Goal: Information Seeking & Learning: Learn about a topic

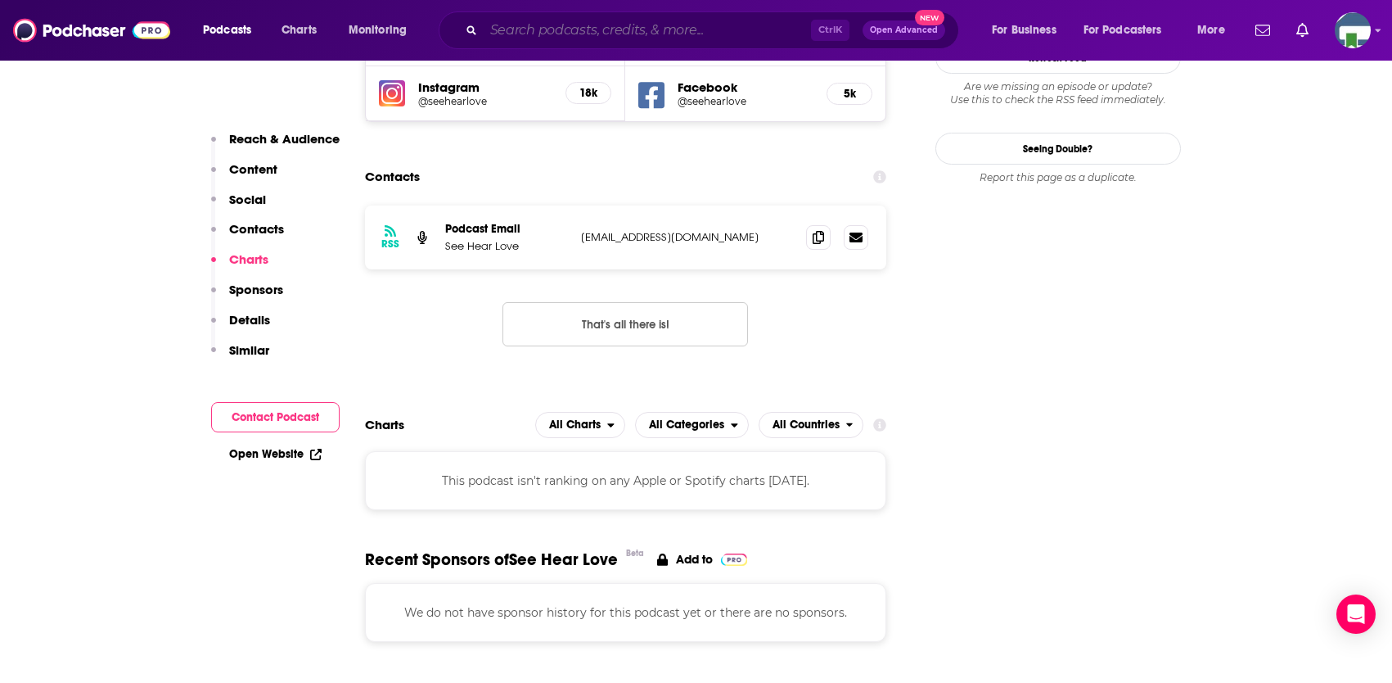
click at [629, 28] on input "Search podcasts, credits, & more..." at bounding box center [647, 30] width 327 height 26
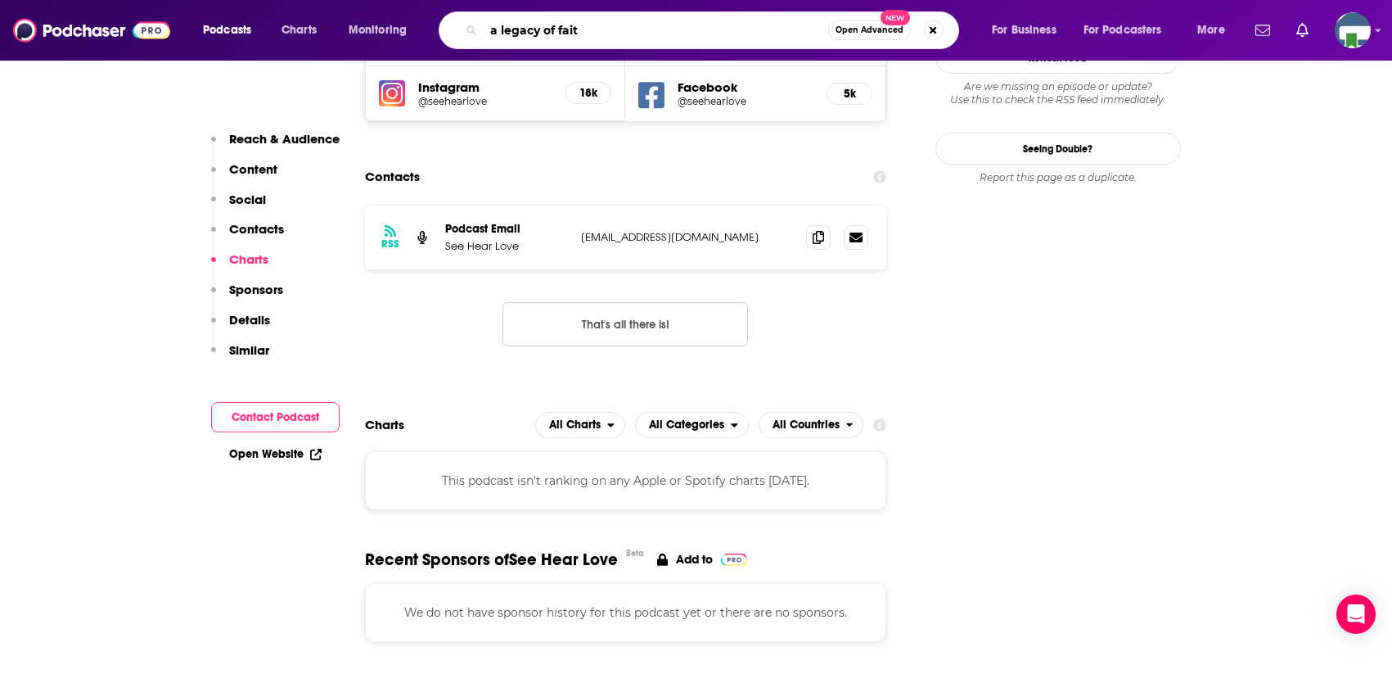
type input "a legacy of faith"
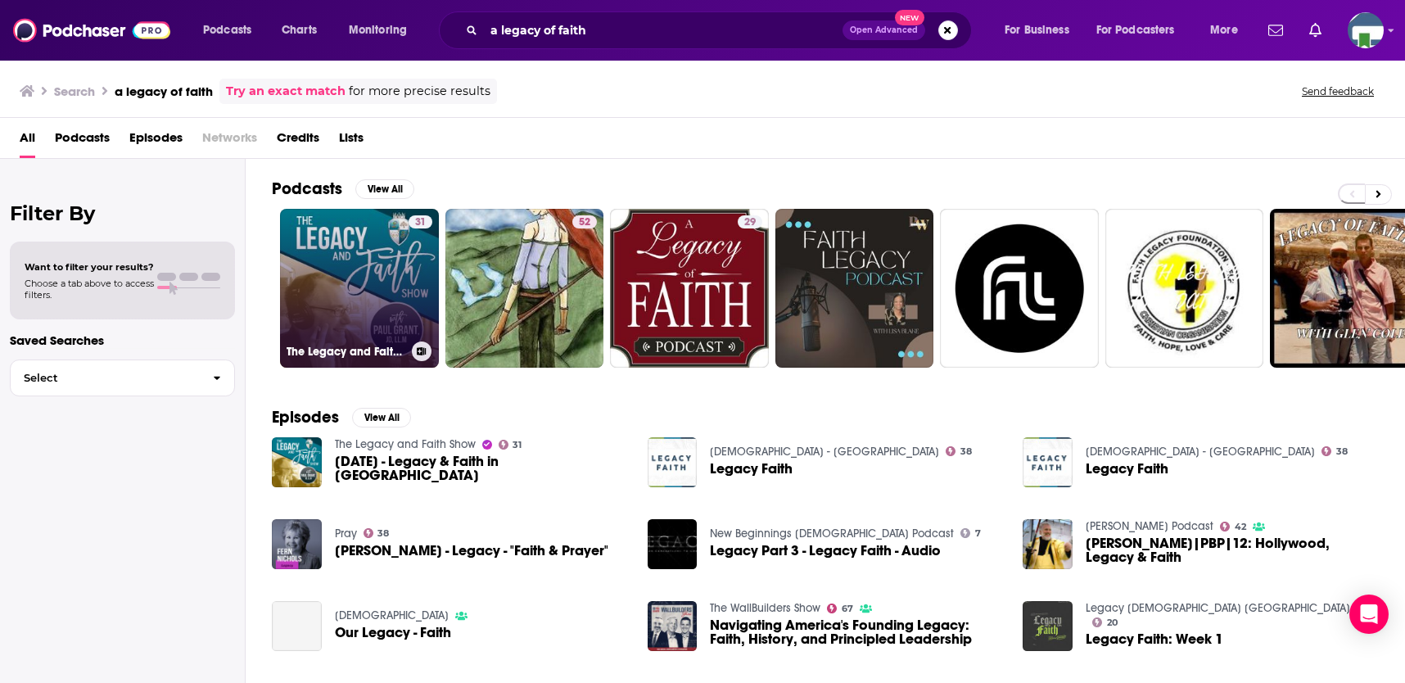
click at [373, 264] on link "31 The Legacy and Faith Show" at bounding box center [359, 288] width 159 height 159
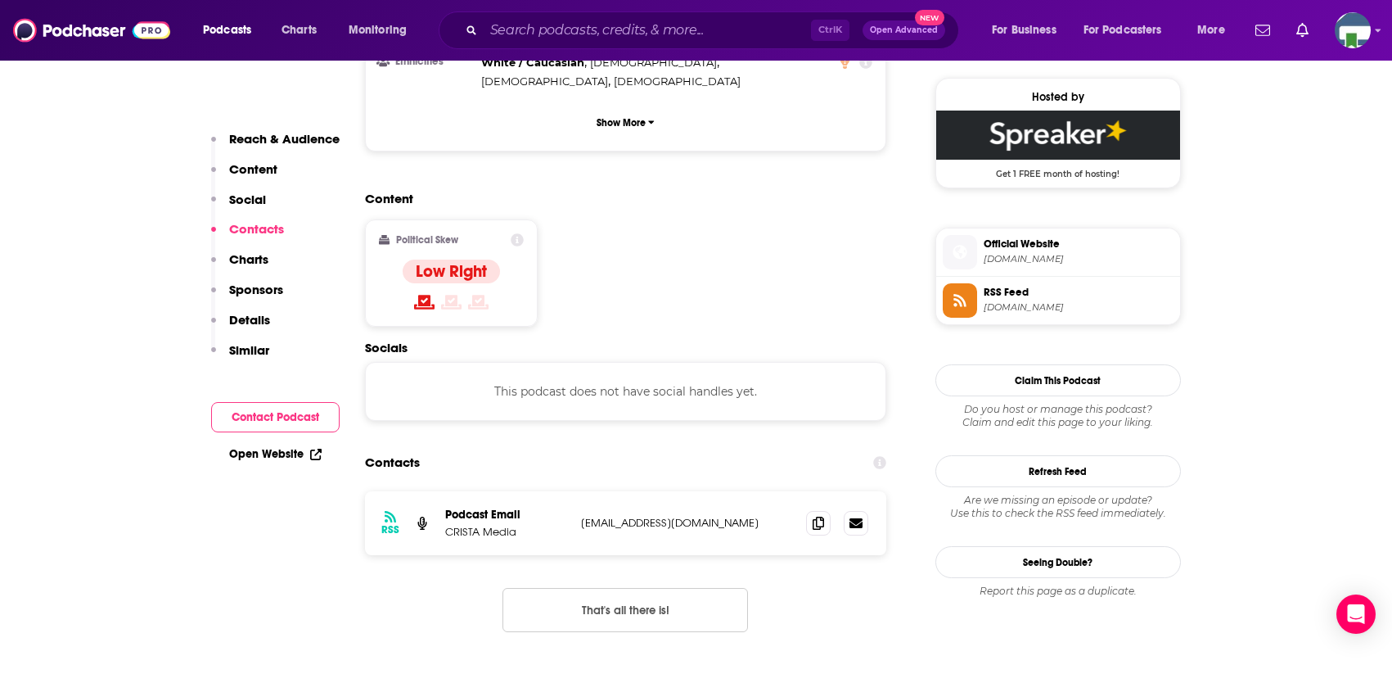
scroll to position [1228, 0]
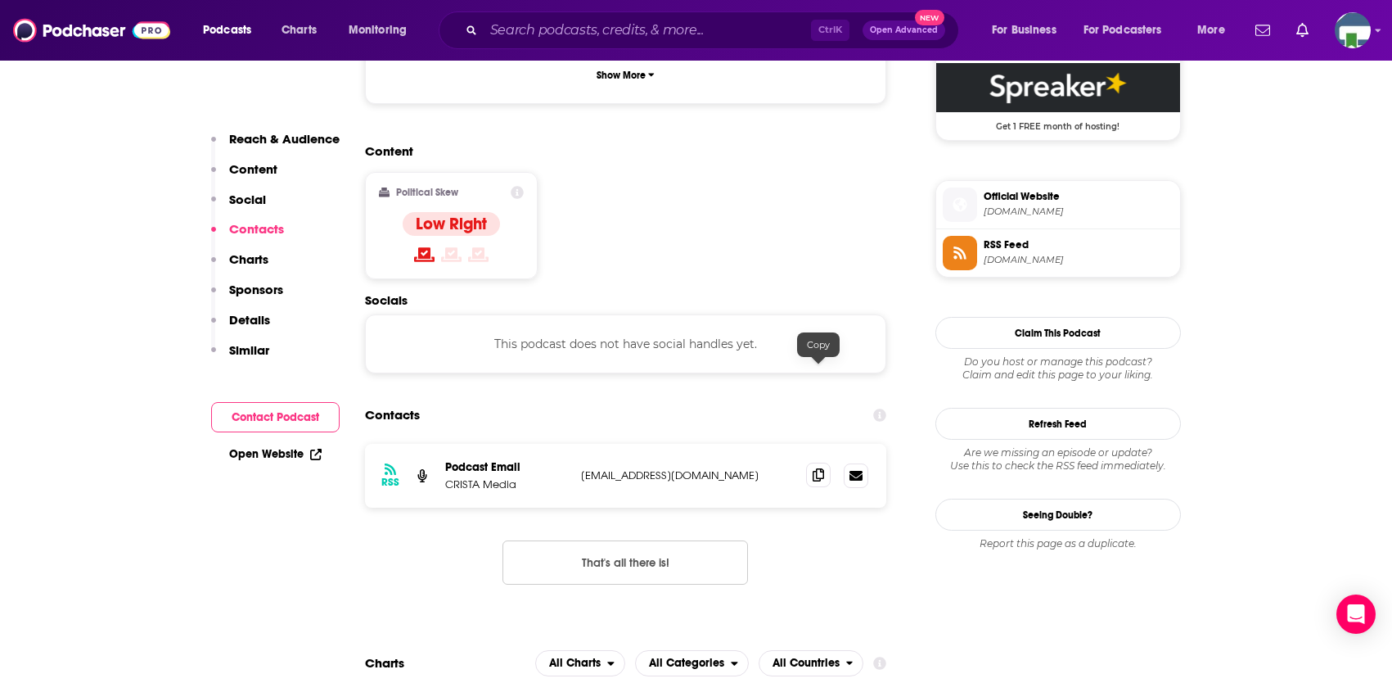
click at [815, 468] on icon at bounding box center [818, 474] width 11 height 13
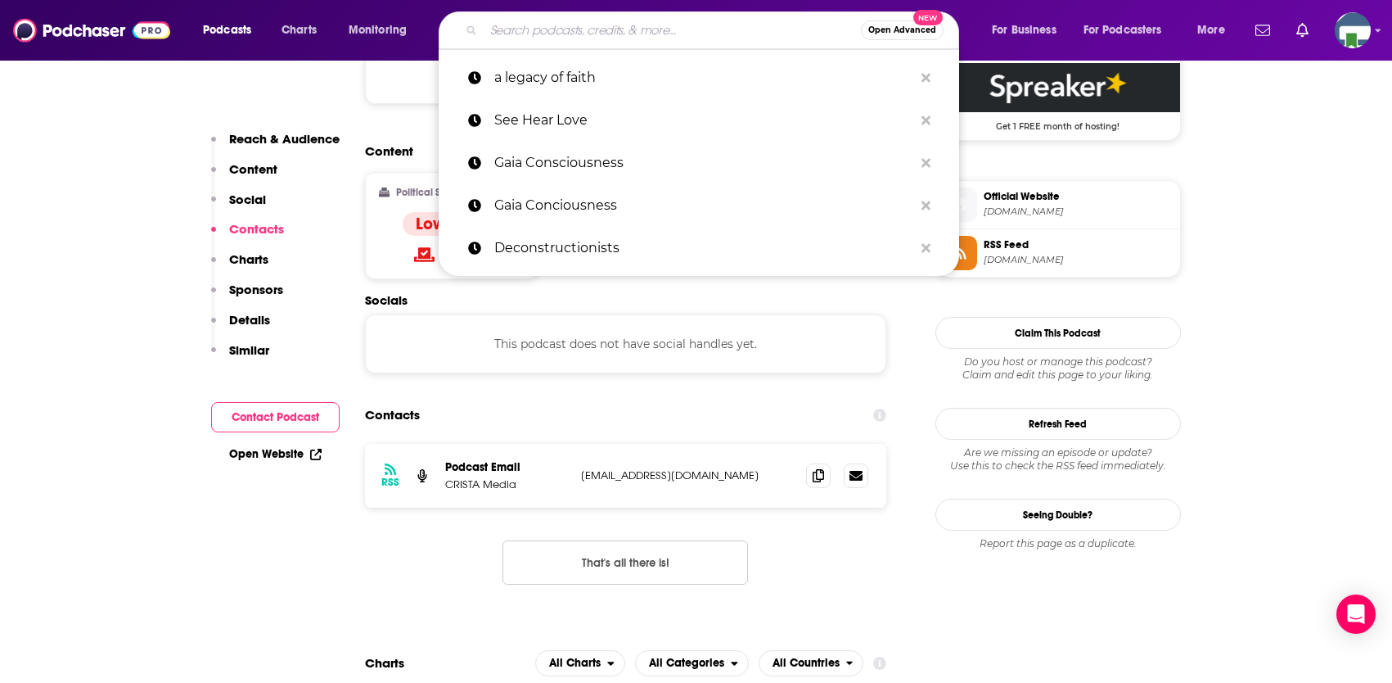
click at [570, 37] on input "Search podcasts, credits, & more..." at bounding box center [672, 30] width 377 height 26
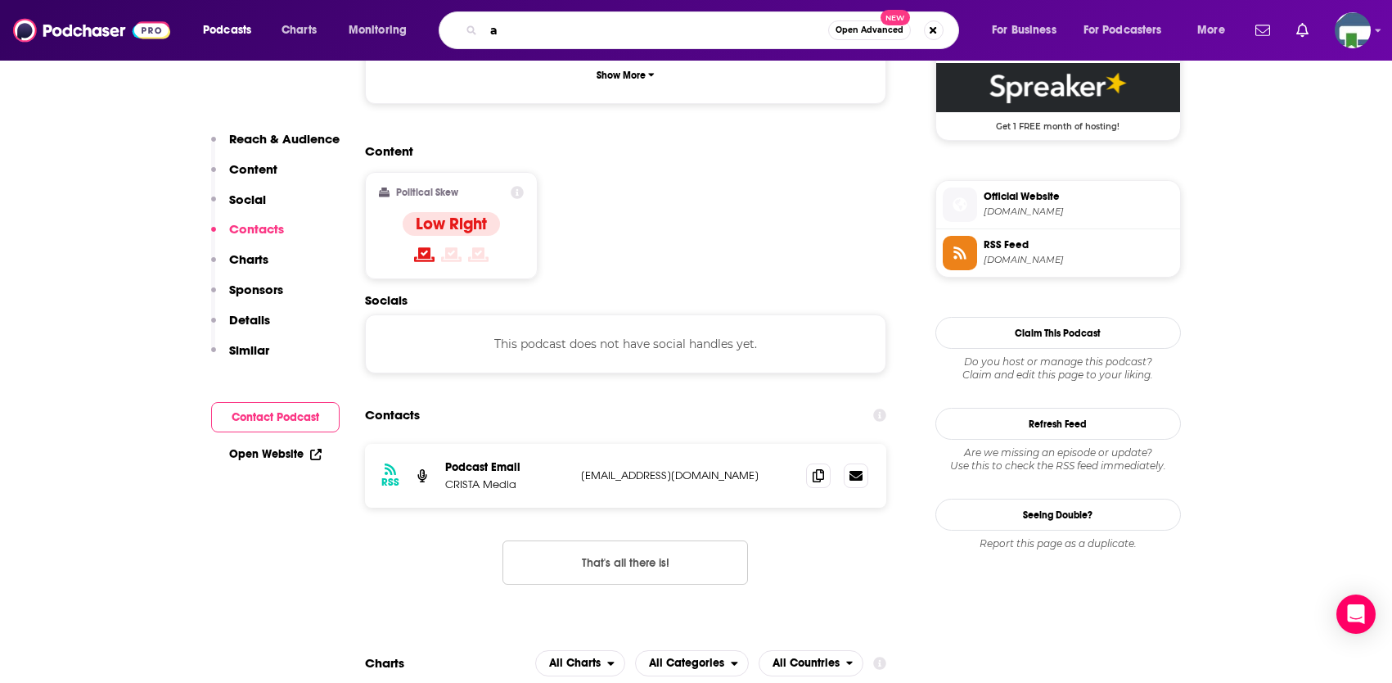
type input "ac"
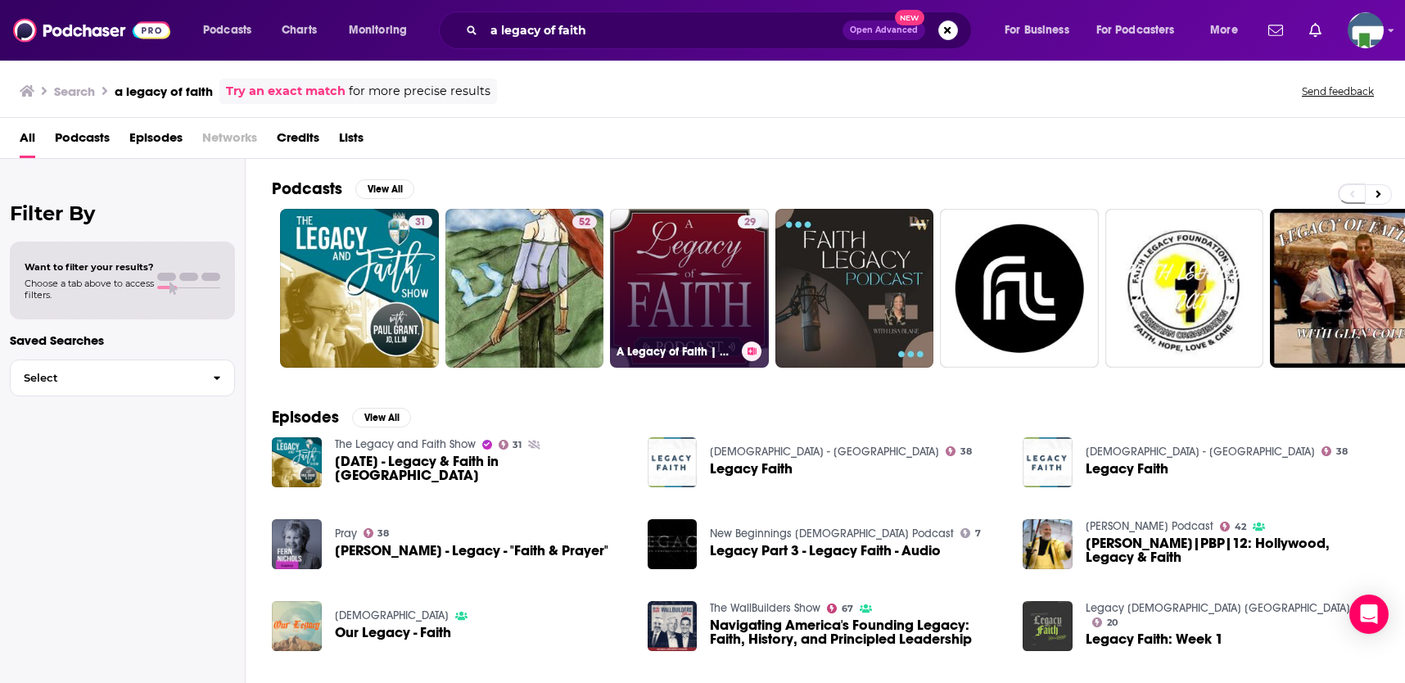
click at [706, 294] on link "29 A Legacy of Faith | parenting, marriage, family, homeschool, [DEMOGRAPHIC_DA…" at bounding box center [689, 288] width 159 height 159
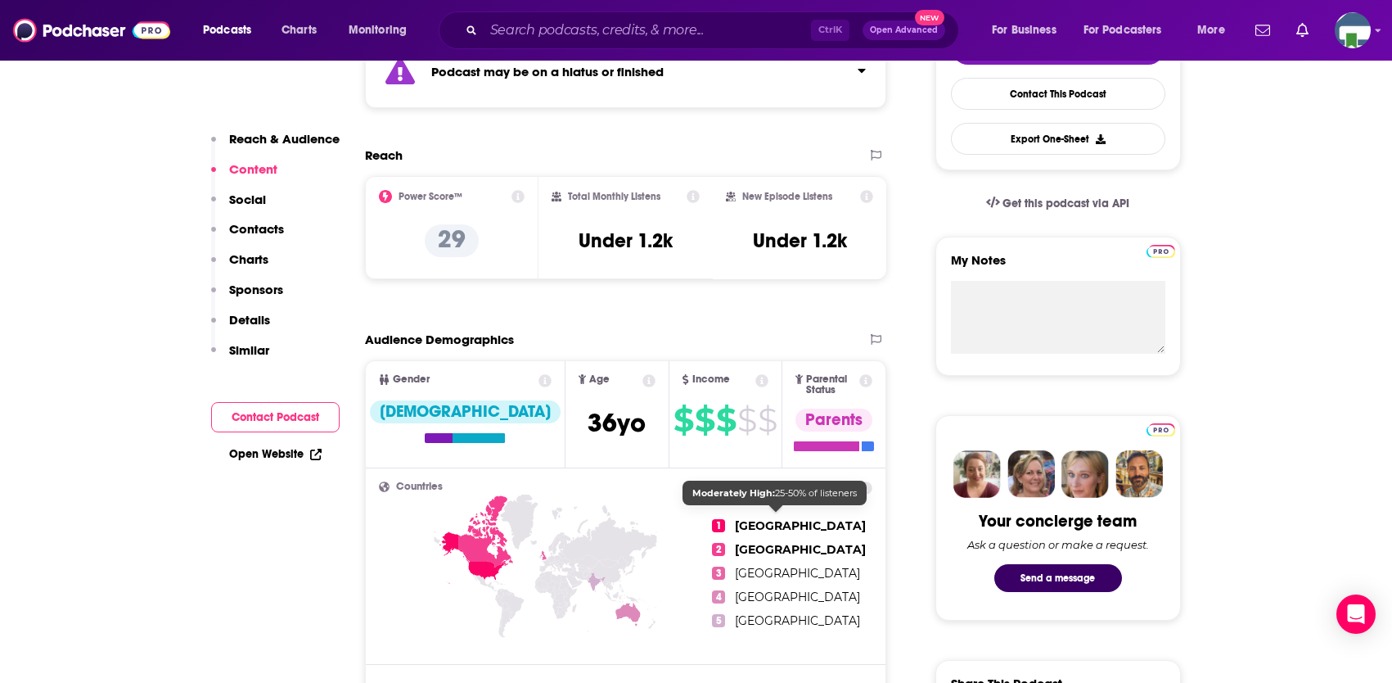
scroll to position [246, 0]
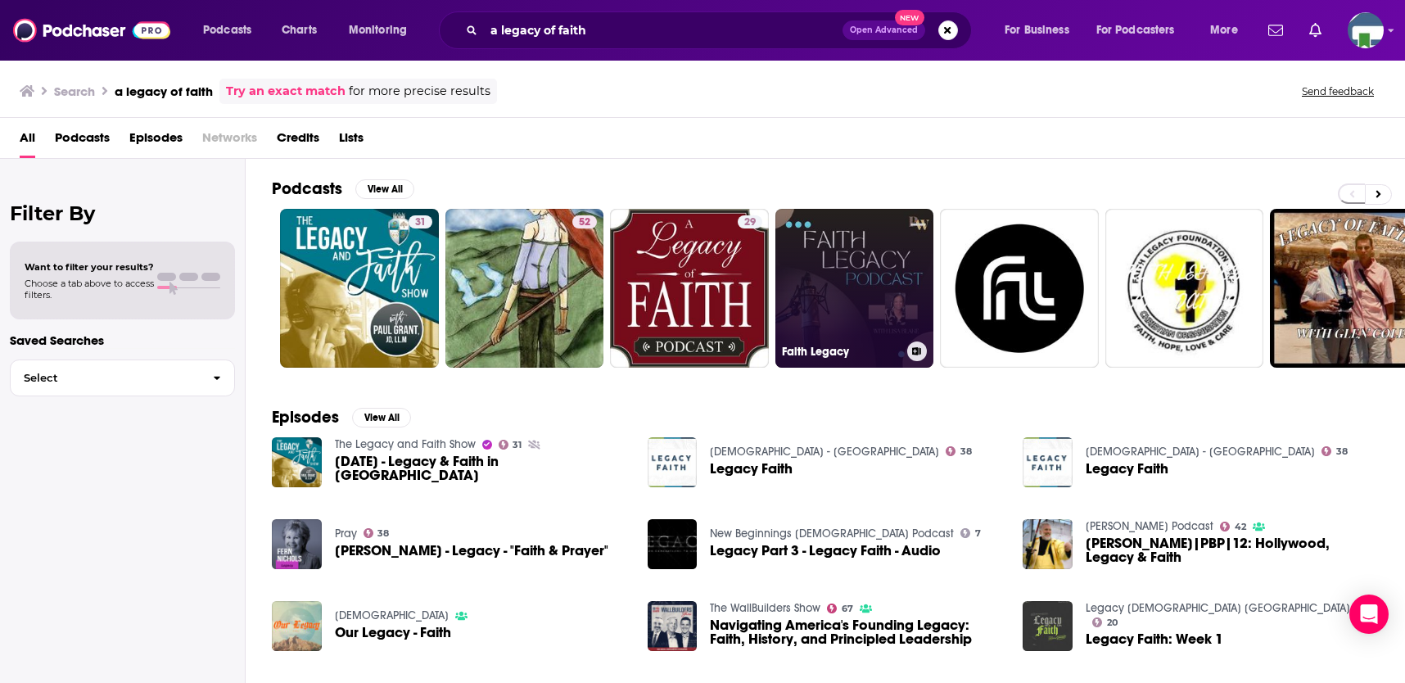
click at [831, 277] on link "Faith Legacy" at bounding box center [854, 288] width 159 height 159
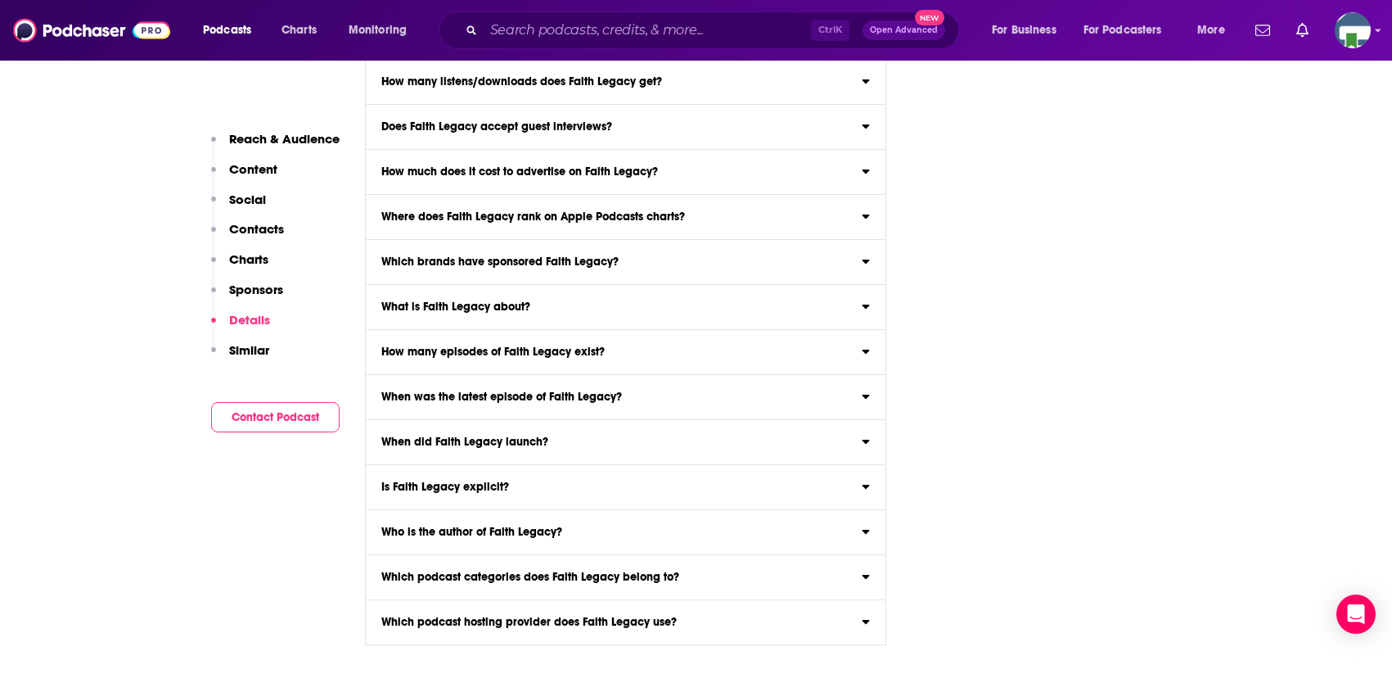
scroll to position [2210, 0]
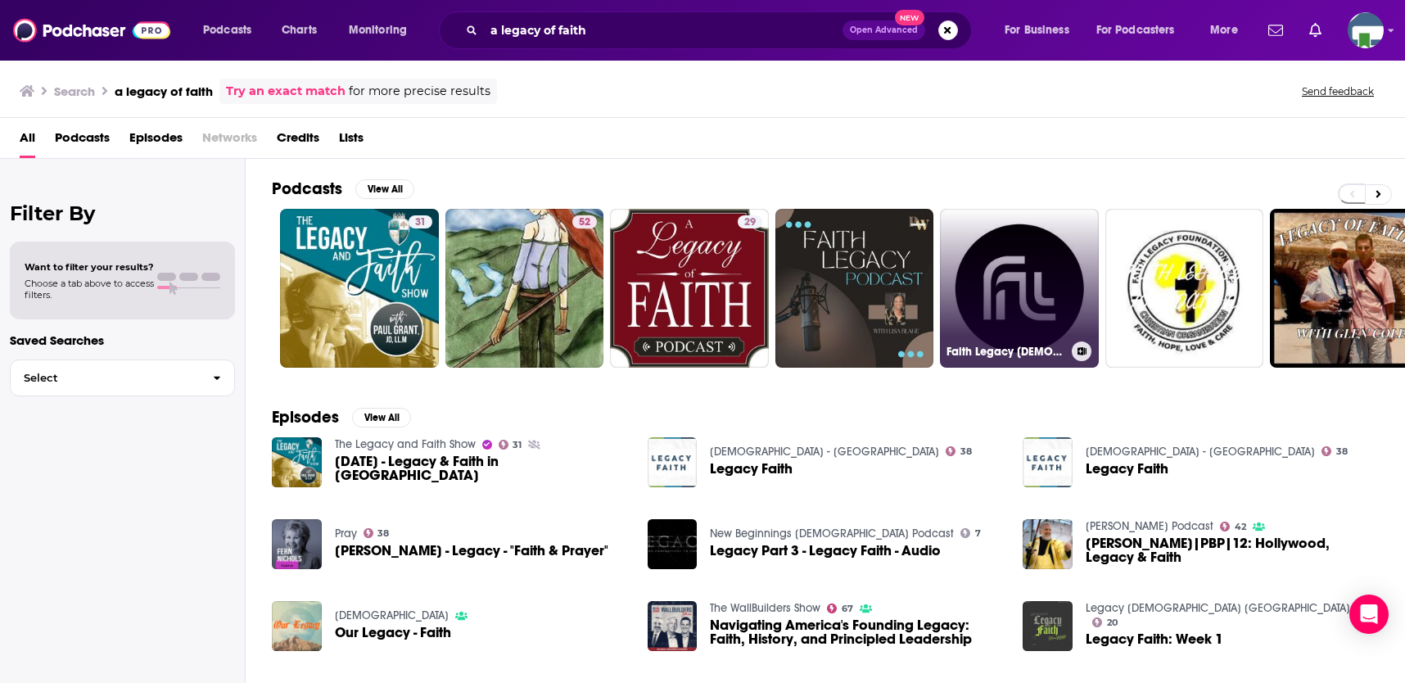
click at [1042, 299] on link "Faith Legacy [DEMOGRAPHIC_DATA]" at bounding box center [1019, 288] width 159 height 159
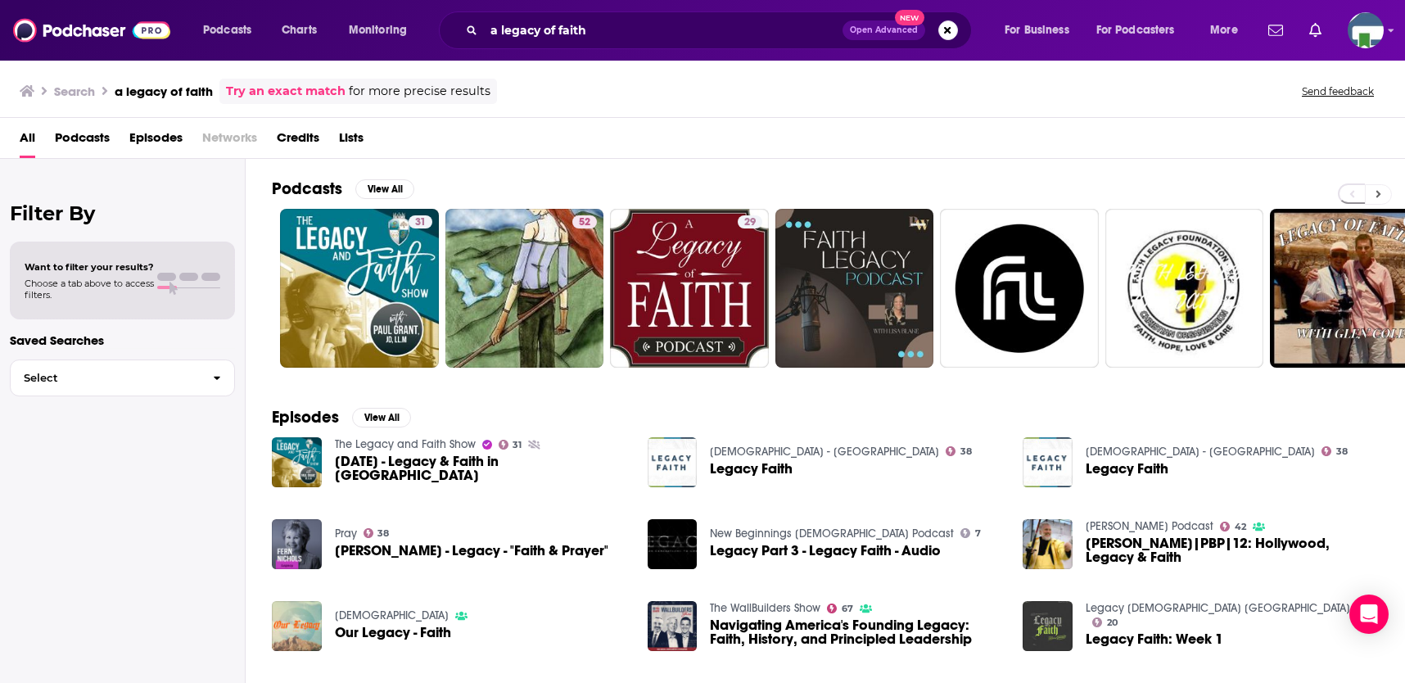
click at [1377, 190] on icon at bounding box center [1378, 193] width 6 height 11
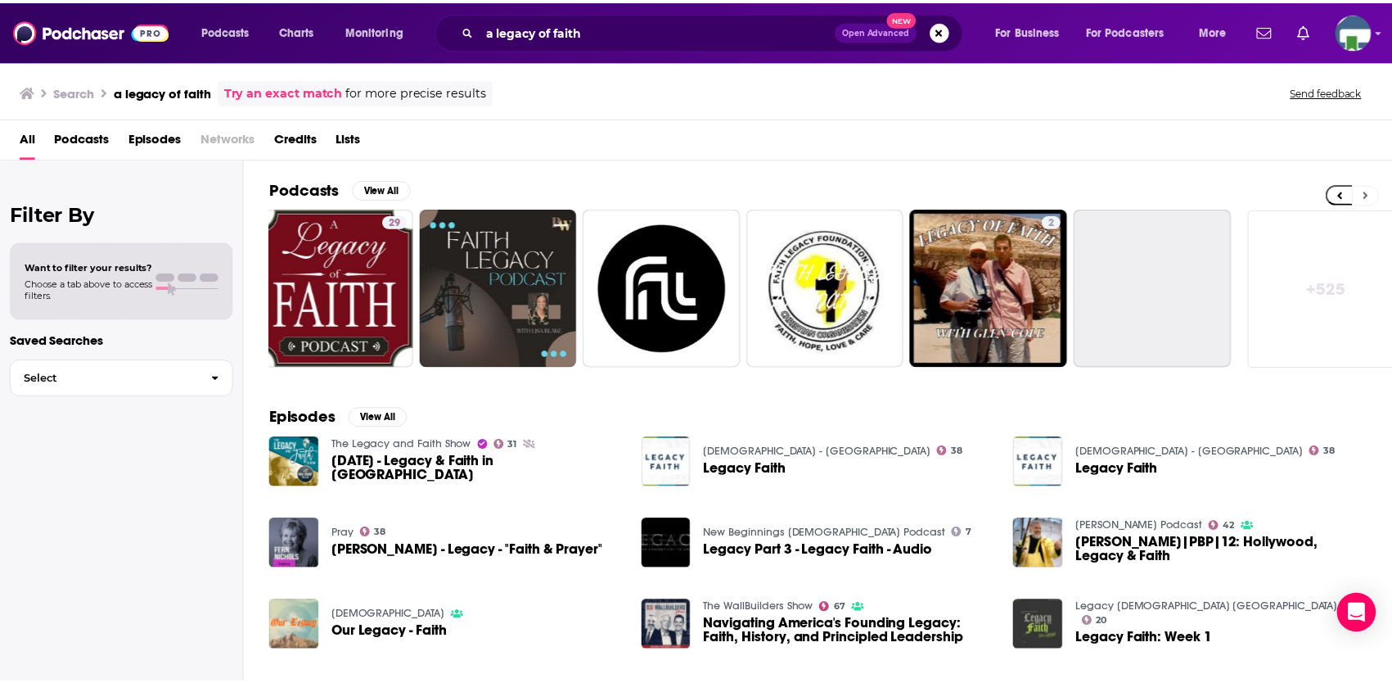
scroll to position [0, 371]
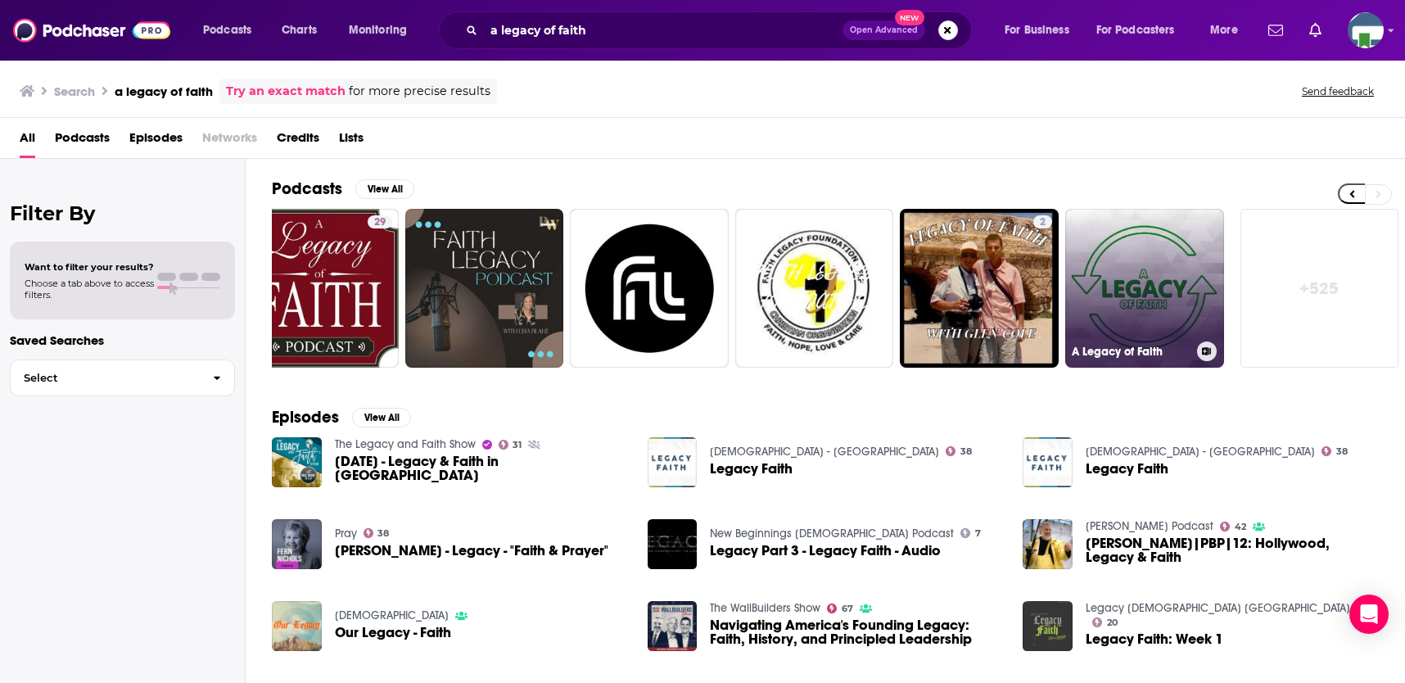
click at [1161, 297] on link "A Legacy of Faith" at bounding box center [1144, 288] width 159 height 159
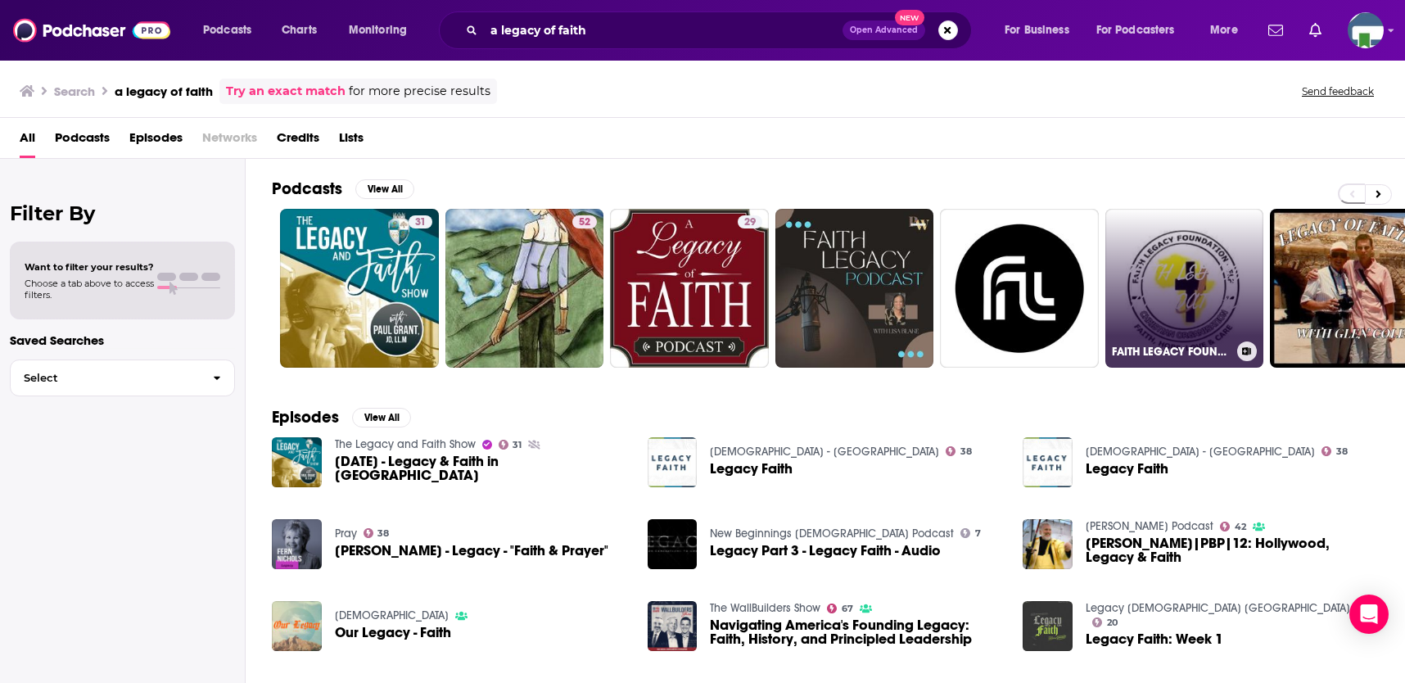
click at [1179, 295] on link "FAITH LEGACY FOUNDATION" at bounding box center [1184, 288] width 159 height 159
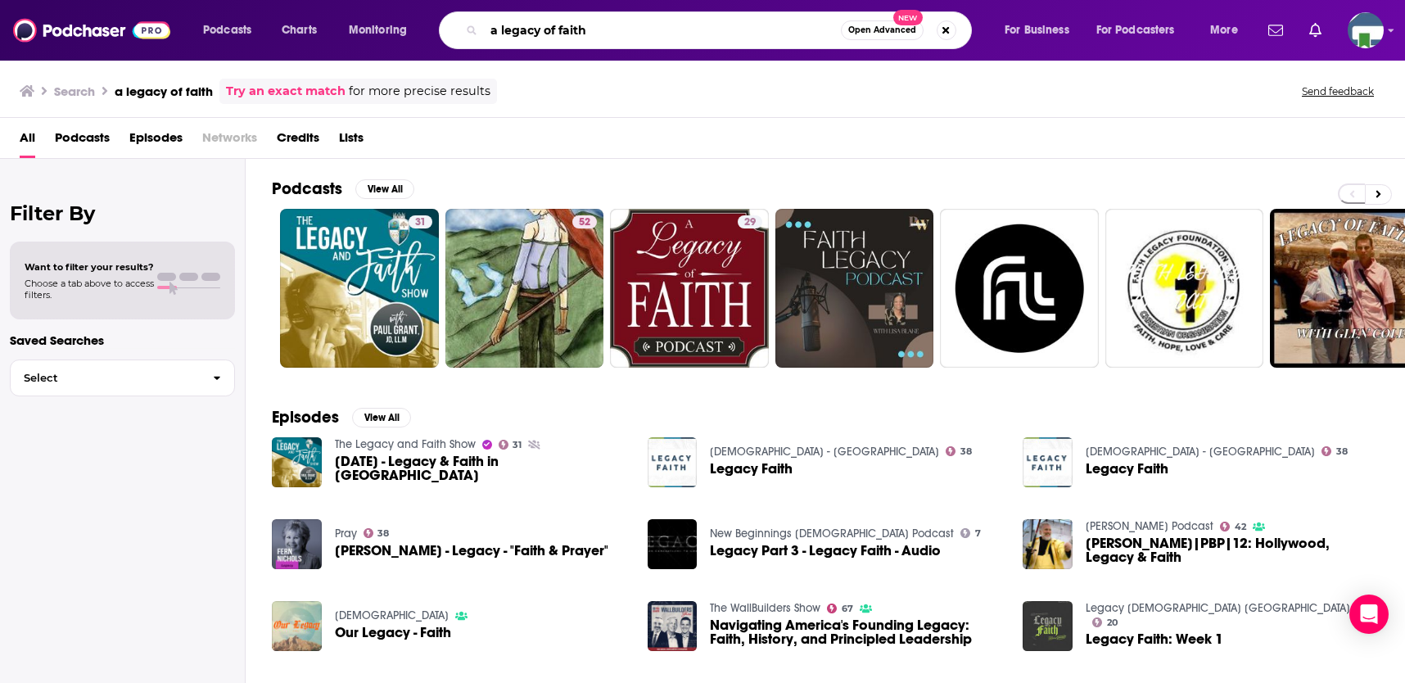
drag, startPoint x: 624, startPoint y: 25, endPoint x: 477, endPoint y: 33, distance: 146.7
click at [477, 33] on div "a legacy of faith Open Advanced New" at bounding box center [705, 30] width 533 height 38
type input "adventure parenting"
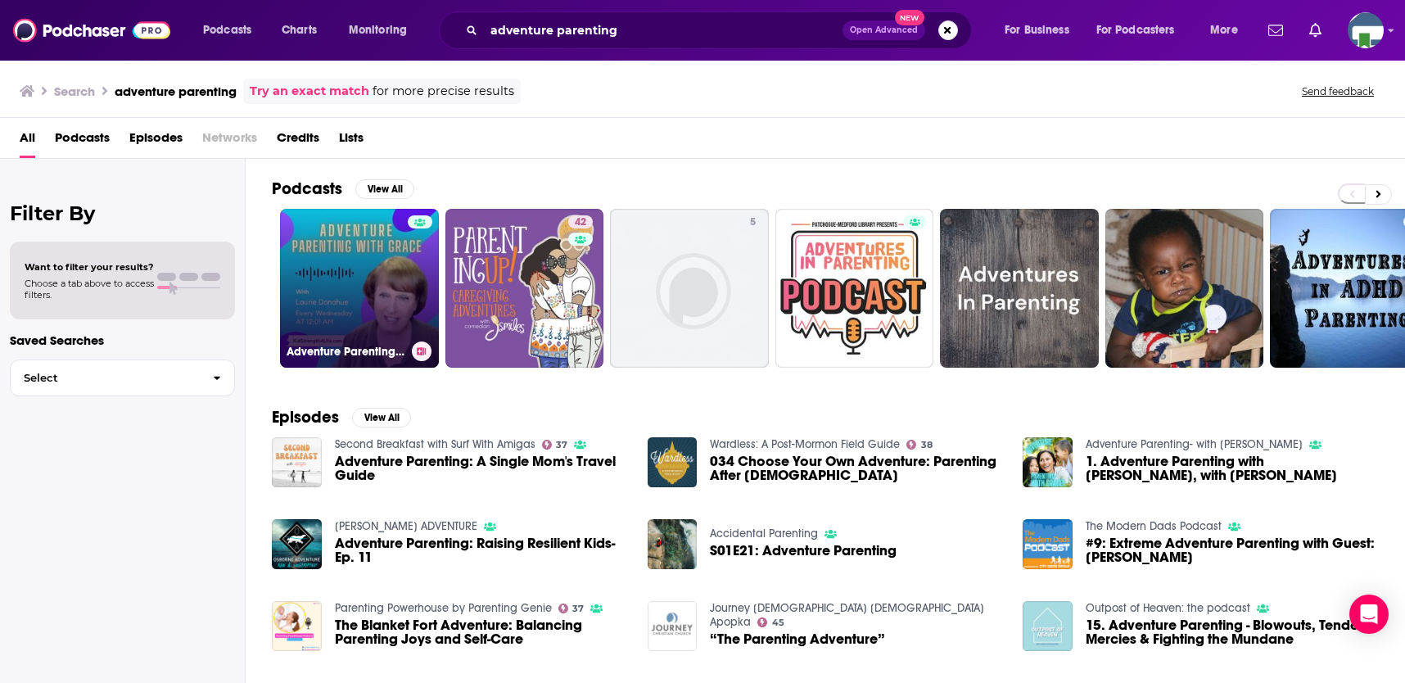
click at [376, 250] on link "Adventure Parenting- with [PERSON_NAME]" at bounding box center [359, 288] width 159 height 159
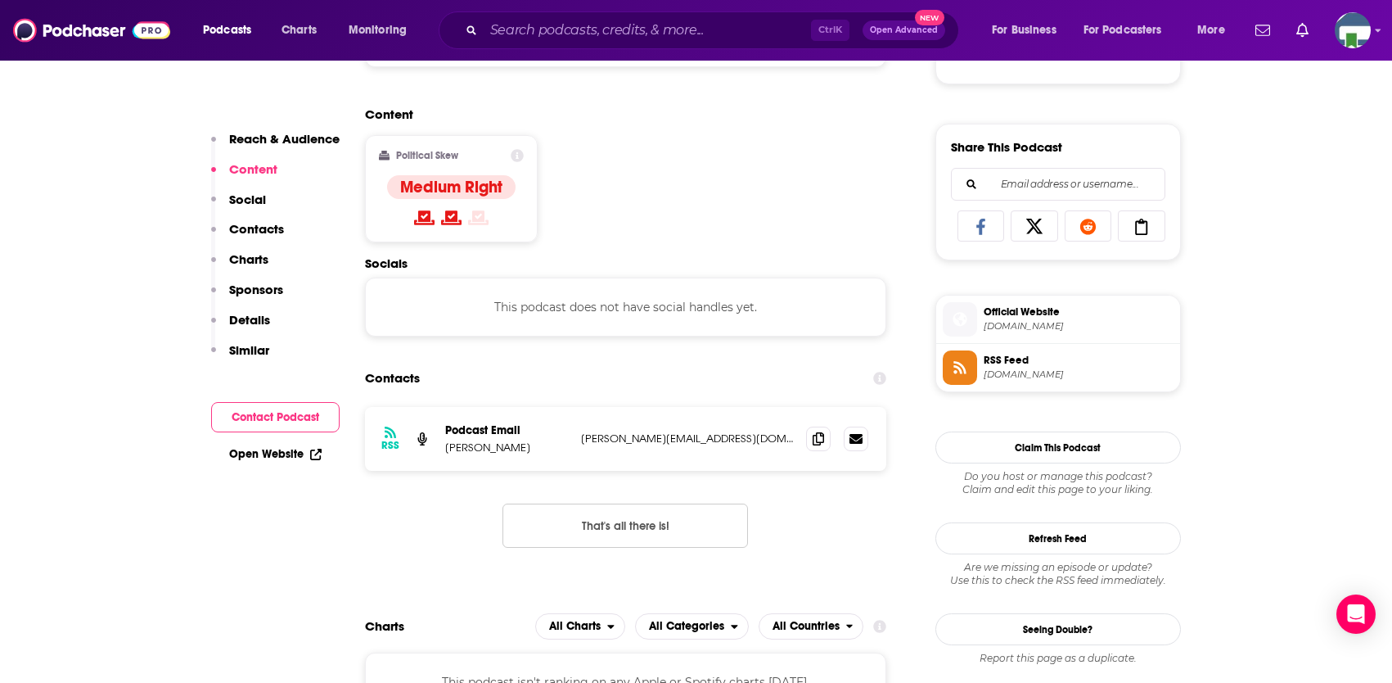
scroll to position [982, 0]
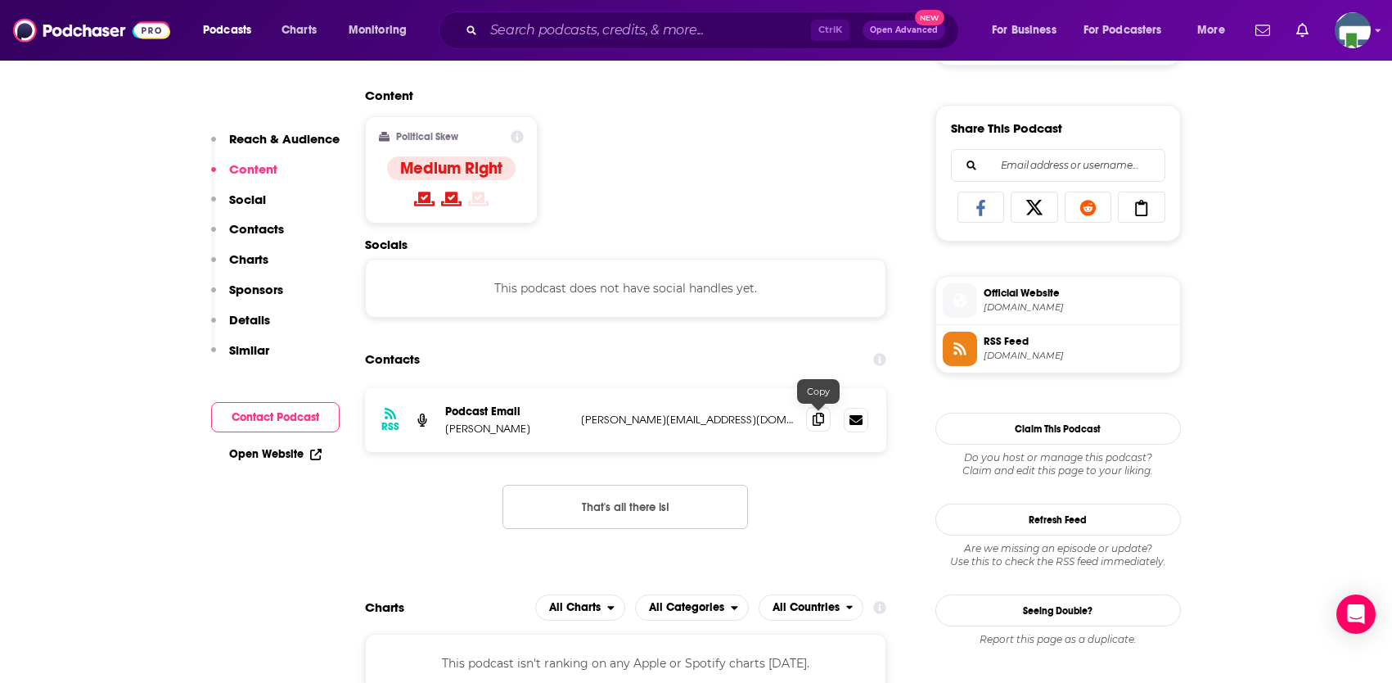
click at [820, 418] on icon at bounding box center [818, 419] width 11 height 13
click at [552, 32] on input "Search podcasts, credits, & more..." at bounding box center [647, 30] width 327 height 26
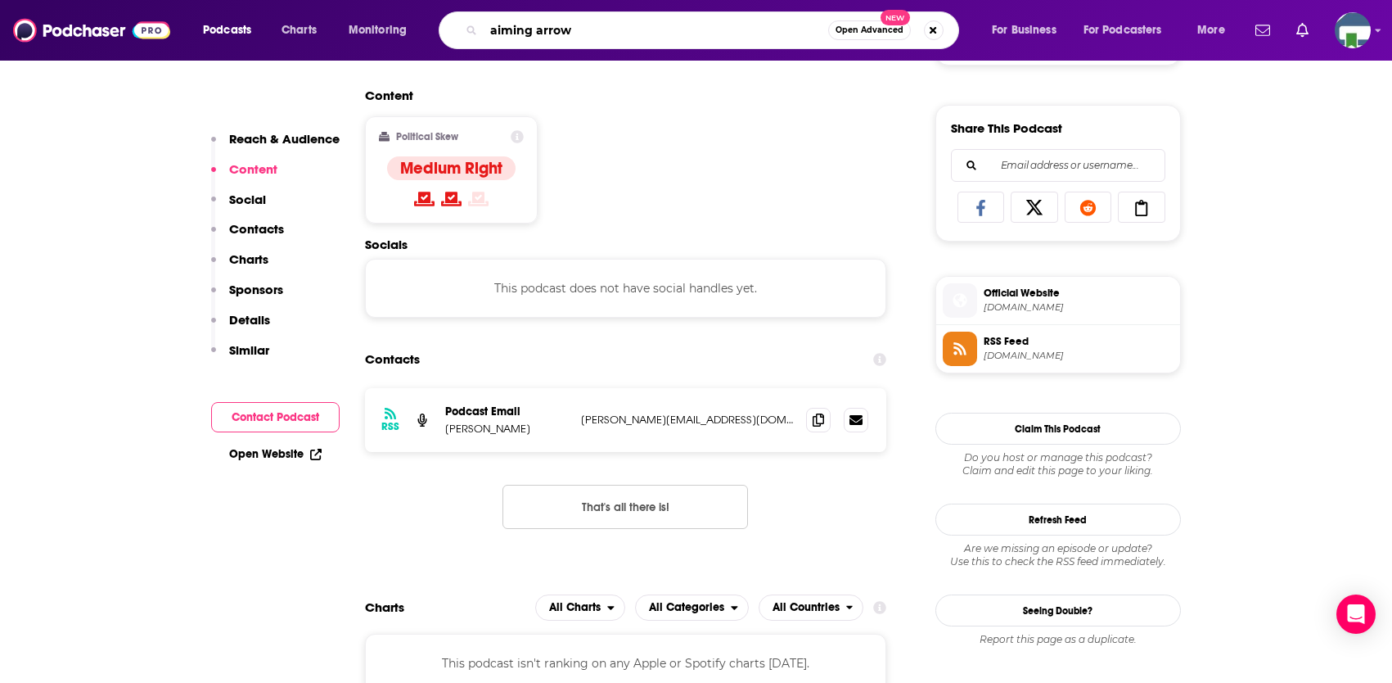
type input "aiming arrows"
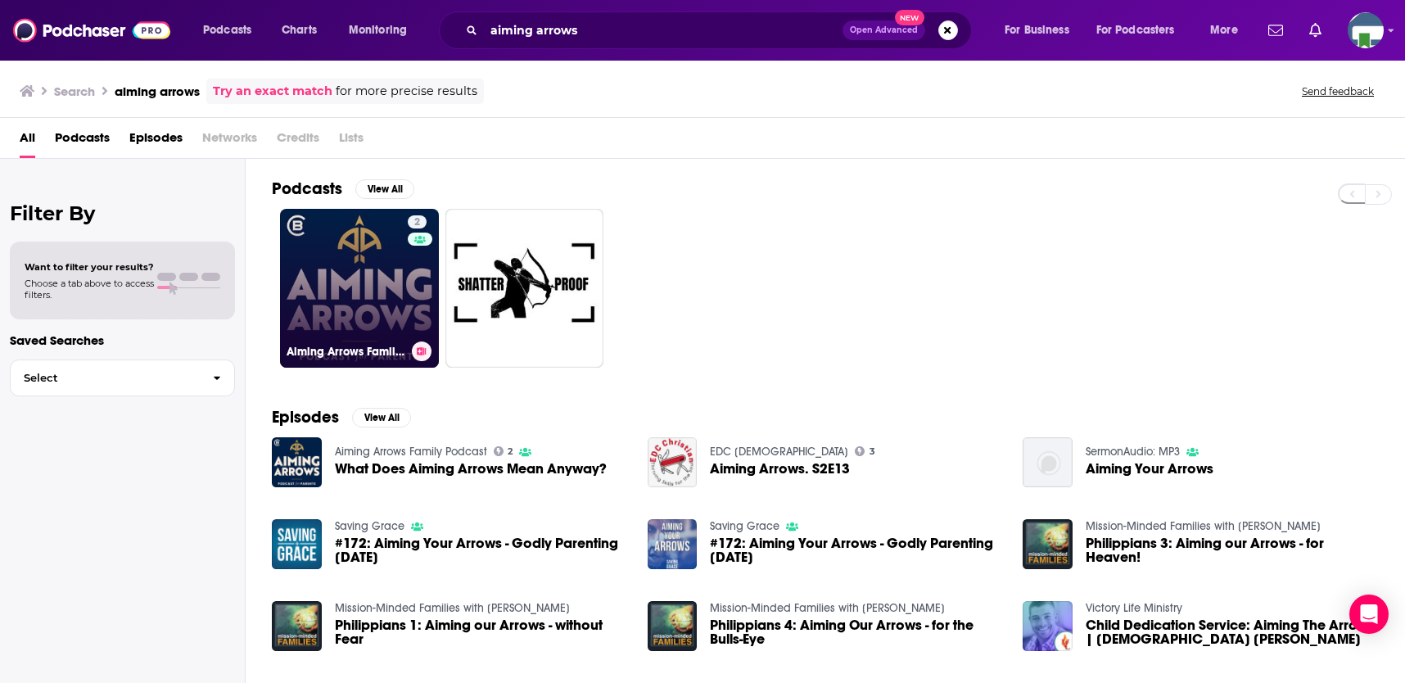
click at [381, 284] on link "2 Aiming Arrows Family Podcast" at bounding box center [359, 288] width 159 height 159
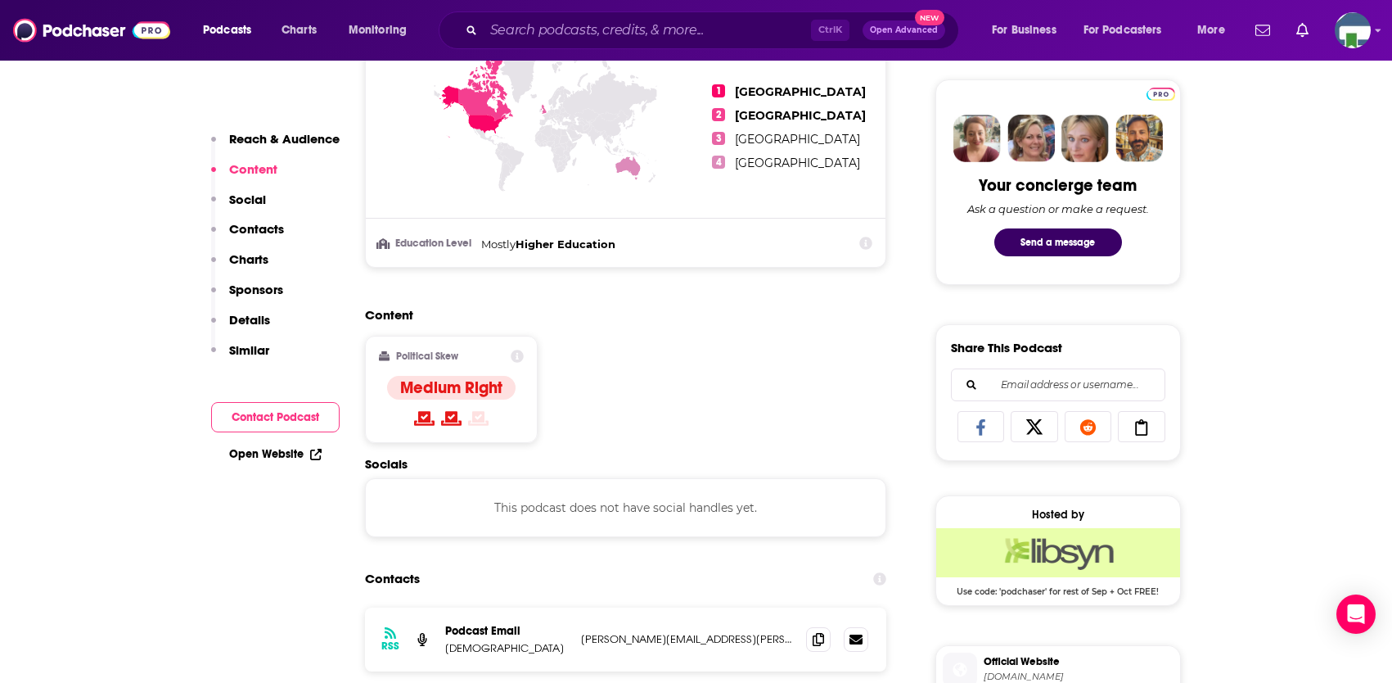
scroll to position [900, 0]
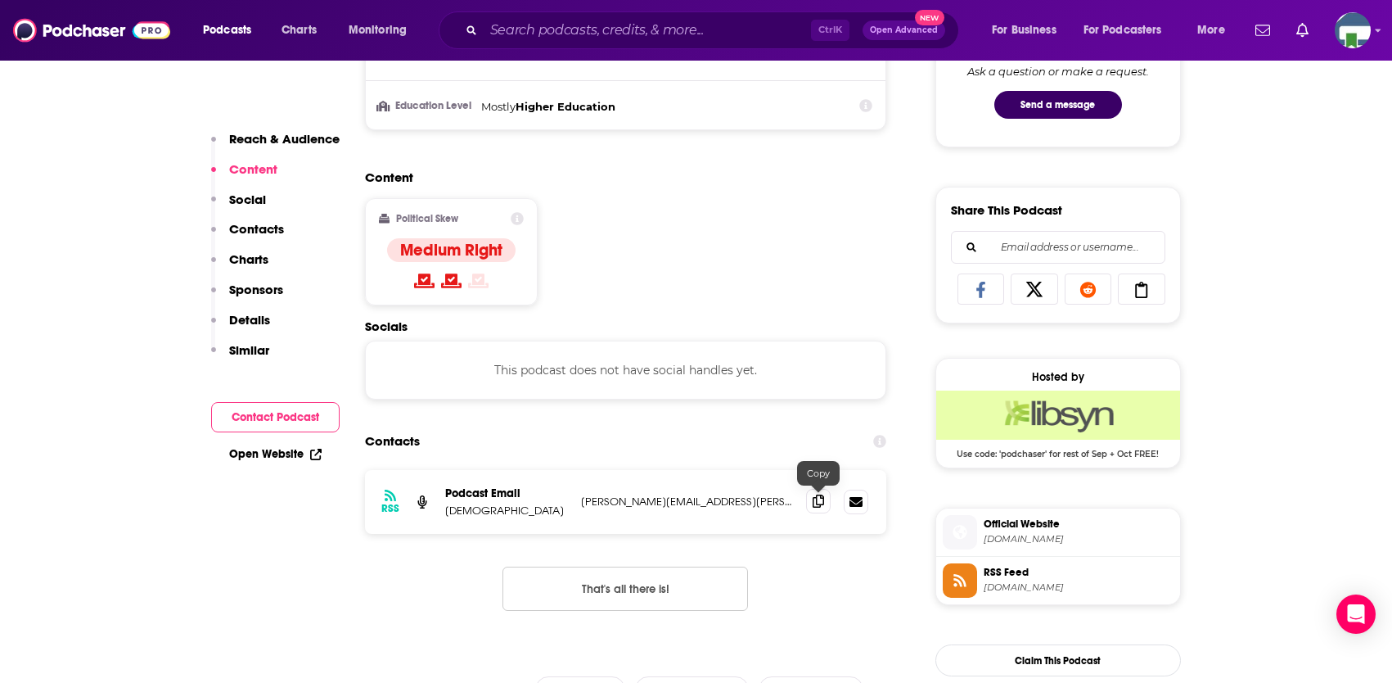
click at [816, 505] on icon at bounding box center [818, 500] width 11 height 13
click at [578, 25] on input "Search podcasts, credits, & more..." at bounding box center [647, 30] width 327 height 26
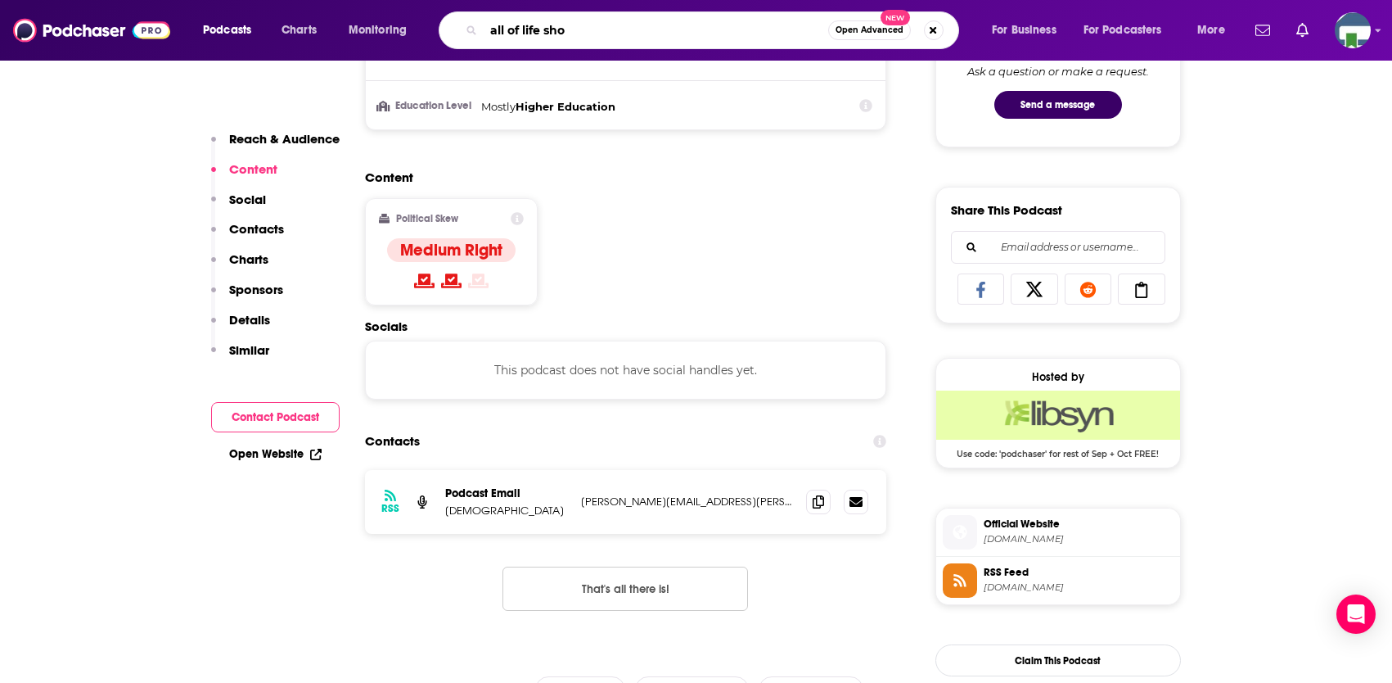
type input "all of life show"
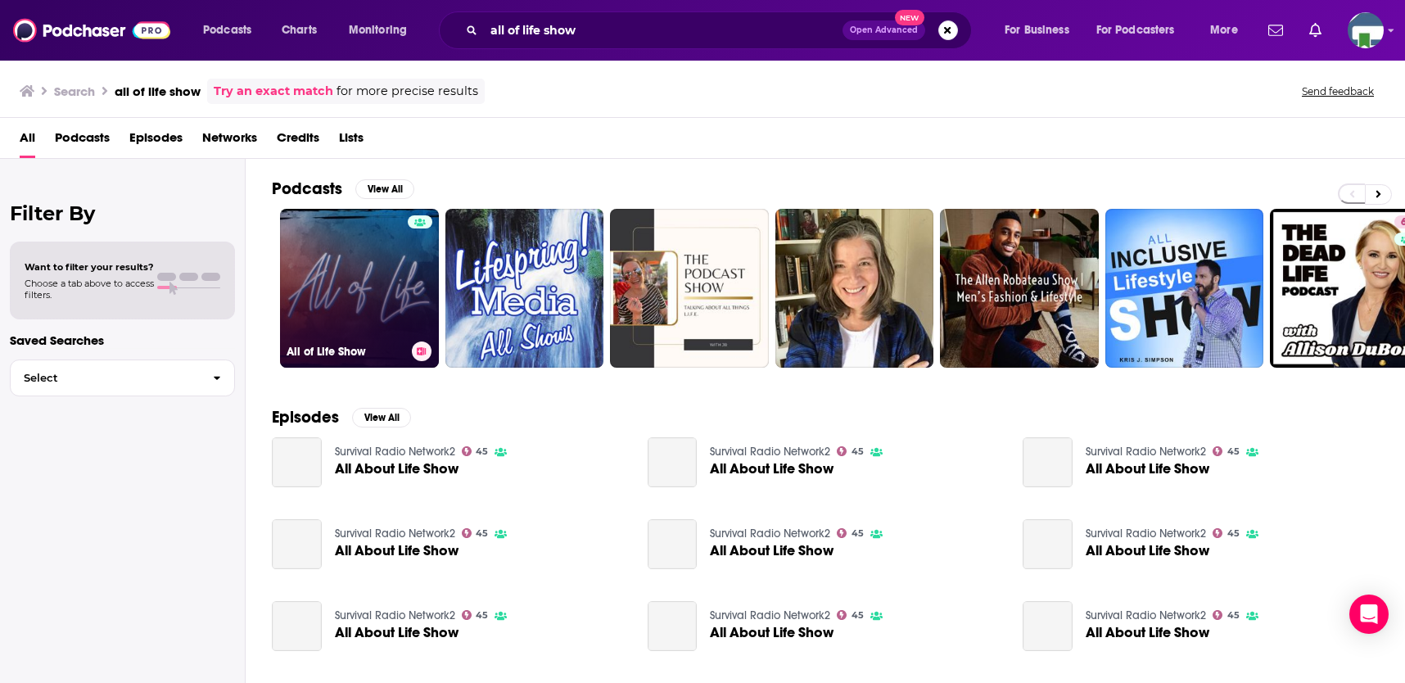
click at [353, 273] on link "All of Life Show" at bounding box center [359, 288] width 159 height 159
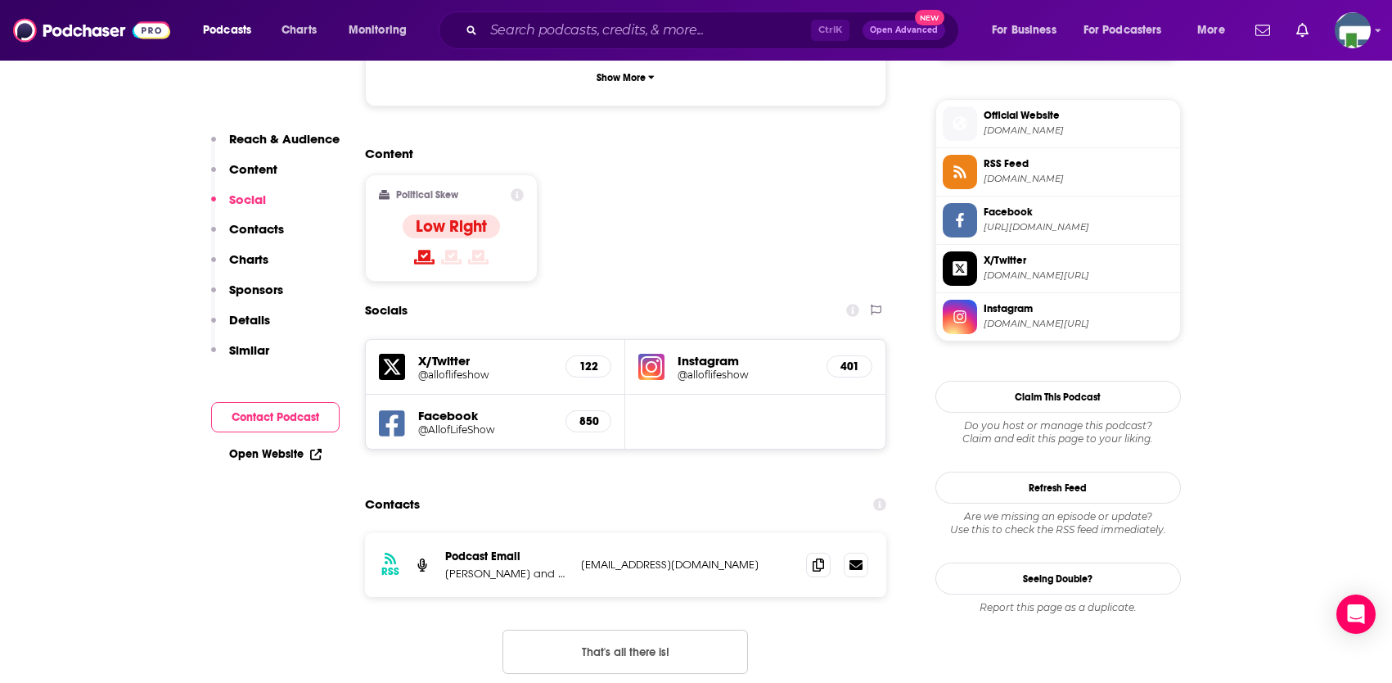
scroll to position [1310, 0]
click at [819, 557] on icon at bounding box center [818, 563] width 11 height 13
click at [530, 34] on input "Search podcasts, credits, & more..." at bounding box center [647, 30] width 327 height 26
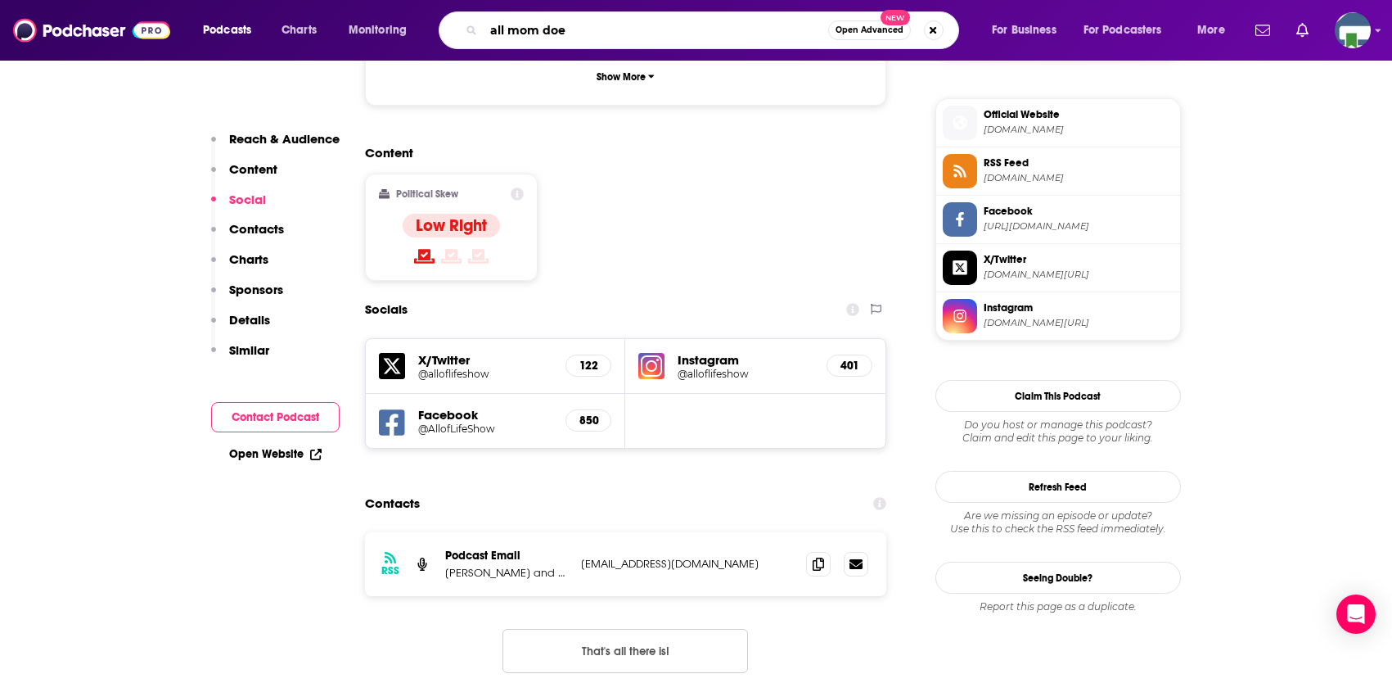
type input "all mom does"
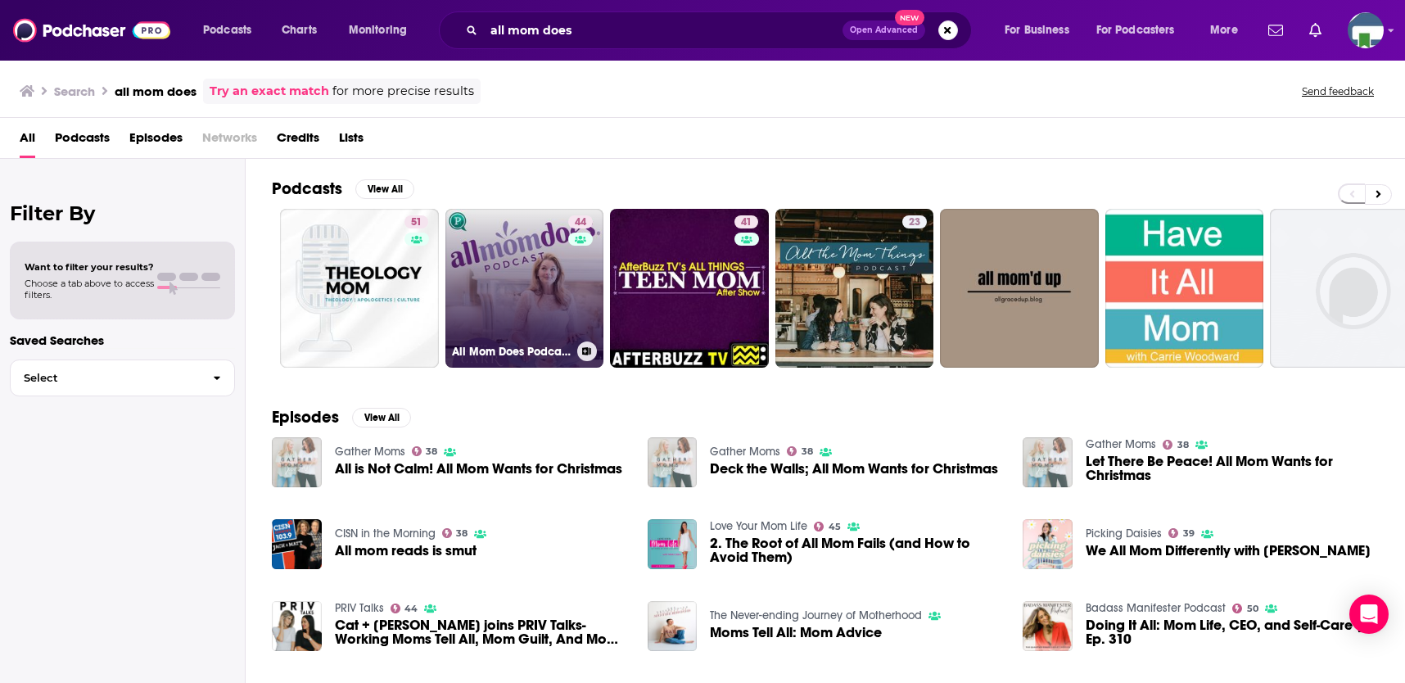
click at [519, 260] on link "44 All Mom Does Podcast with [PERSON_NAME]" at bounding box center [524, 288] width 159 height 159
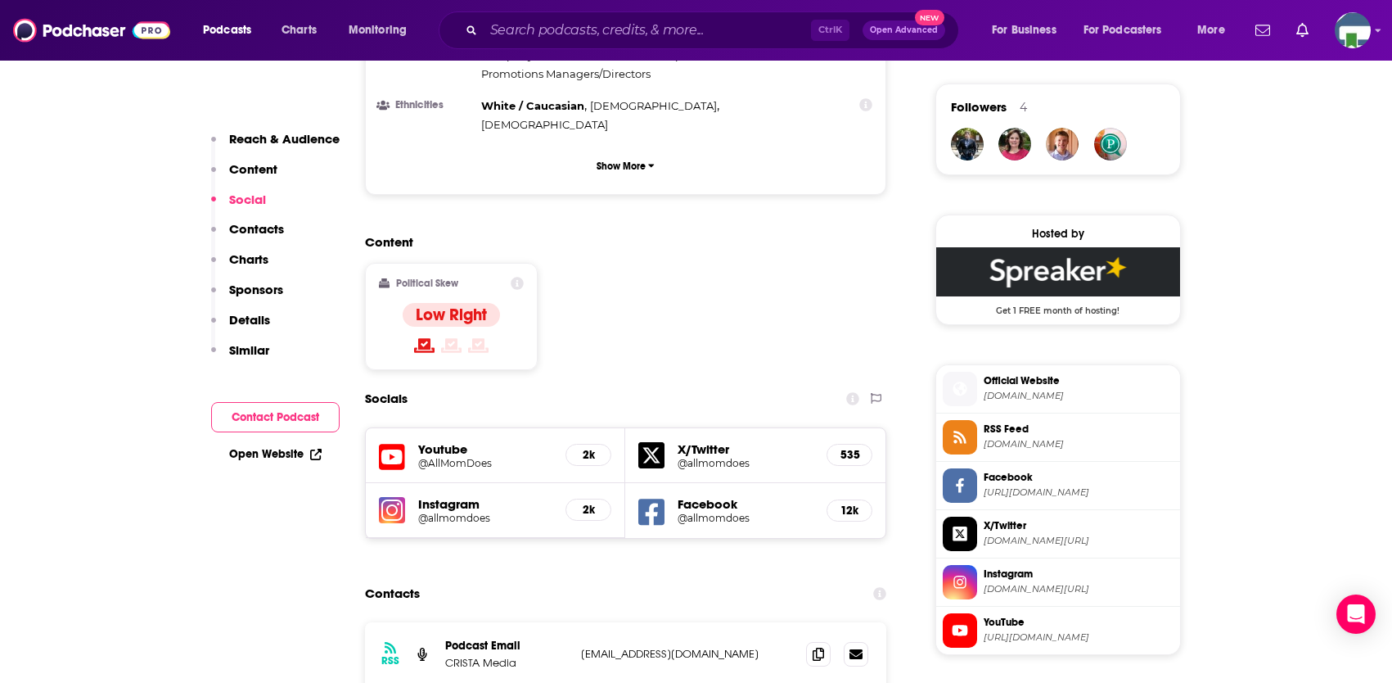
scroll to position [1146, 0]
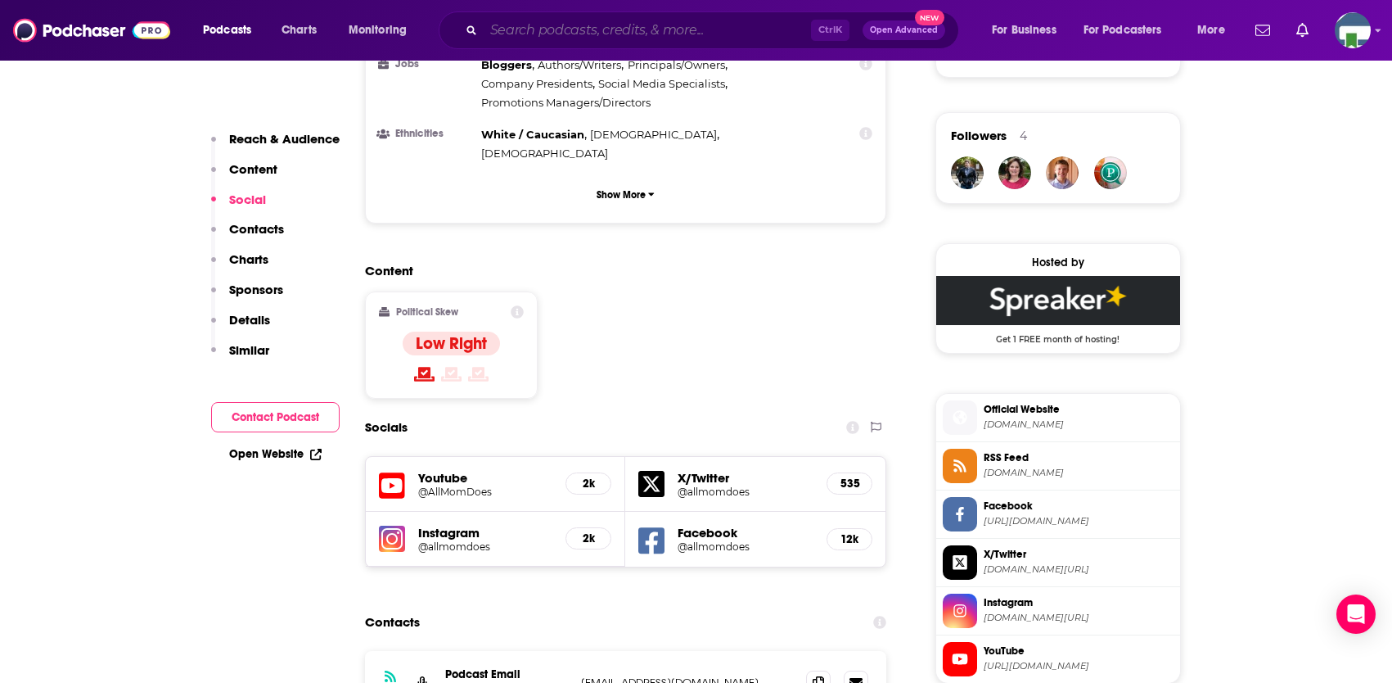
click at [600, 42] on input "Search podcasts, credits, & more..." at bounding box center [647, 30] width 327 height 26
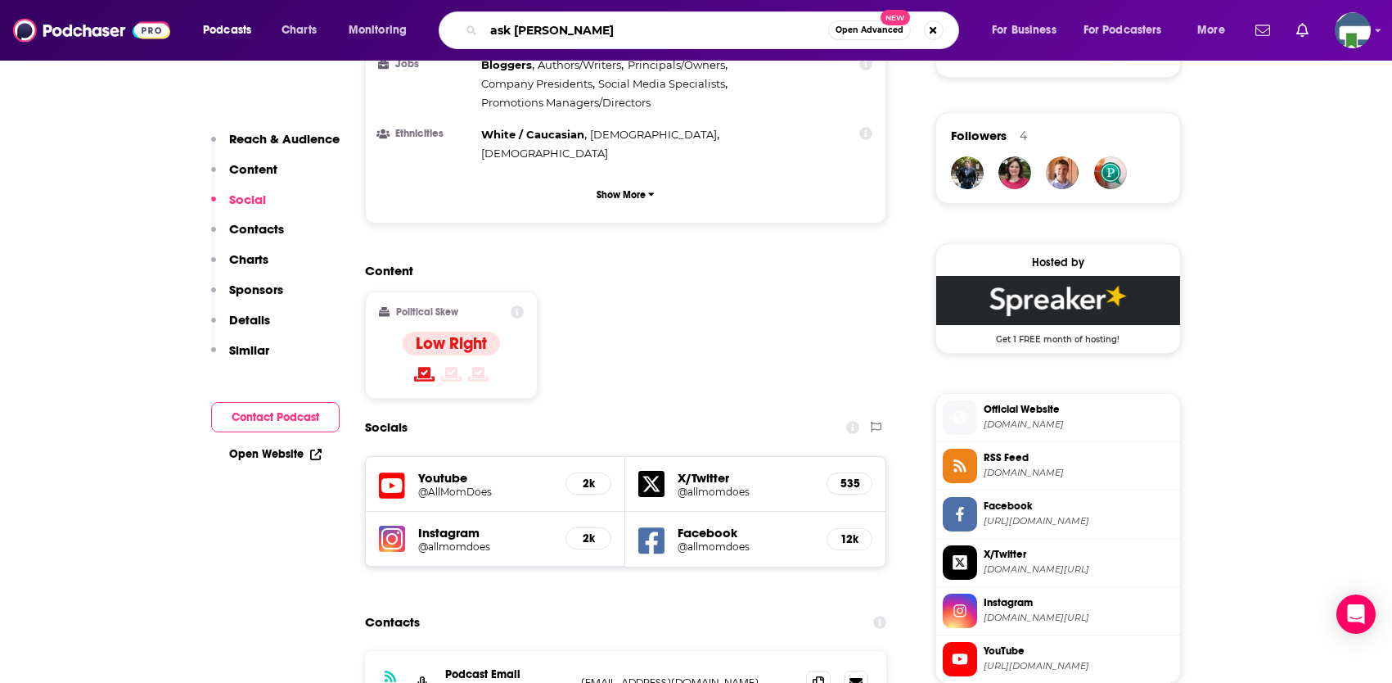
type input "ask [PERSON_NAME]"
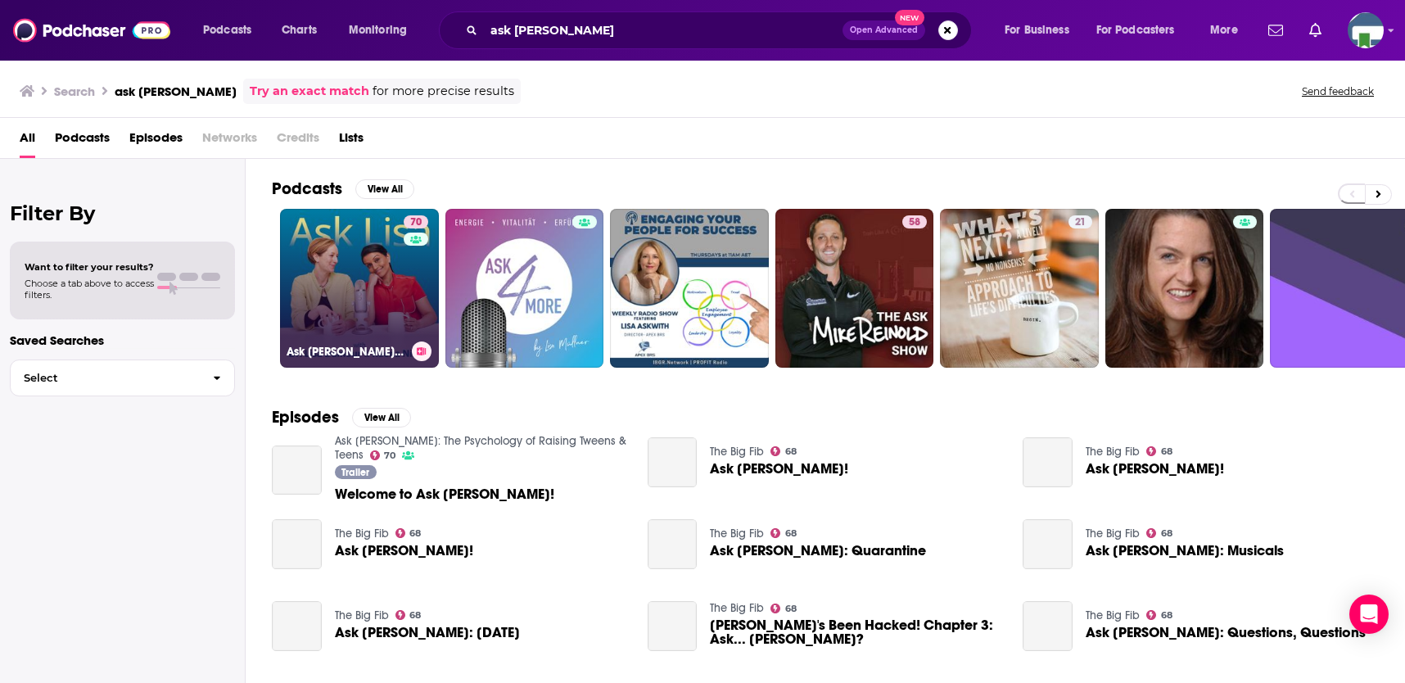
click at [405, 266] on div "70" at bounding box center [418, 278] width 29 height 126
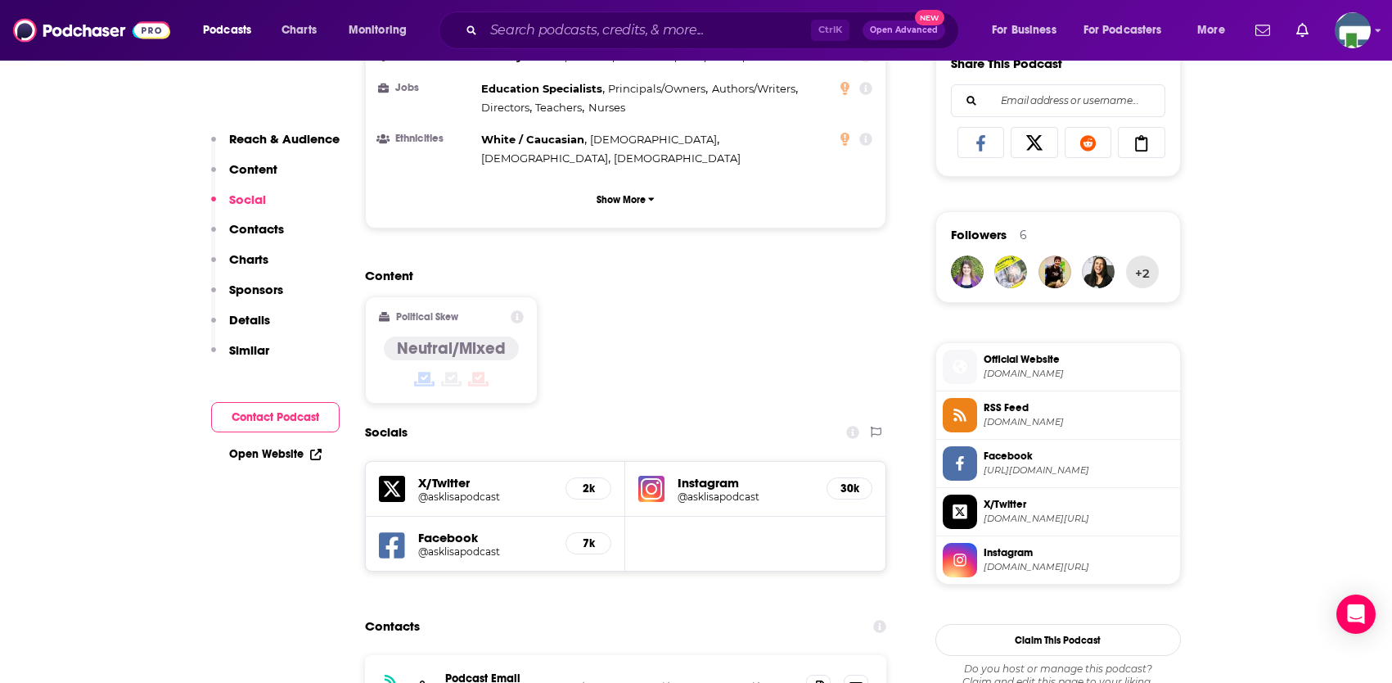
scroll to position [1146, 0]
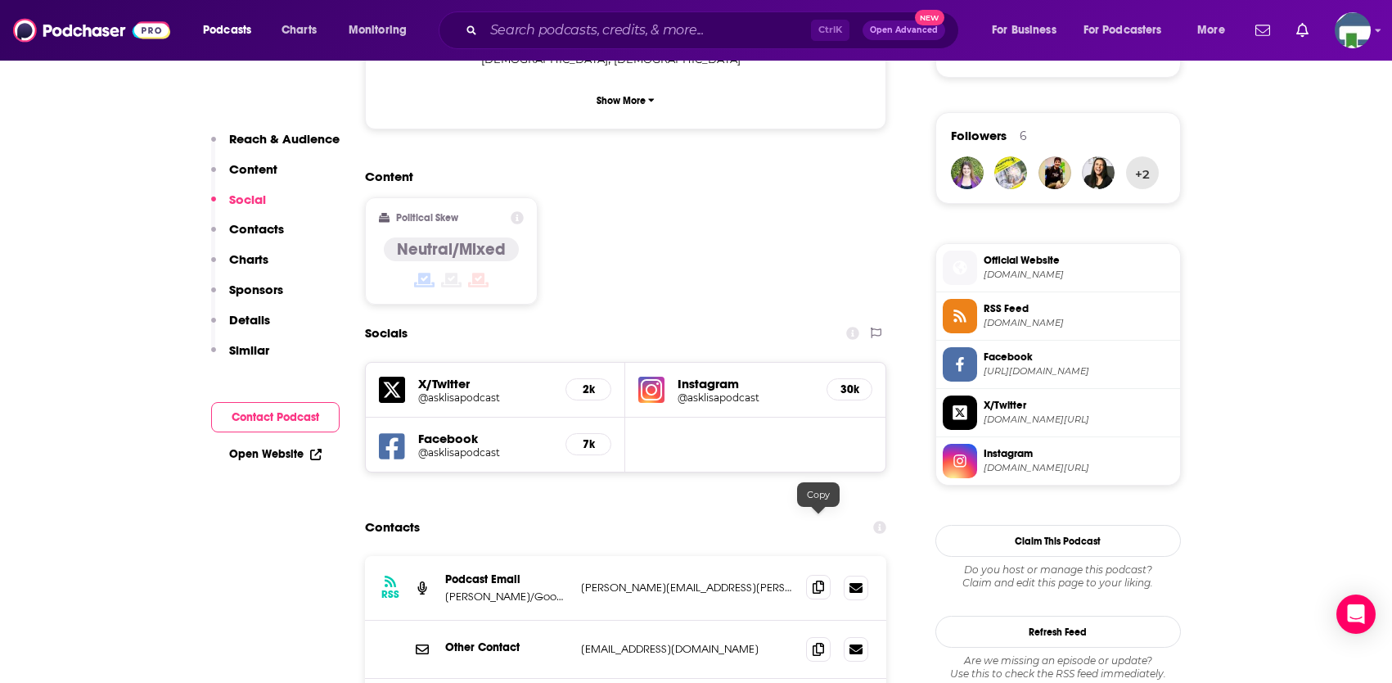
click at [819, 580] on icon at bounding box center [818, 586] width 11 height 13
click at [557, 23] on input "Search podcasts, credits, & more..." at bounding box center [647, 30] width 327 height 26
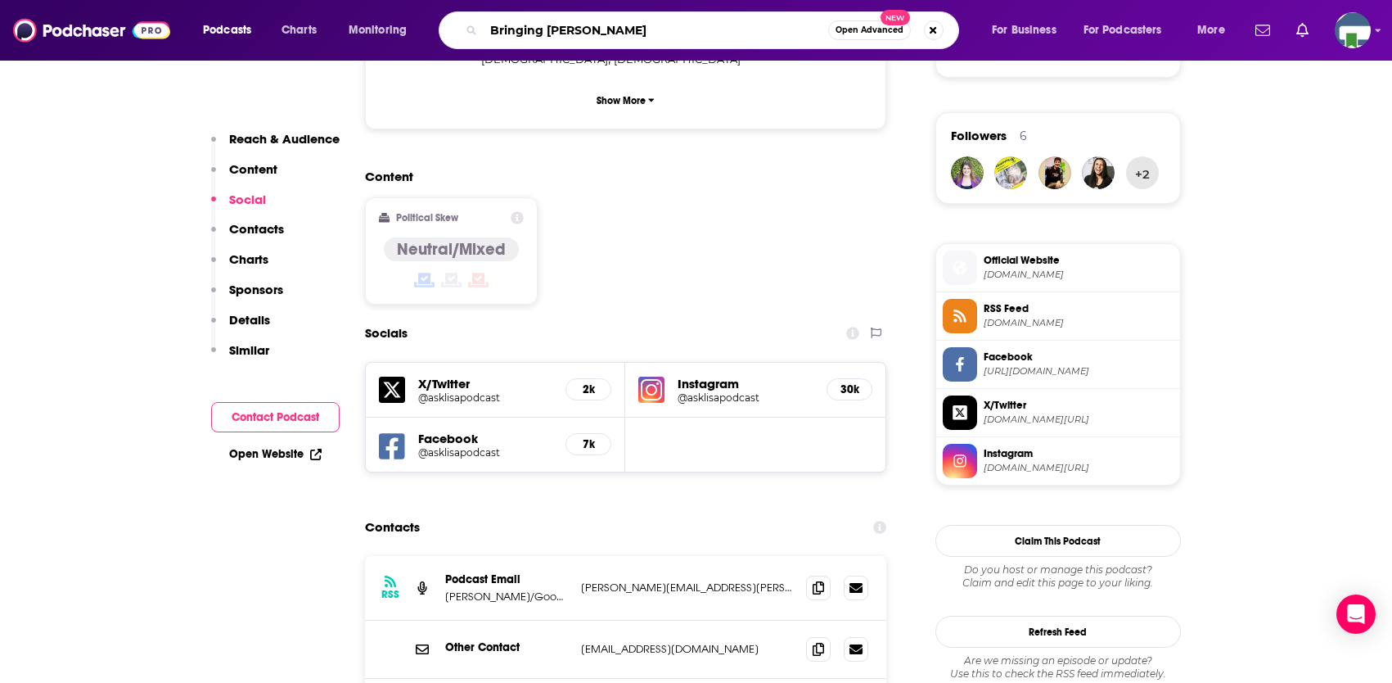
type input "Bringing hope home"
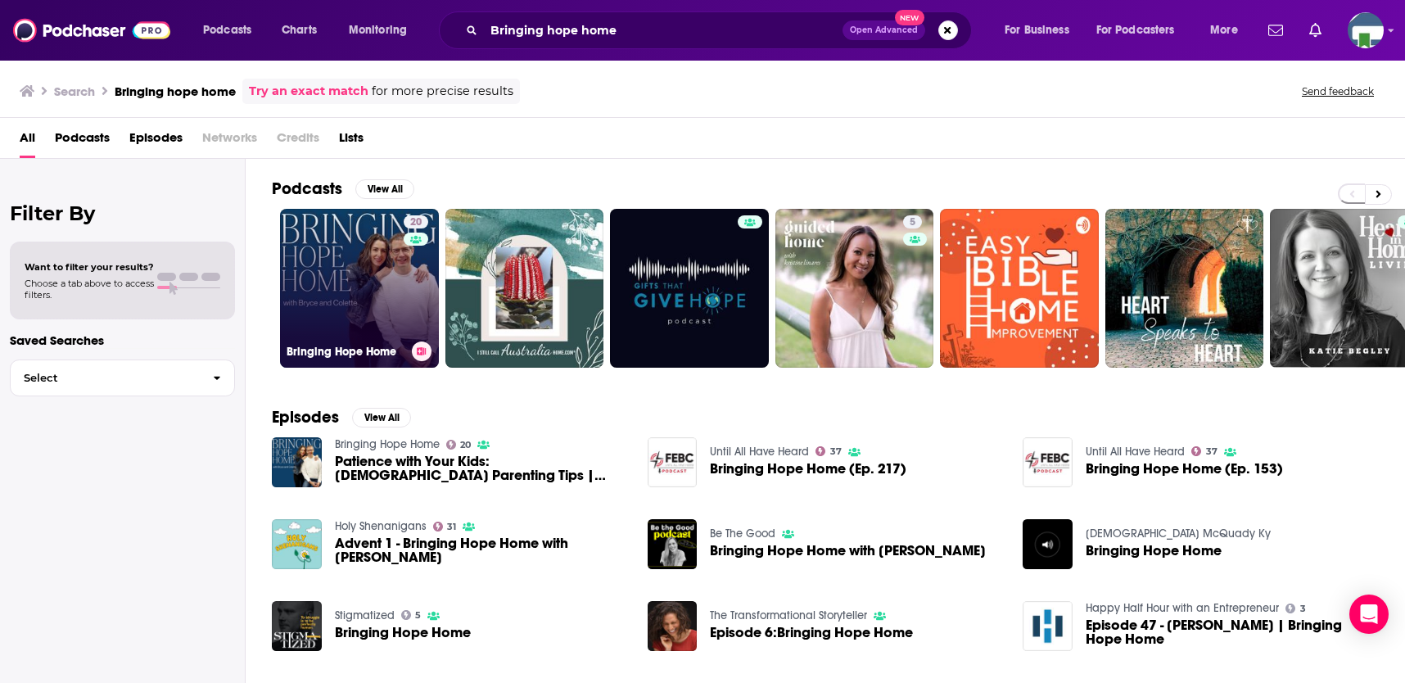
click at [373, 274] on link "20 Bringing Hope Home" at bounding box center [359, 288] width 159 height 159
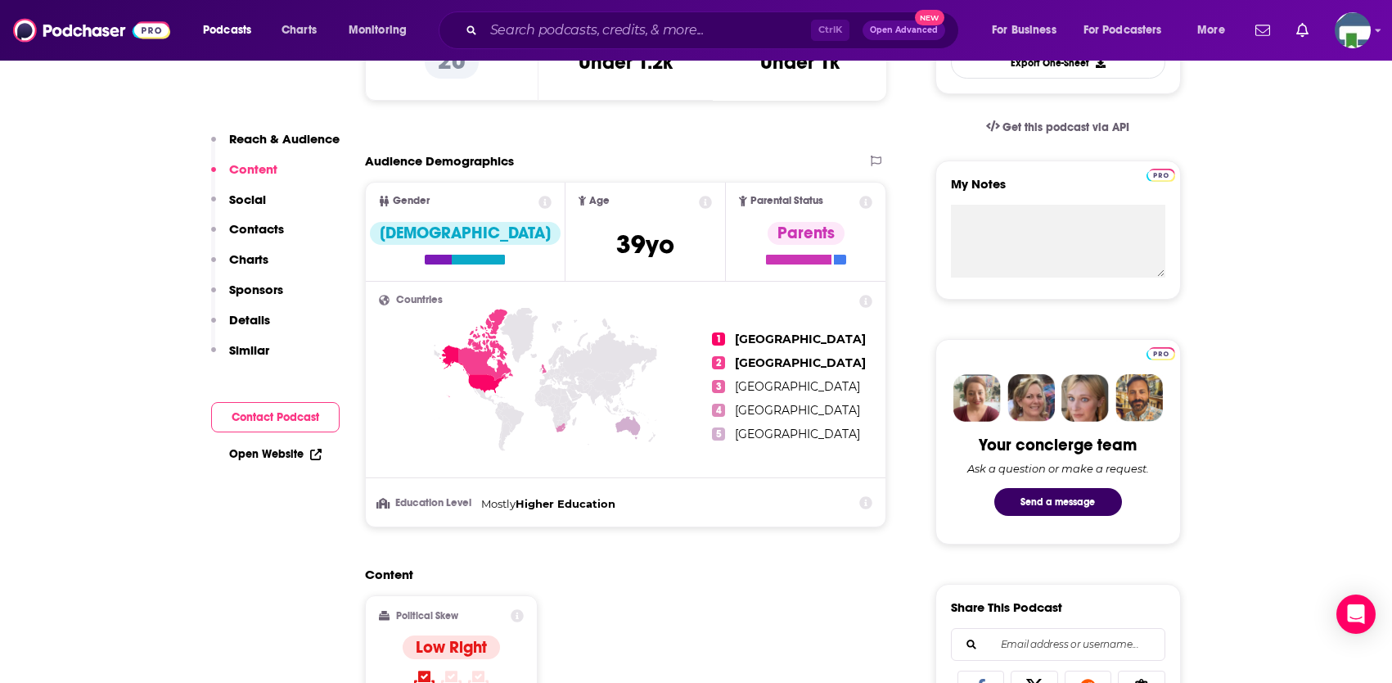
scroll to position [900, 0]
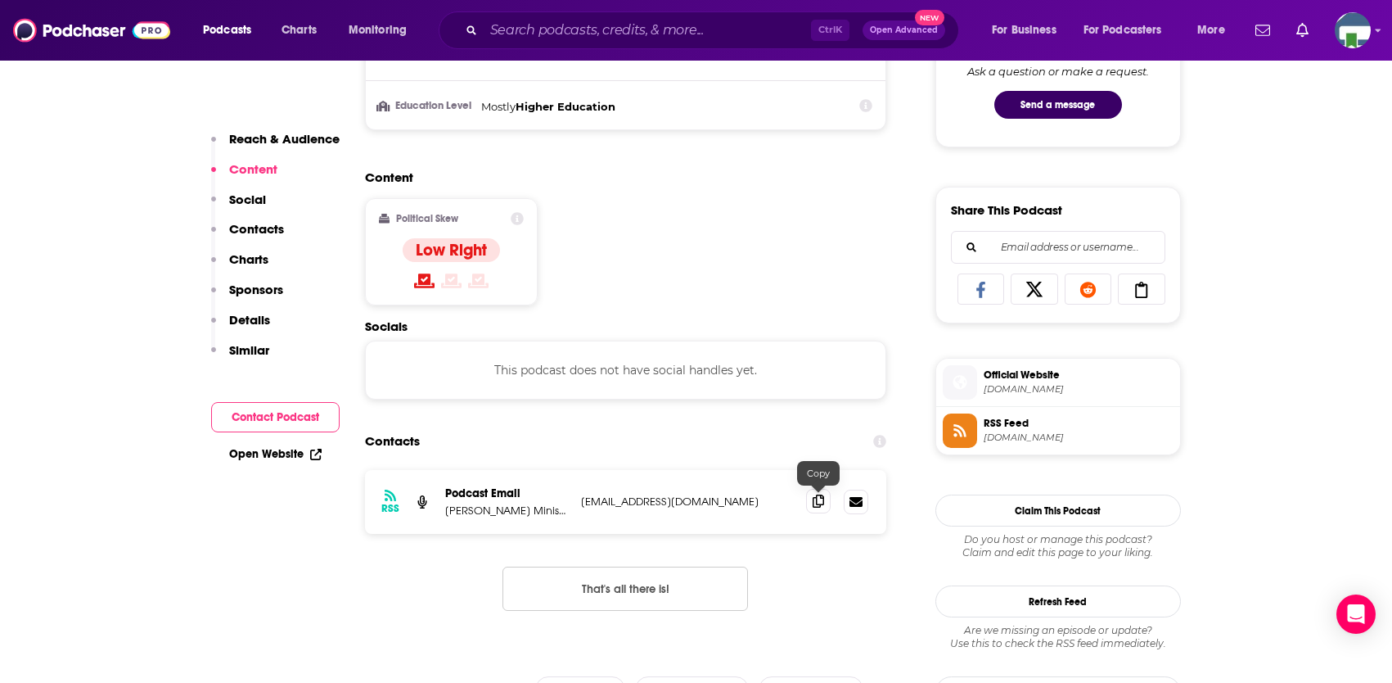
click at [816, 503] on icon at bounding box center [818, 500] width 11 height 13
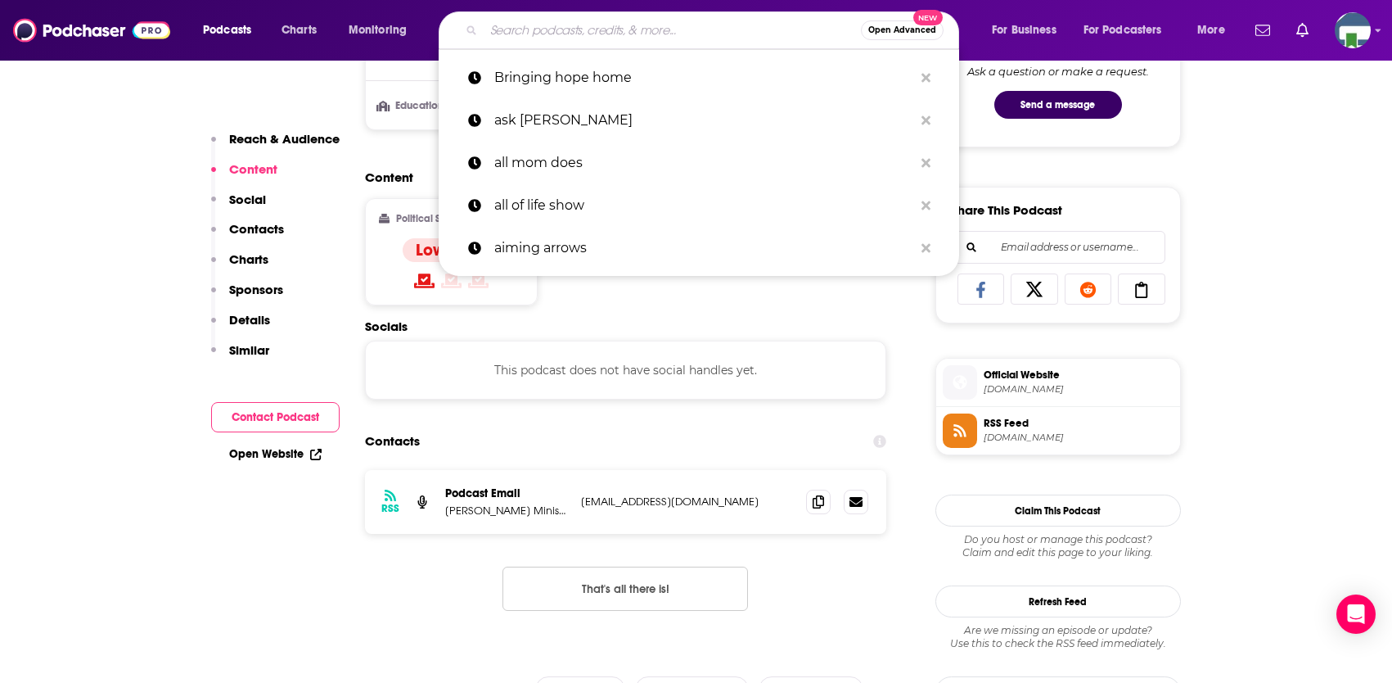
click at [585, 31] on input "Search podcasts, credits, & more..." at bounding box center [672, 30] width 377 height 26
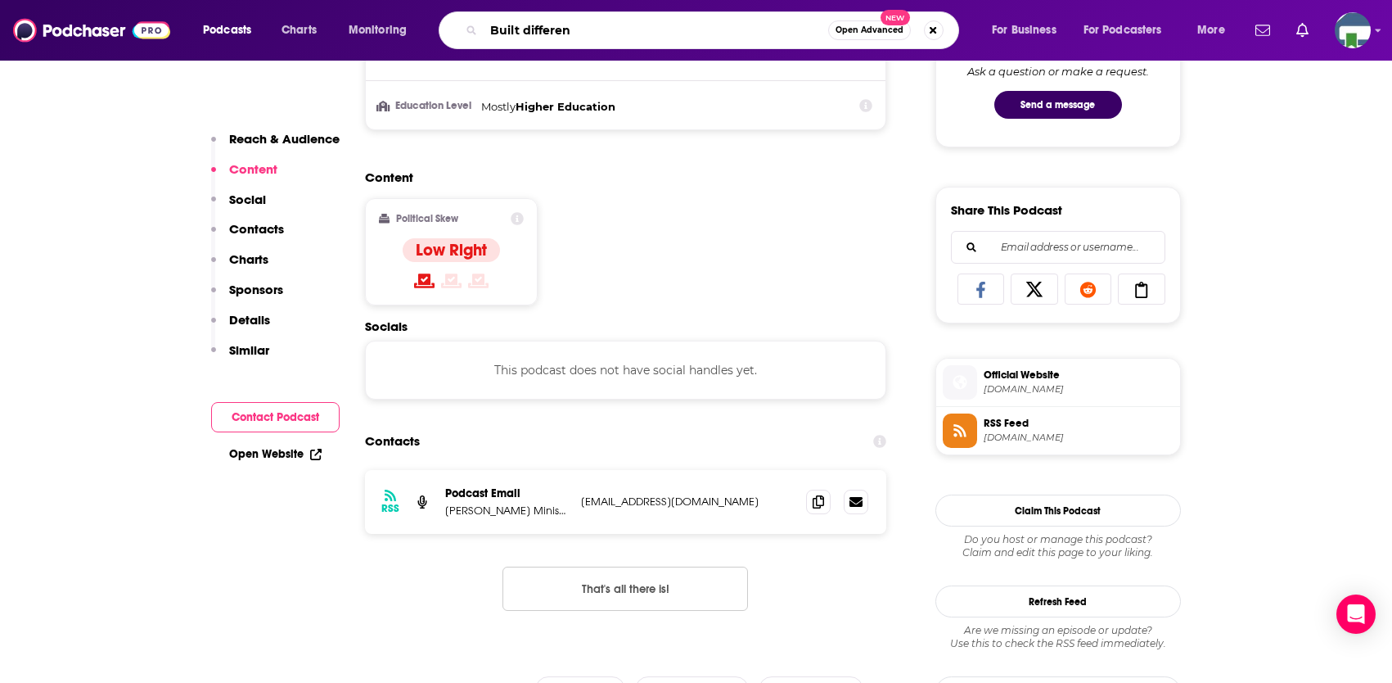
type input "Built different"
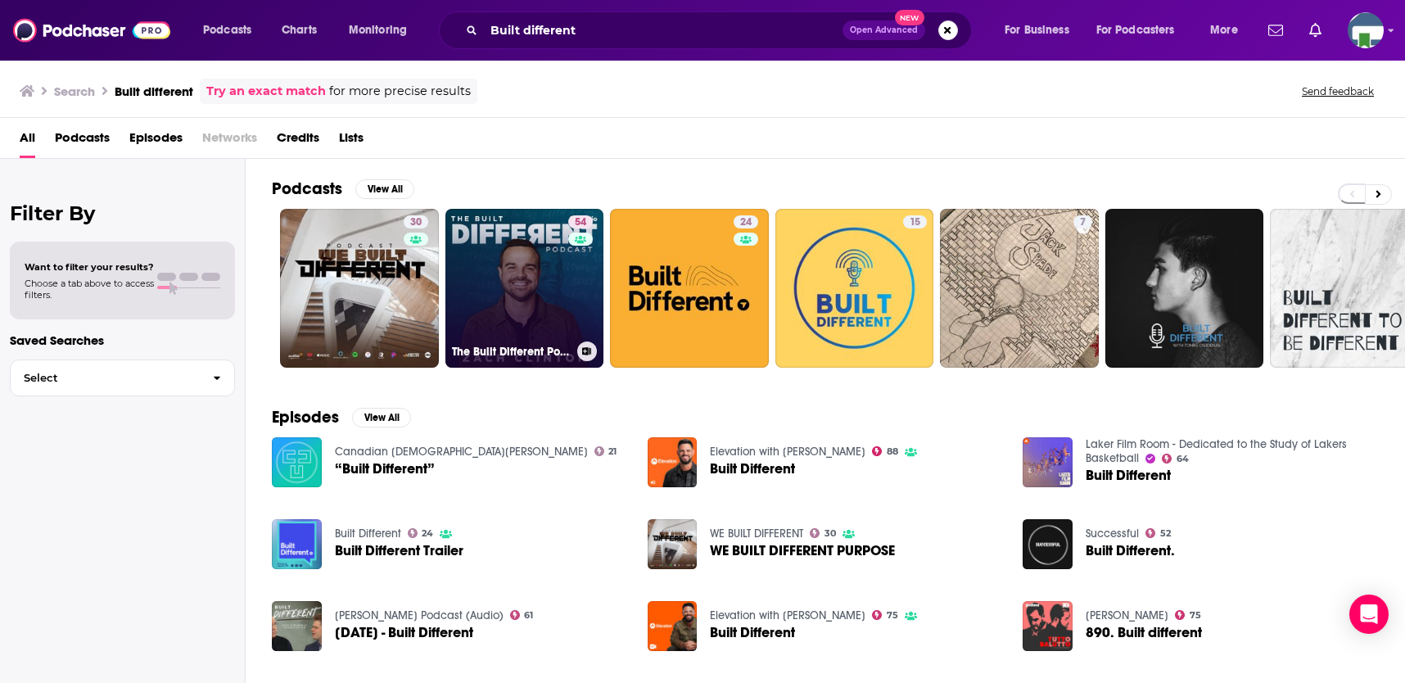
click at [507, 277] on link "54 The Built Different Podcast with [PERSON_NAME]" at bounding box center [524, 288] width 159 height 159
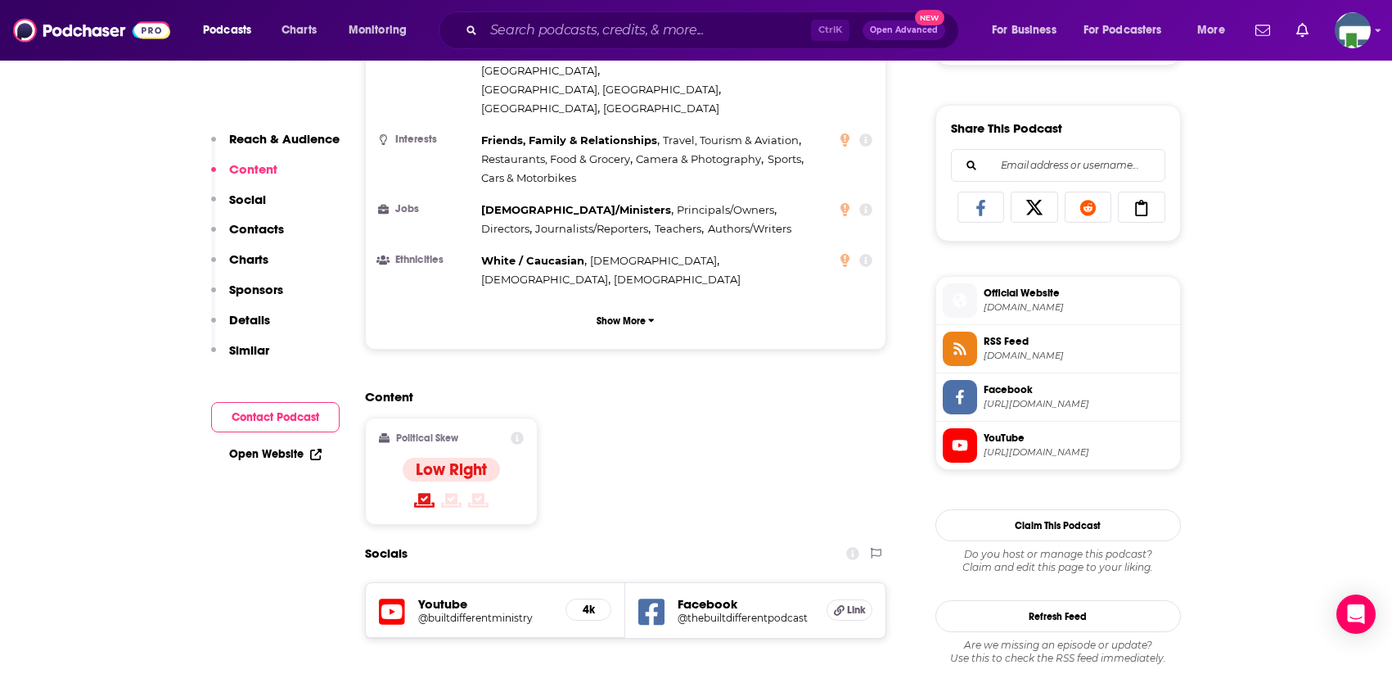
scroll to position [1310, 0]
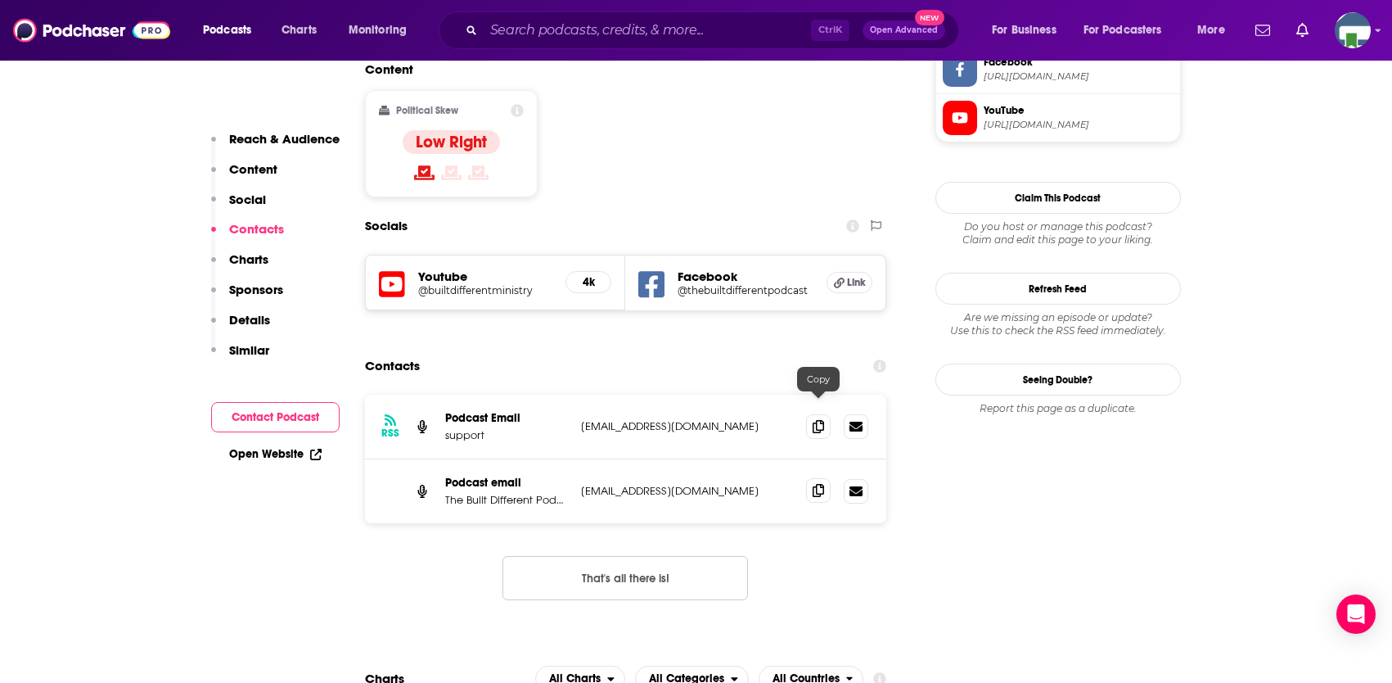
click at [815, 484] on icon at bounding box center [818, 490] width 11 height 13
click at [582, 30] on input "Search podcasts, credits, & more..." at bounding box center [647, 30] width 327 height 26
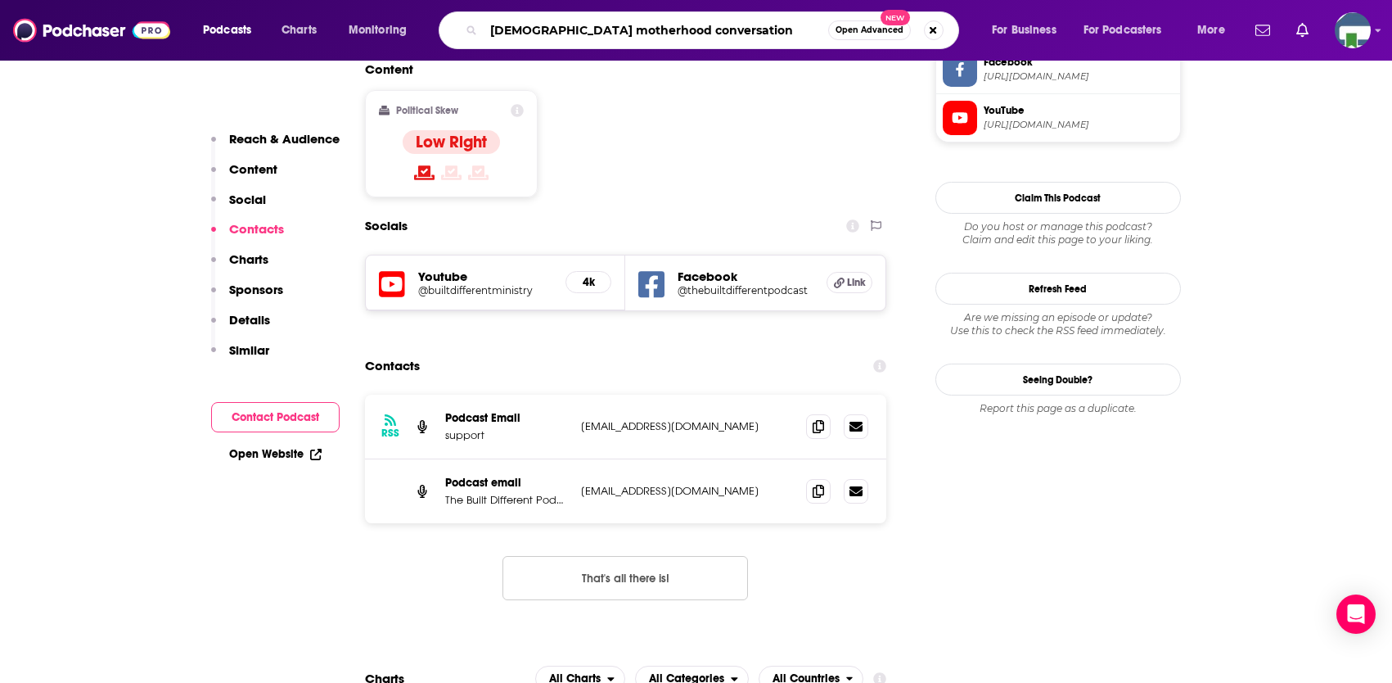
type input "[DEMOGRAPHIC_DATA] motherhood conversations"
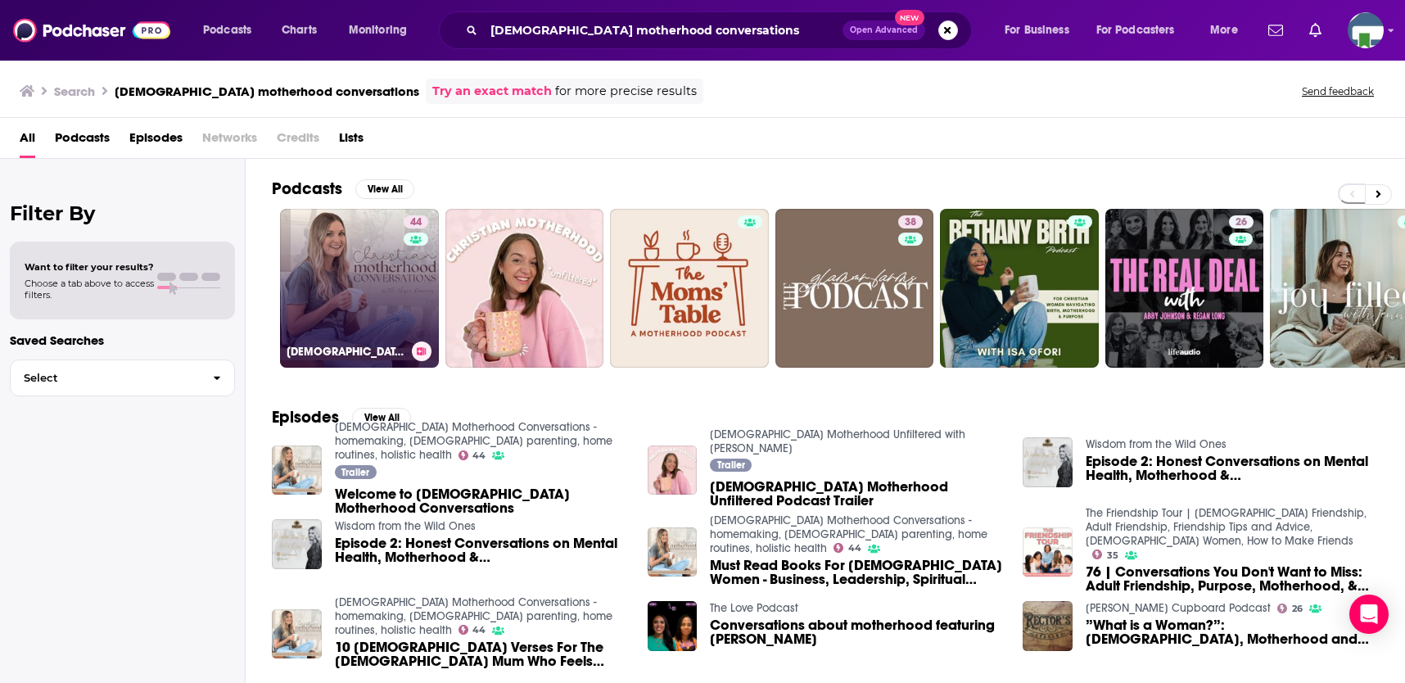
click at [389, 274] on link "44 [DEMOGRAPHIC_DATA] Motherhood Conversations - homemaking, [DEMOGRAPHIC_DATA]…" at bounding box center [359, 288] width 159 height 159
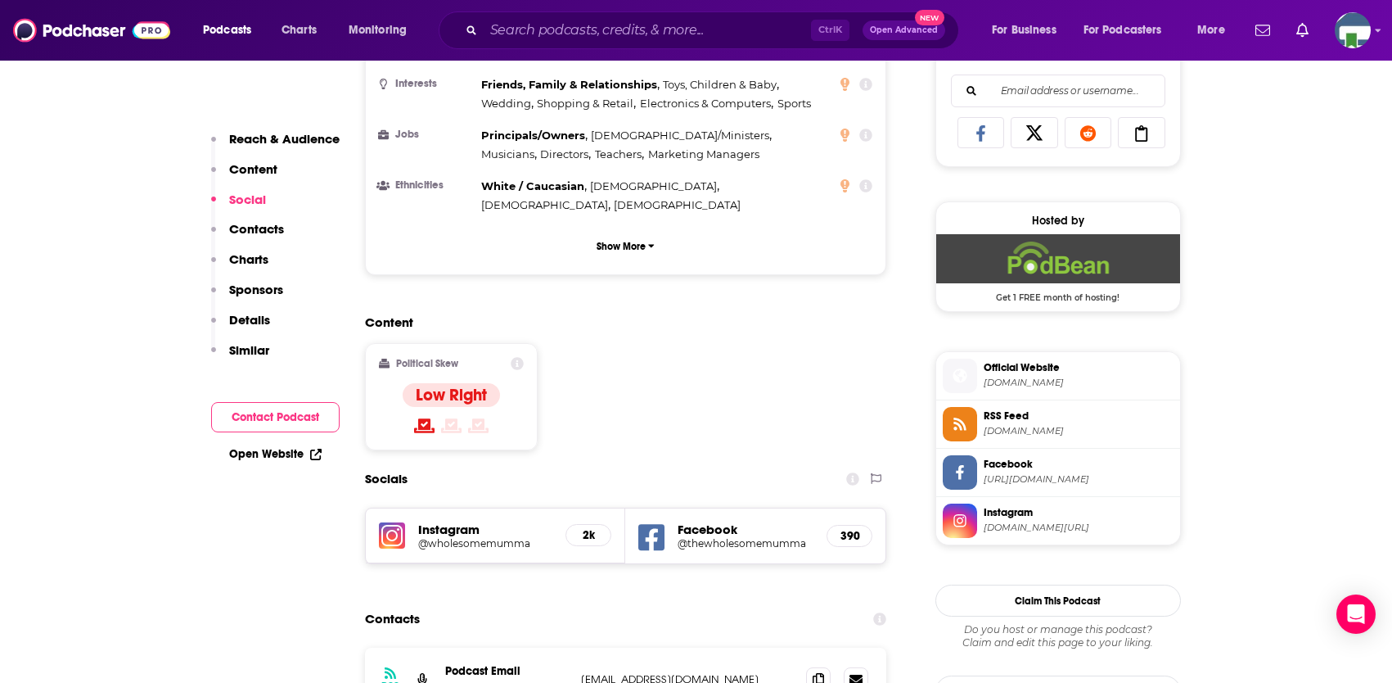
scroll to position [1228, 0]
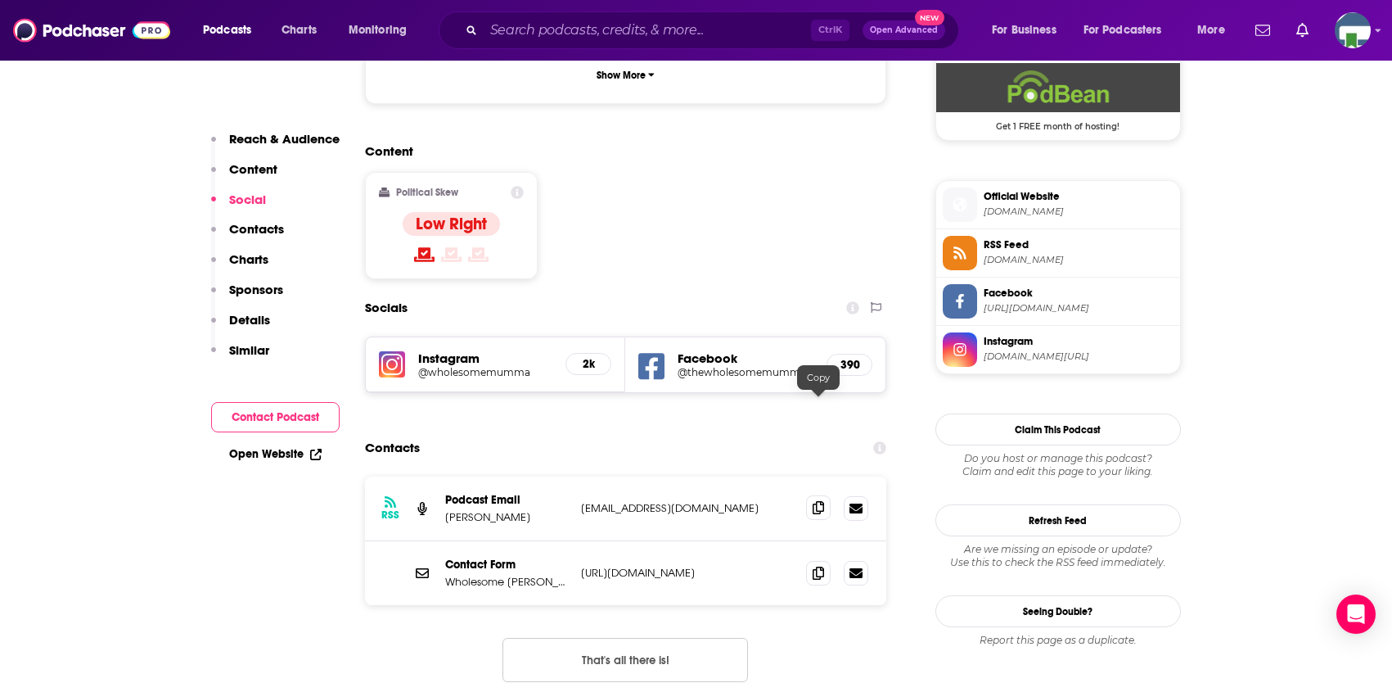
click at [816, 501] on icon at bounding box center [818, 507] width 11 height 13
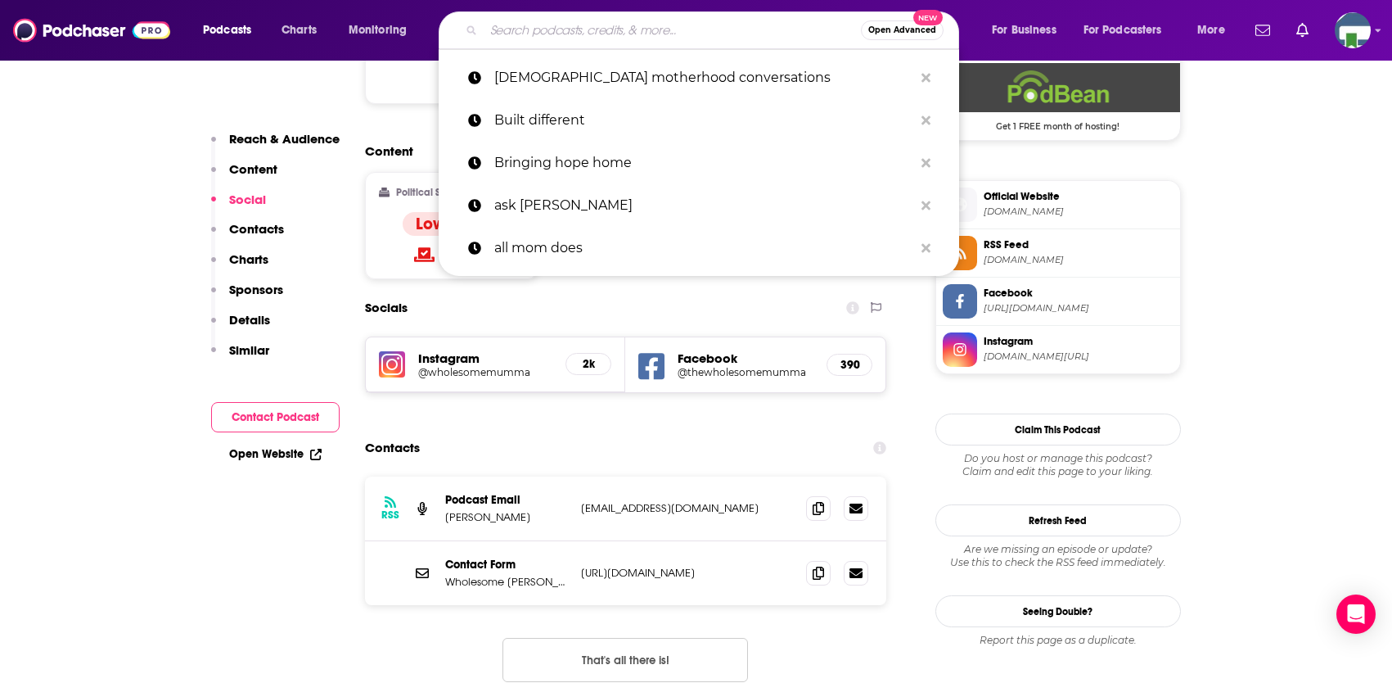
click at [592, 22] on input "Search podcasts, credits, & more..." at bounding box center [672, 30] width 377 height 26
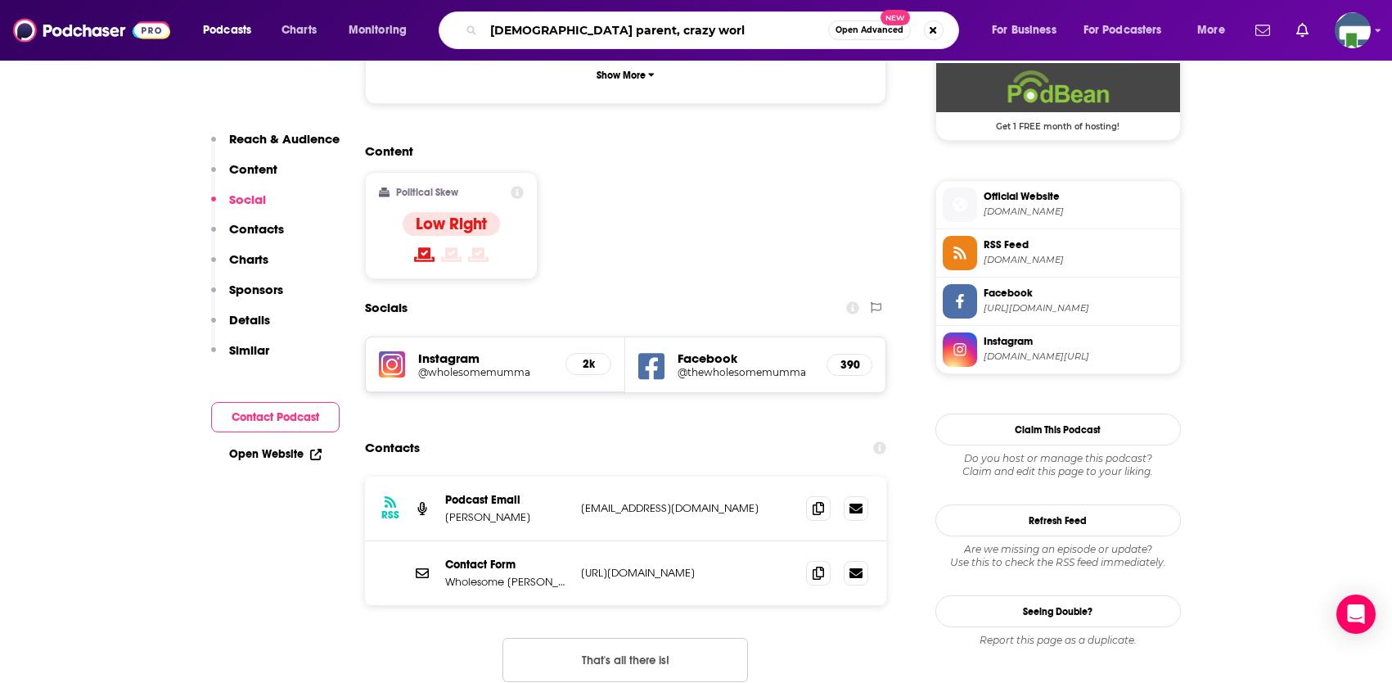
type input "[DEMOGRAPHIC_DATA] parent, crazy world"
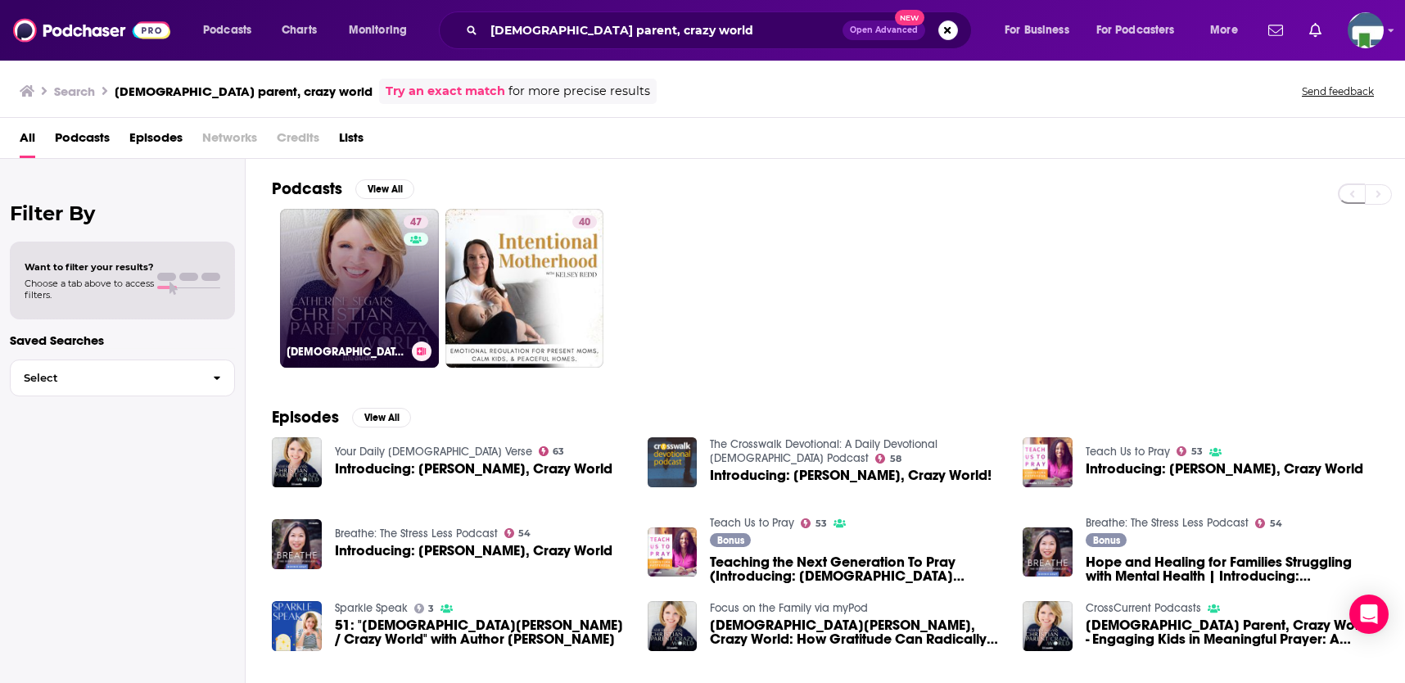
click at [382, 276] on link "47 [DEMOGRAPHIC_DATA] Parent, Crazy World" at bounding box center [359, 288] width 159 height 159
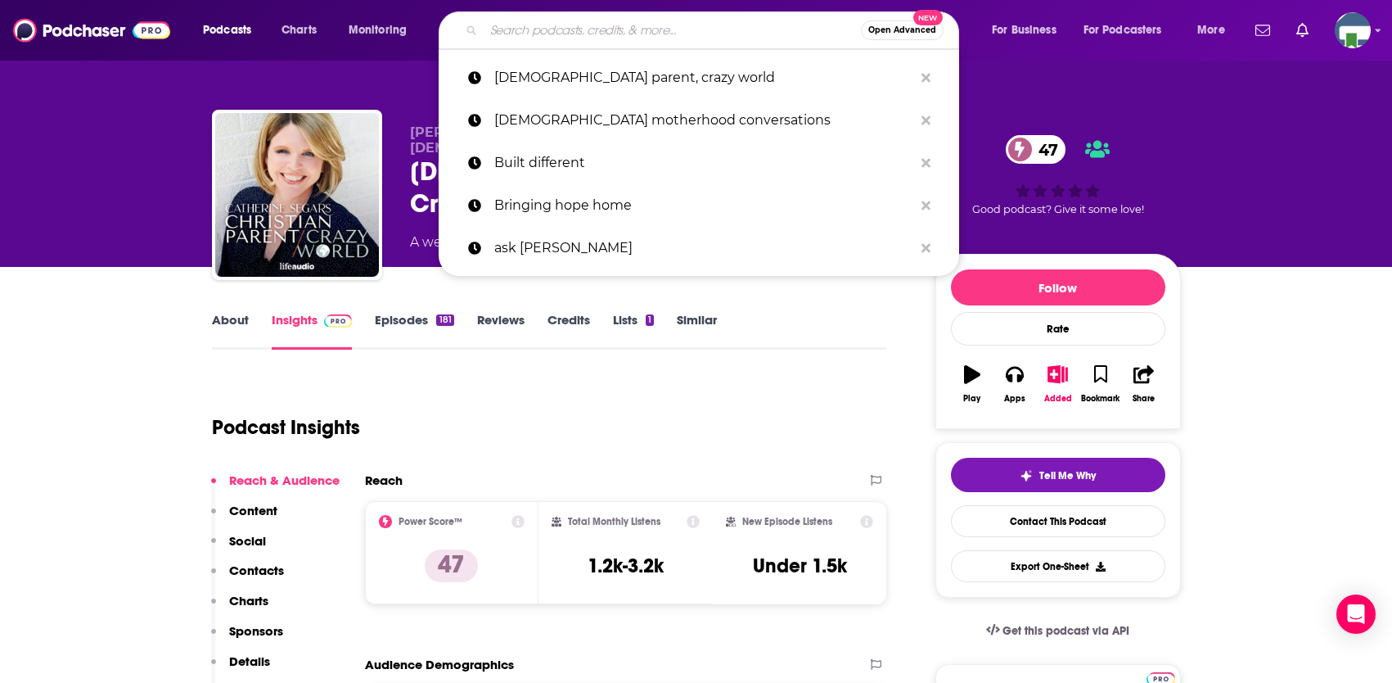
click at [634, 18] on input "Search podcasts, credits, & more..." at bounding box center [672, 30] width 377 height 26
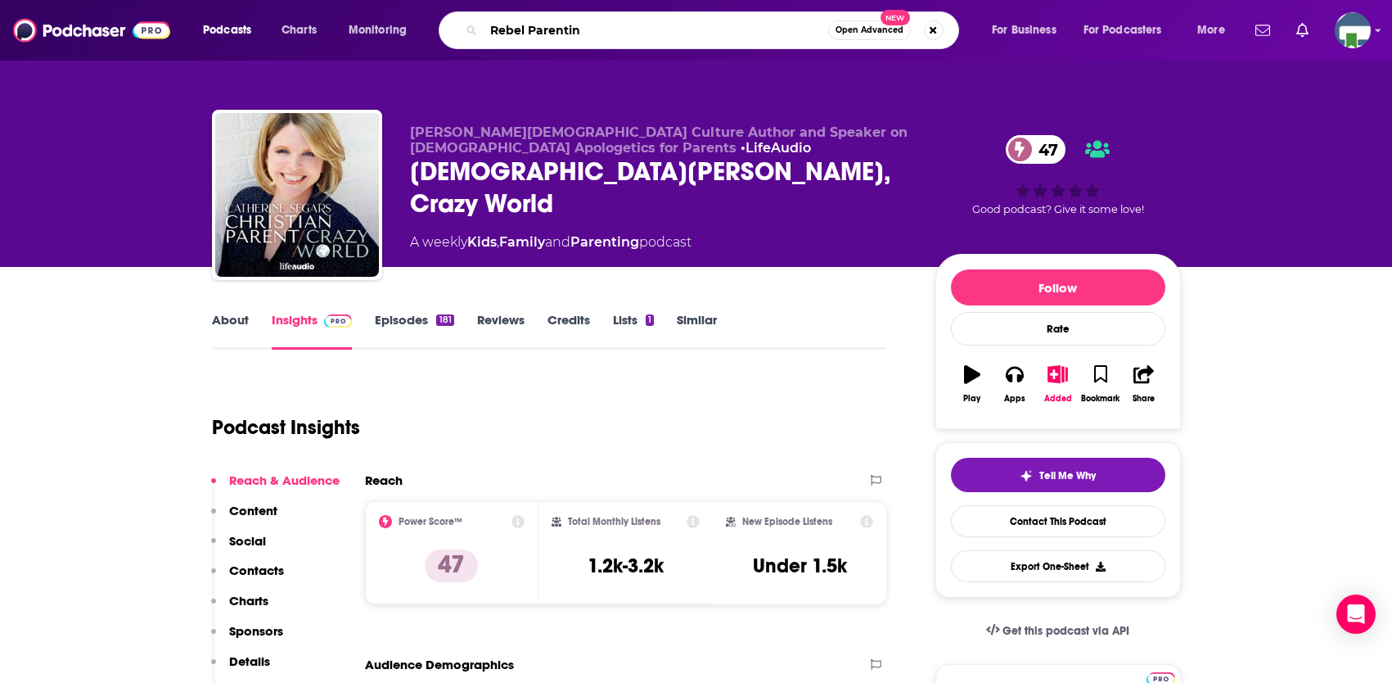
type input "Rebel Parenting"
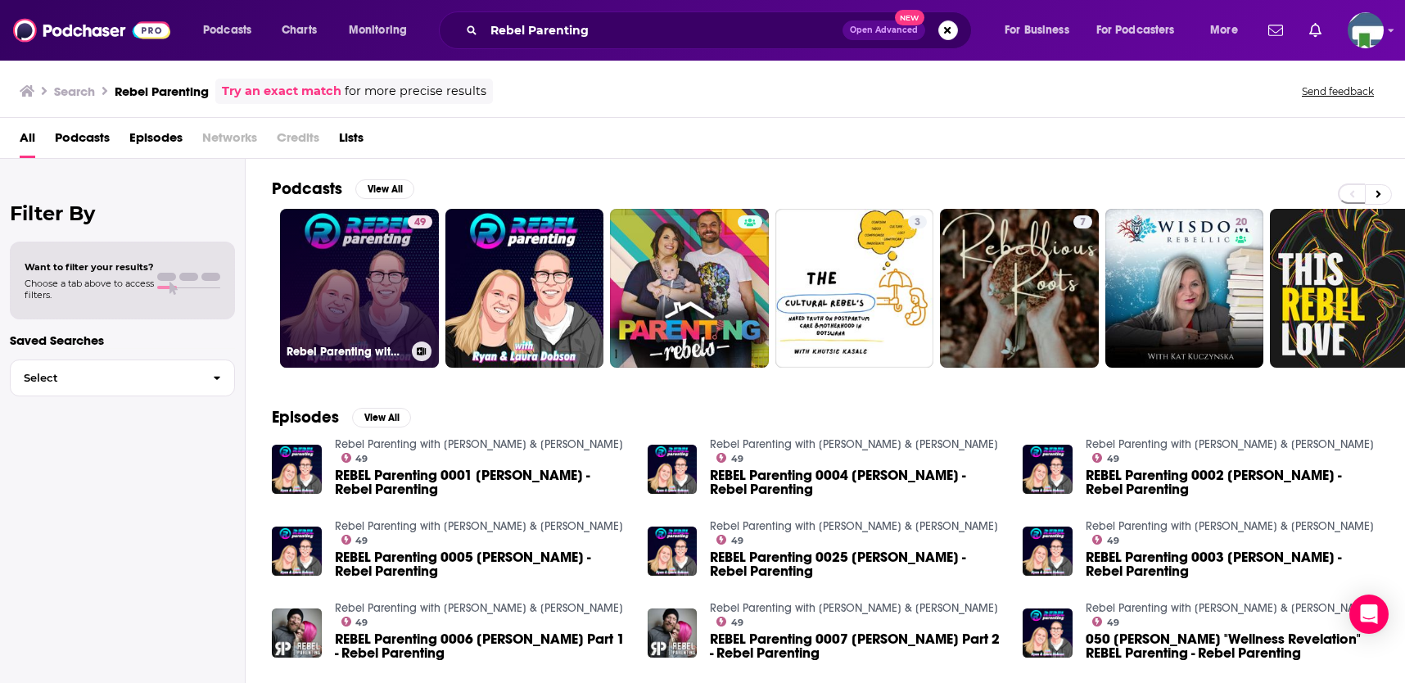
click at [368, 273] on link "49 Rebel Parenting with [PERSON_NAME] & [PERSON_NAME]" at bounding box center [359, 288] width 159 height 159
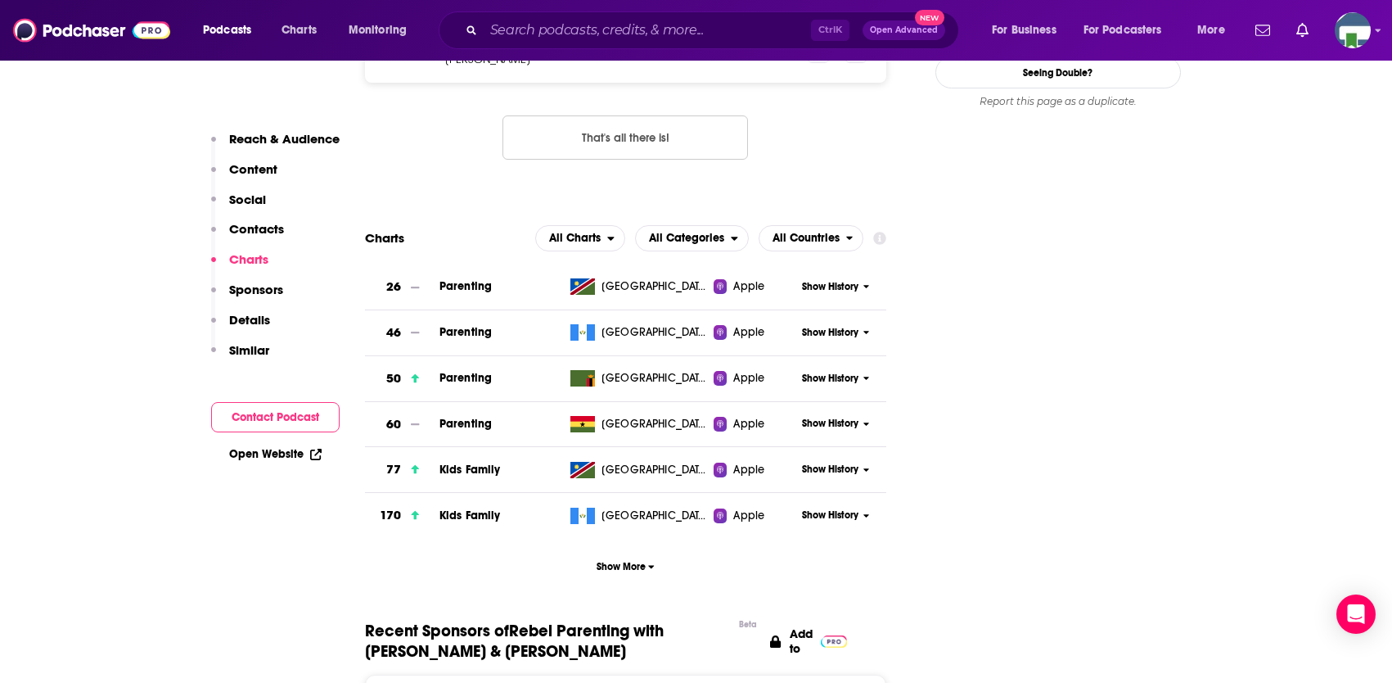
scroll to position [1473, 0]
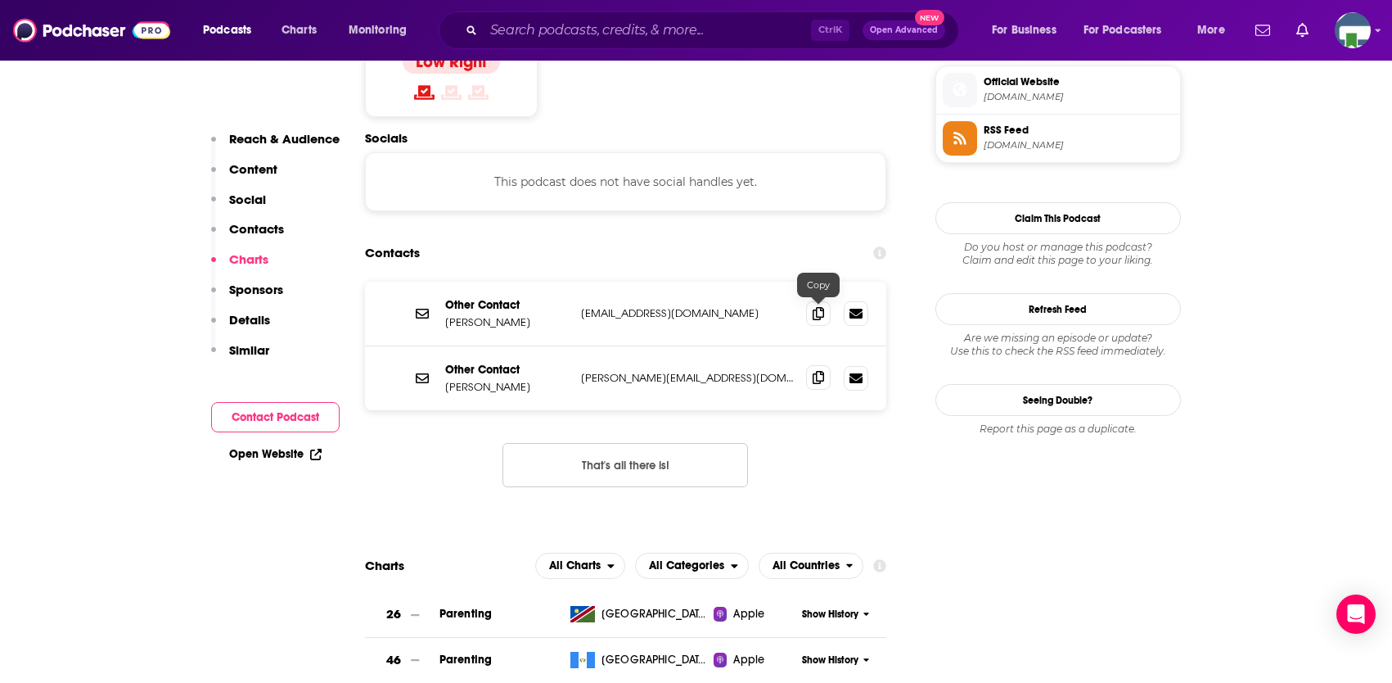
click at [817, 371] on icon at bounding box center [818, 377] width 11 height 13
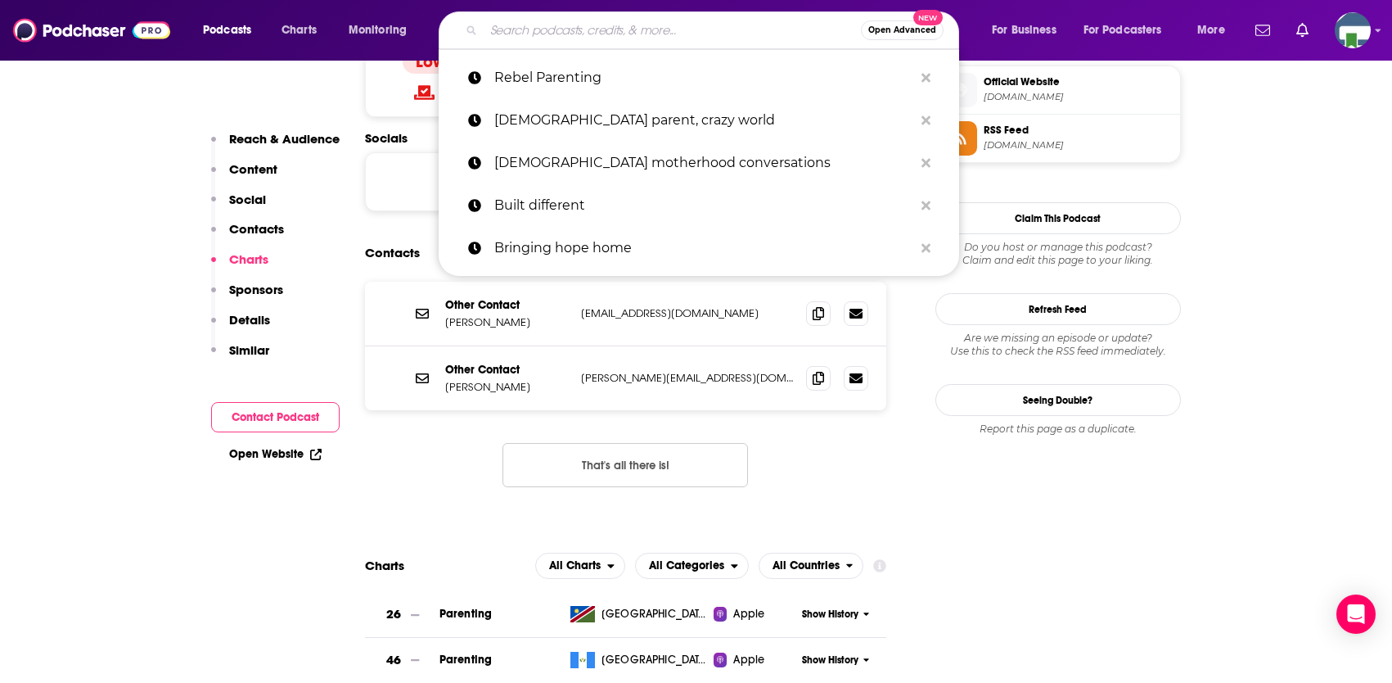
click at [571, 28] on input "Search podcasts, credits, & more..." at bounding box center [672, 30] width 377 height 26
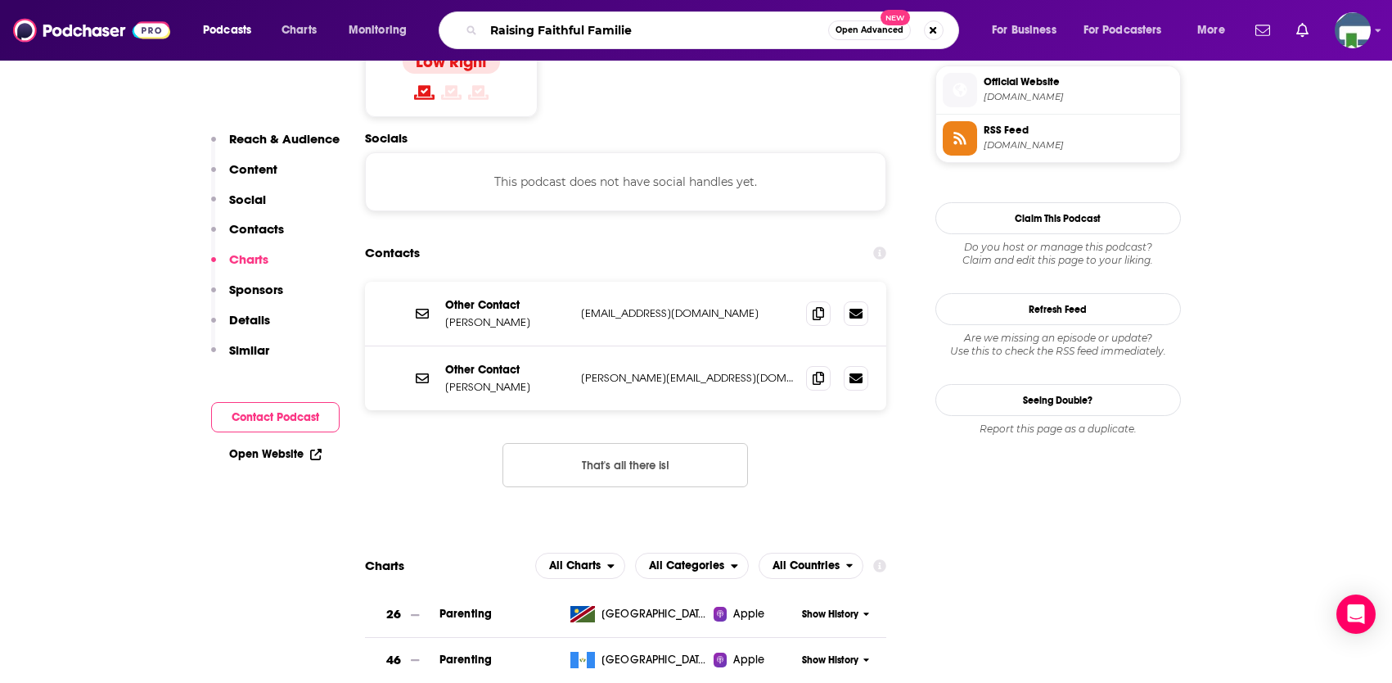
type input "Raising Faithful Families"
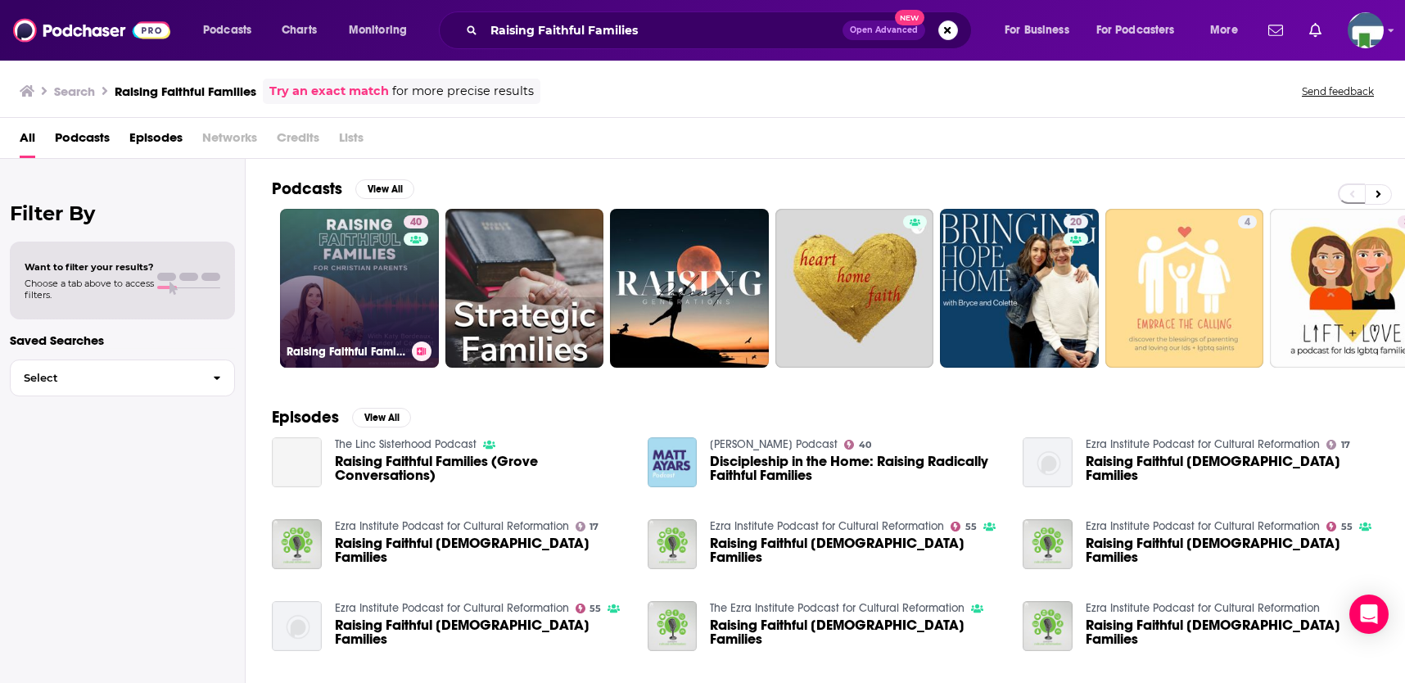
click at [392, 300] on link "40 Raising Faithful Families | [DEMOGRAPHIC_DATA] Parenting, Faith and Family, …" at bounding box center [359, 288] width 159 height 159
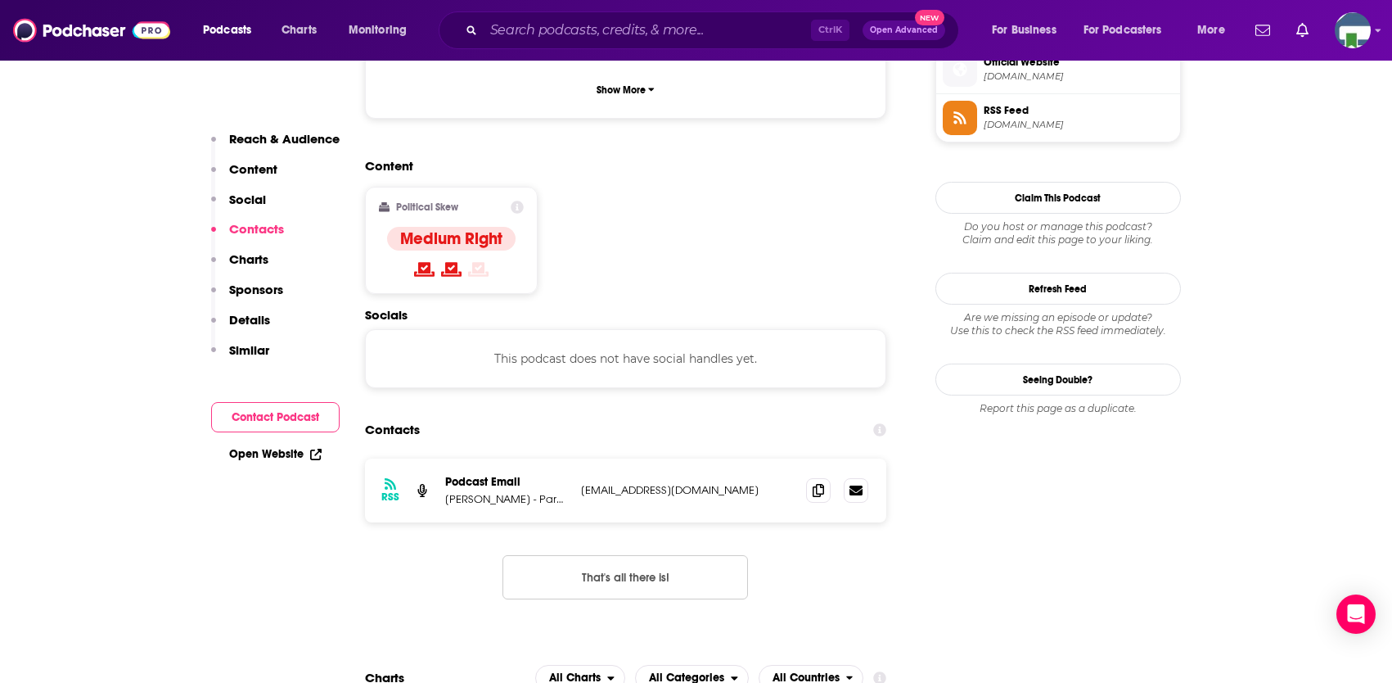
scroll to position [1310, 0]
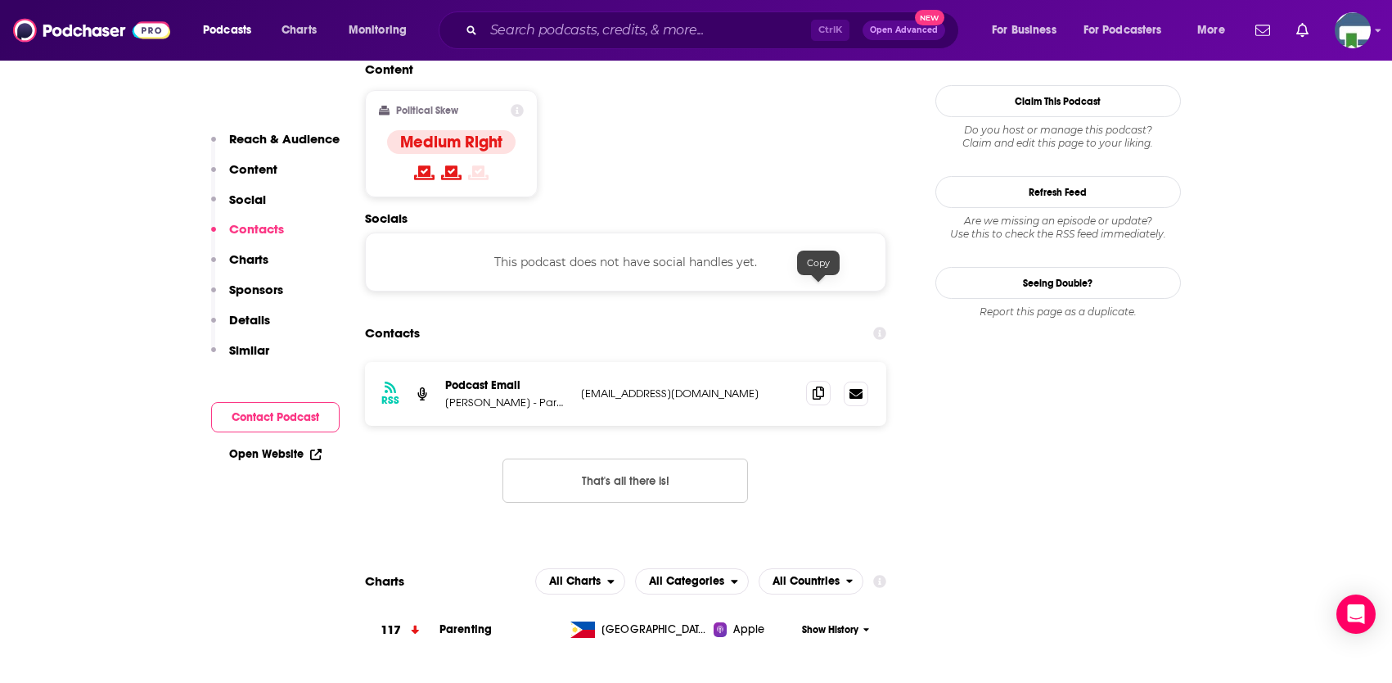
click at [816, 386] on icon at bounding box center [818, 392] width 11 height 13
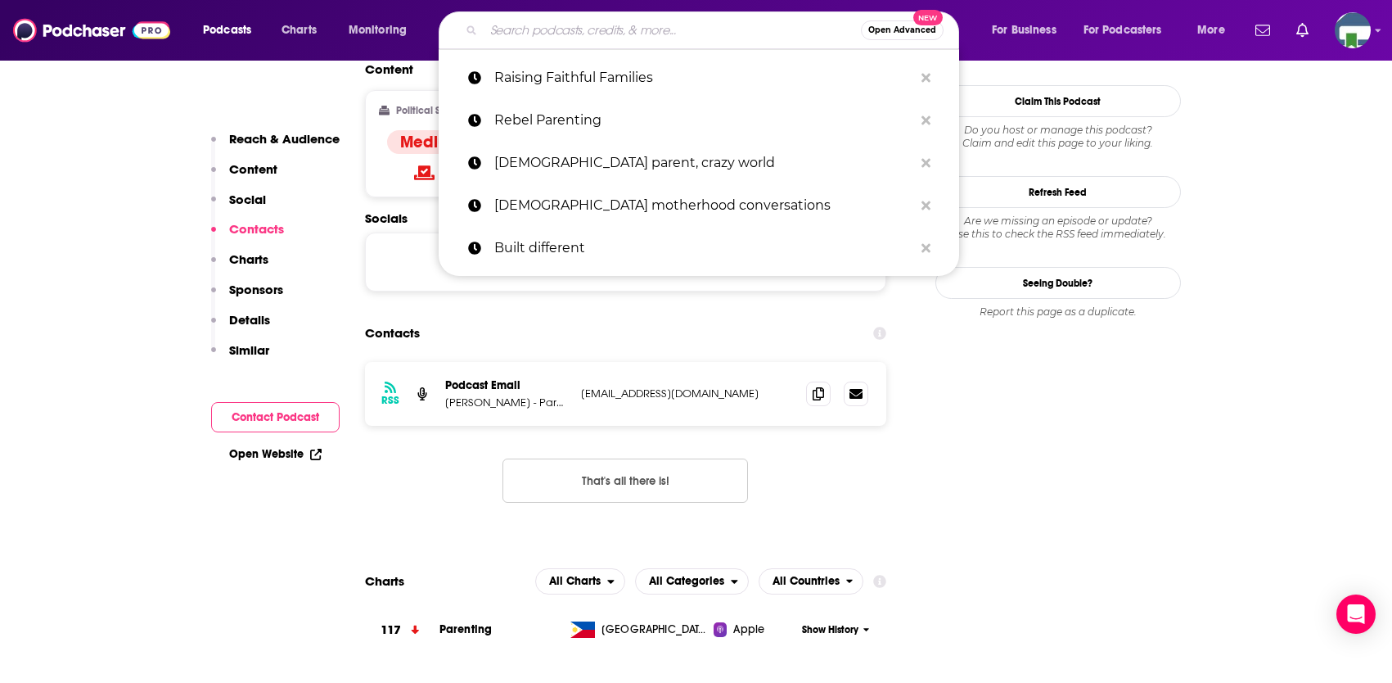
click at [552, 29] on input "Search podcasts, credits, & more..." at bounding box center [672, 30] width 377 height 26
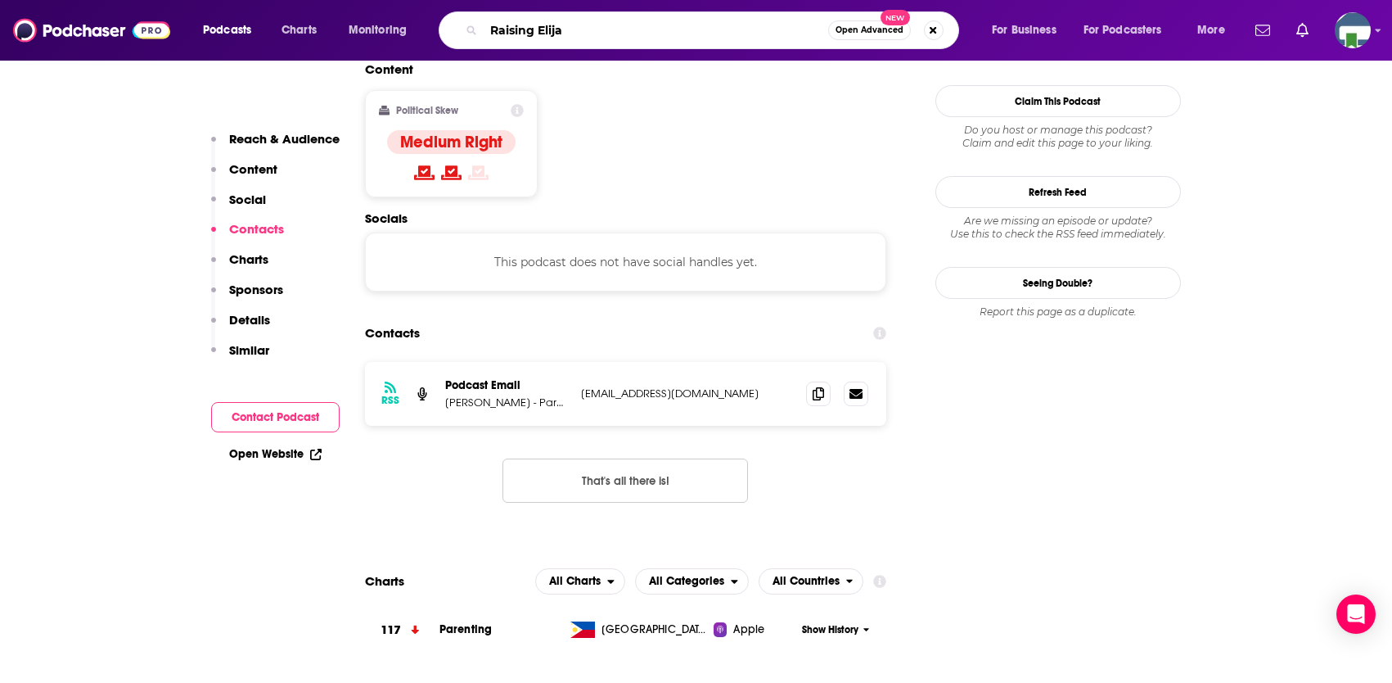
type input "Raising [PERSON_NAME]"
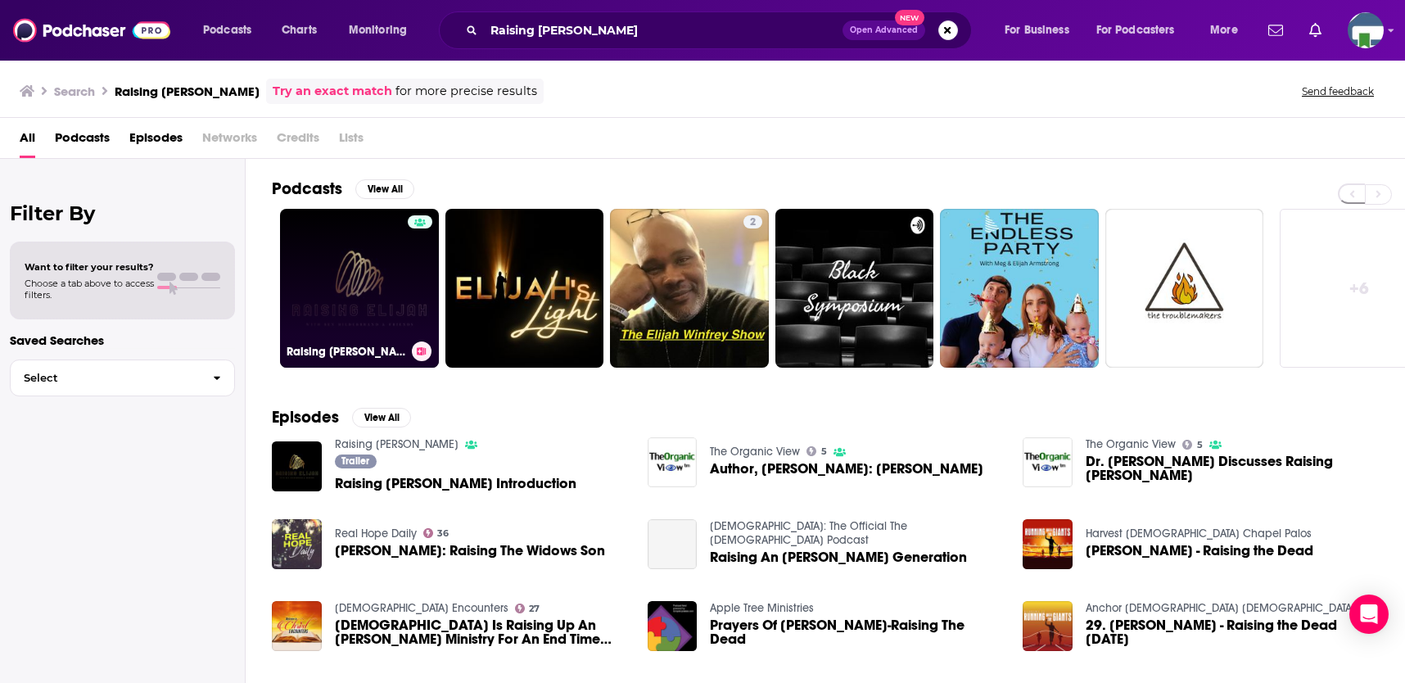
click at [389, 281] on link "Raising [PERSON_NAME]" at bounding box center [359, 288] width 159 height 159
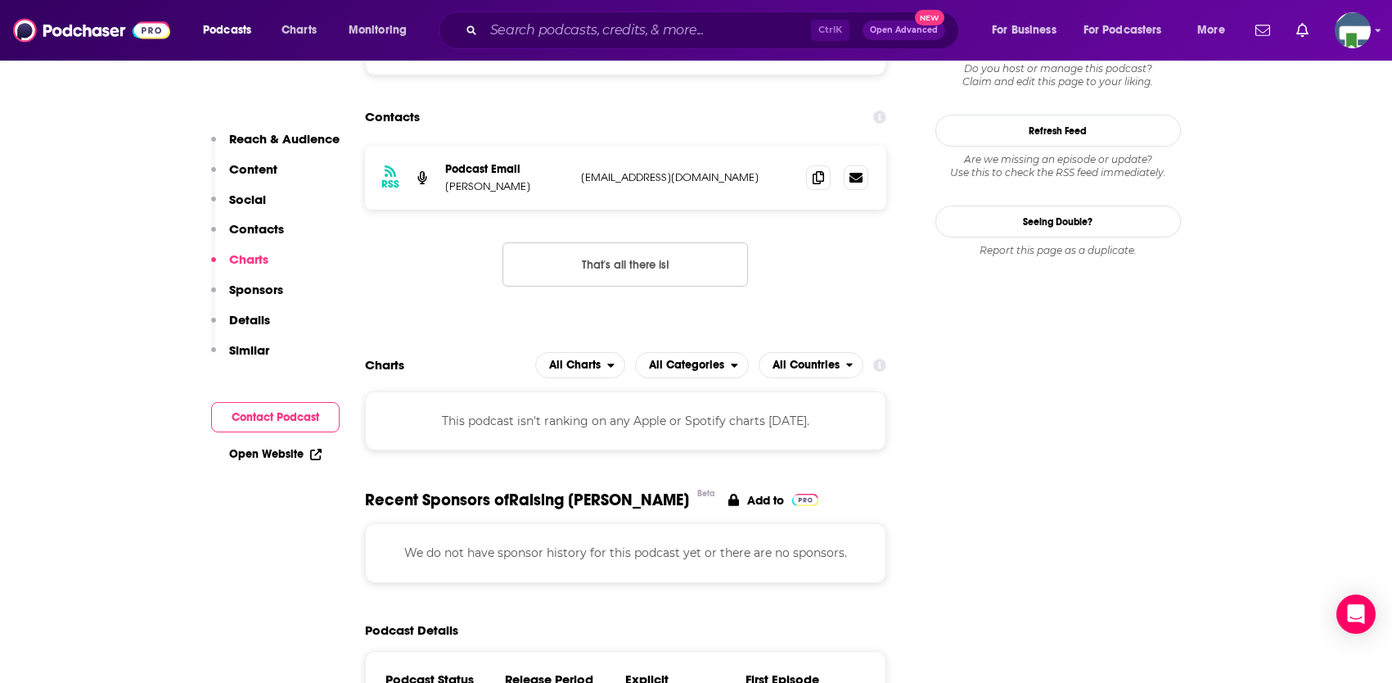
scroll to position [1228, 0]
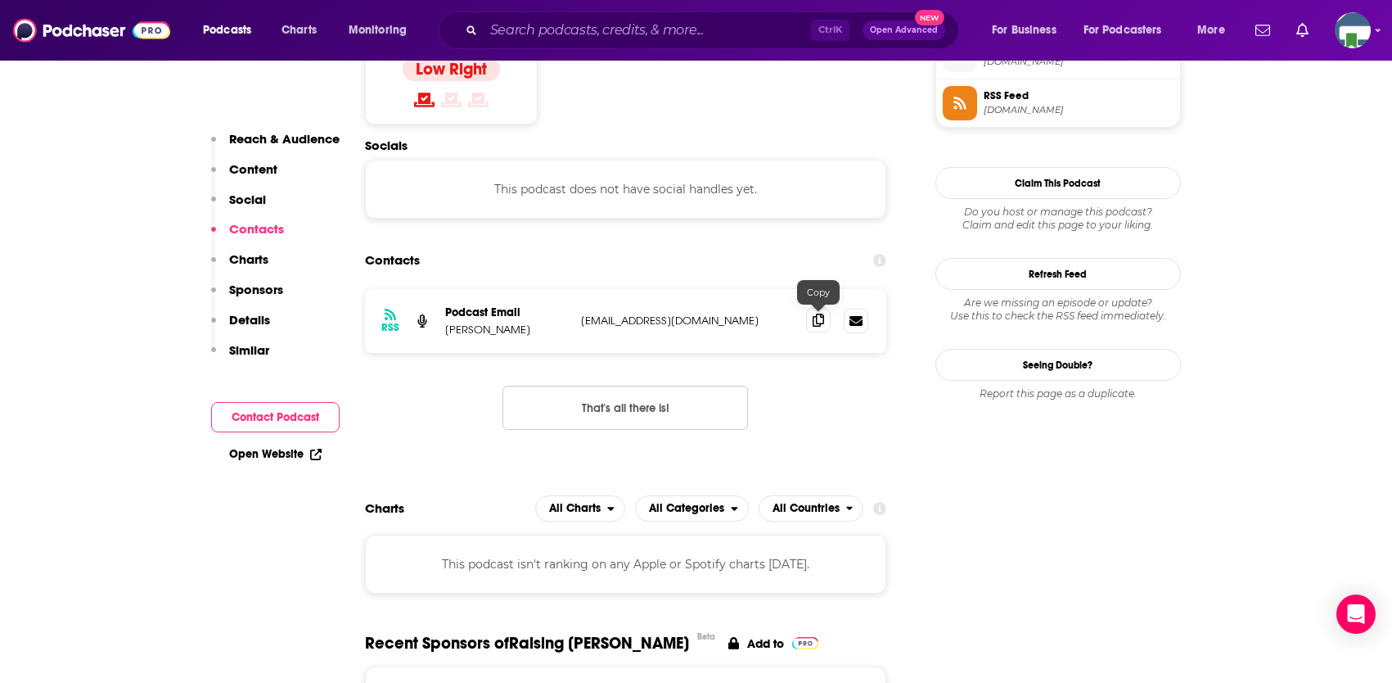
click at [819, 323] on icon at bounding box center [818, 319] width 11 height 13
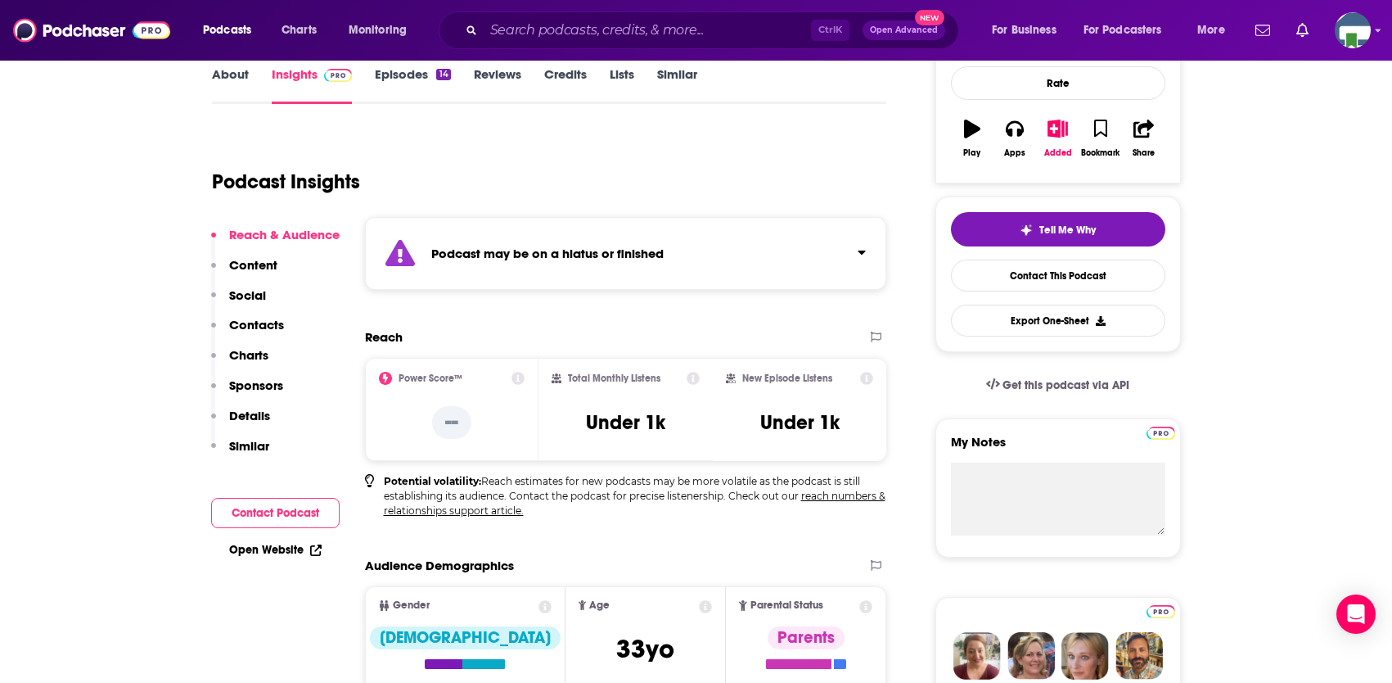
scroll to position [0, 0]
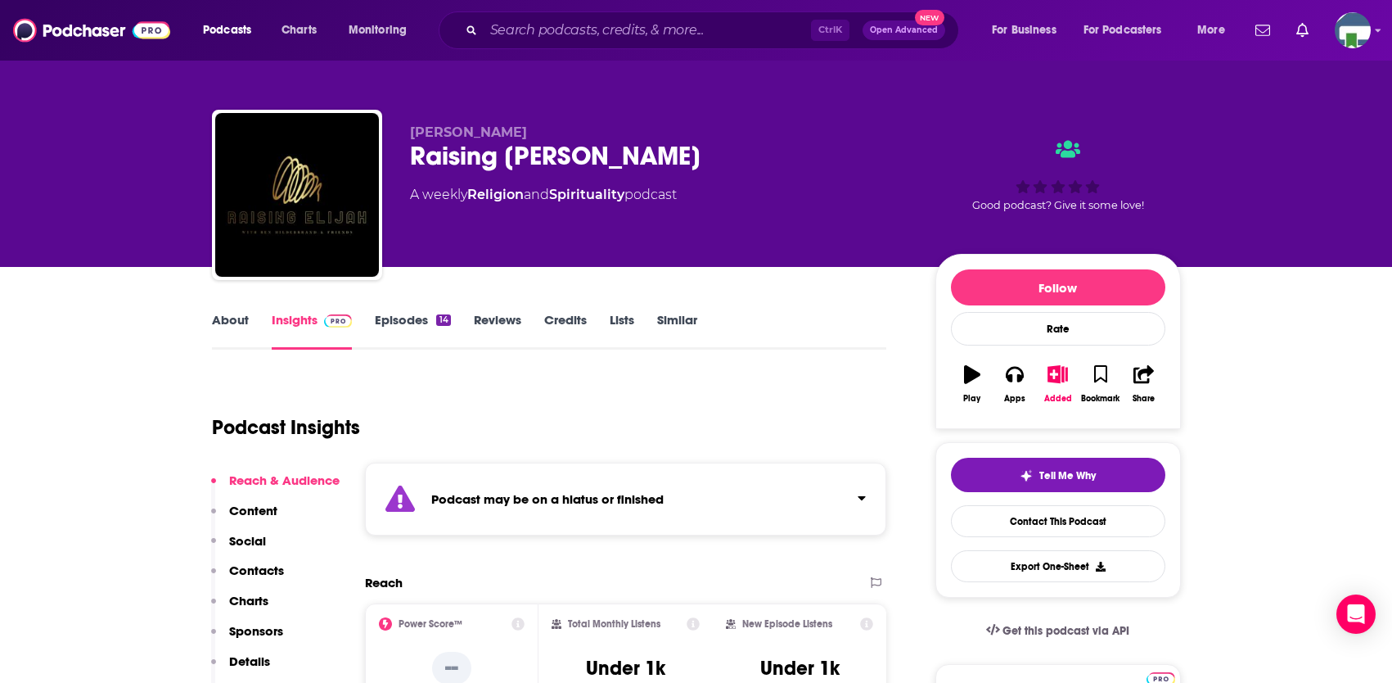
click at [247, 322] on link "About" at bounding box center [230, 331] width 37 height 38
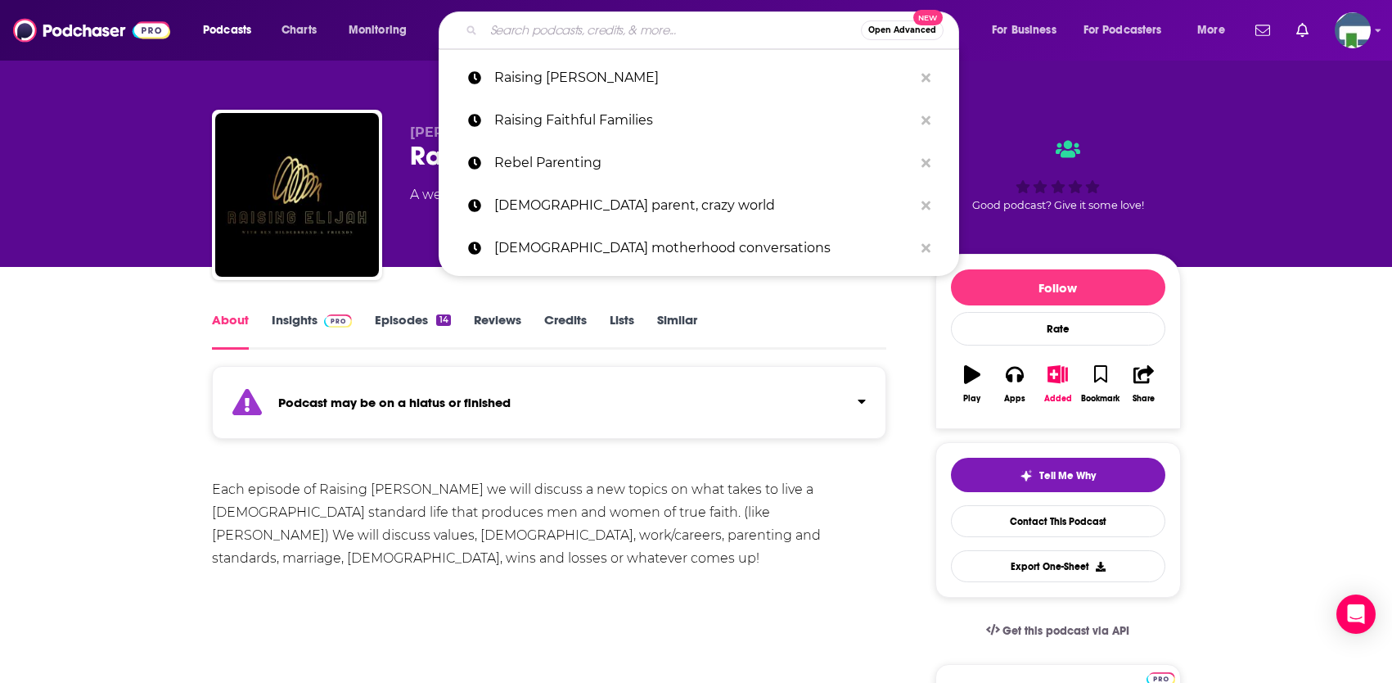
click at [564, 28] on input "Search podcasts, credits, & more..." at bounding box center [672, 30] width 377 height 26
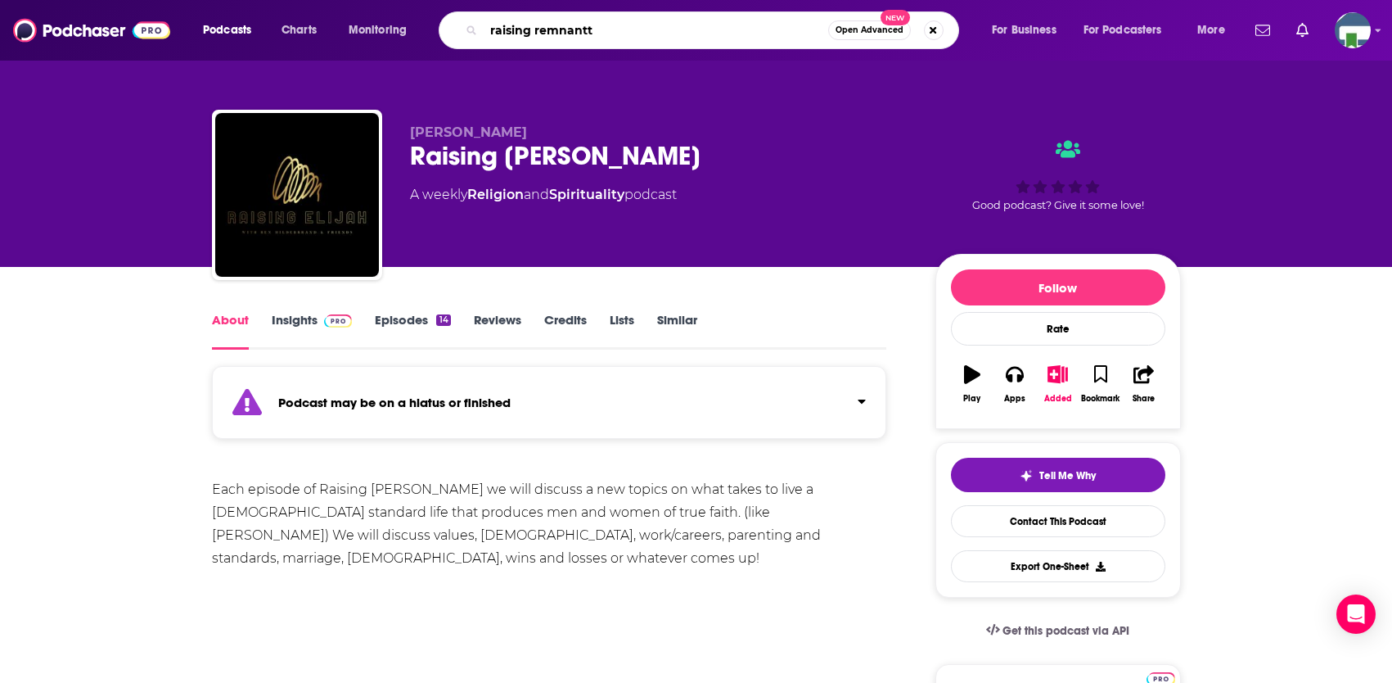
type input "raising remnant"
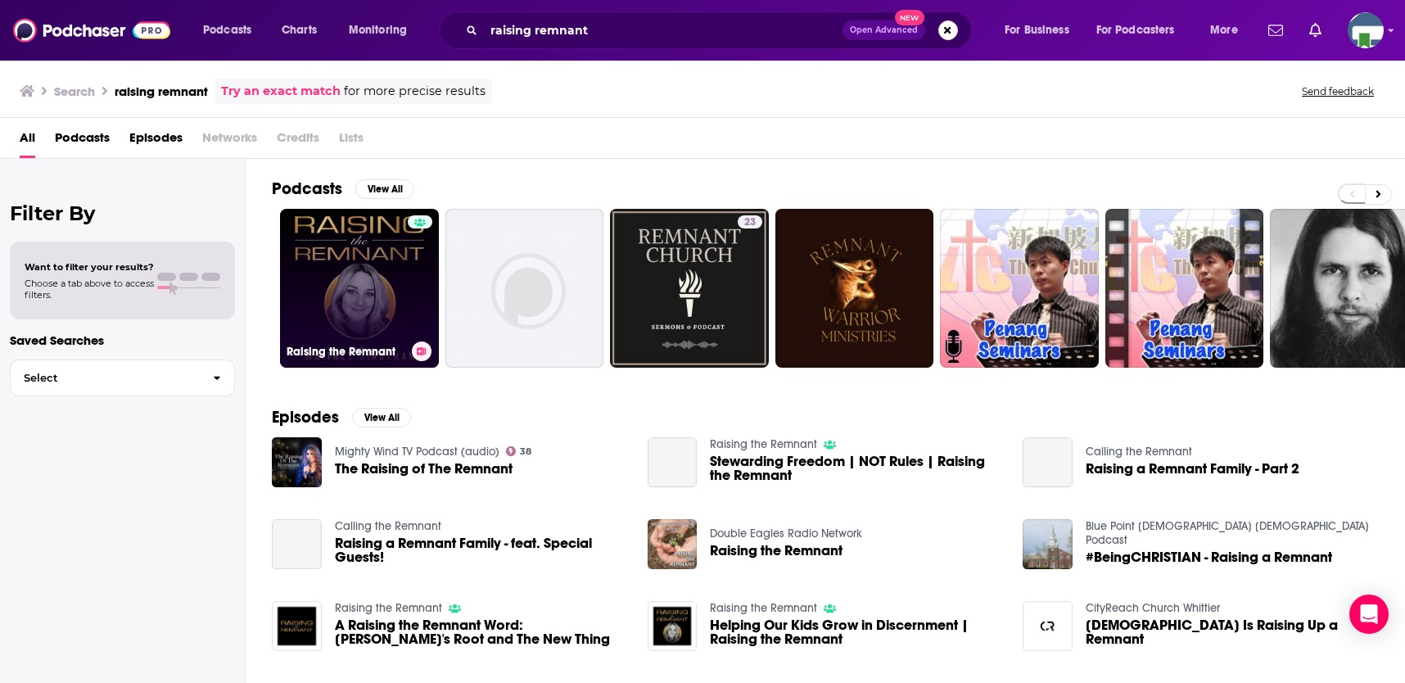
click at [395, 282] on link "Raising the Remnant" at bounding box center [359, 288] width 159 height 159
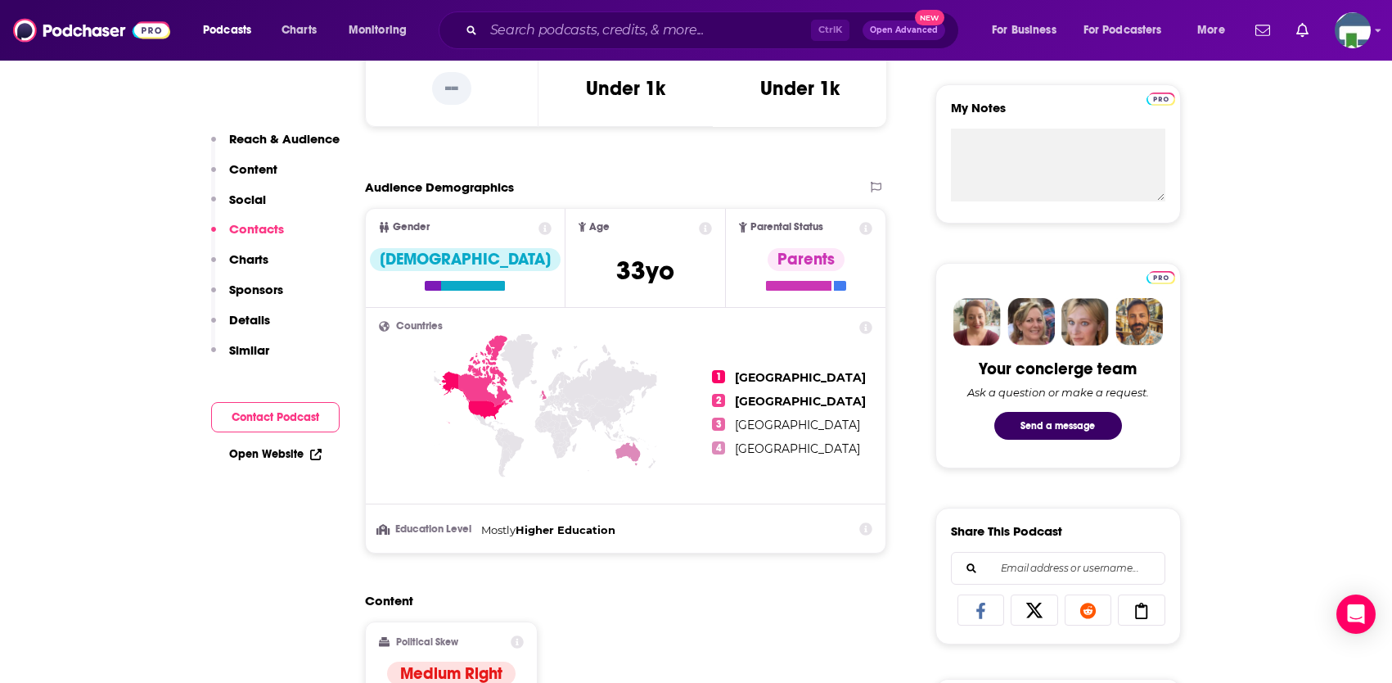
scroll to position [491, 0]
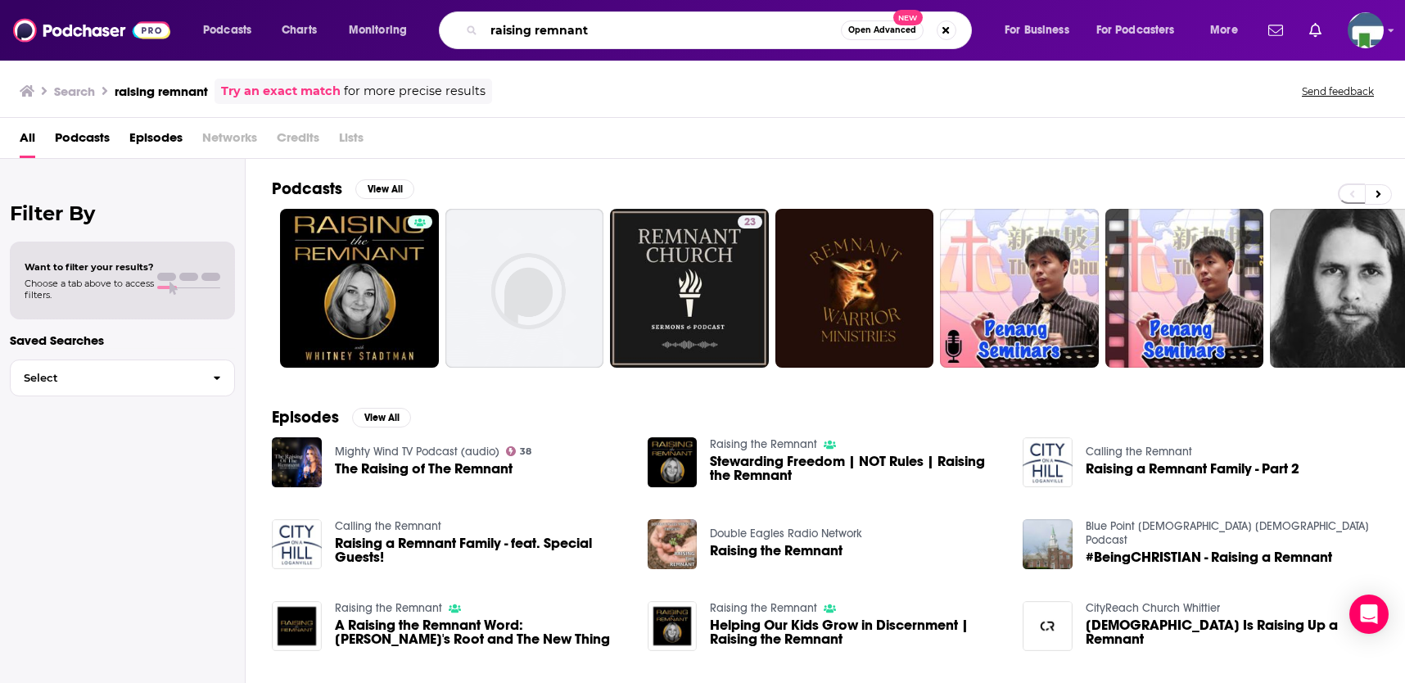
click at [602, 34] on input "raising remnant" at bounding box center [662, 30] width 357 height 26
drag, startPoint x: 602, startPoint y: 34, endPoint x: 552, endPoint y: 32, distance: 49.1
click at [552, 32] on input "raising remnant" at bounding box center [662, 30] width 357 height 26
type input "raising the wild ones"
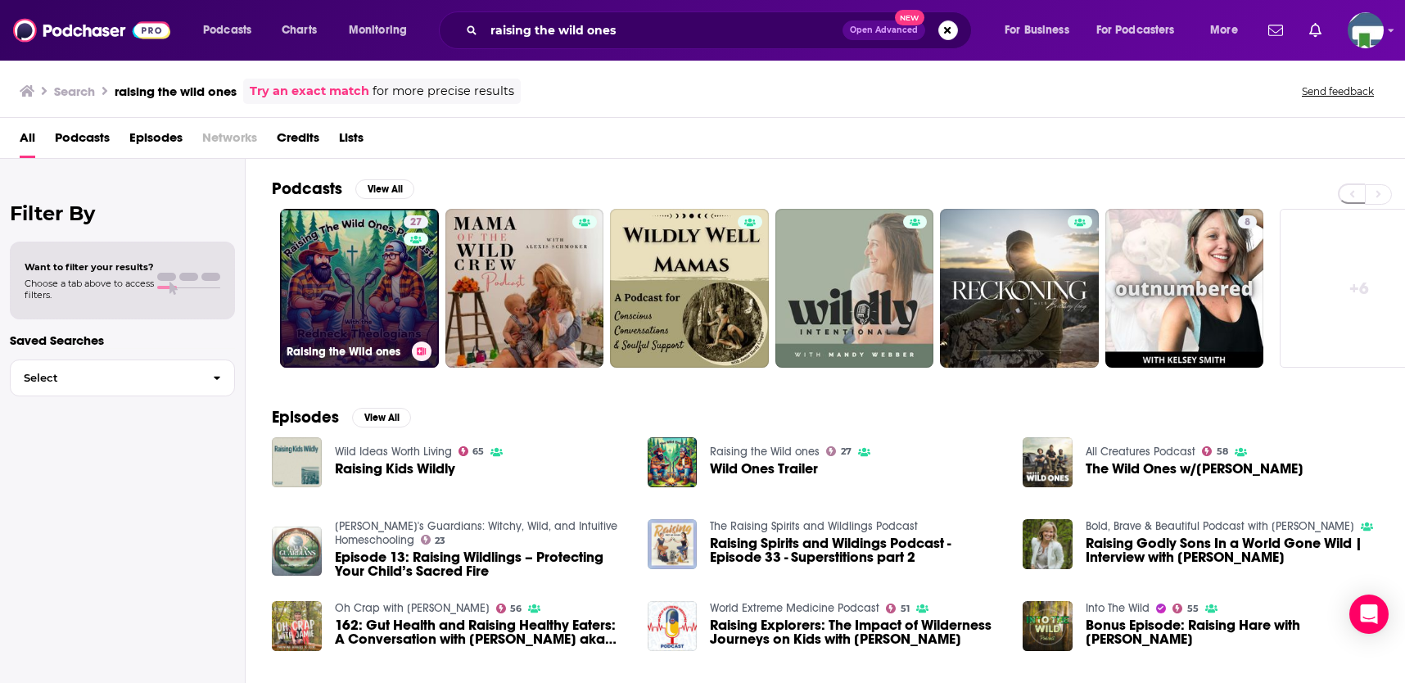
click at [380, 292] on link "27 Raising the Wild ones" at bounding box center [359, 288] width 159 height 159
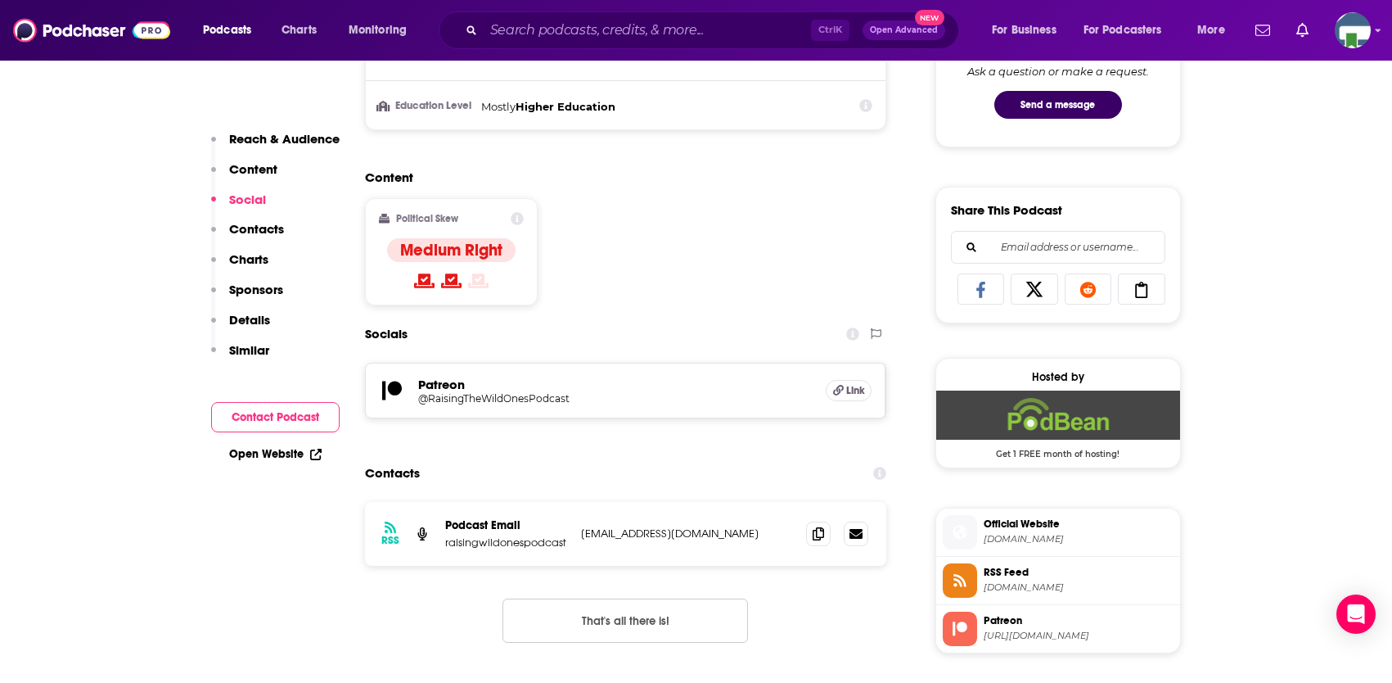
scroll to position [982, 0]
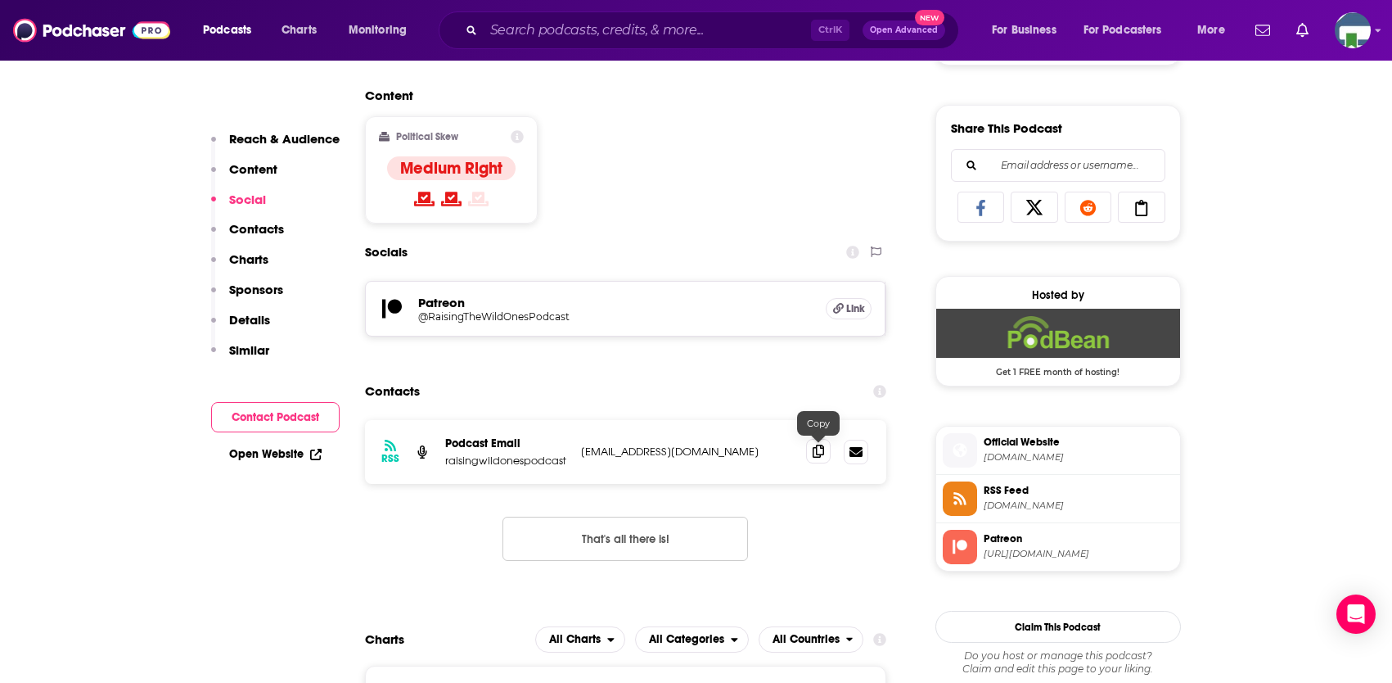
click at [818, 453] on icon at bounding box center [818, 450] width 11 height 13
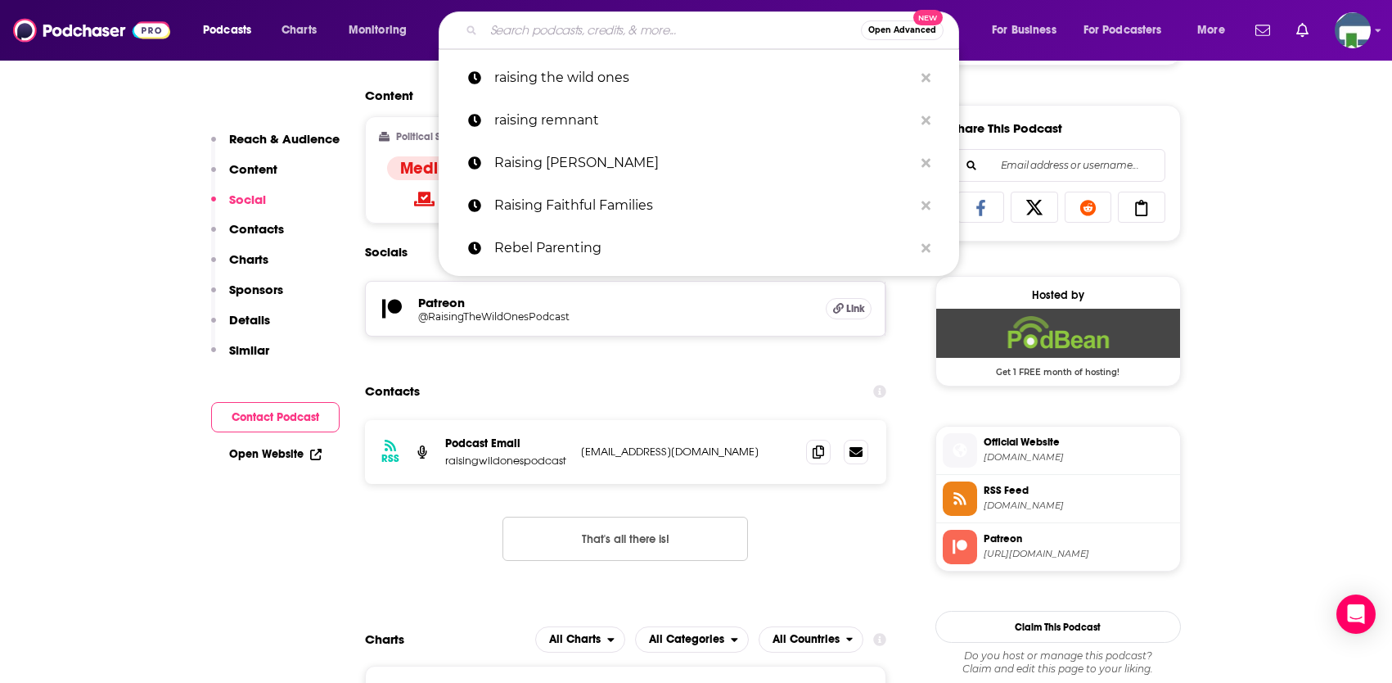
click at [557, 32] on input "Search podcasts, credits, & more..." at bounding box center [672, 30] width 377 height 26
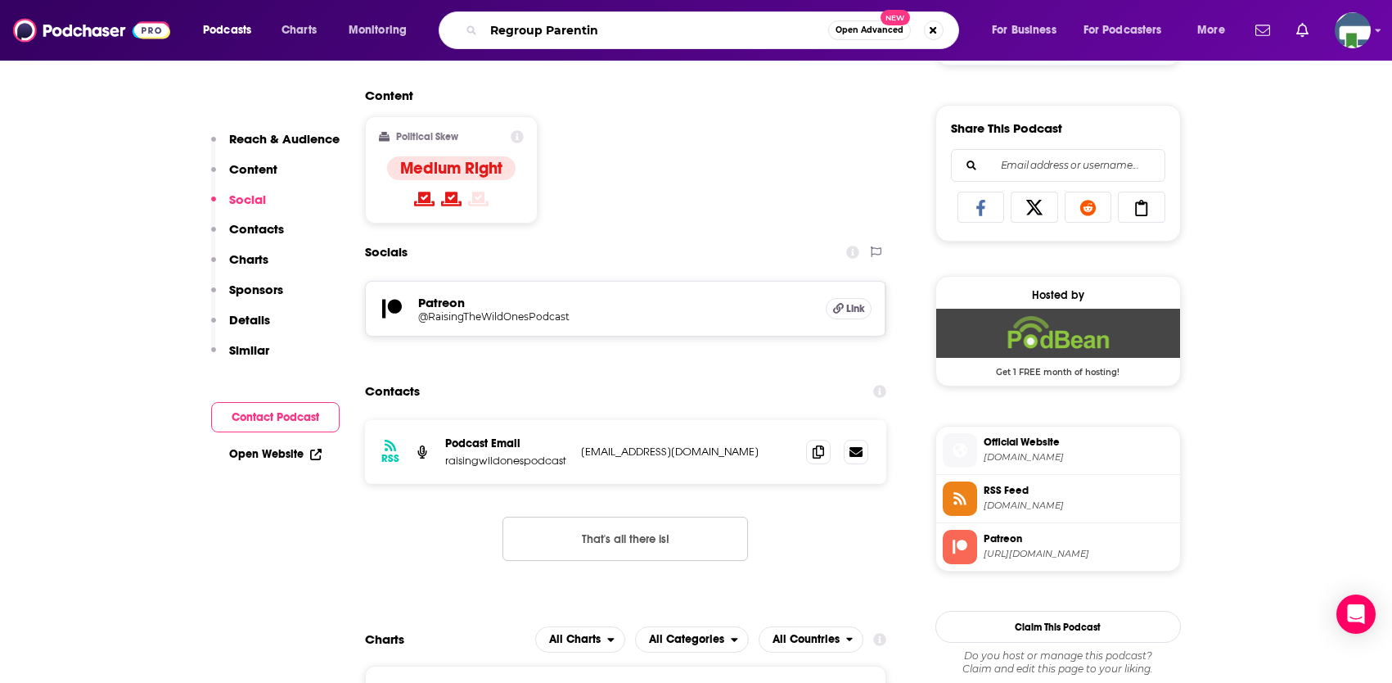
type input "Regroup Parenting"
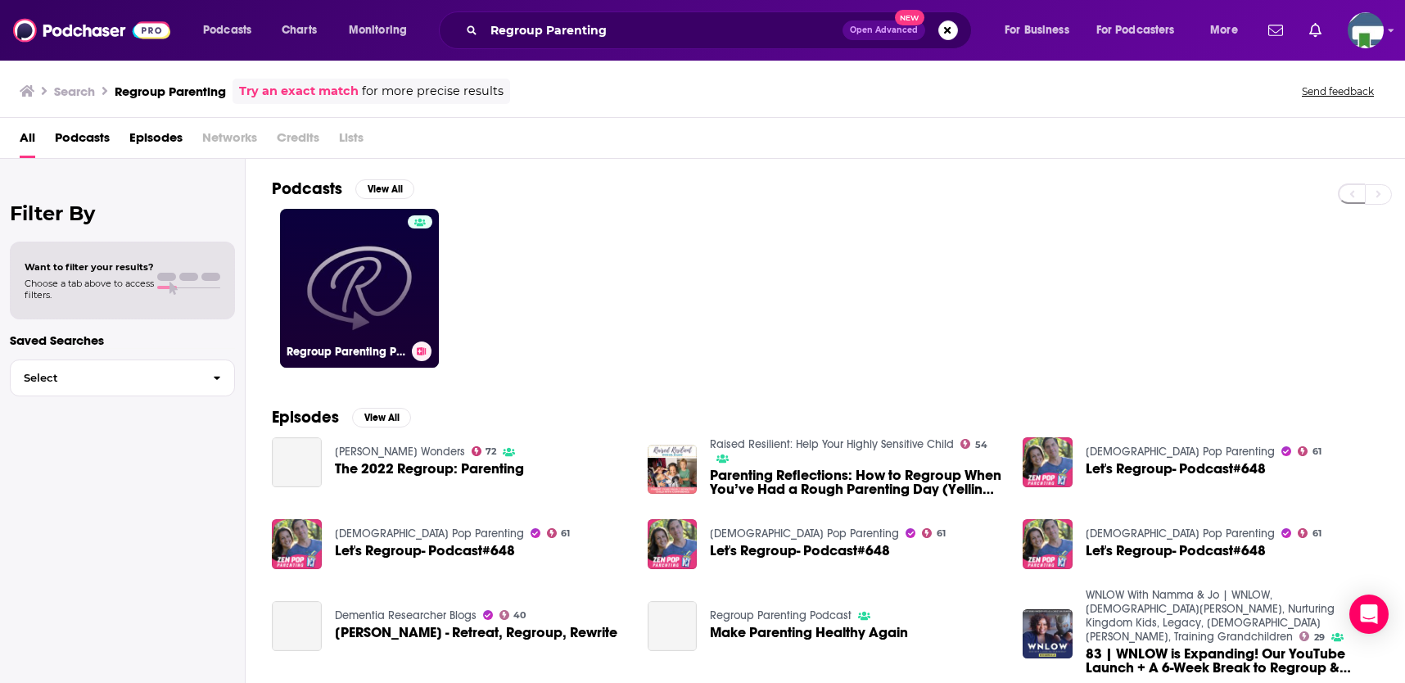
click at [390, 281] on link "Regroup Parenting Podcast" at bounding box center [359, 288] width 159 height 159
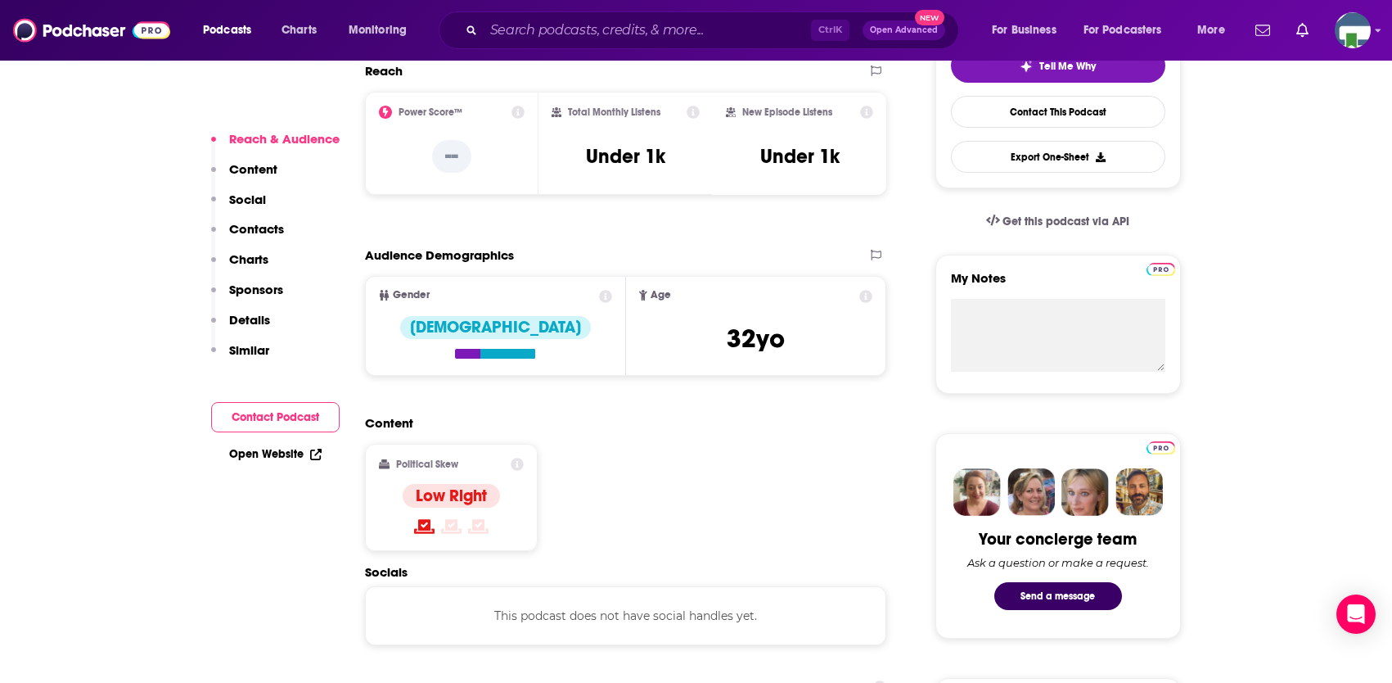
scroll to position [819, 0]
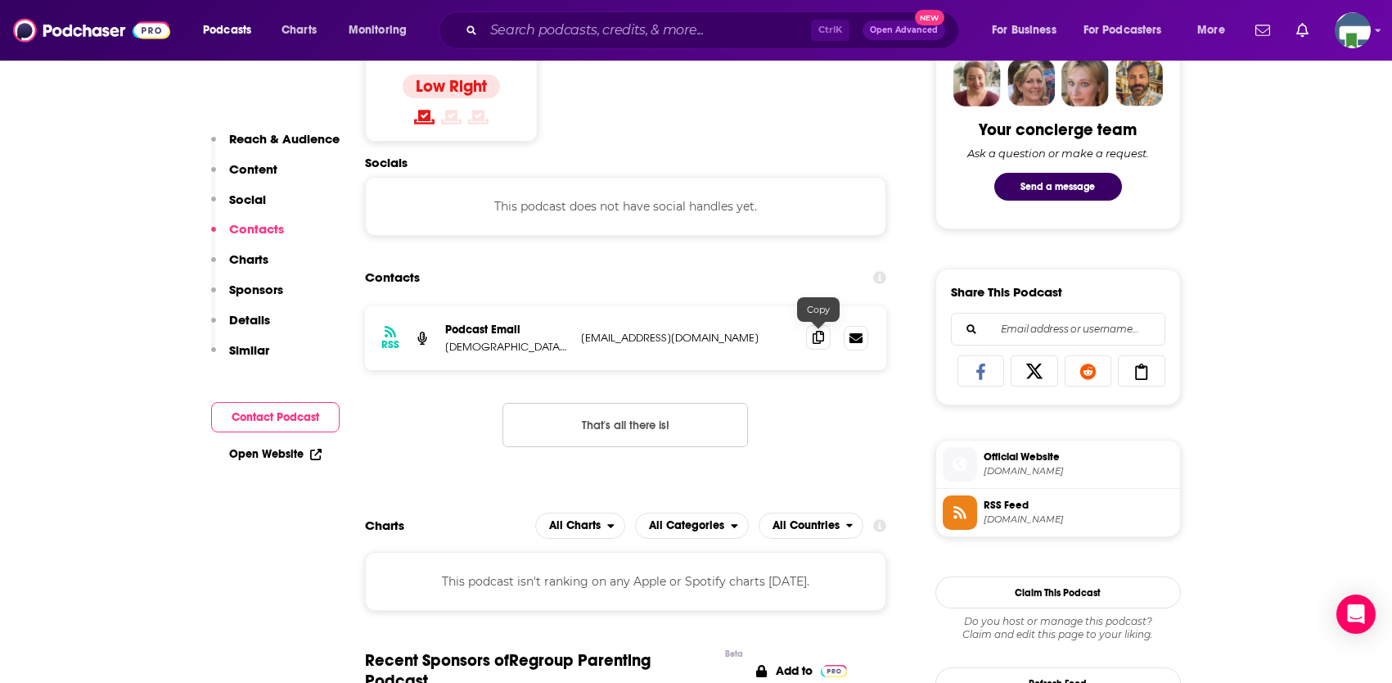
click at [821, 338] on icon at bounding box center [818, 337] width 11 height 13
click at [547, 25] on input "Search podcasts, credits, & more..." at bounding box center [647, 30] width 327 height 26
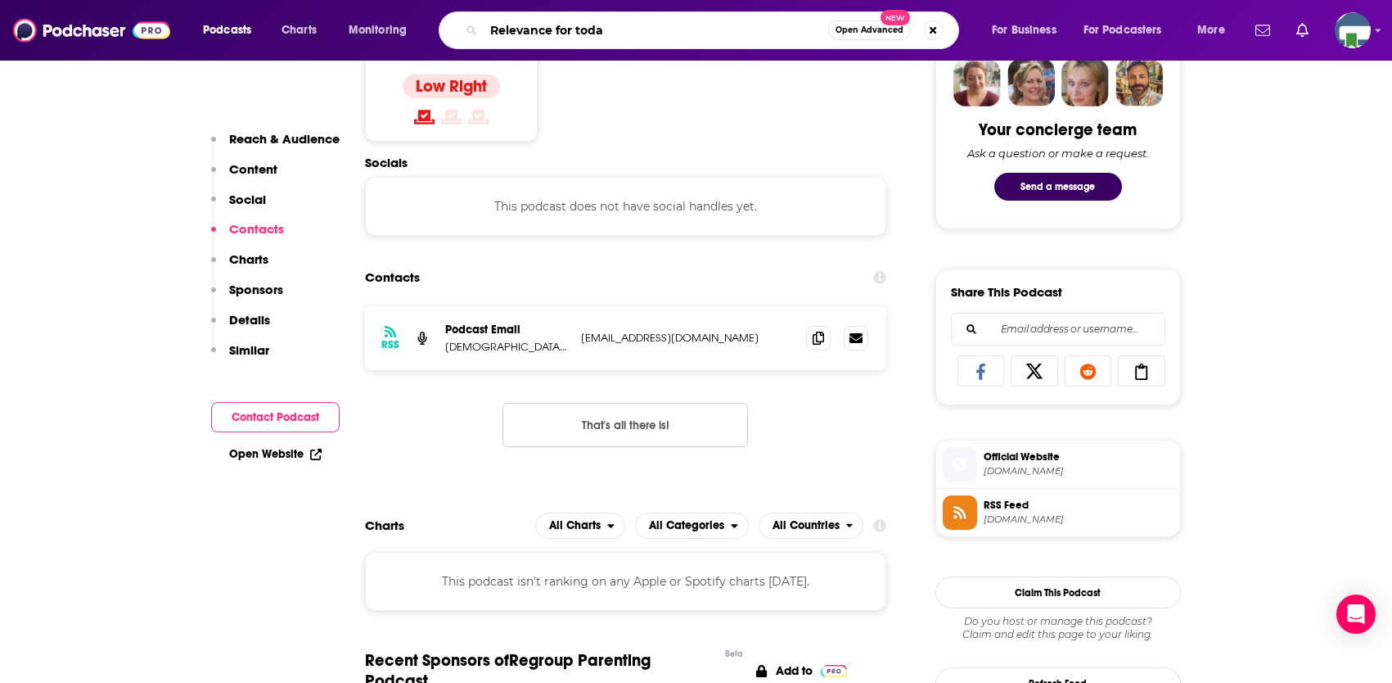
type input "Relevance for [DATE]"
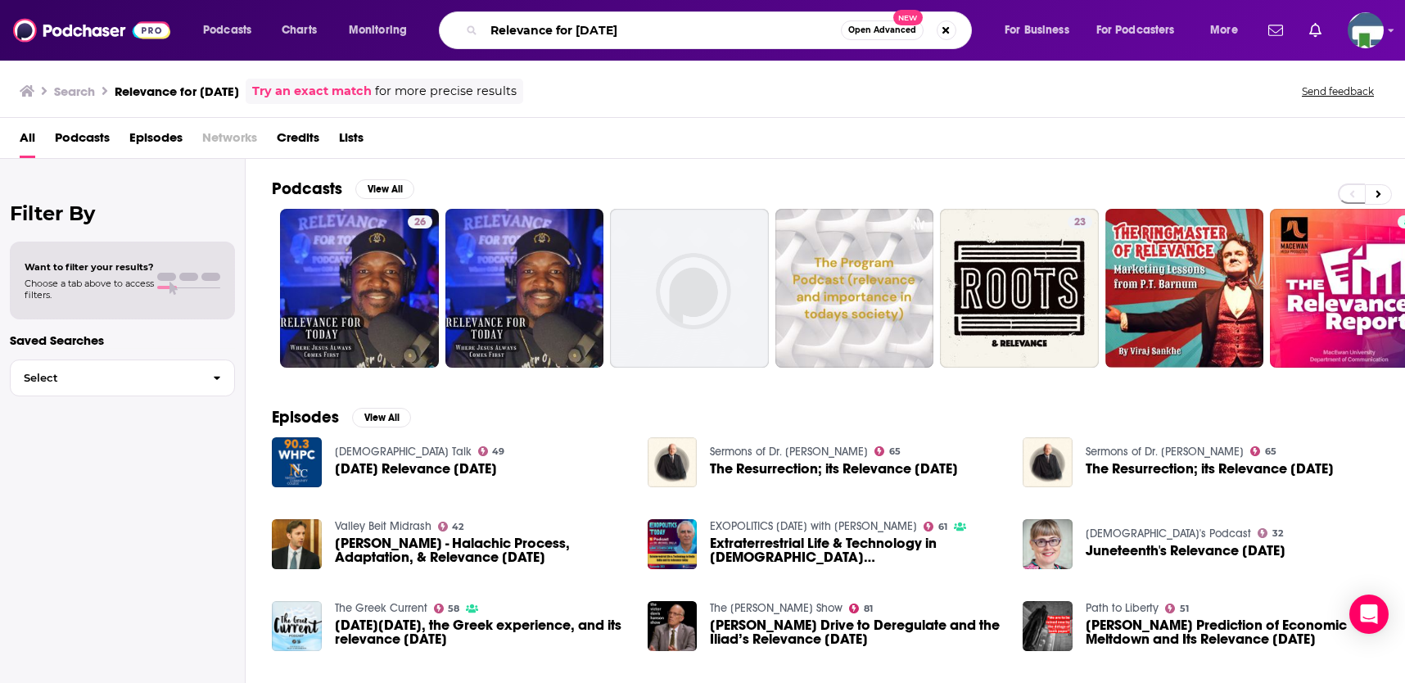
drag, startPoint x: 564, startPoint y: 29, endPoint x: 485, endPoint y: 34, distance: 78.7
click at [485, 34] on input "Relevance for [DATE]" at bounding box center [662, 30] width 357 height 26
type input "Respectful Parenting"
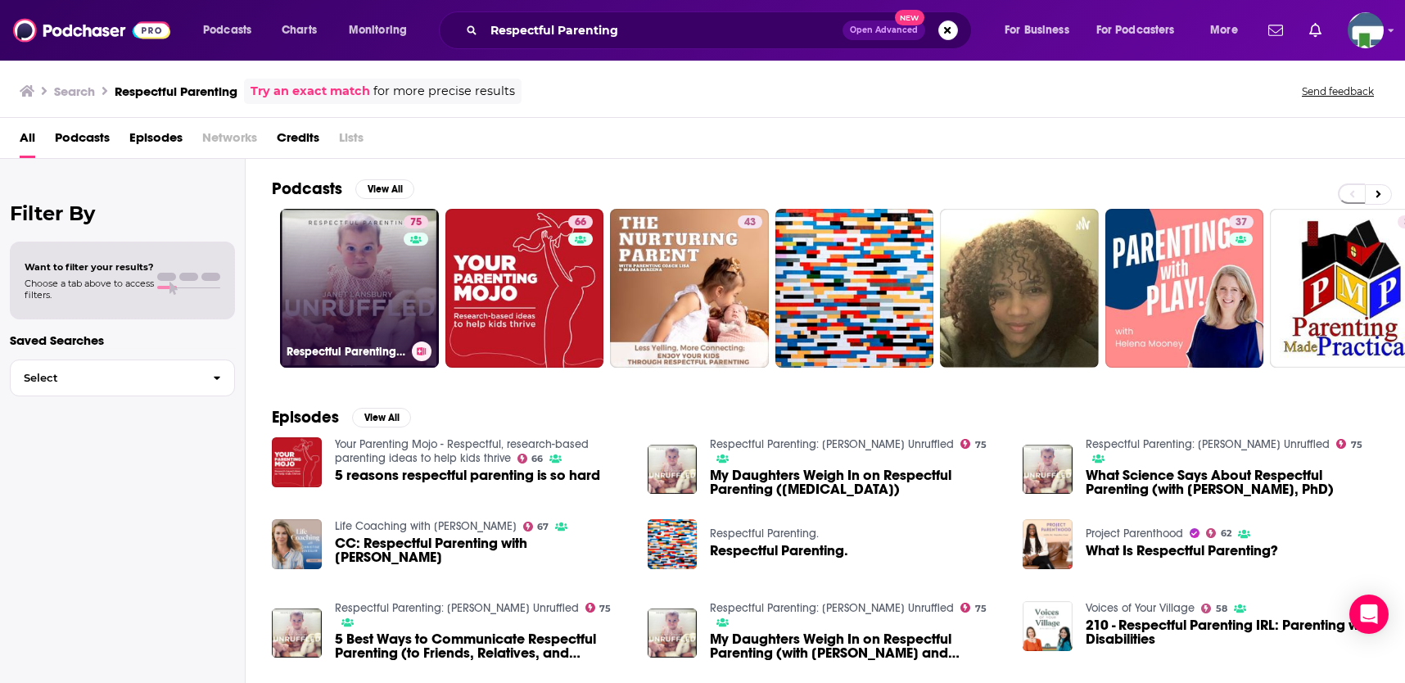
click at [413, 274] on div "75" at bounding box center [418, 278] width 29 height 126
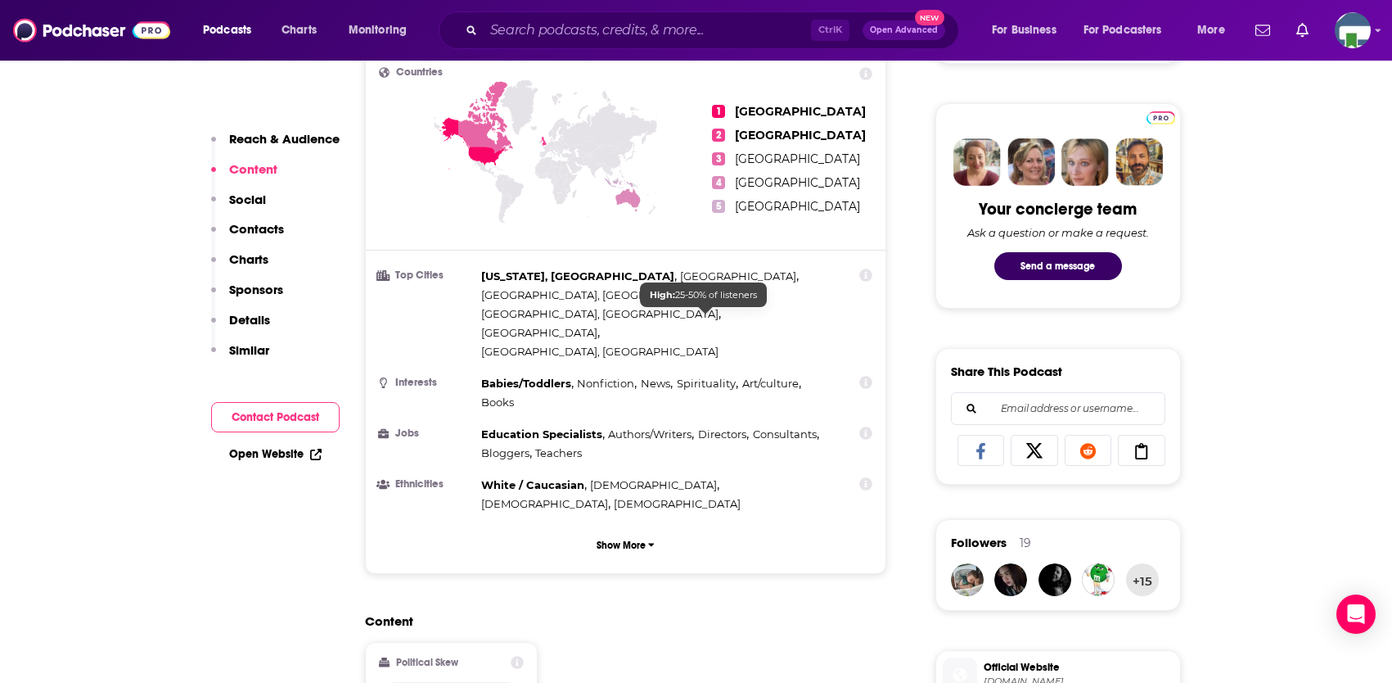
scroll to position [737, 0]
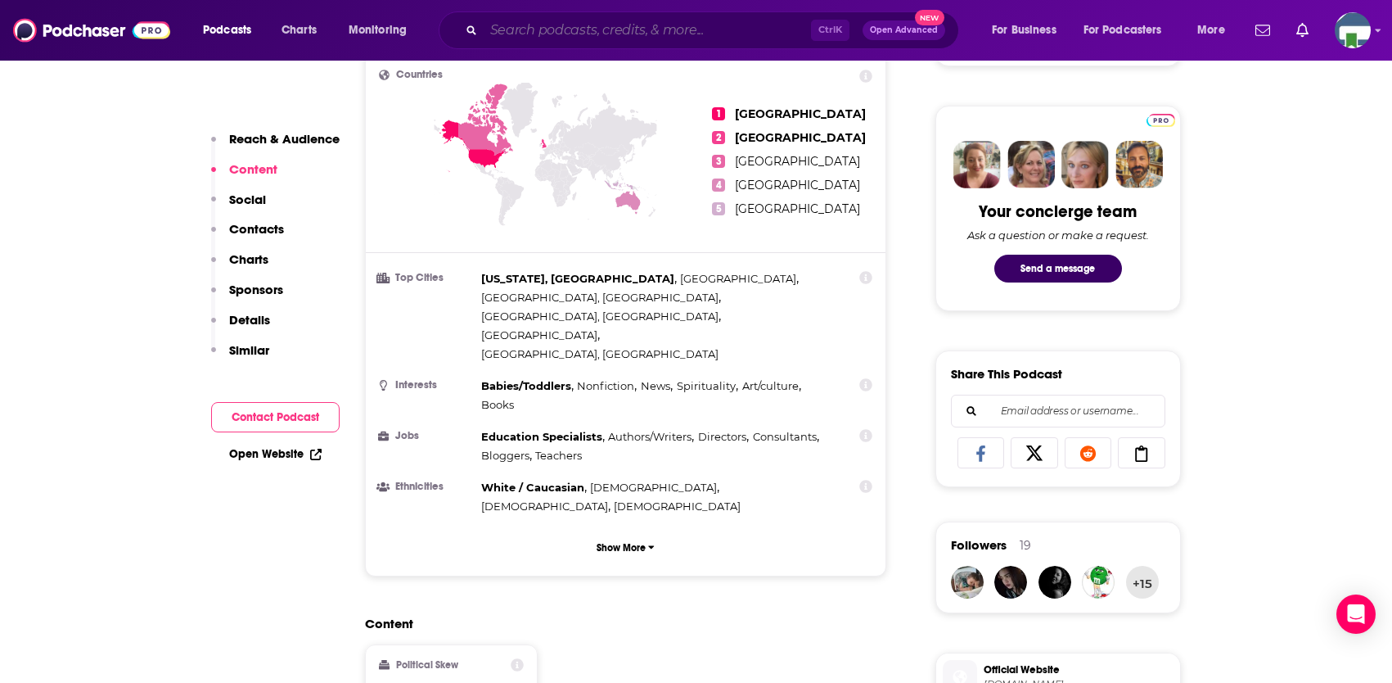
click at [579, 33] on input "Search podcasts, credits, & more..." at bounding box center [647, 30] width 327 height 26
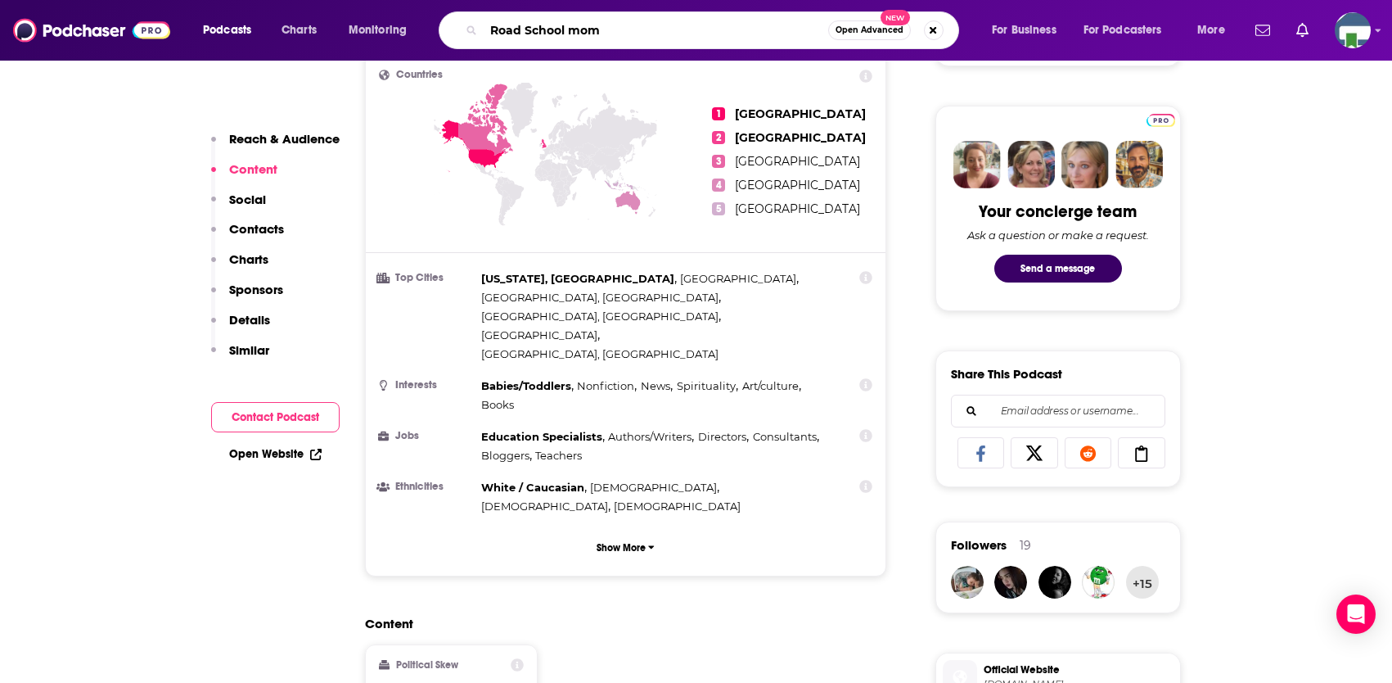
type input "Road School moms"
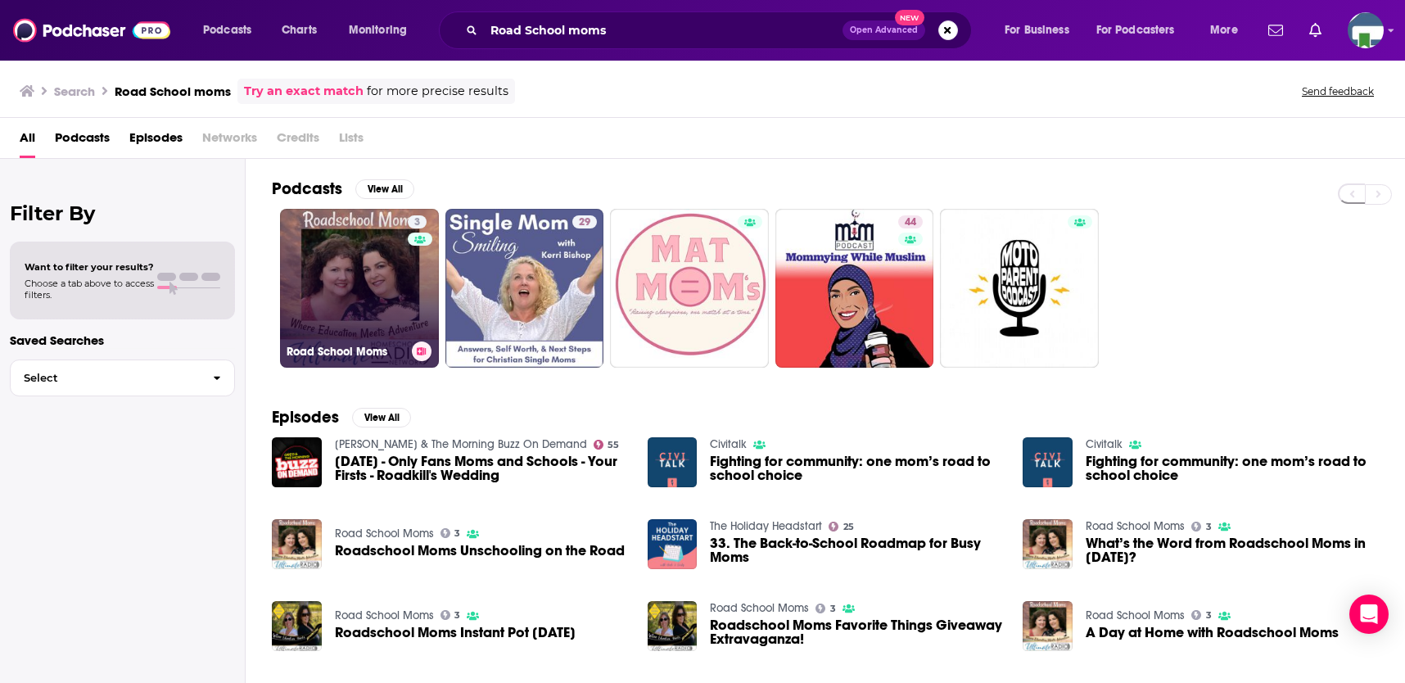
click at [353, 284] on link "[GEOGRAPHIC_DATA] Moms" at bounding box center [359, 288] width 159 height 159
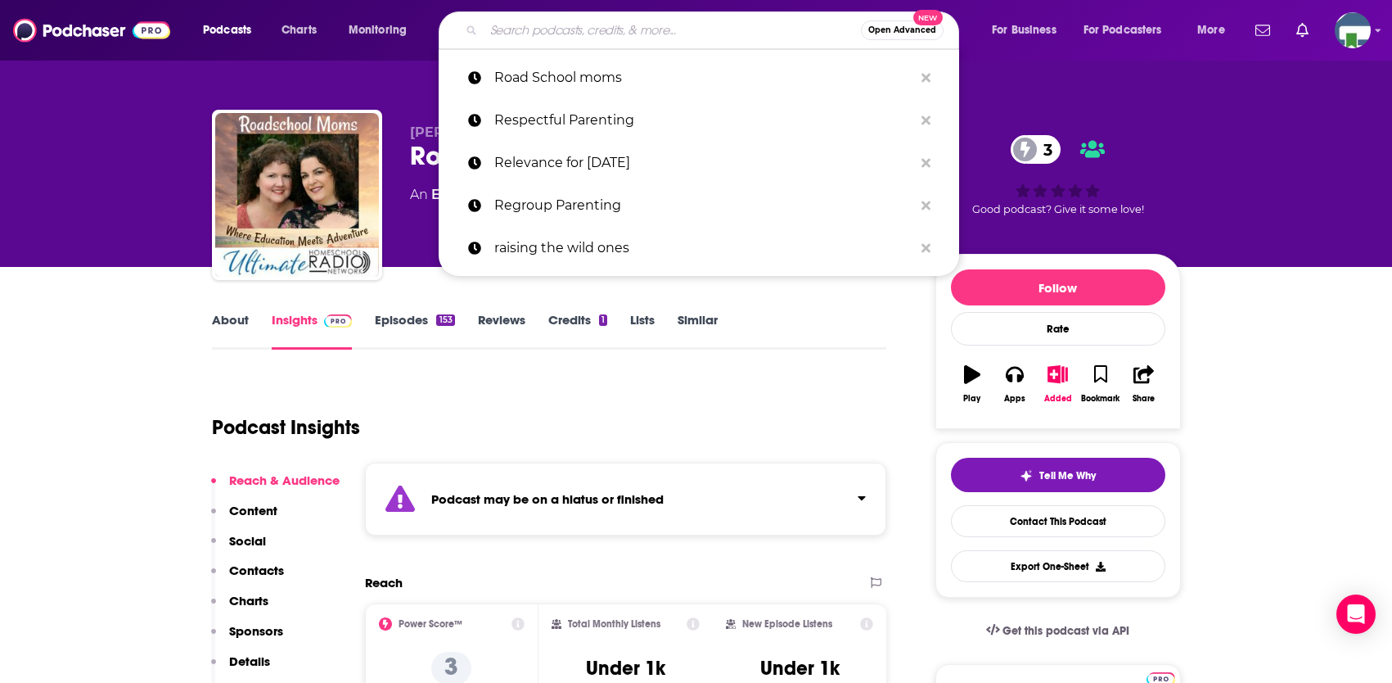
click at [609, 26] on input "Search podcasts, credits, & more..." at bounding box center [672, 30] width 377 height 26
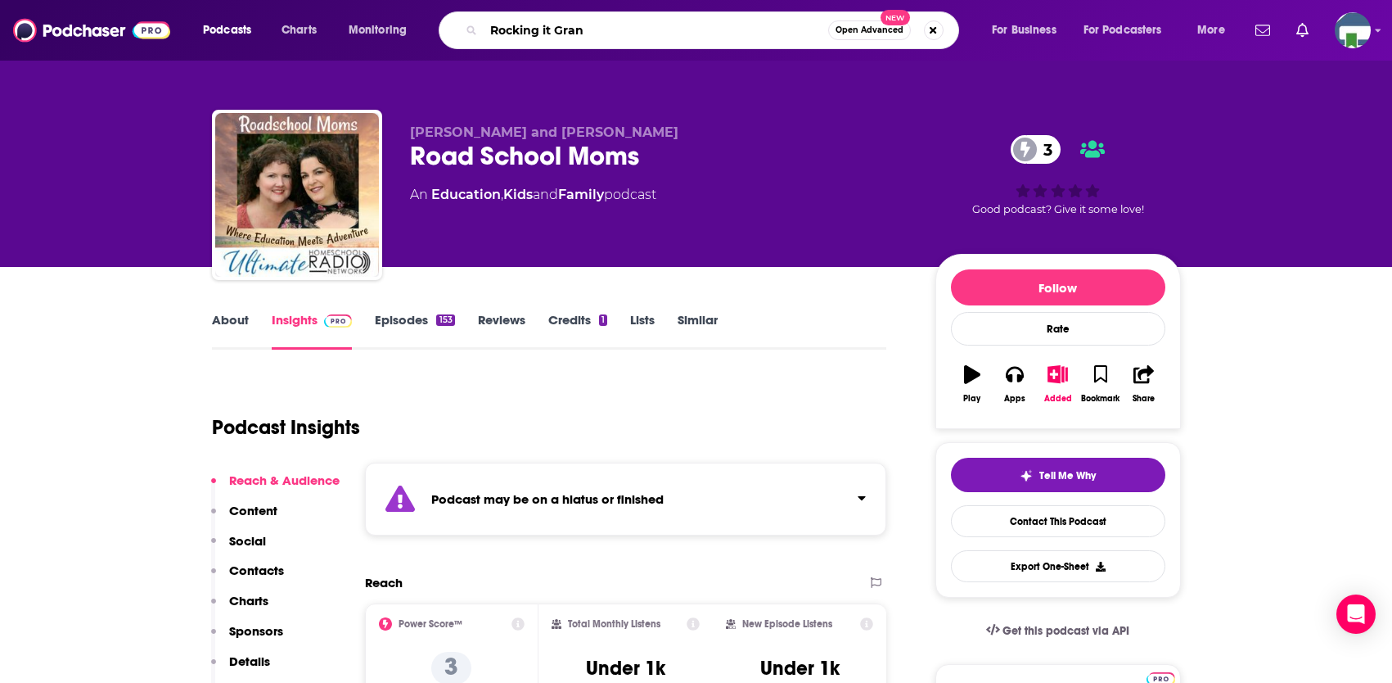
type input "Rocking it Grand"
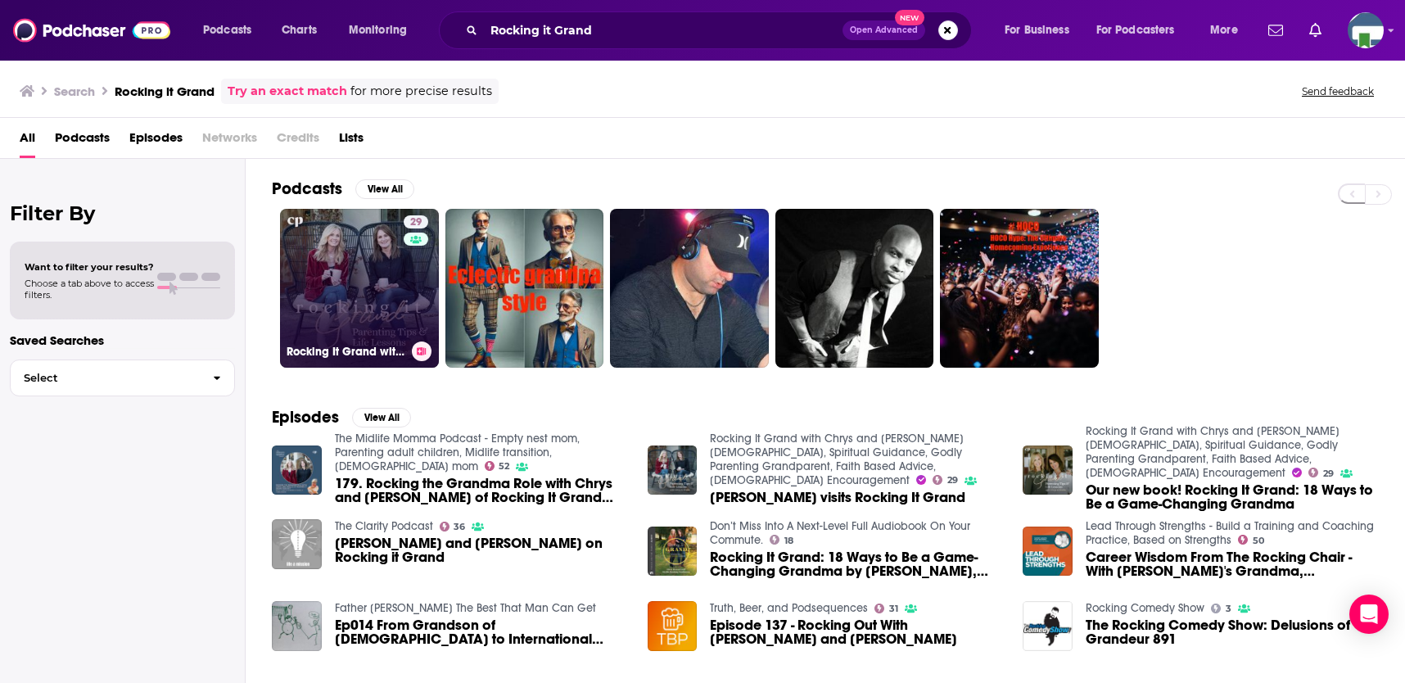
click at [353, 286] on link "29 Rocking It Grand with Chrys and [PERSON_NAME][DEMOGRAPHIC_DATA], Spiritual G…" at bounding box center [359, 288] width 159 height 159
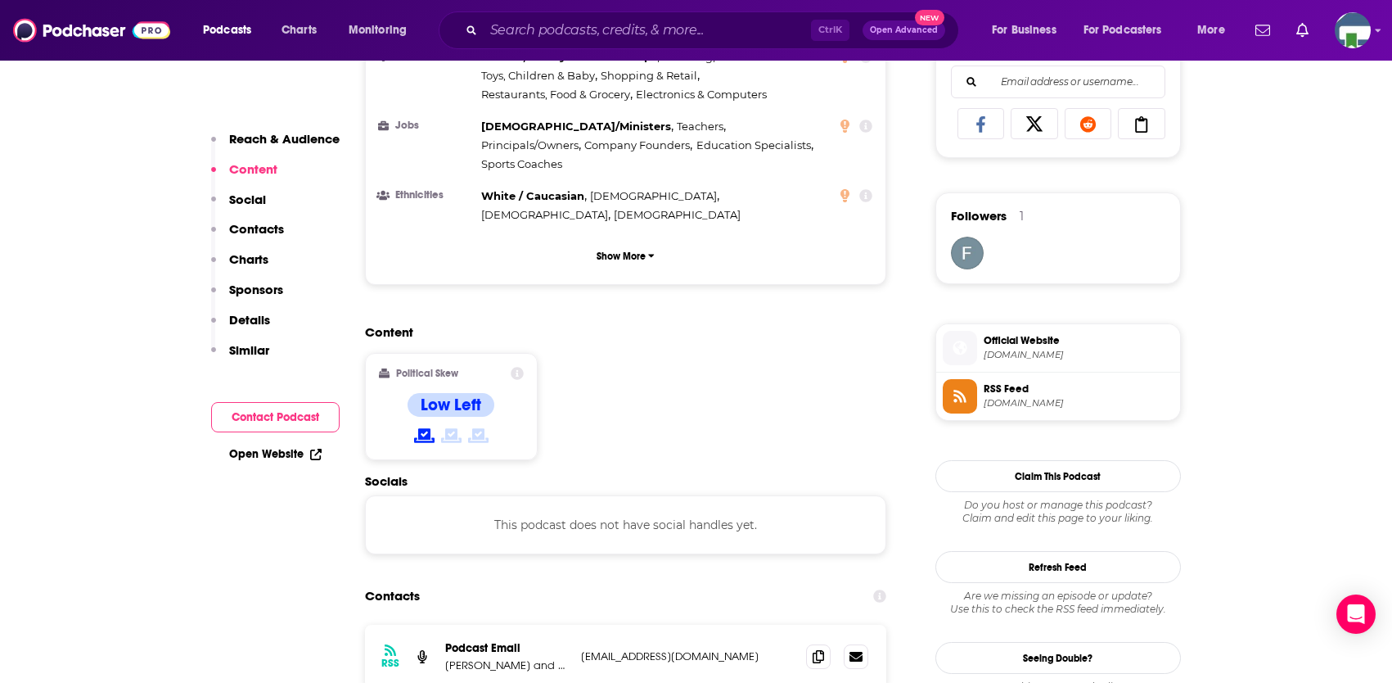
scroll to position [1146, 0]
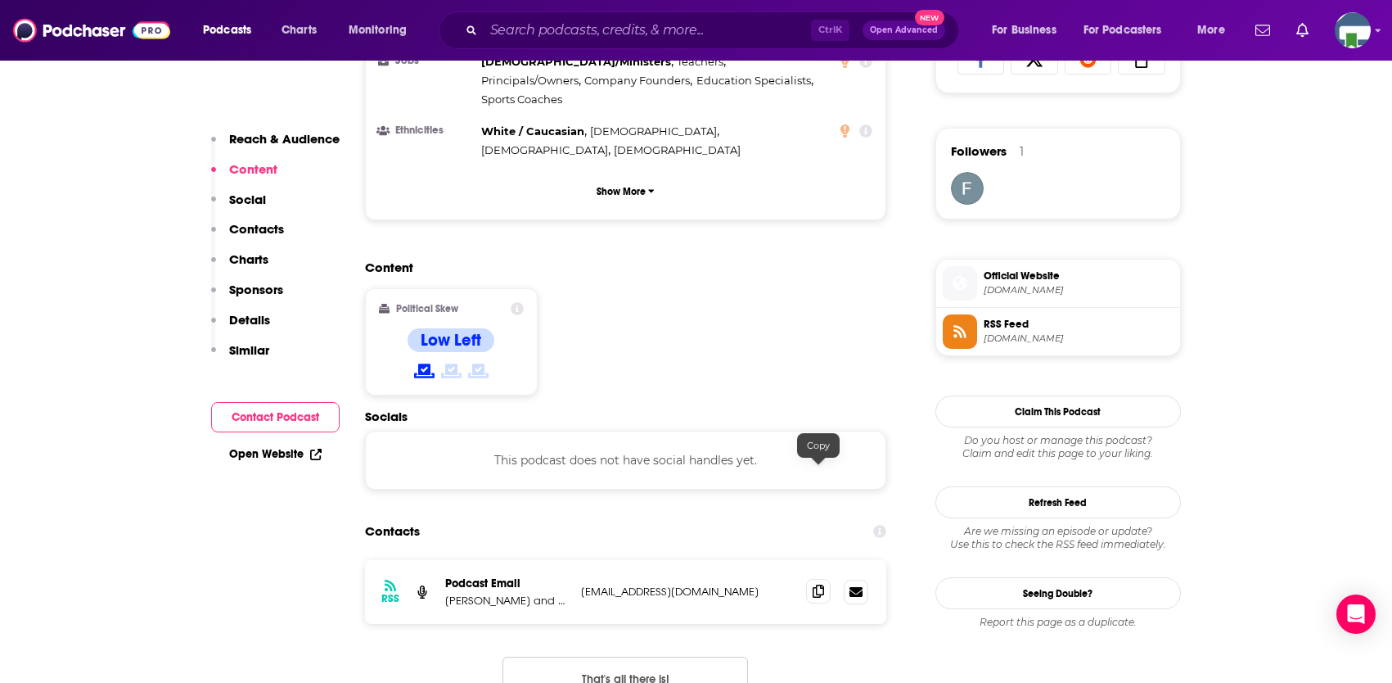
click at [813, 584] on icon at bounding box center [818, 590] width 11 height 13
click at [674, 33] on input "Search podcasts, credits, & more..." at bounding box center [647, 30] width 327 height 26
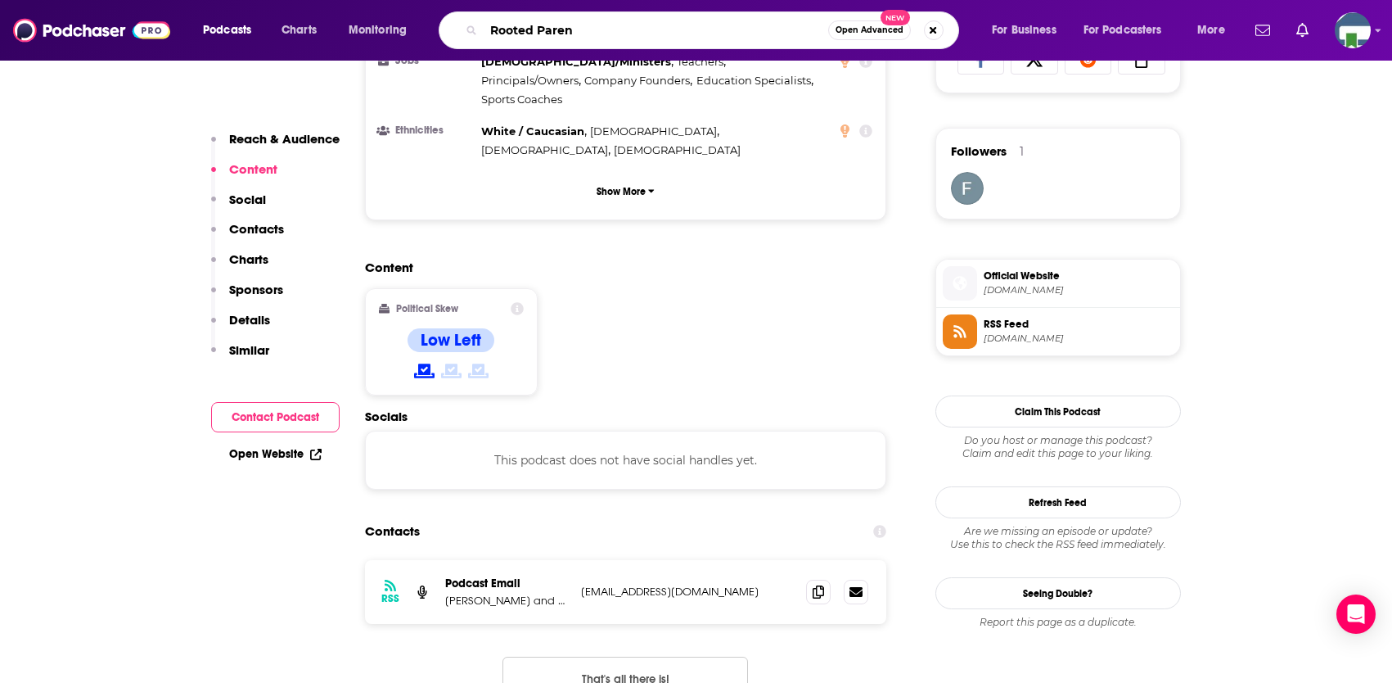
type input "Rooted Parent"
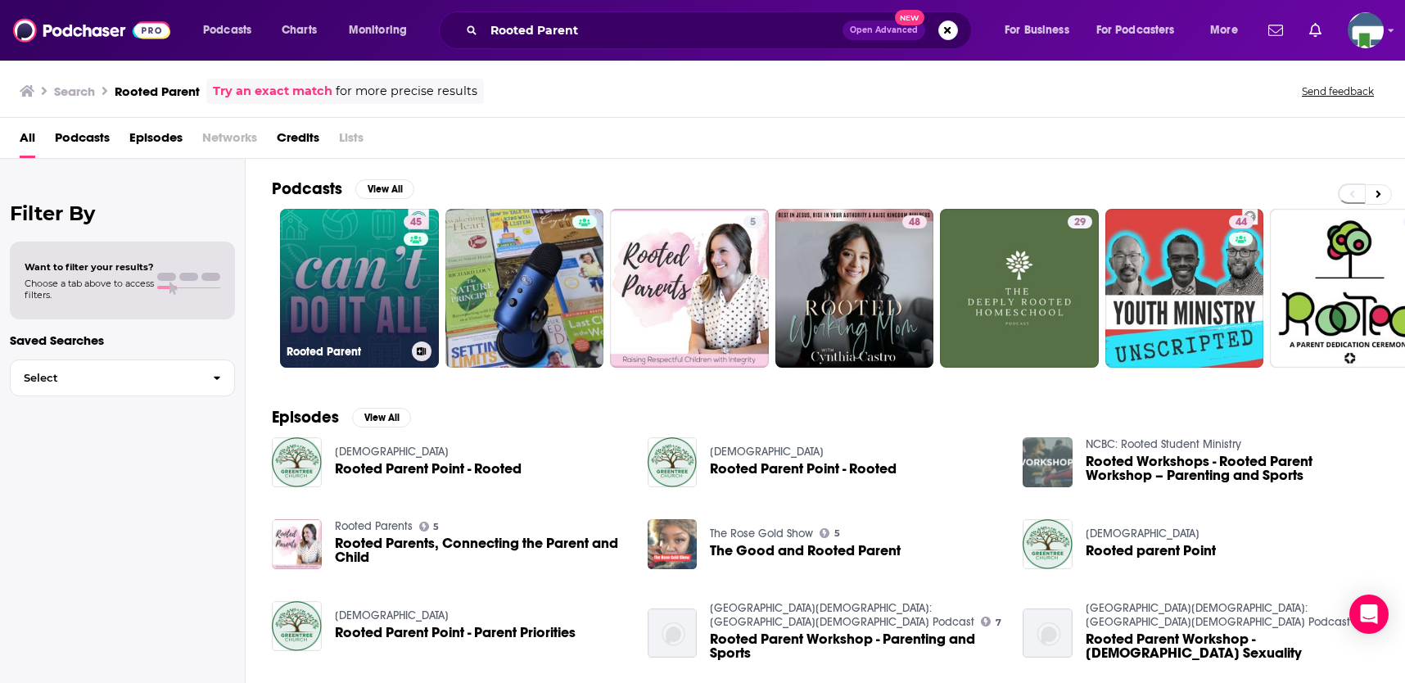
click at [401, 282] on link "45 Rooted Parent" at bounding box center [359, 288] width 159 height 159
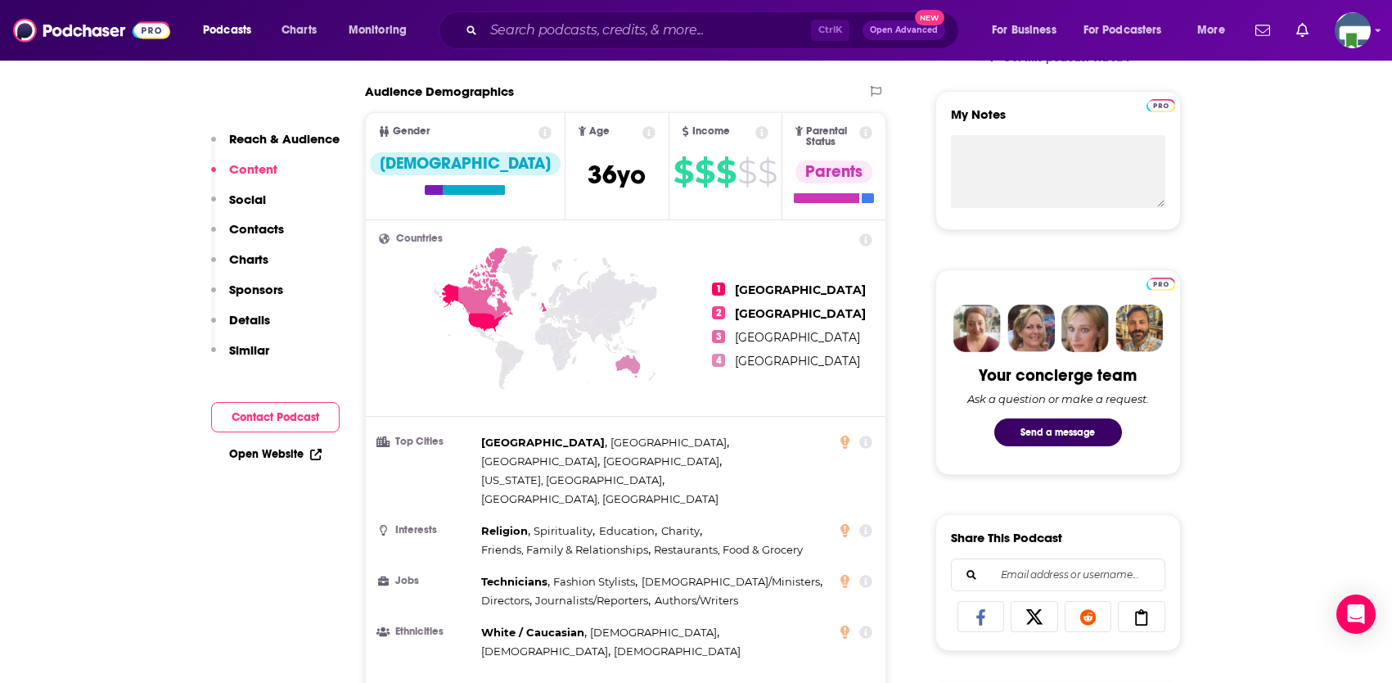
scroll to position [1064, 0]
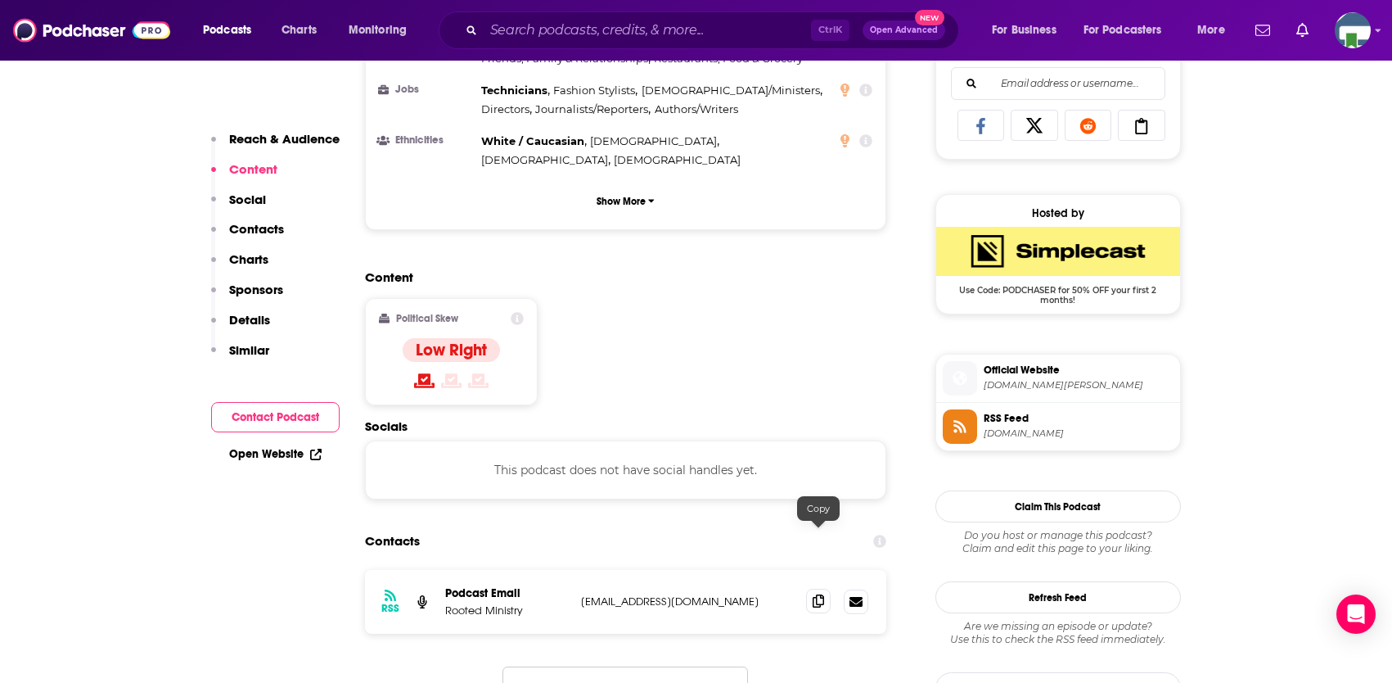
click at [822, 594] on icon at bounding box center [818, 600] width 11 height 13
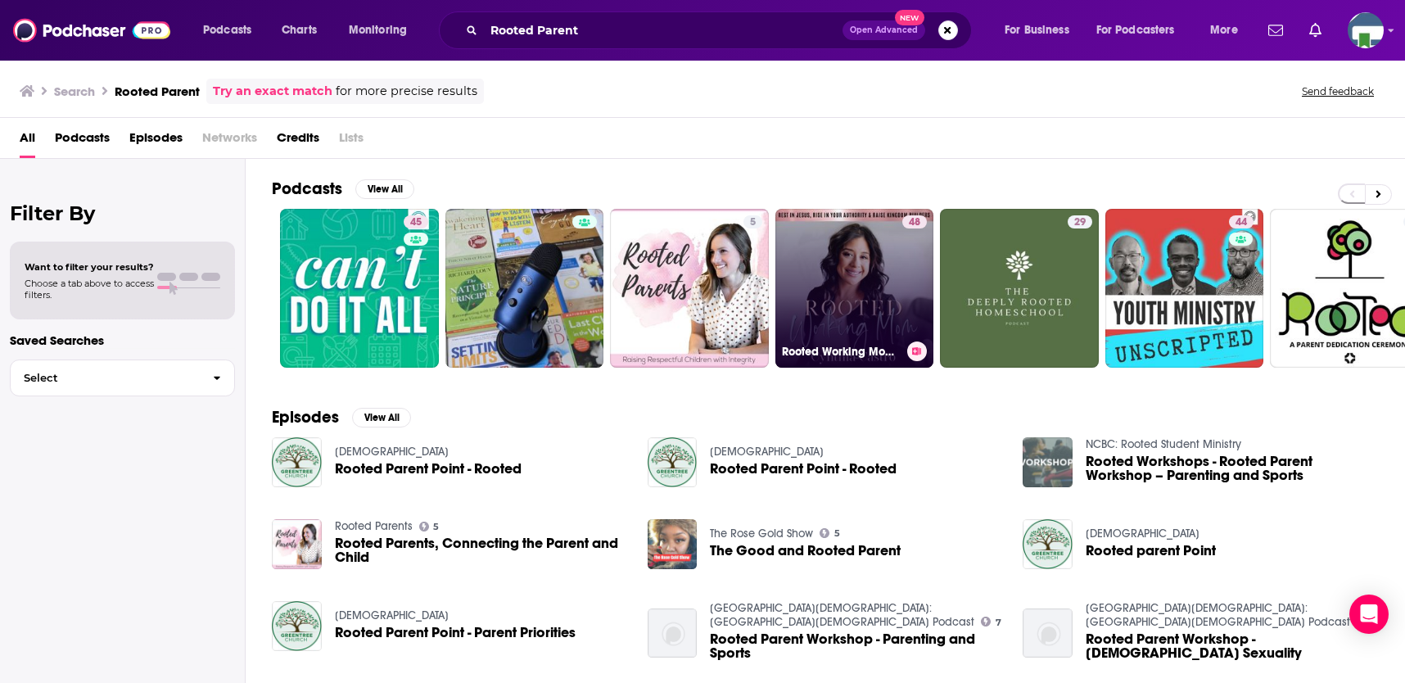
click at [839, 286] on link "48 Rooted Working Mom, How to Mother [DEMOGRAPHIC_DATA]’s Way, Faith-Led Mom Co…" at bounding box center [854, 288] width 159 height 159
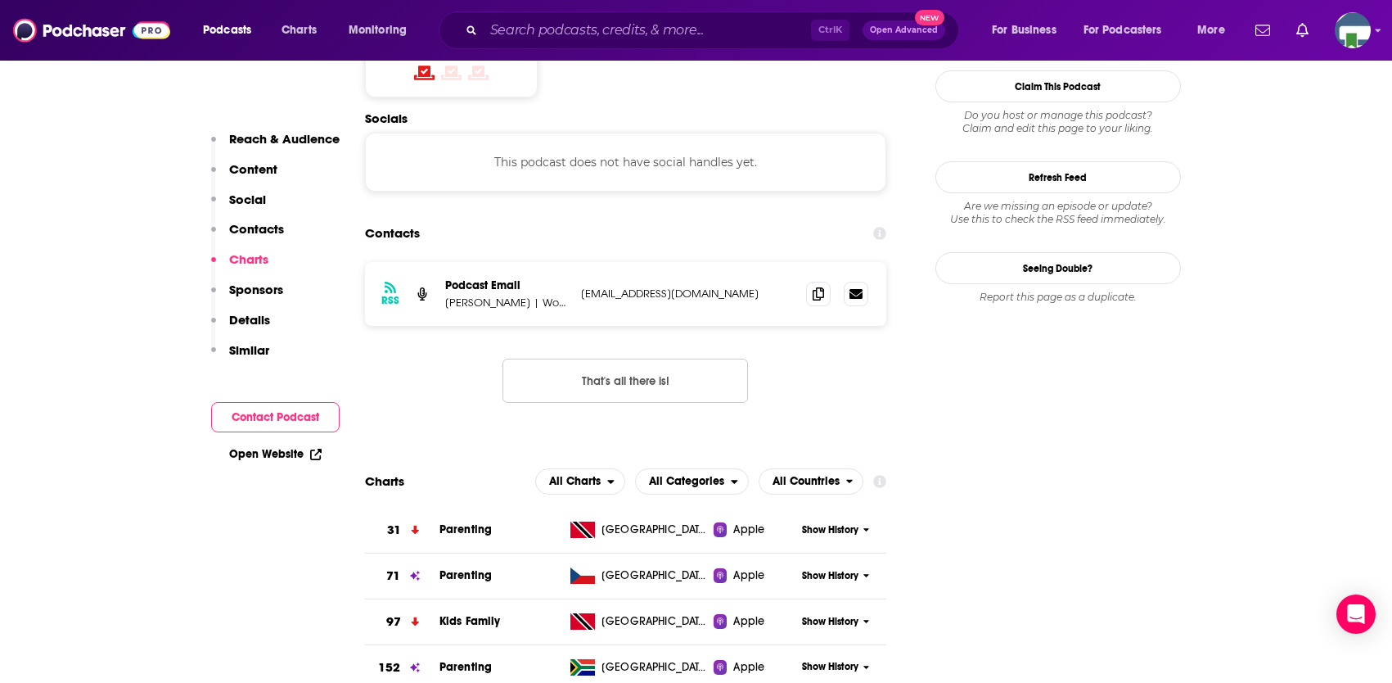
scroll to position [1473, 0]
click at [816, 287] on icon at bounding box center [818, 293] width 11 height 13
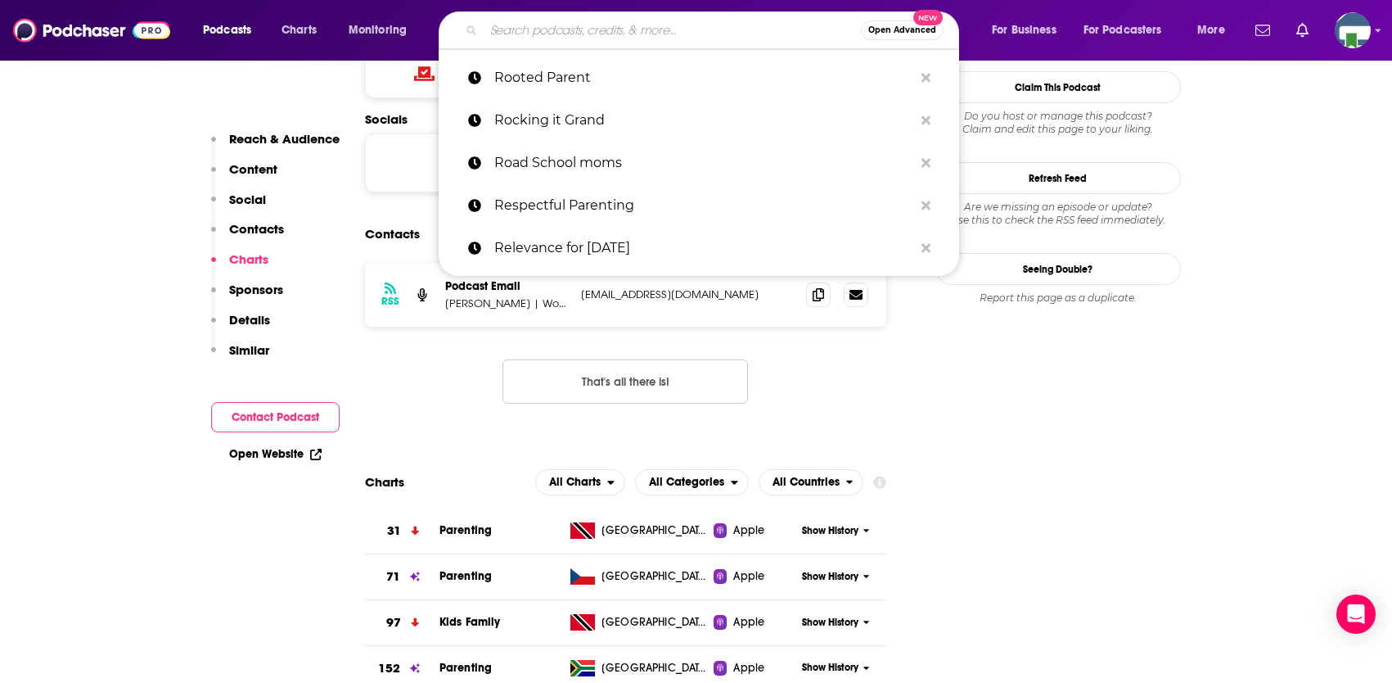
click at [618, 31] on input "Search podcasts, credits, & more..." at bounding box center [672, 30] width 377 height 26
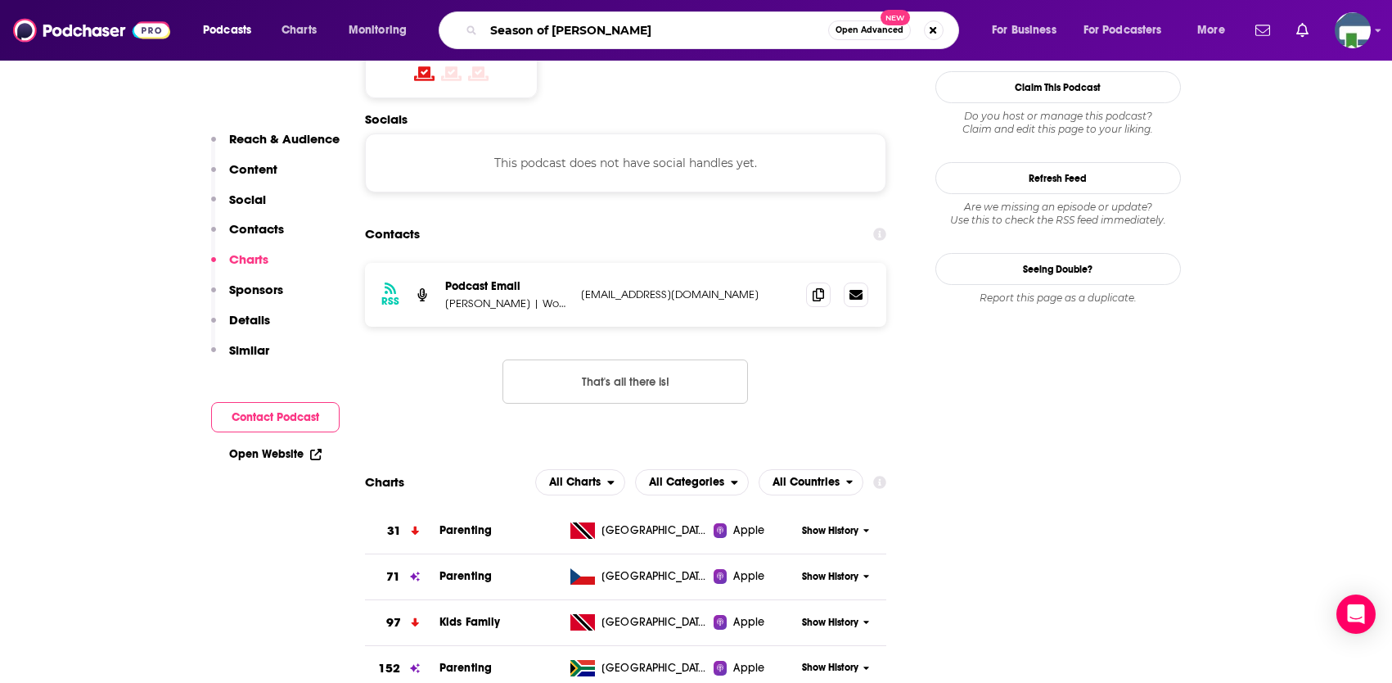
type input "Season of Change"
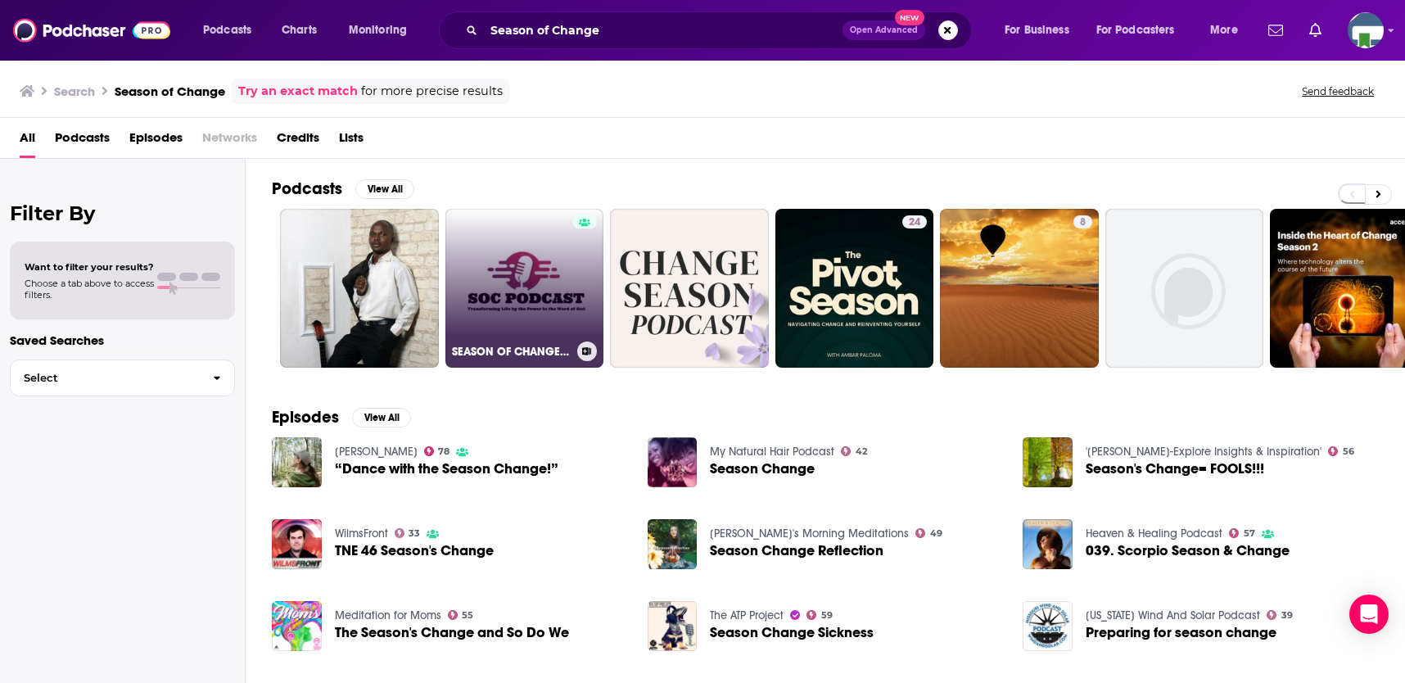
click at [563, 270] on link "SEASON OF CHANGE PODCAST" at bounding box center [524, 288] width 159 height 159
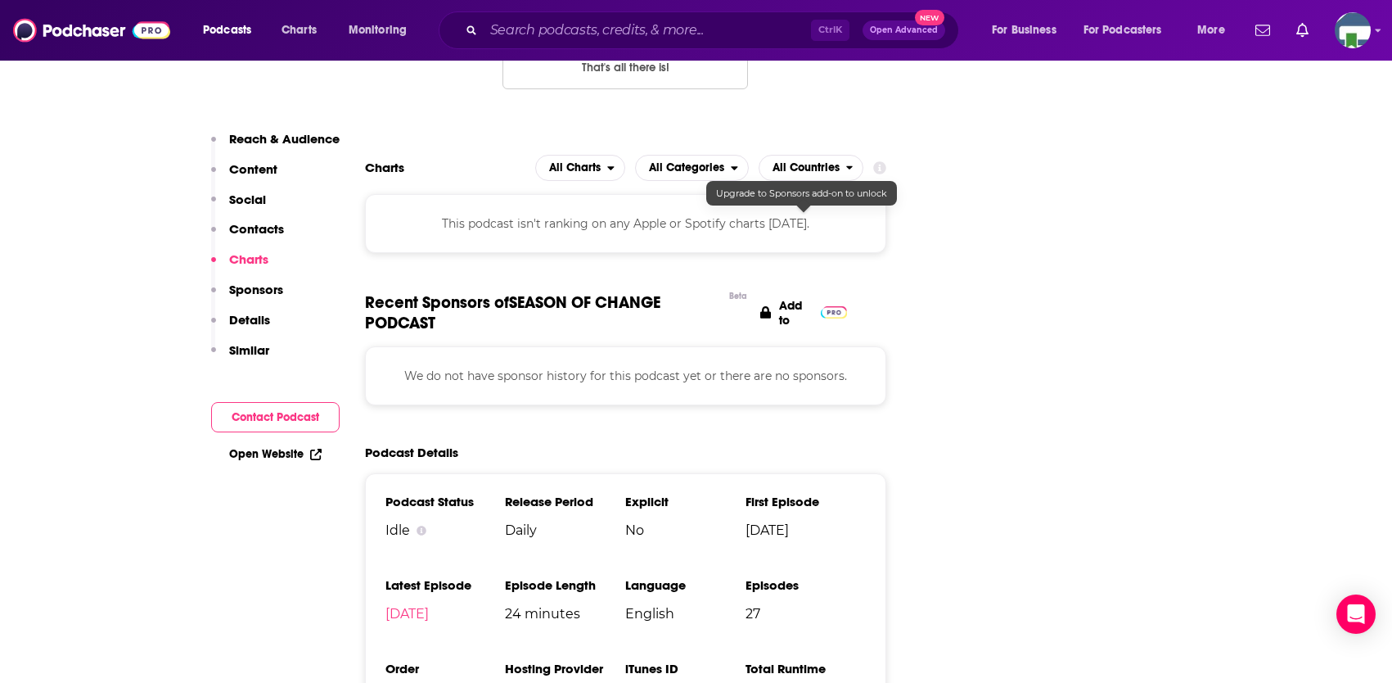
scroll to position [1473, 0]
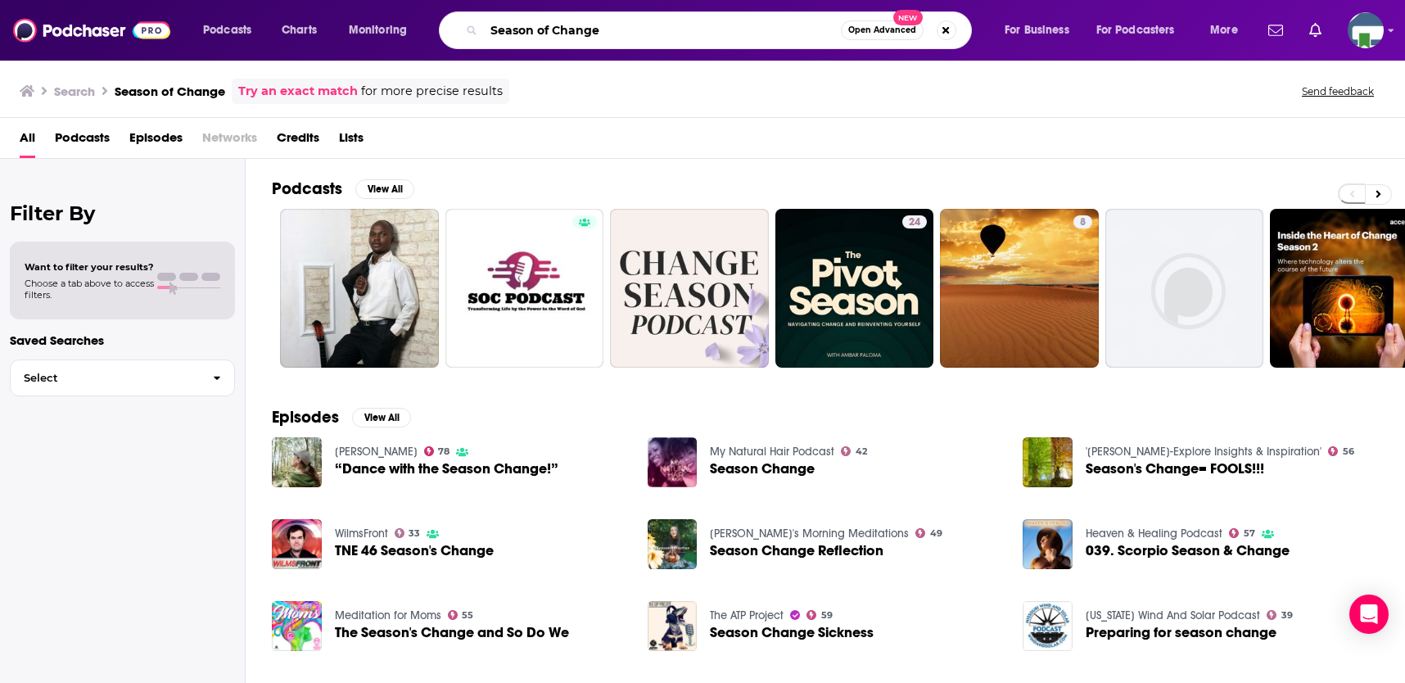
drag, startPoint x: 628, startPoint y: 27, endPoint x: 485, endPoint y: 36, distance: 142.7
click at [486, 36] on input "Season of Change" at bounding box center [662, 30] width 357 height 26
drag, startPoint x: 667, startPoint y: 32, endPoint x: 458, endPoint y: 28, distance: 208.8
click at [458, 28] on div "solo parent Open Advanced New" at bounding box center [705, 30] width 533 height 38
type input "sunshine in my nest"
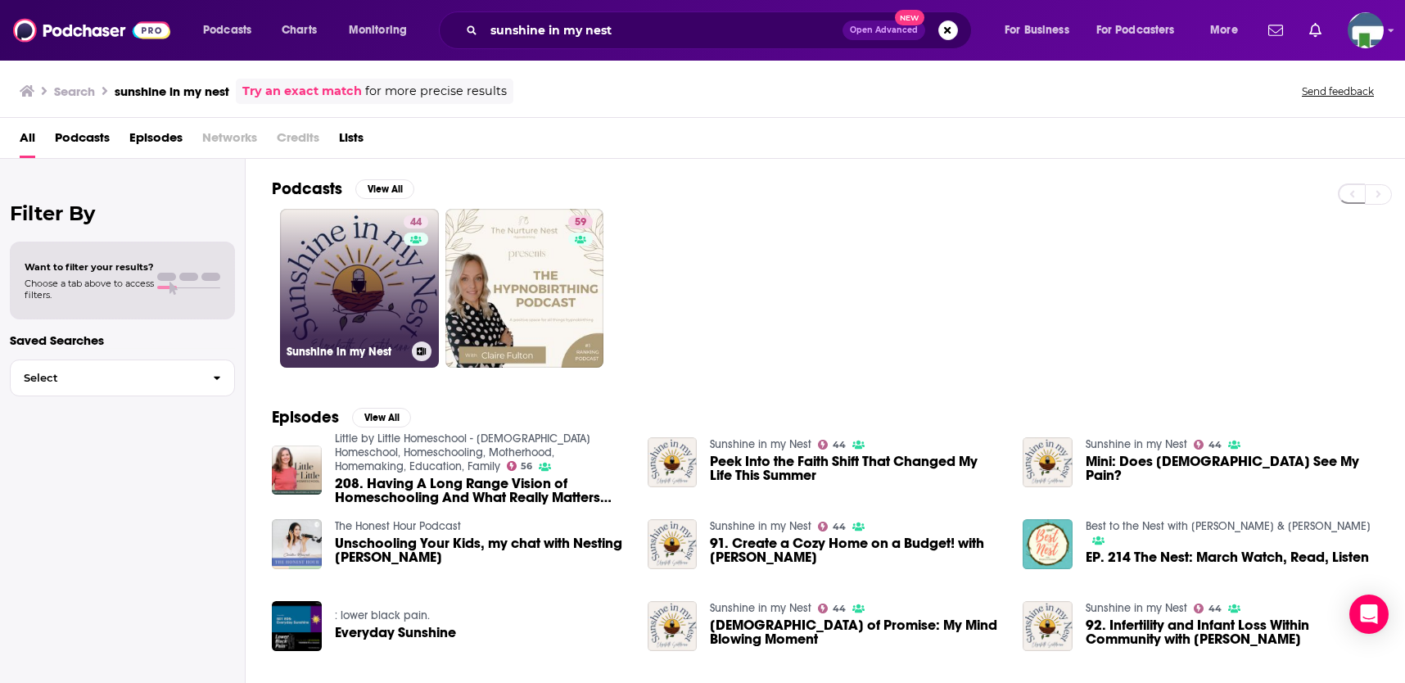
click at [402, 313] on link "44 Sunshine in my Nest" at bounding box center [359, 288] width 159 height 159
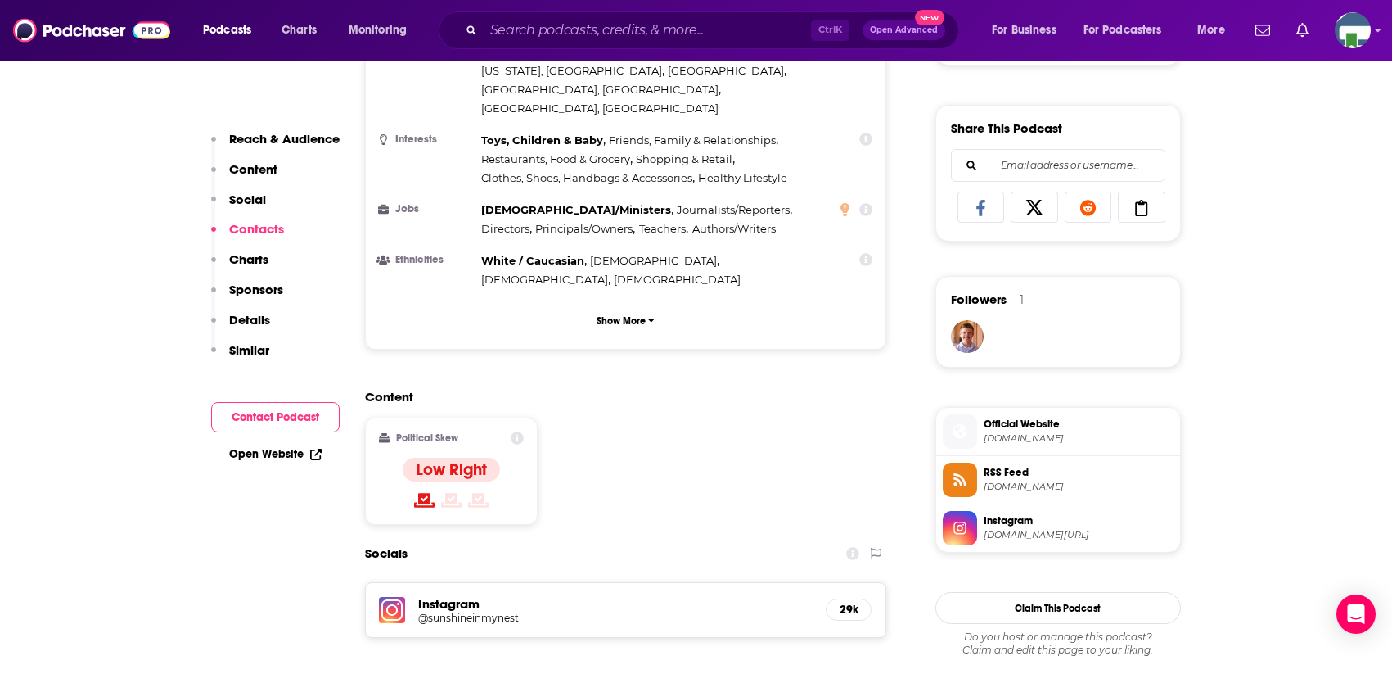
scroll to position [1391, 0]
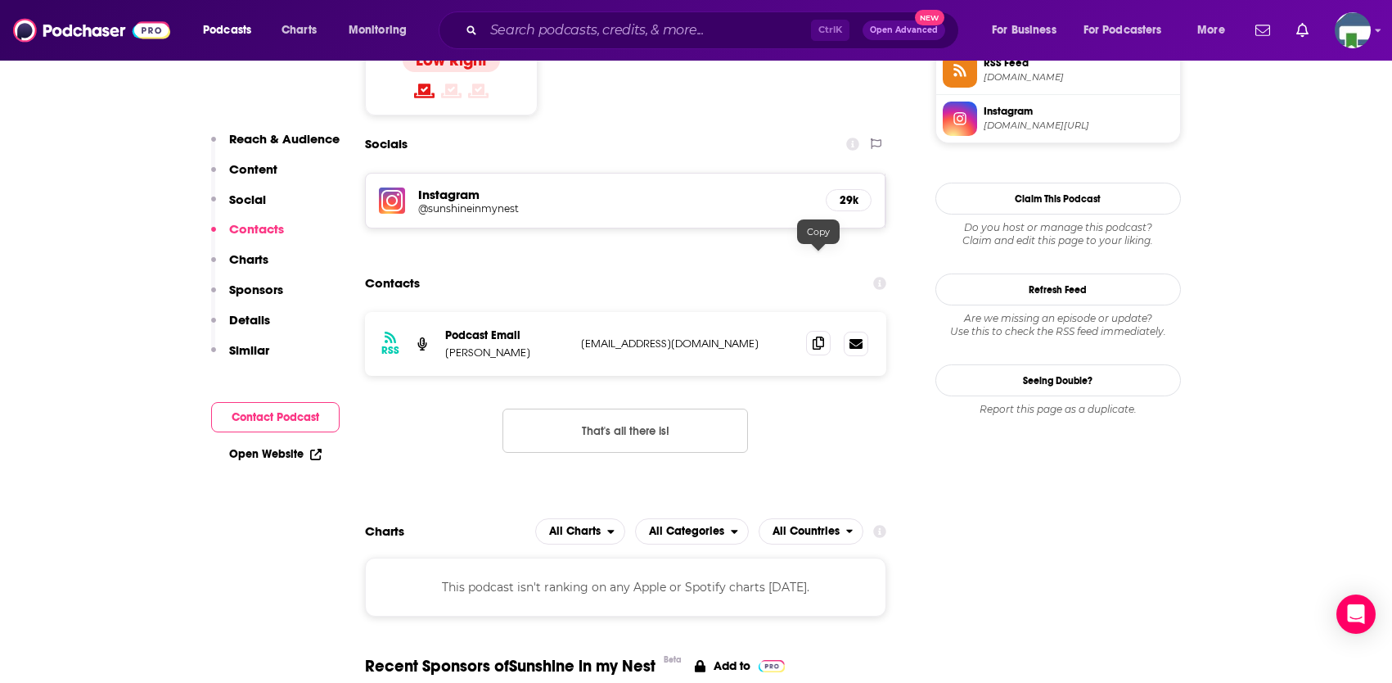
click at [816, 336] on icon at bounding box center [818, 342] width 11 height 13
click at [584, 34] on input "Search podcasts, credits, & more..." at bounding box center [647, 30] width 327 height 26
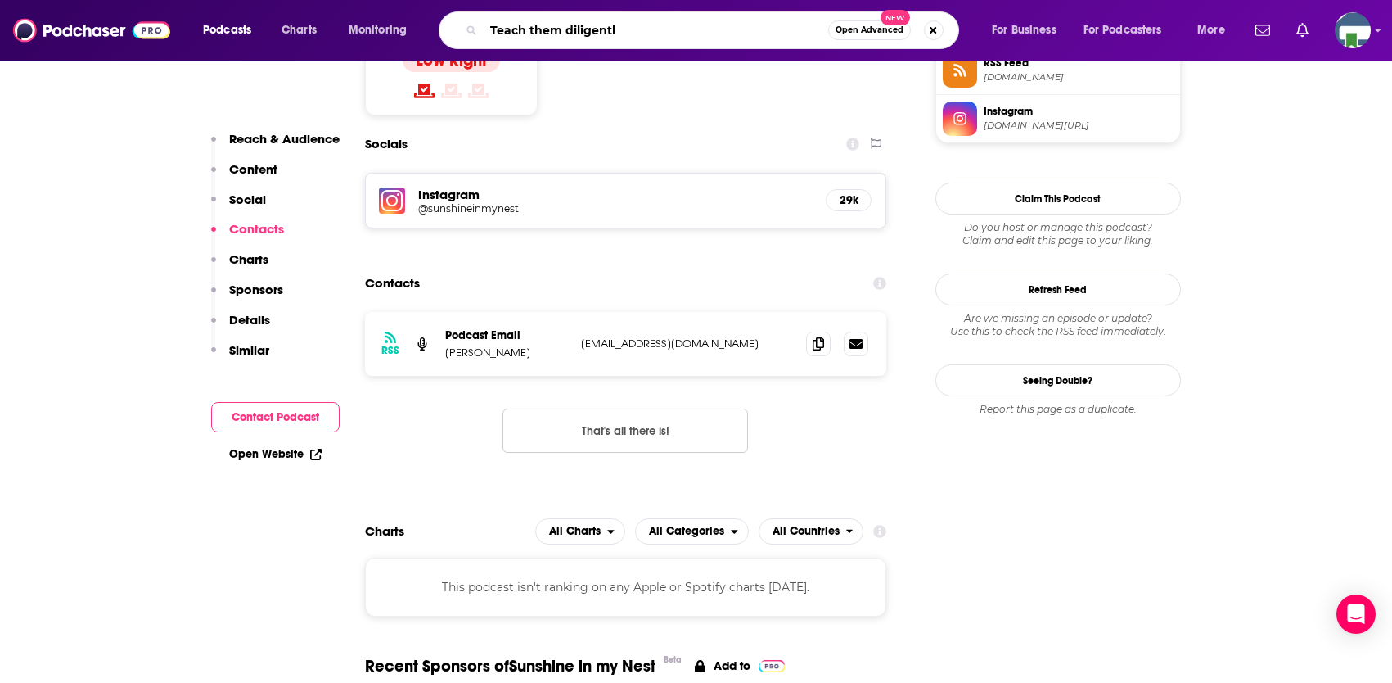
type input "Teach them diligently"
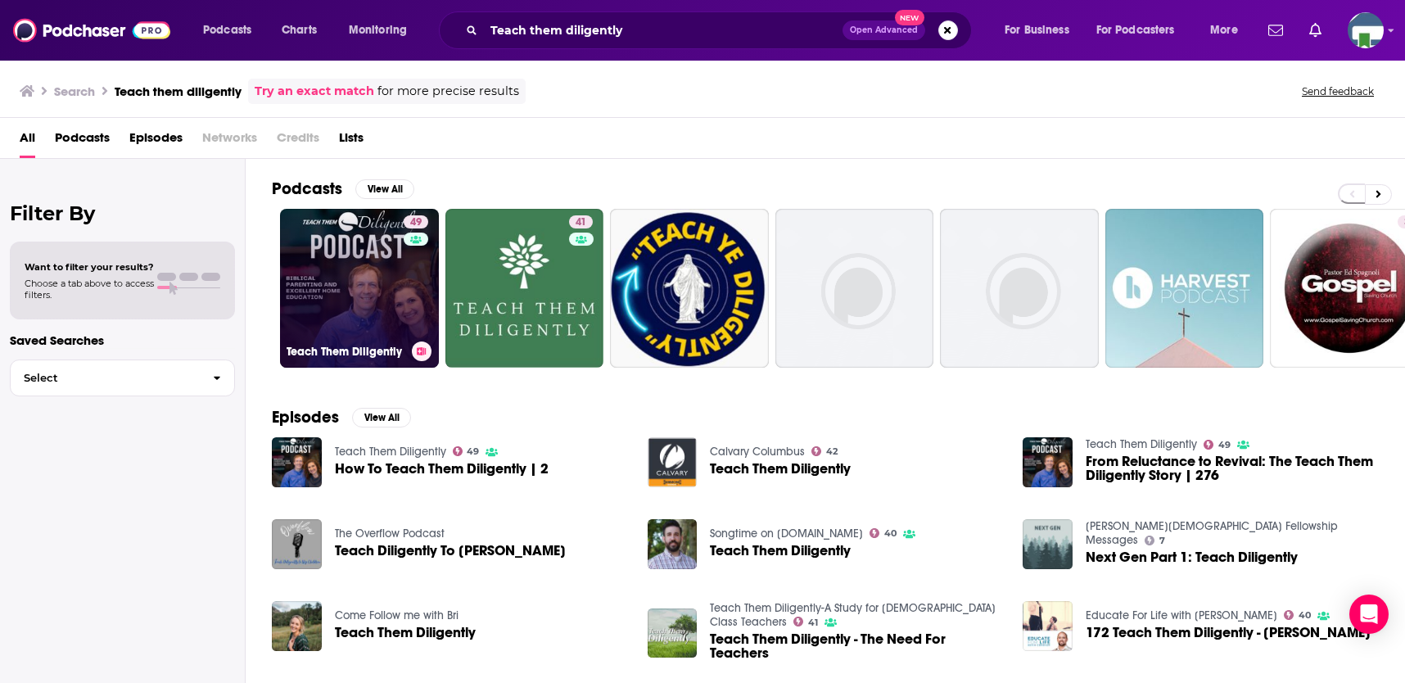
click at [340, 324] on link "49 Teach Them Diligently" at bounding box center [359, 288] width 159 height 159
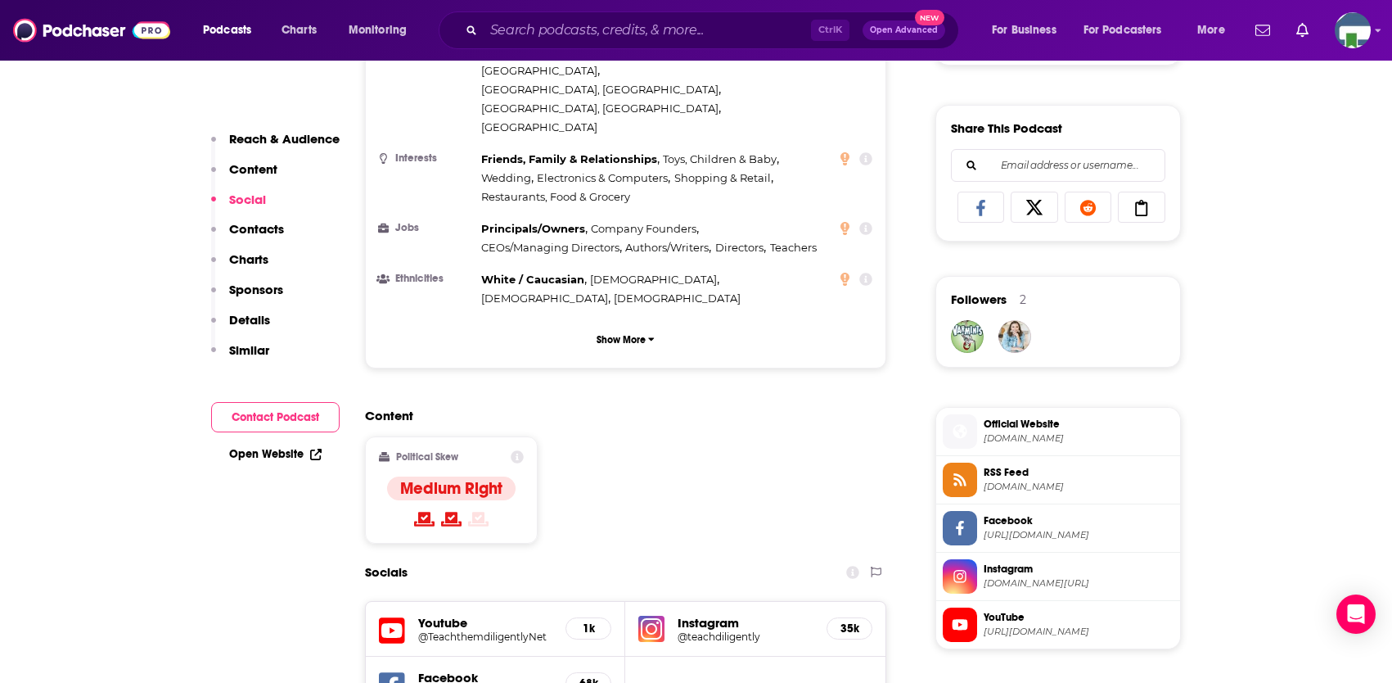
scroll to position [1228, 0]
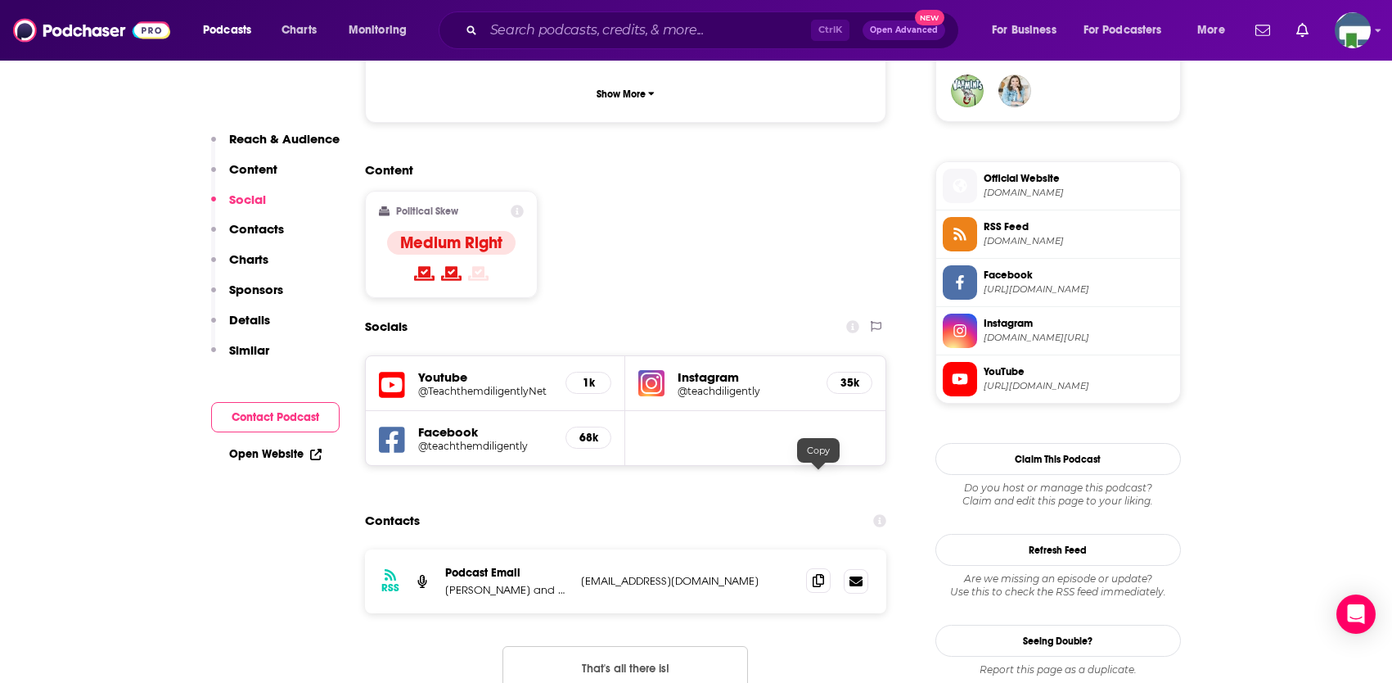
click at [815, 574] on icon at bounding box center [818, 580] width 11 height 13
click at [584, 25] on input "Search podcasts, credits, & more..." at bounding box center [647, 30] width 327 height 26
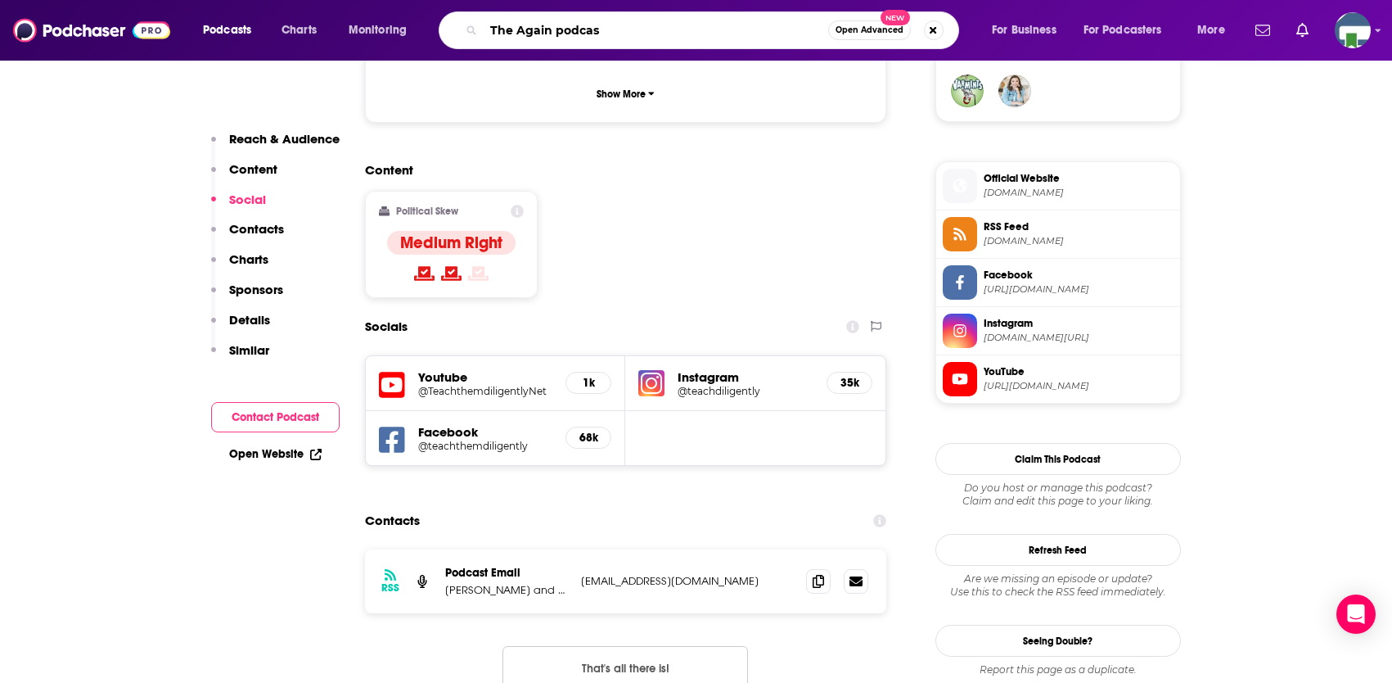
type input "The Again podcast"
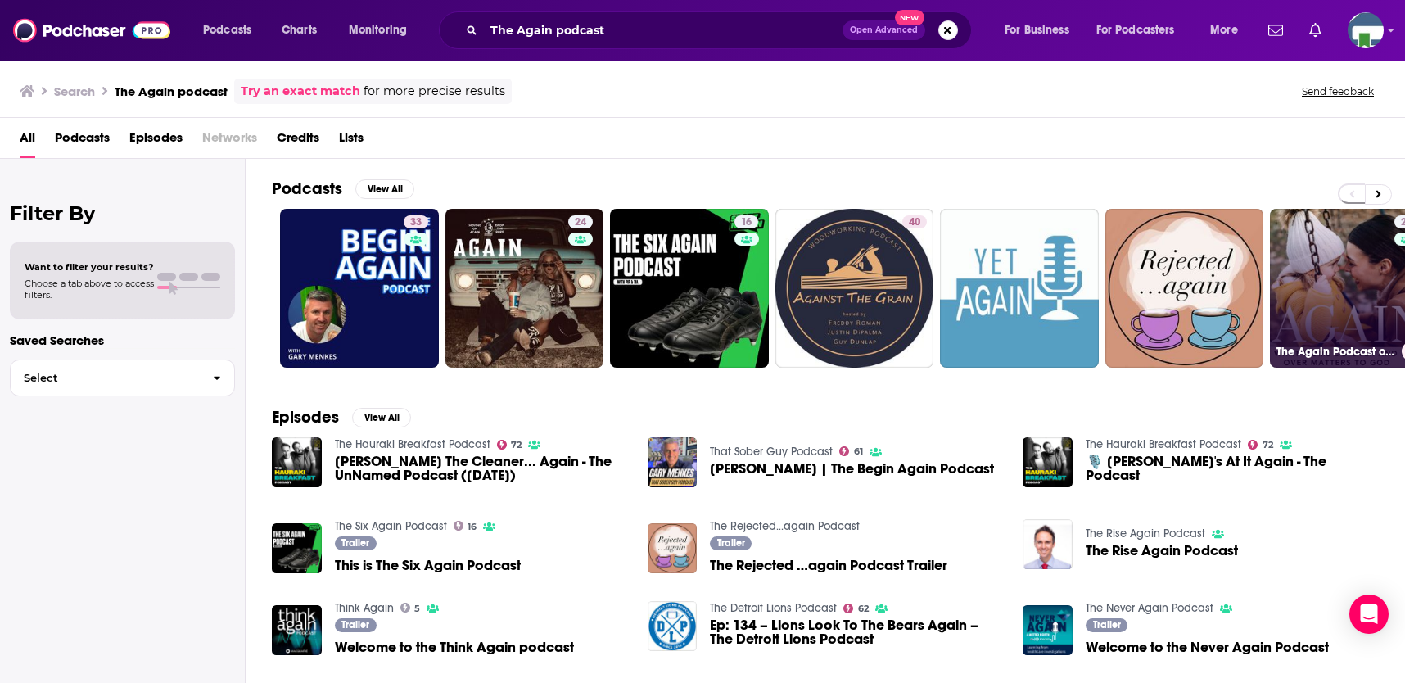
click at [1312, 241] on link "21 The Again Podcast on [DEMOGRAPHIC_DATA] Parenting: Redeeming the Repetition …" at bounding box center [1349, 288] width 159 height 159
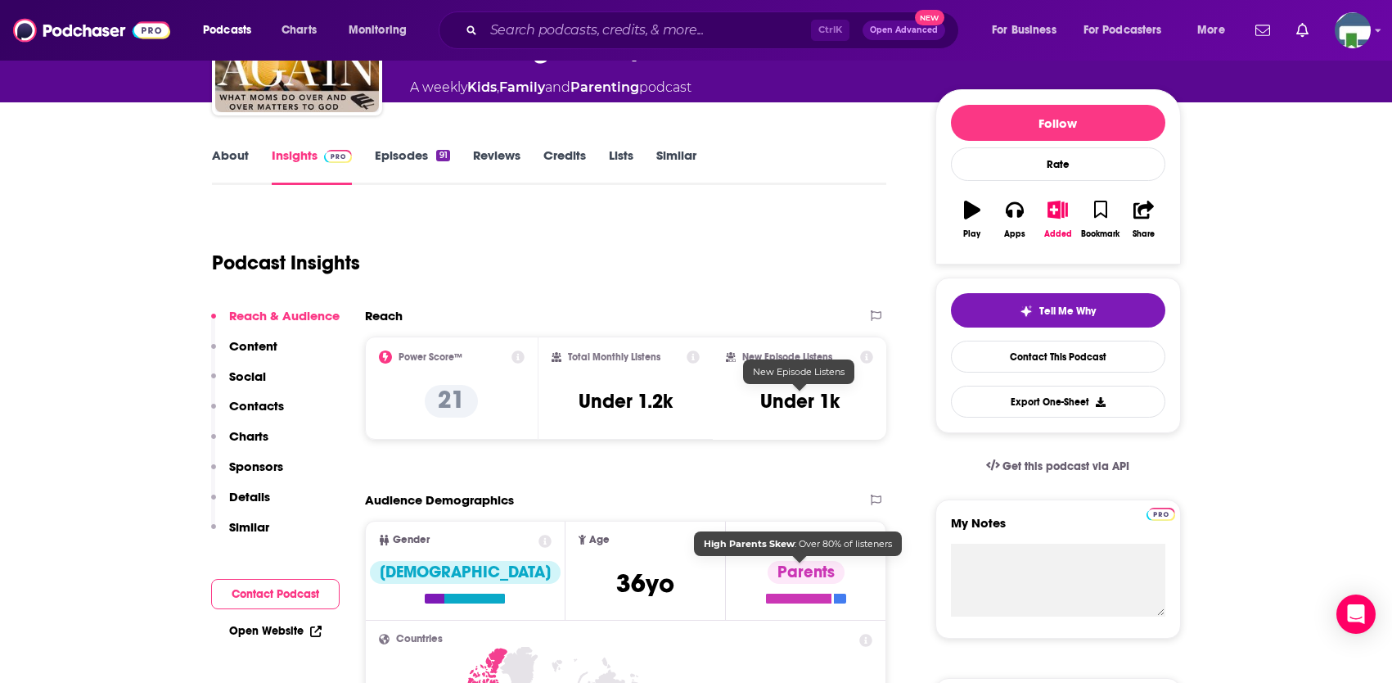
scroll to position [164, 0]
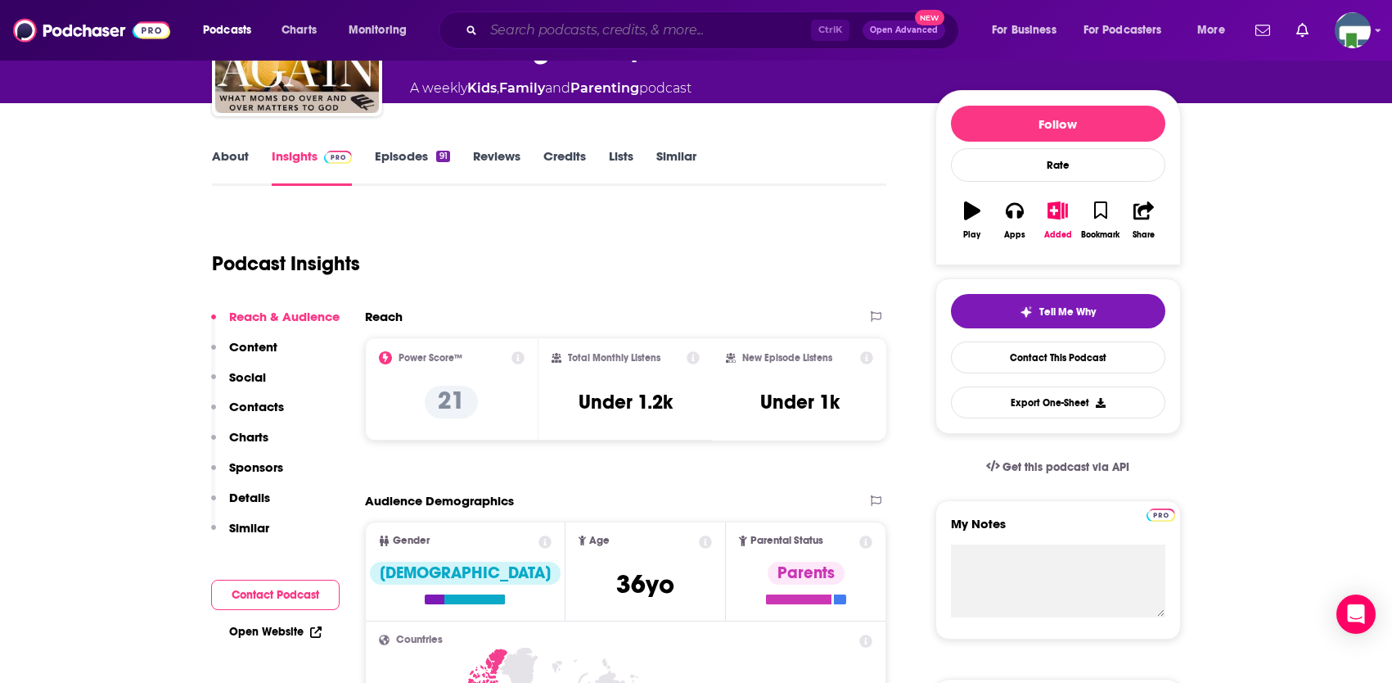
click at [636, 29] on input "Search podcasts, credits, & more..." at bounding box center [647, 30] width 327 height 26
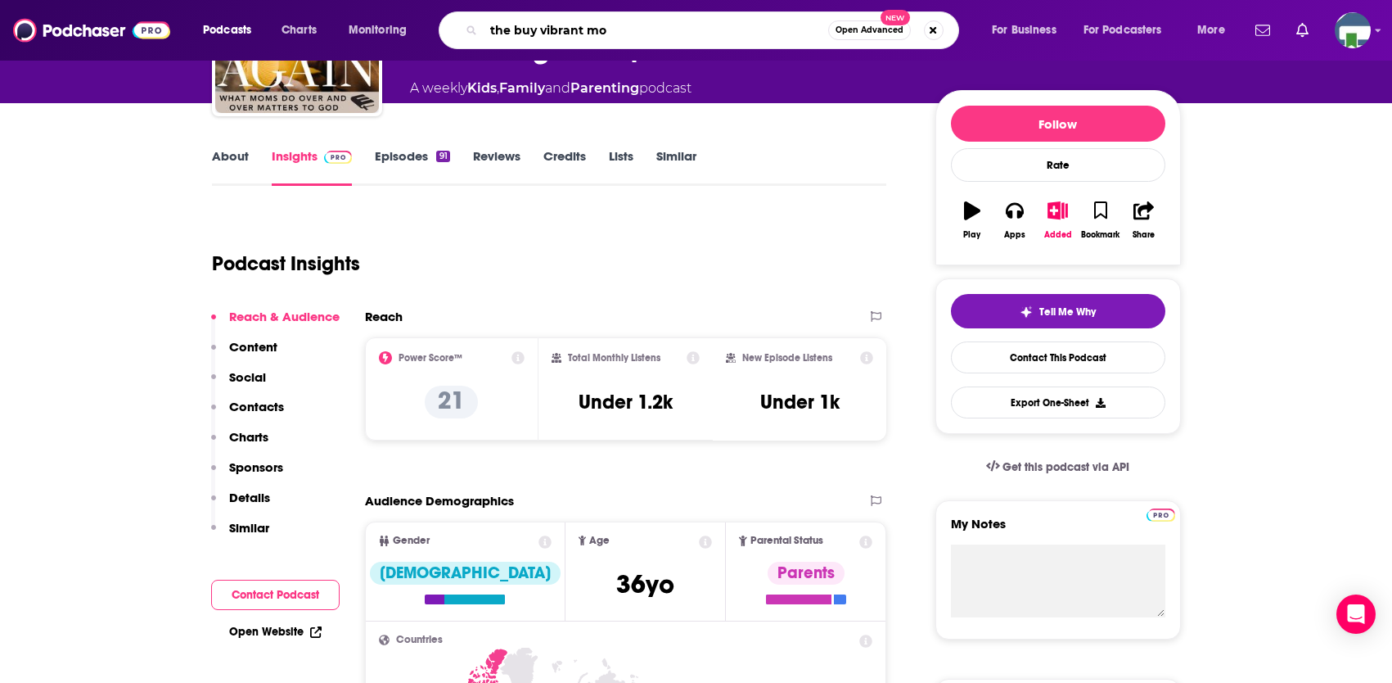
type input "the buy vibrant mom"
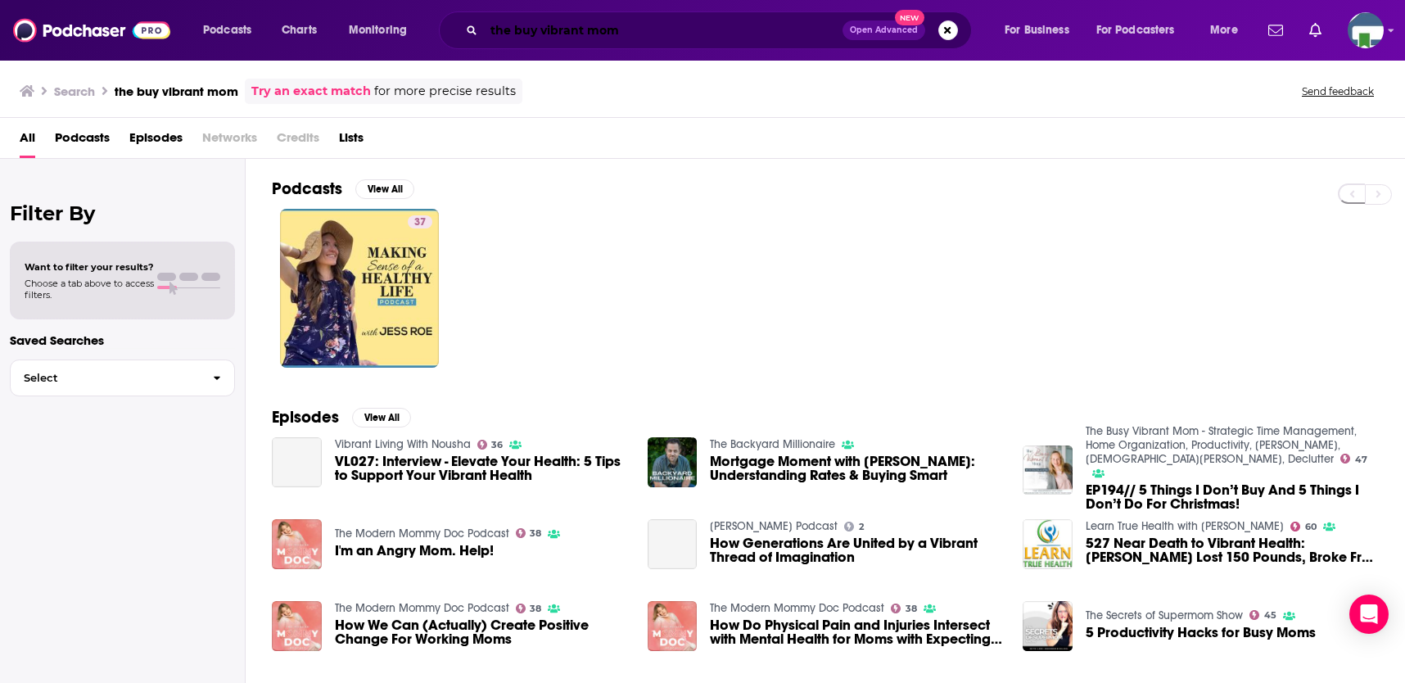
click at [530, 32] on input "the buy vibrant mom" at bounding box center [663, 30] width 359 height 26
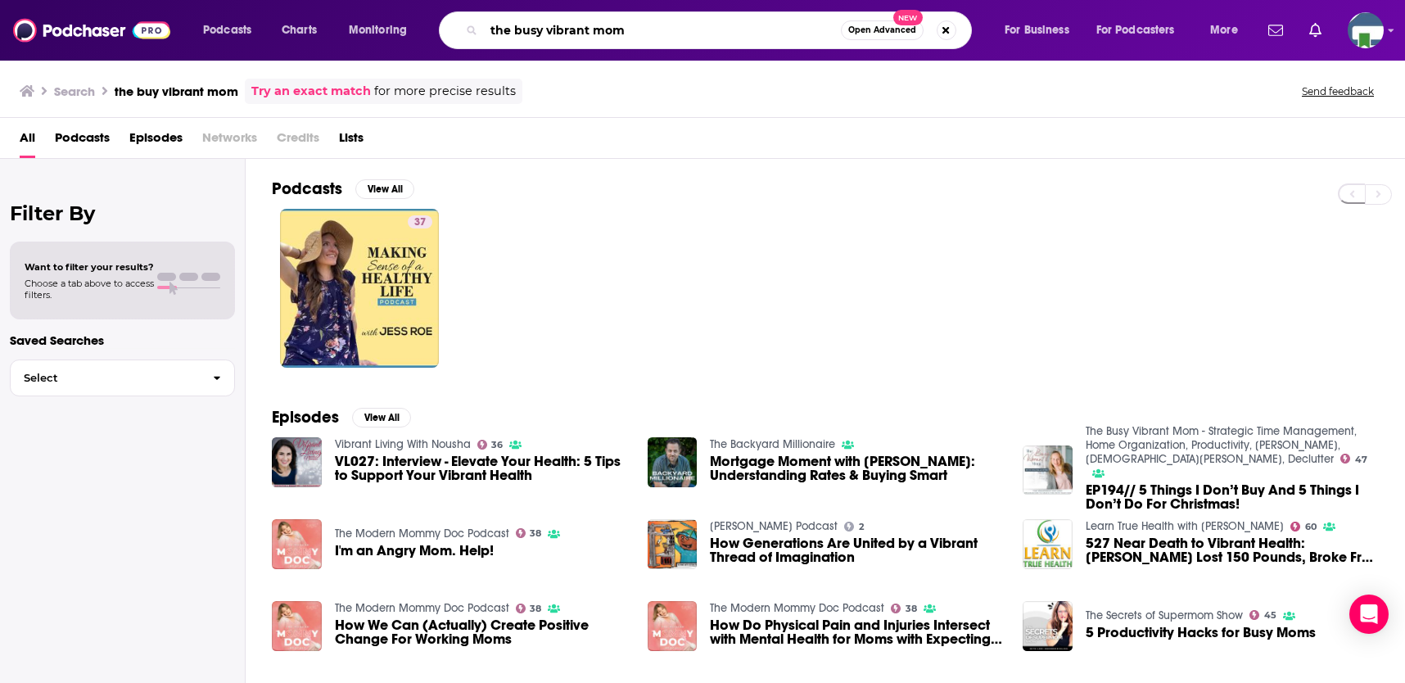
type input "the busy vibrant mom"
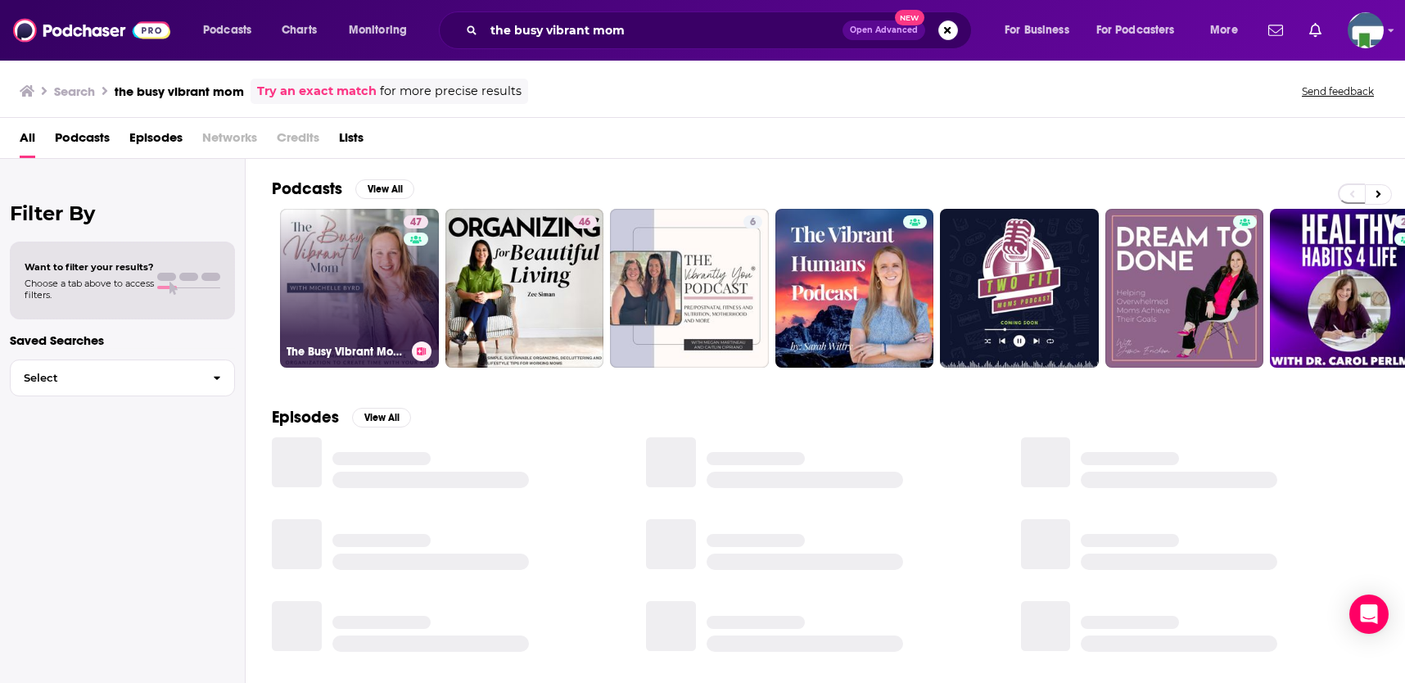
click at [310, 295] on link "47 The Busy Vibrant Mom - Strategic Time Management, Home Organization, Product…" at bounding box center [359, 288] width 159 height 159
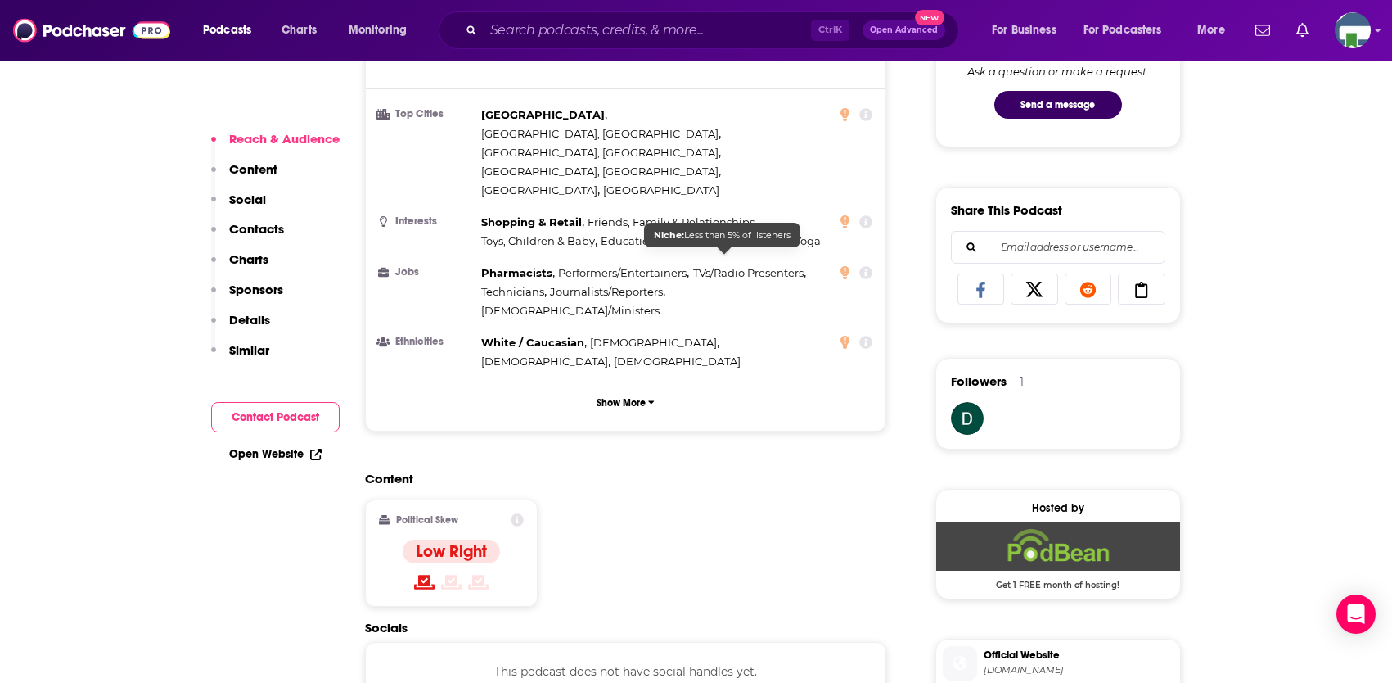
scroll to position [1064, 0]
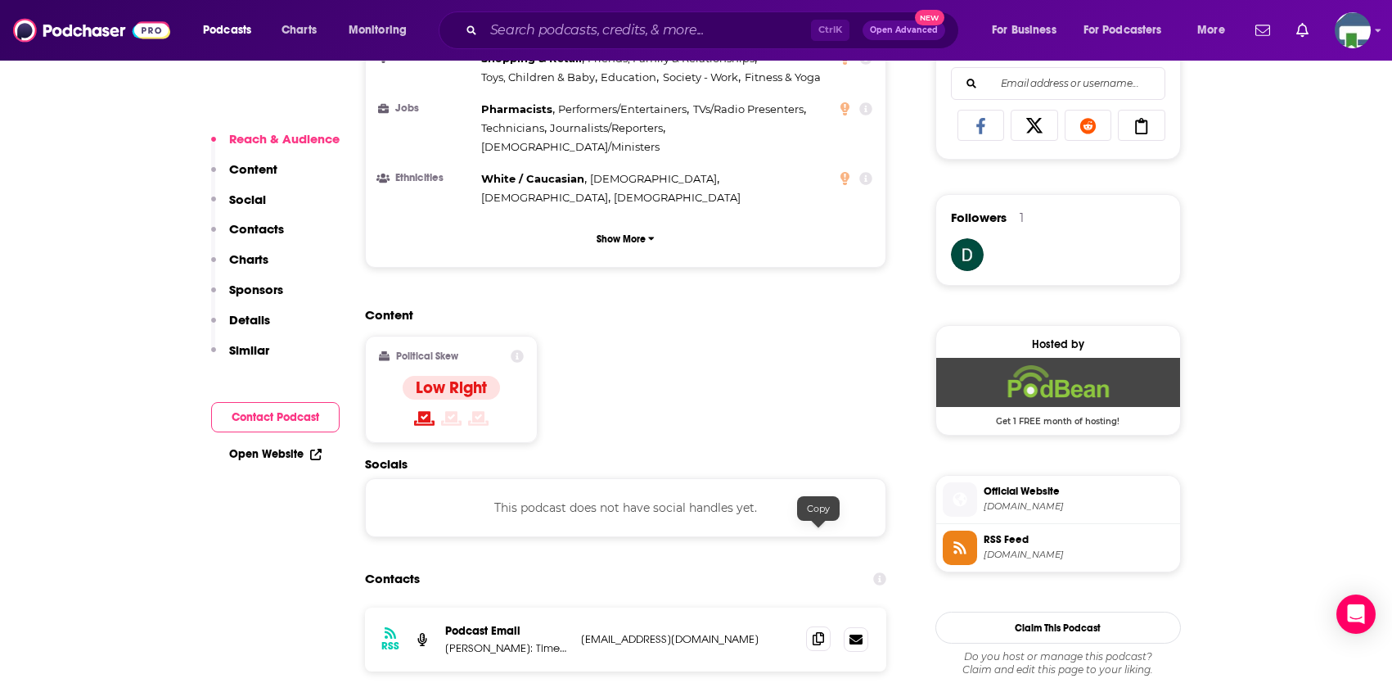
click at [822, 632] on icon at bounding box center [818, 638] width 11 height 13
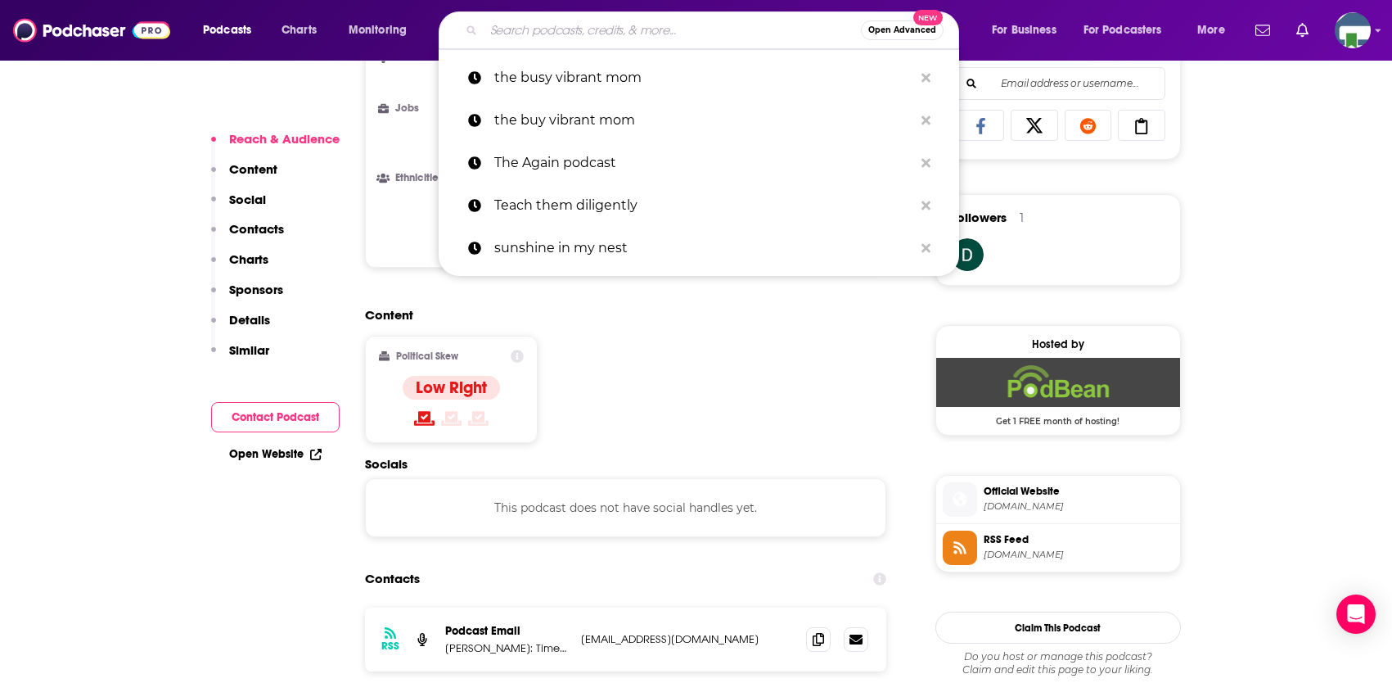
click at [611, 32] on input "Search podcasts, credits, & more..." at bounding box center [672, 30] width 377 height 26
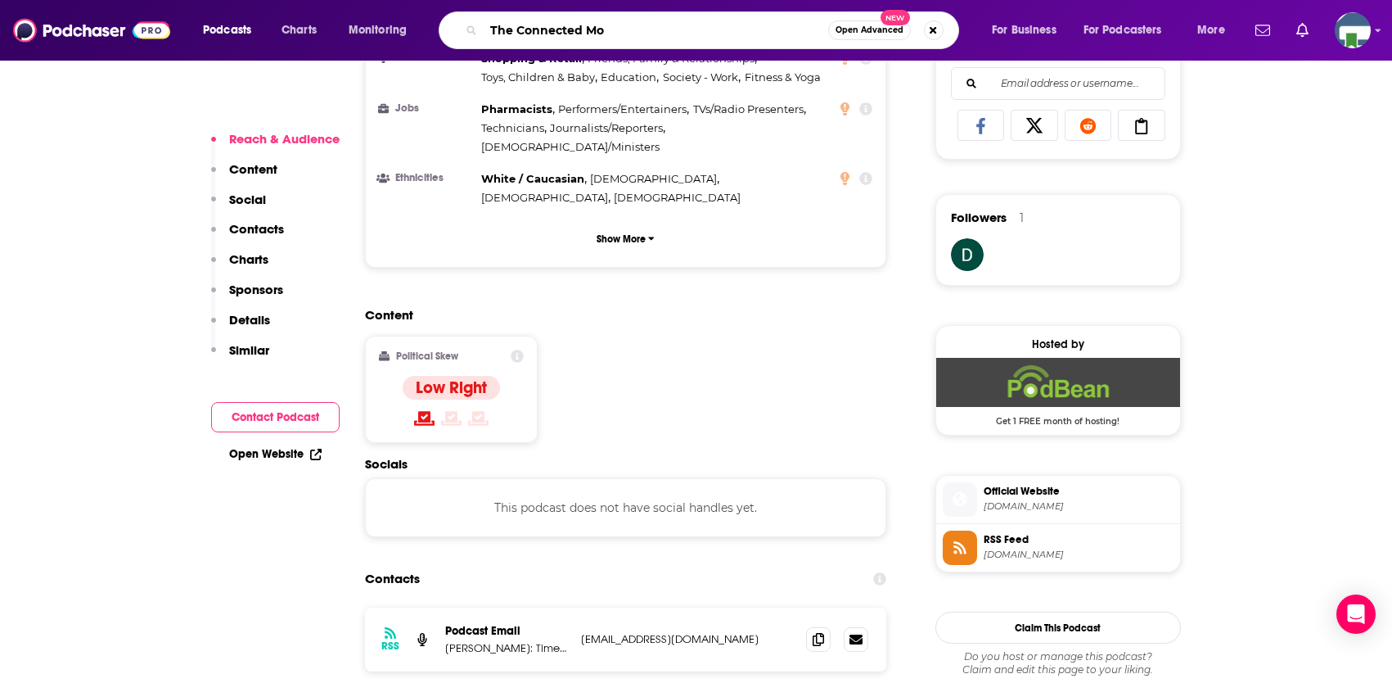
type input "The Connected Mom"
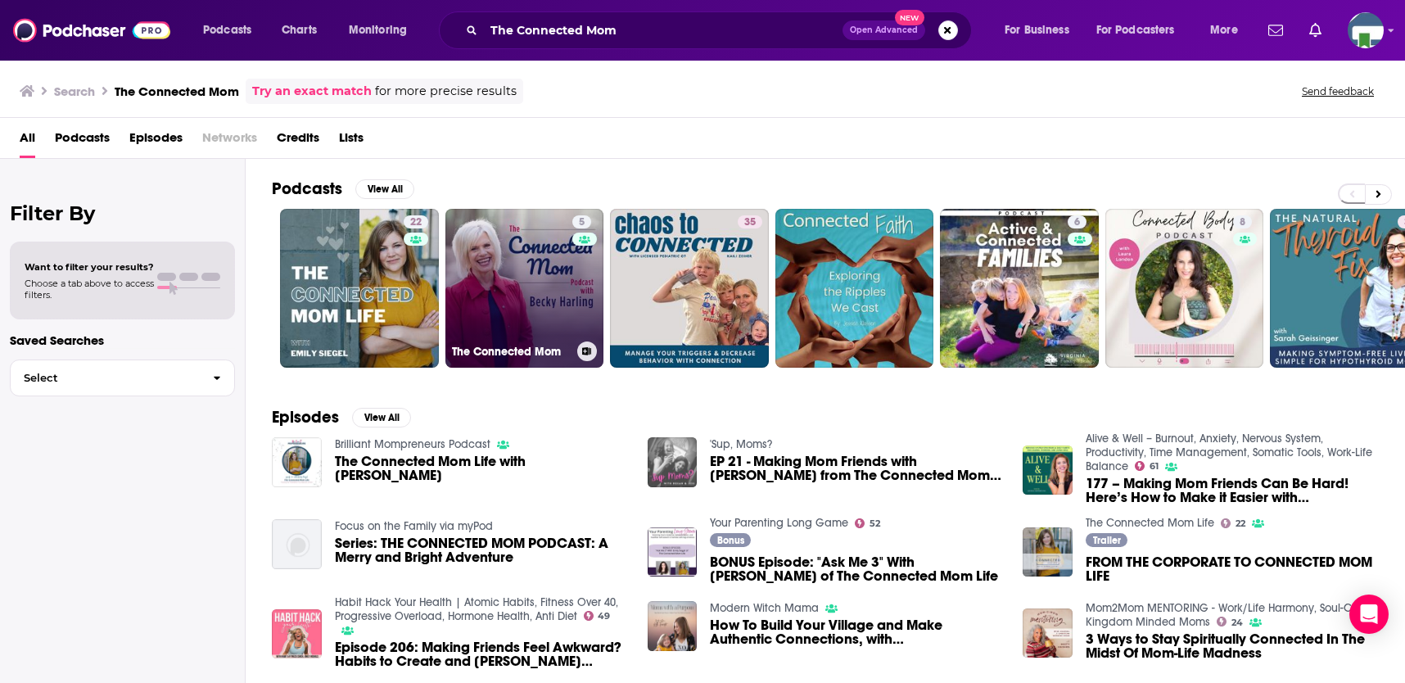
click at [515, 301] on link "5 The Connected Mom" at bounding box center [524, 288] width 159 height 159
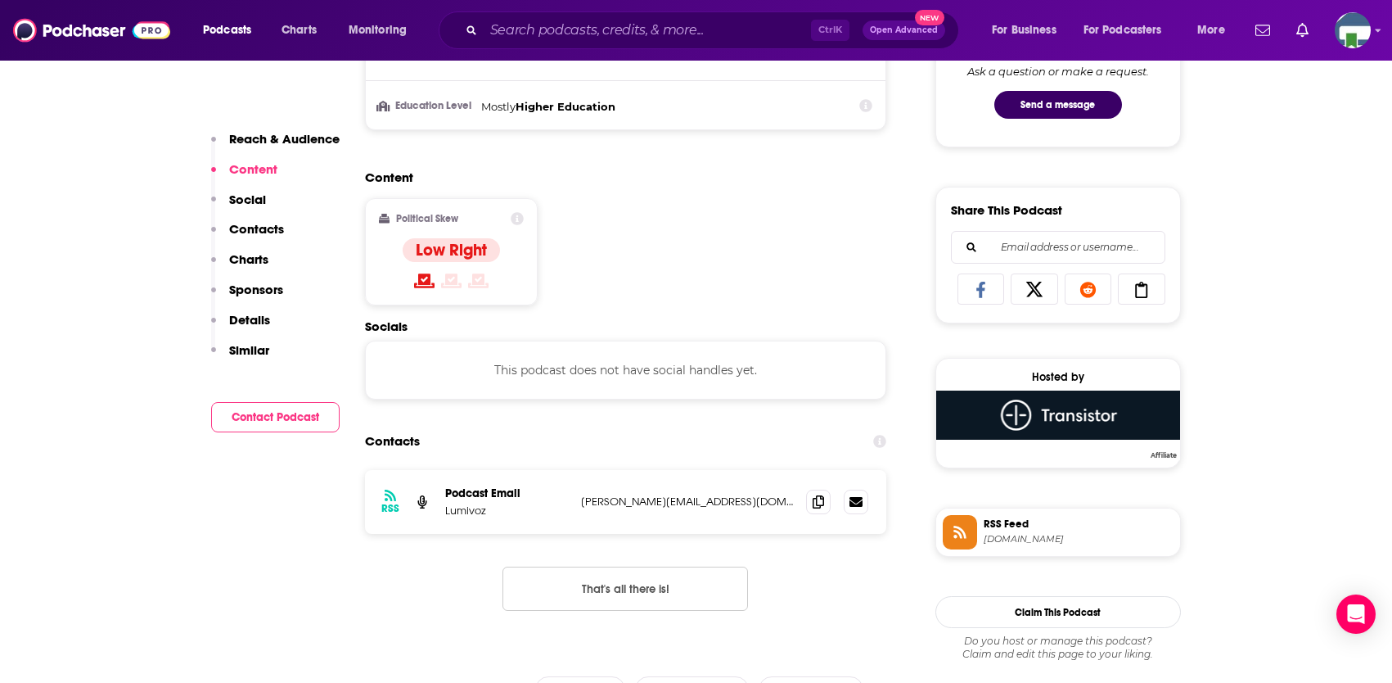
scroll to position [982, 0]
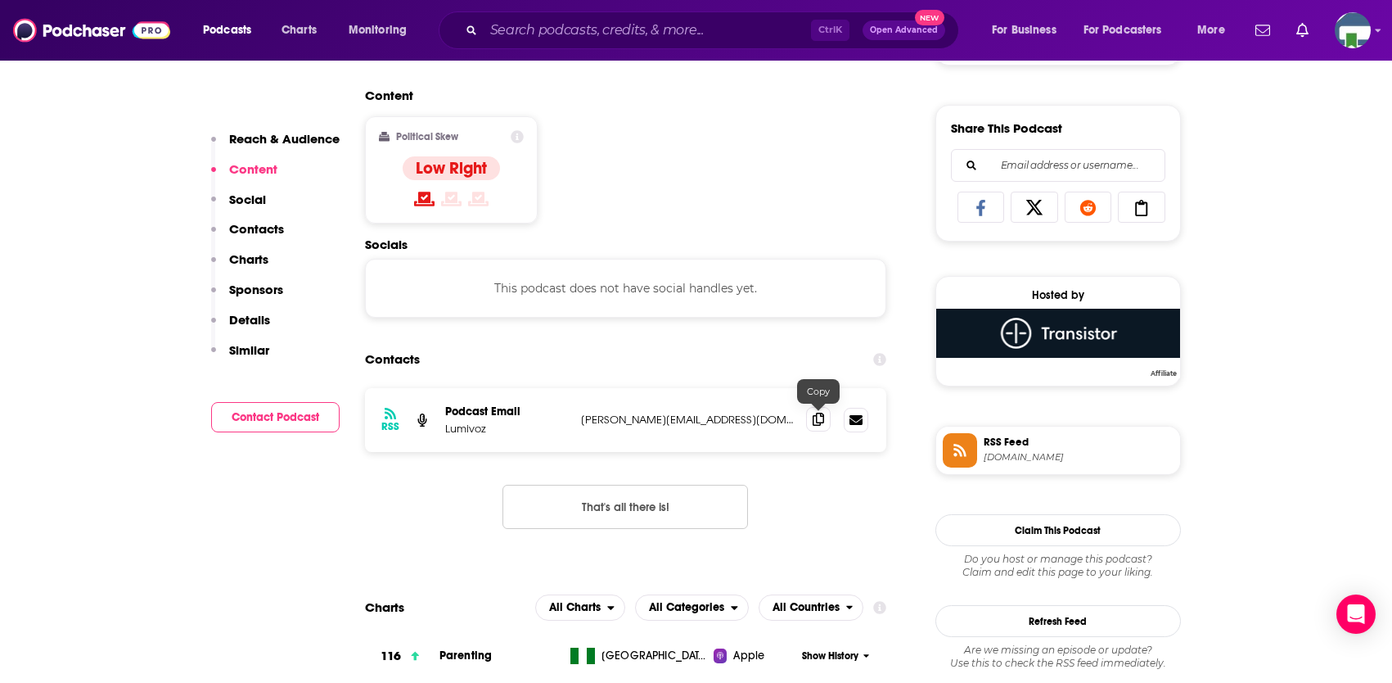
click at [821, 416] on icon at bounding box center [818, 419] width 11 height 13
click at [566, 32] on input "Search podcasts, credits, & more..." at bounding box center [647, 30] width 327 height 26
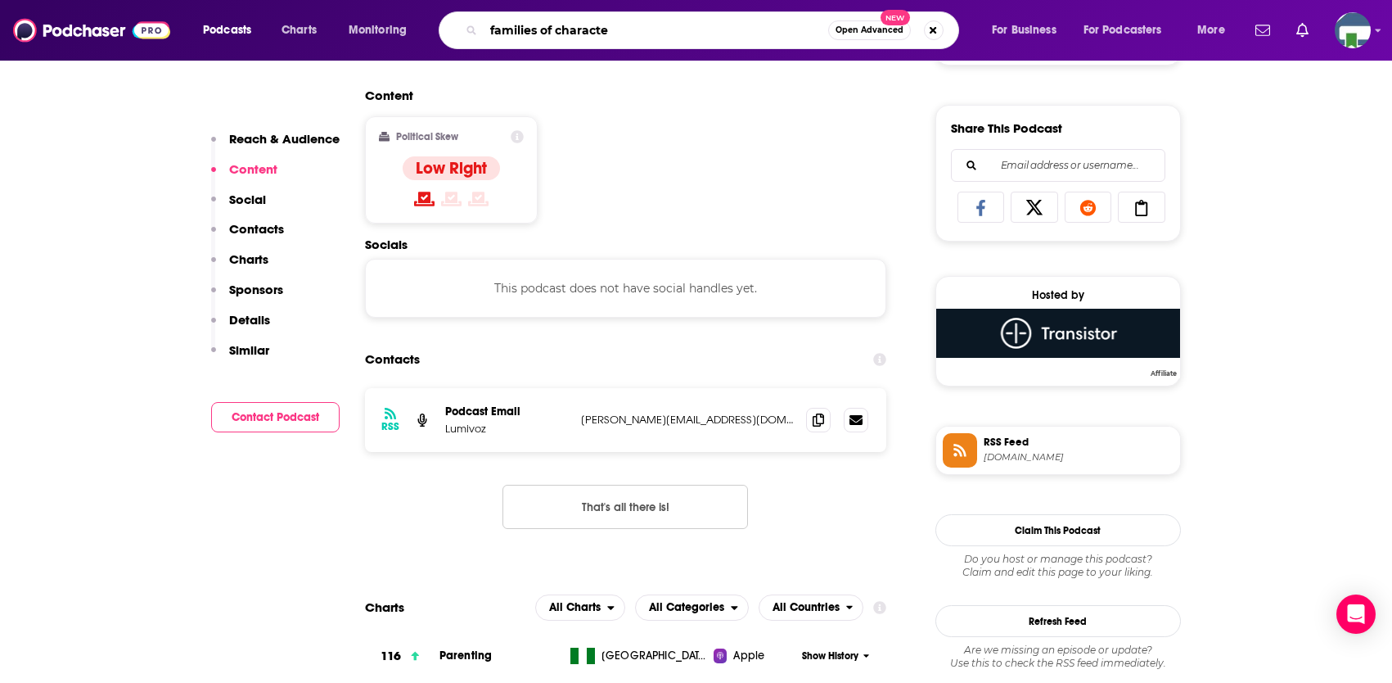
type input "families of character"
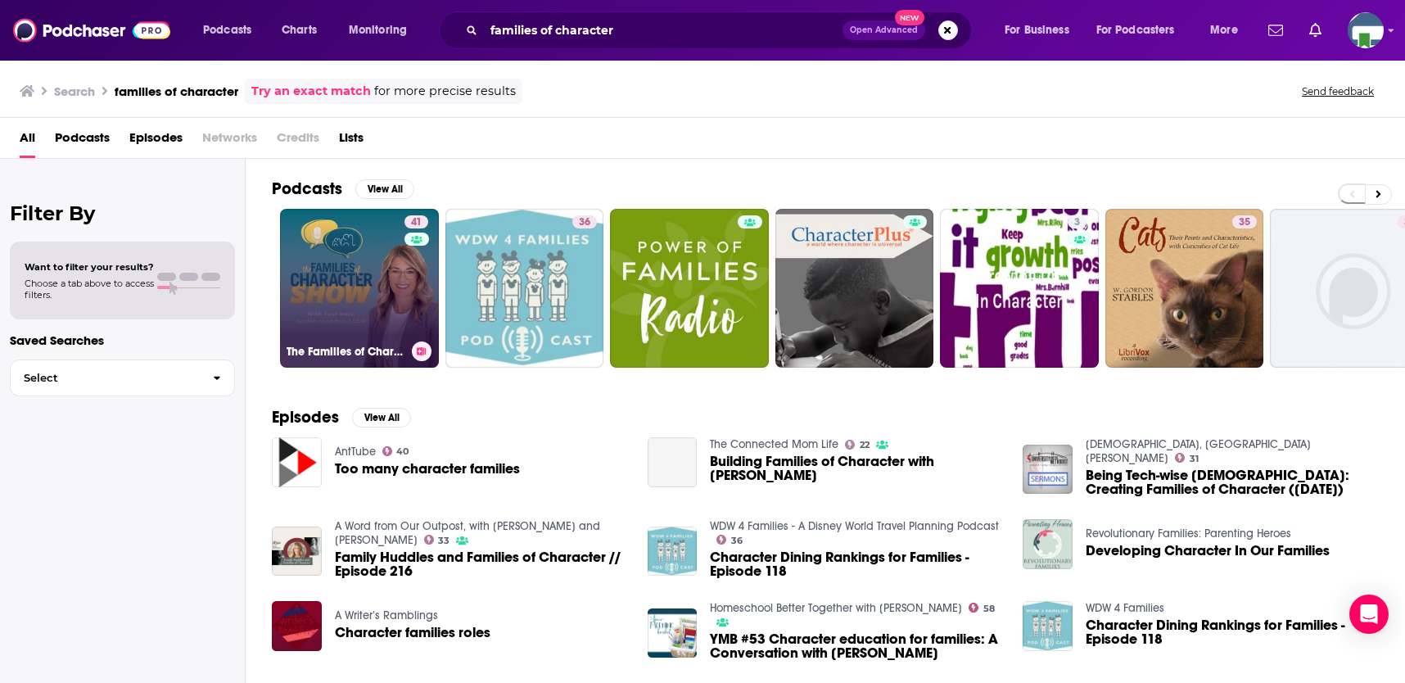
click at [374, 310] on link "41 The Families of Character Show" at bounding box center [359, 288] width 159 height 159
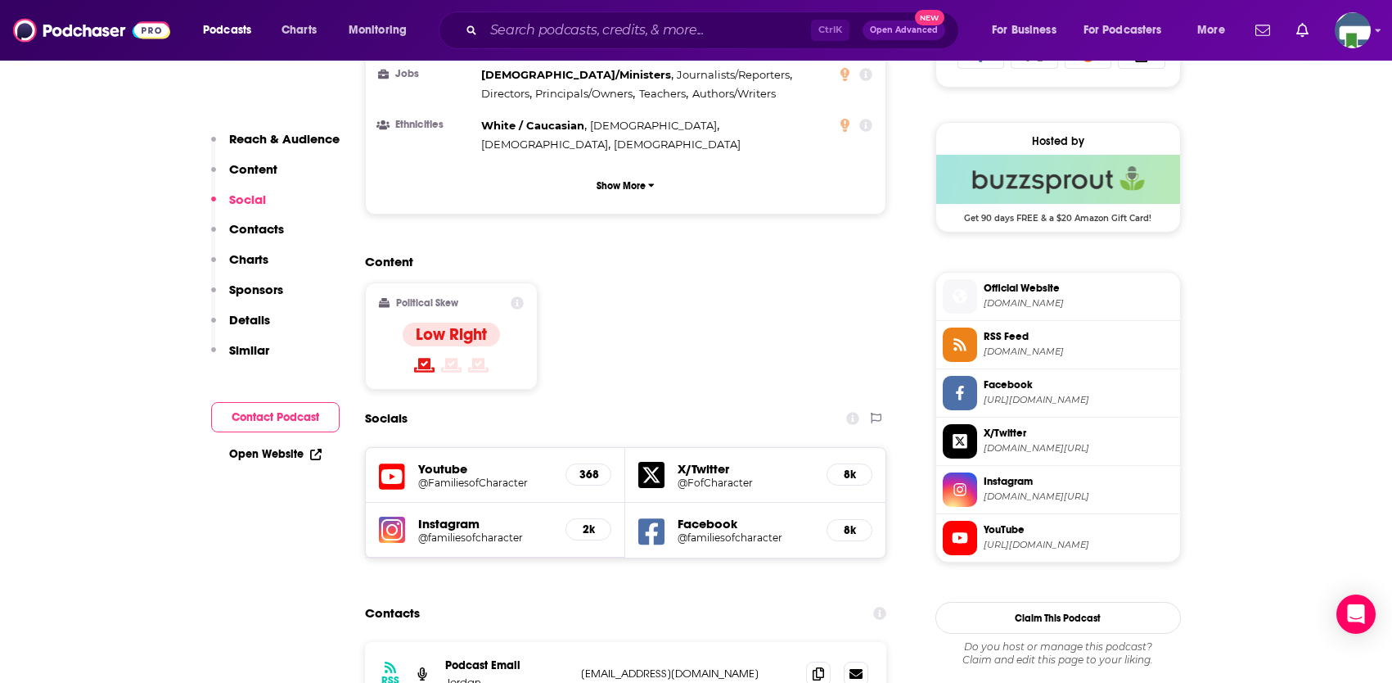
scroll to position [1310, 0]
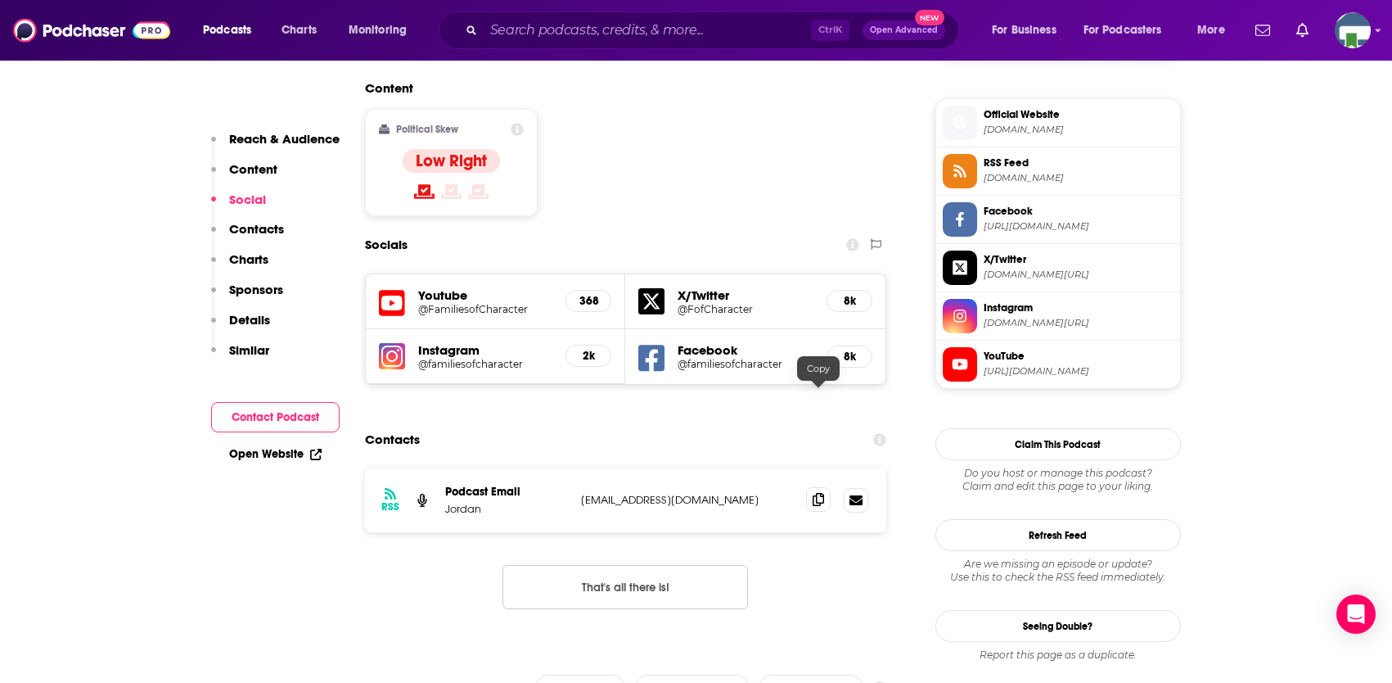
click at [818, 493] on icon at bounding box center [818, 499] width 11 height 13
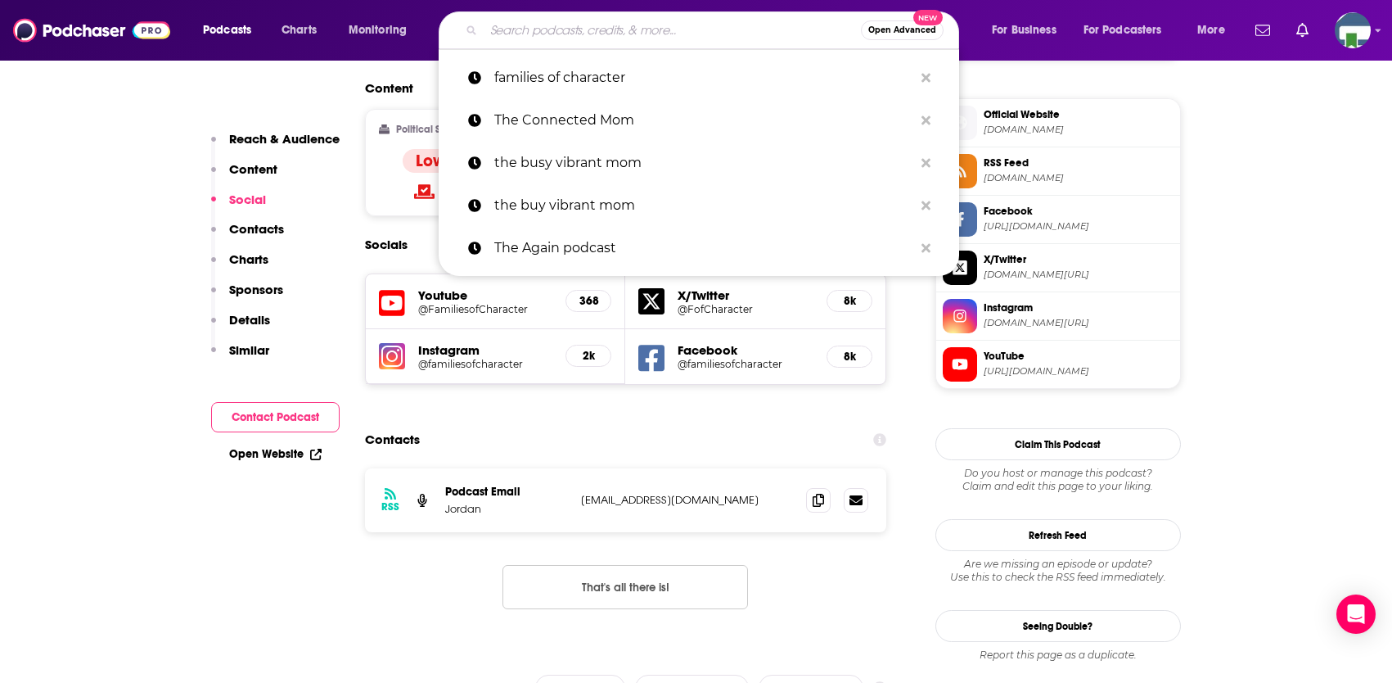
click at [557, 29] on input "Search podcasts, credits, & more..." at bounding box center [672, 30] width 377 height 26
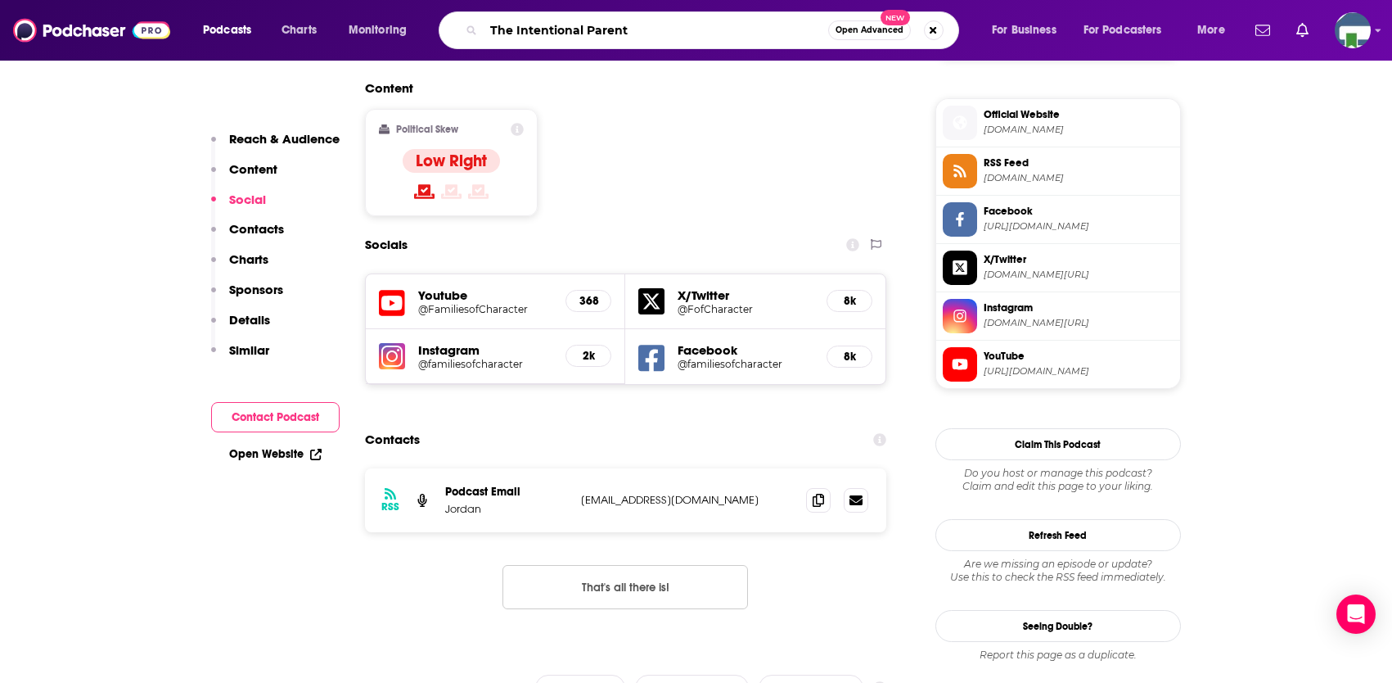
type input "The Intentional Parents"
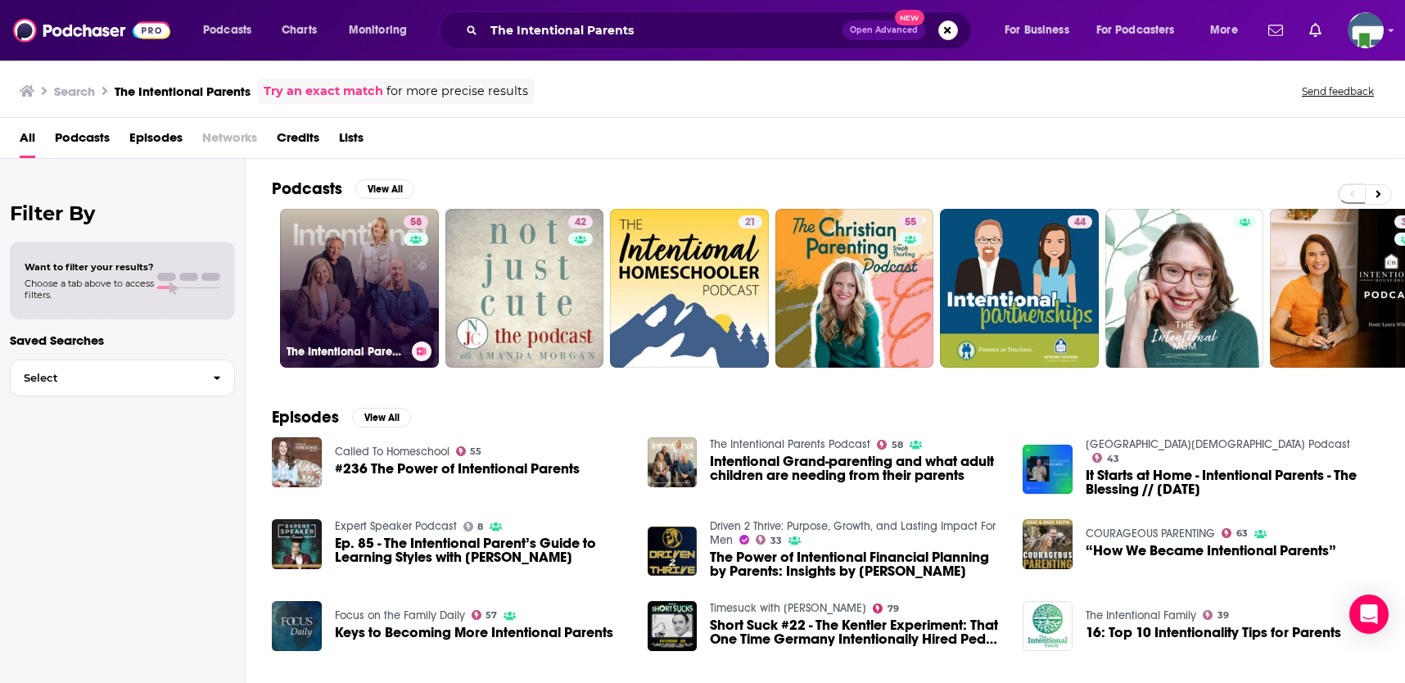
click at [408, 301] on div "58" at bounding box center [418, 278] width 29 height 126
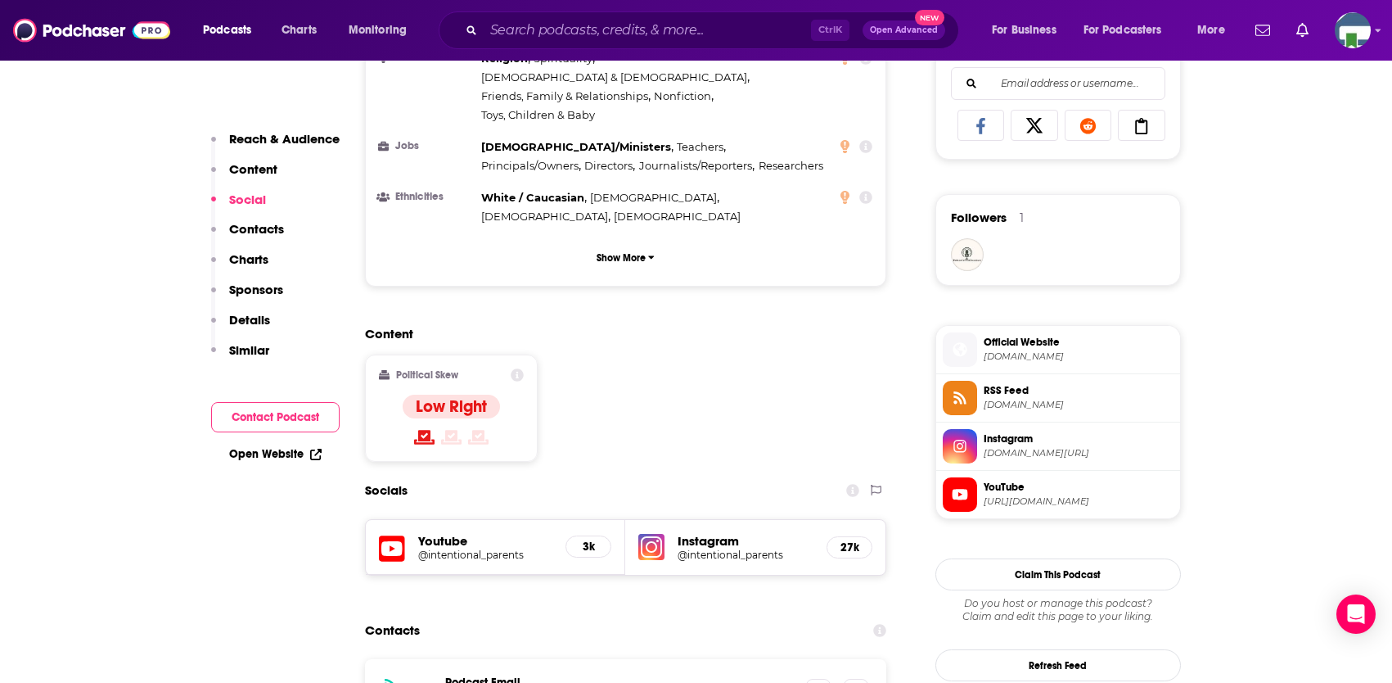
scroll to position [1228, 0]
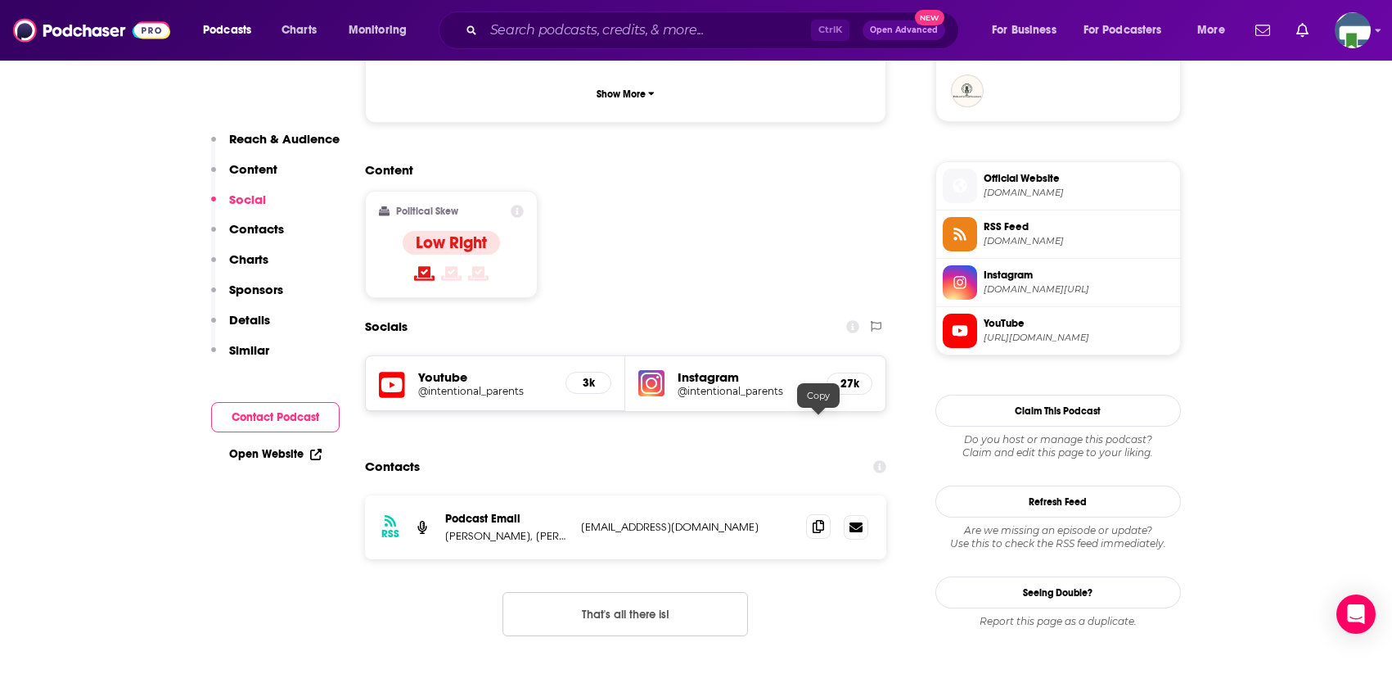
click at [819, 520] on icon at bounding box center [818, 526] width 11 height 13
click at [595, 43] on input "Search podcasts, credits, & more..." at bounding box center [647, 30] width 327 height 26
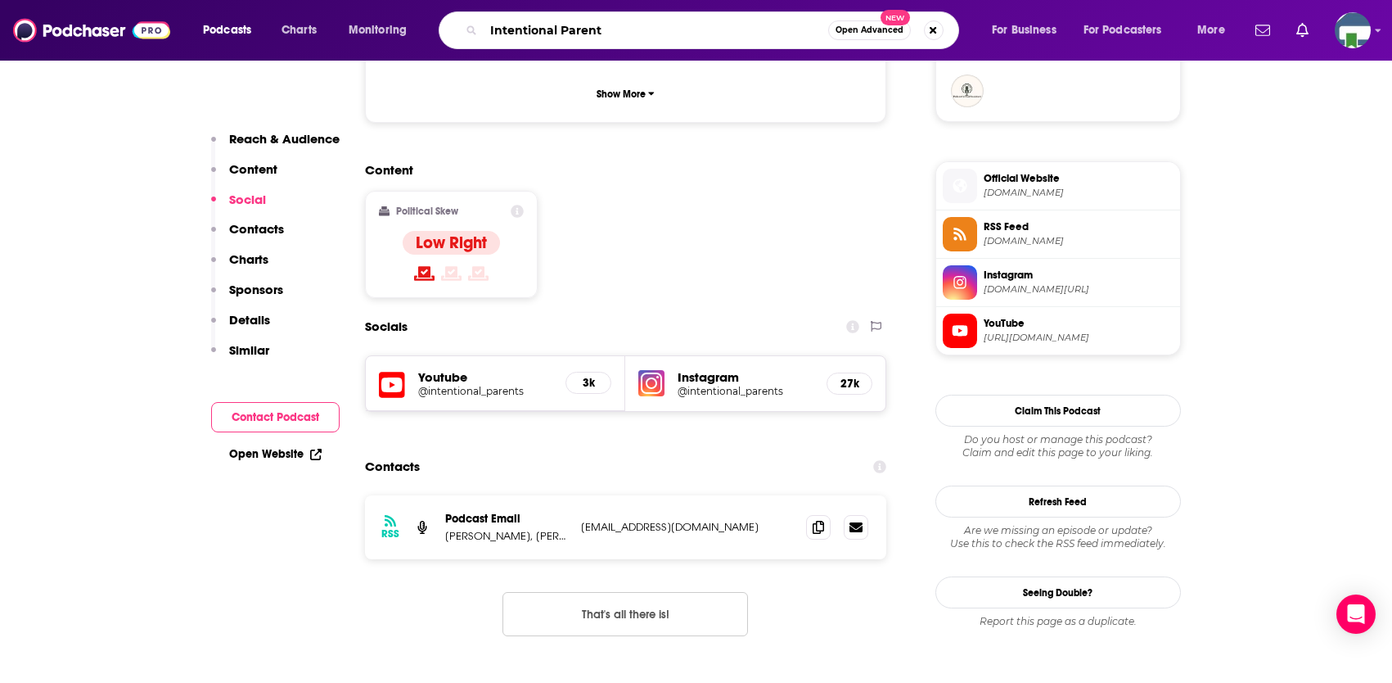
type input "Intentional Parents"
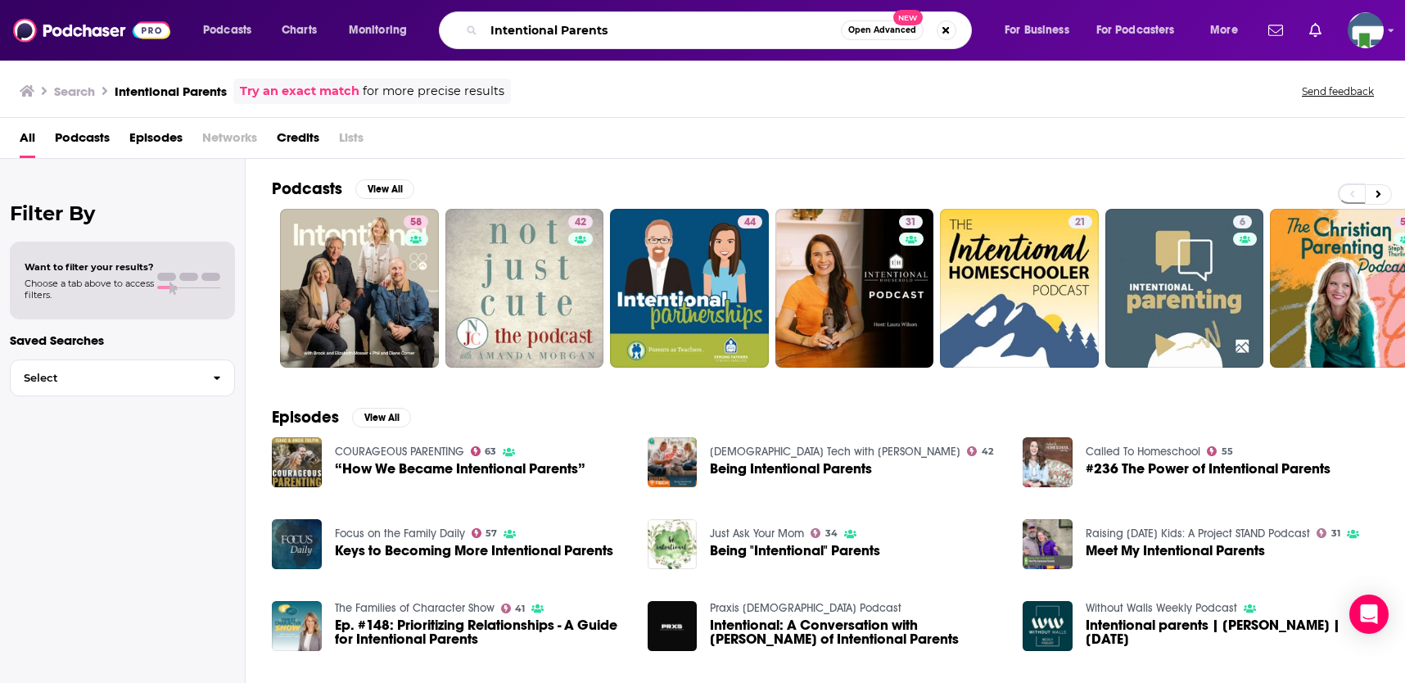
drag, startPoint x: 611, startPoint y: 27, endPoint x: 472, endPoint y: 30, distance: 139.2
click at [472, 30] on div "Intentional Parents Open Advanced New" at bounding box center [705, 30] width 533 height 38
type input "Intertwined Life"
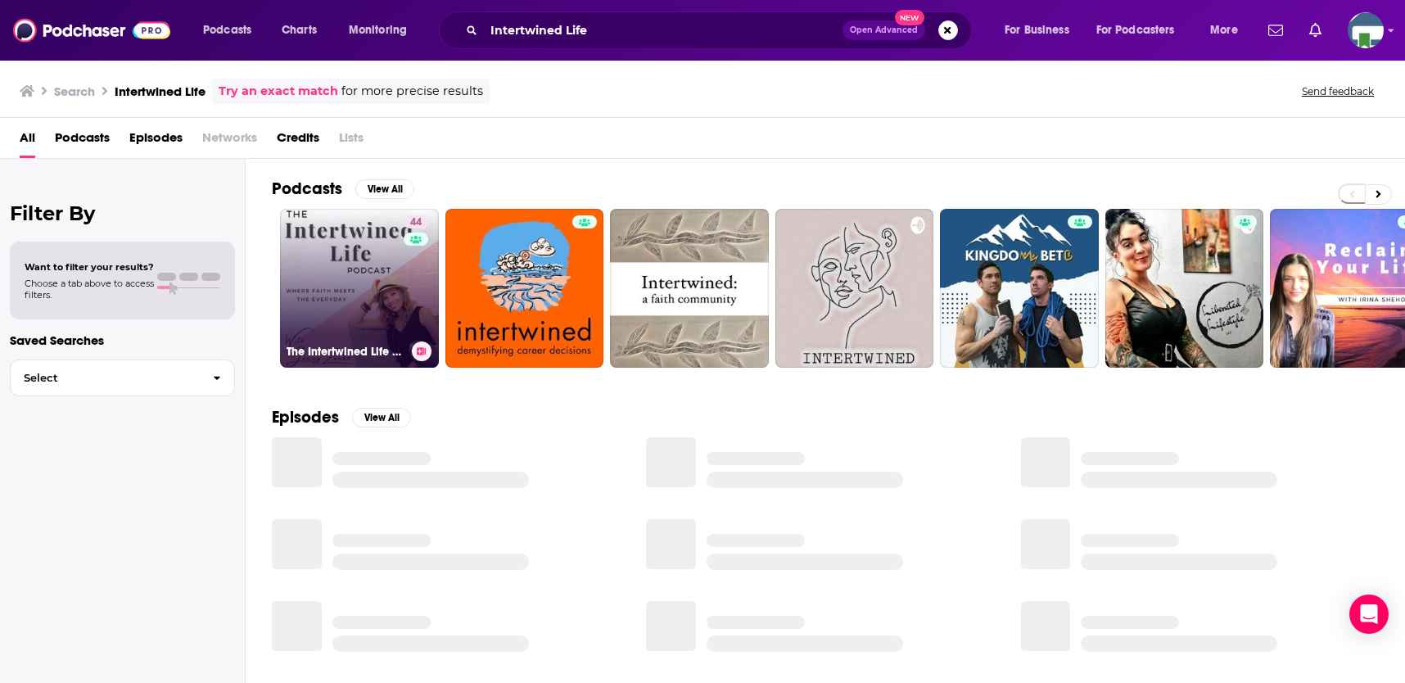
click at [376, 291] on link "44 The Intertwined Life Podcast - w/ [PERSON_NAME][DEMOGRAPHIC_DATA] Women (Fai…" at bounding box center [359, 288] width 159 height 159
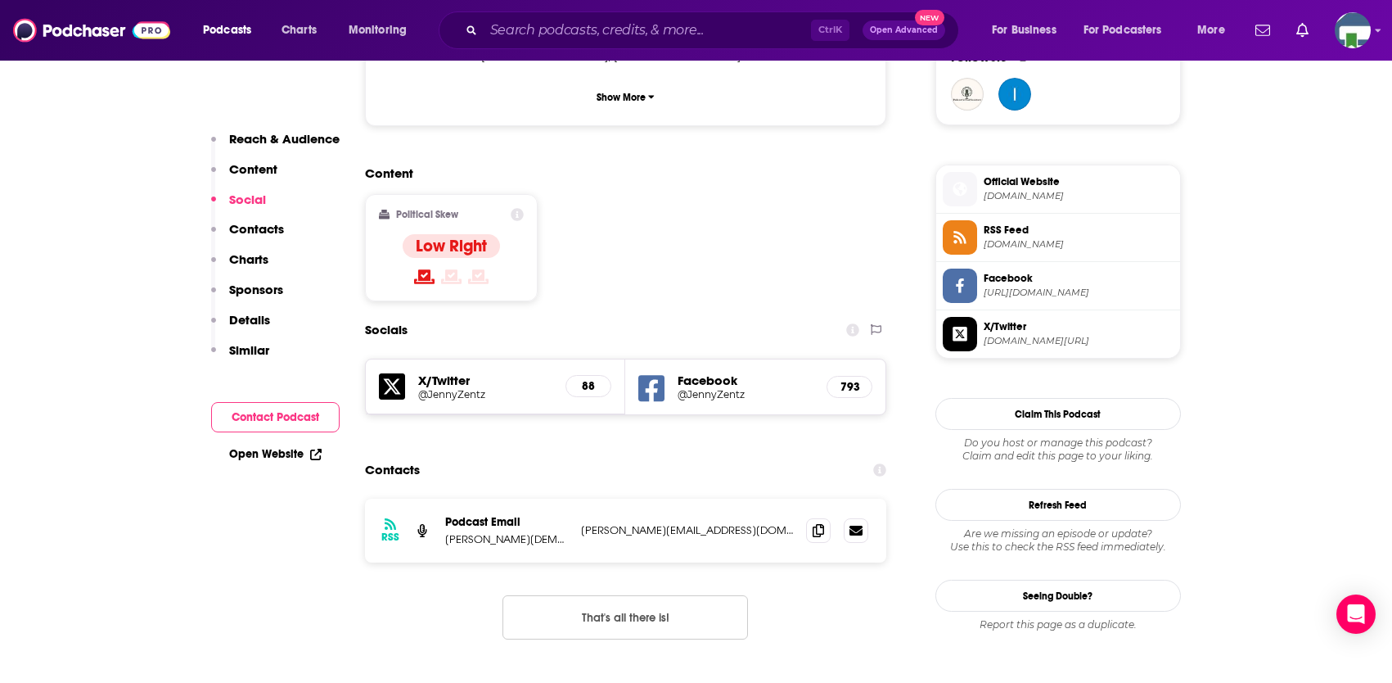
scroll to position [1228, 0]
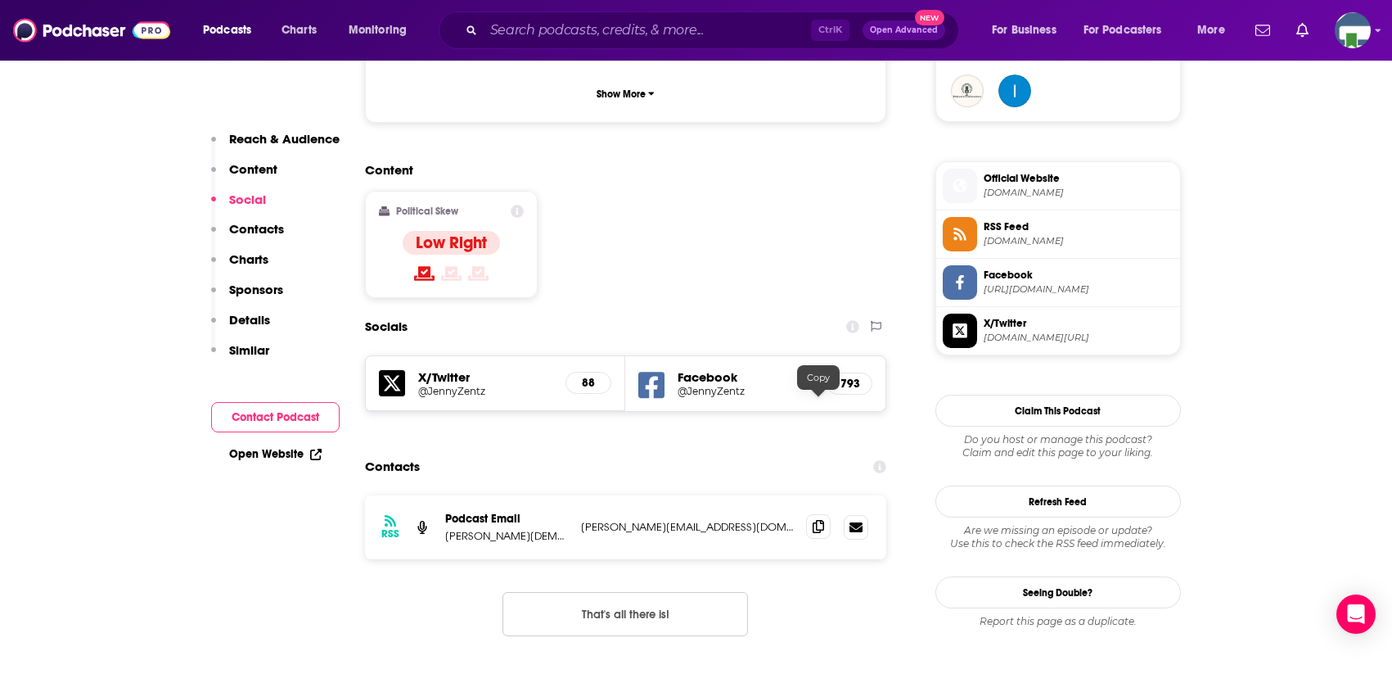
click at [818, 520] on icon at bounding box center [818, 526] width 11 height 13
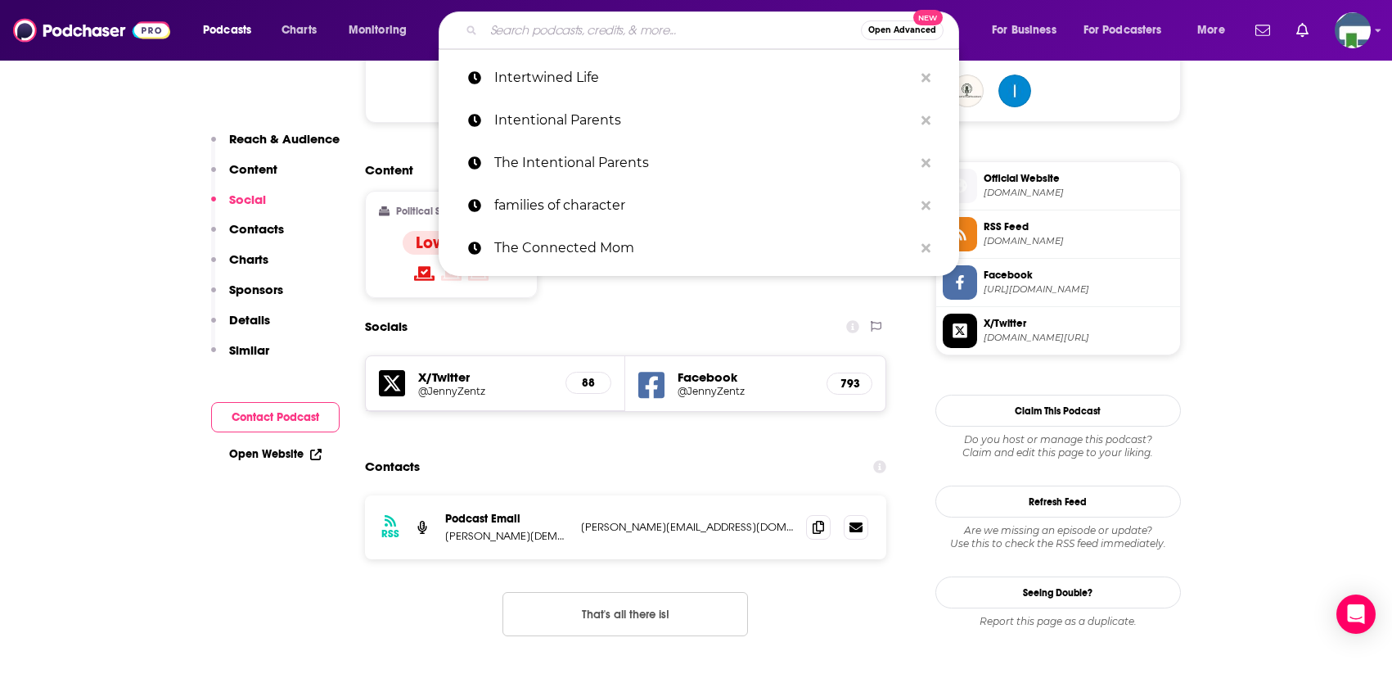
click at [588, 23] on input "Search podcasts, credits, & more..." at bounding box center [672, 30] width 377 height 26
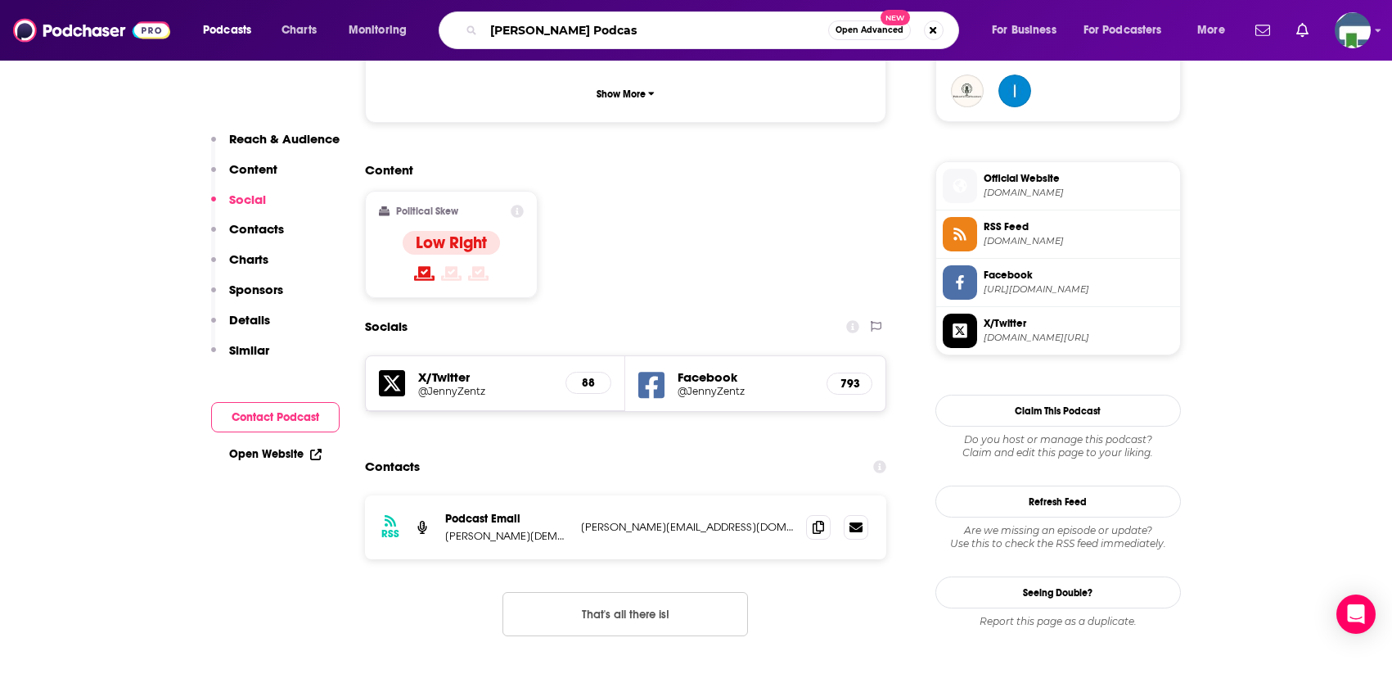
type input "[PERSON_NAME] Podcast"
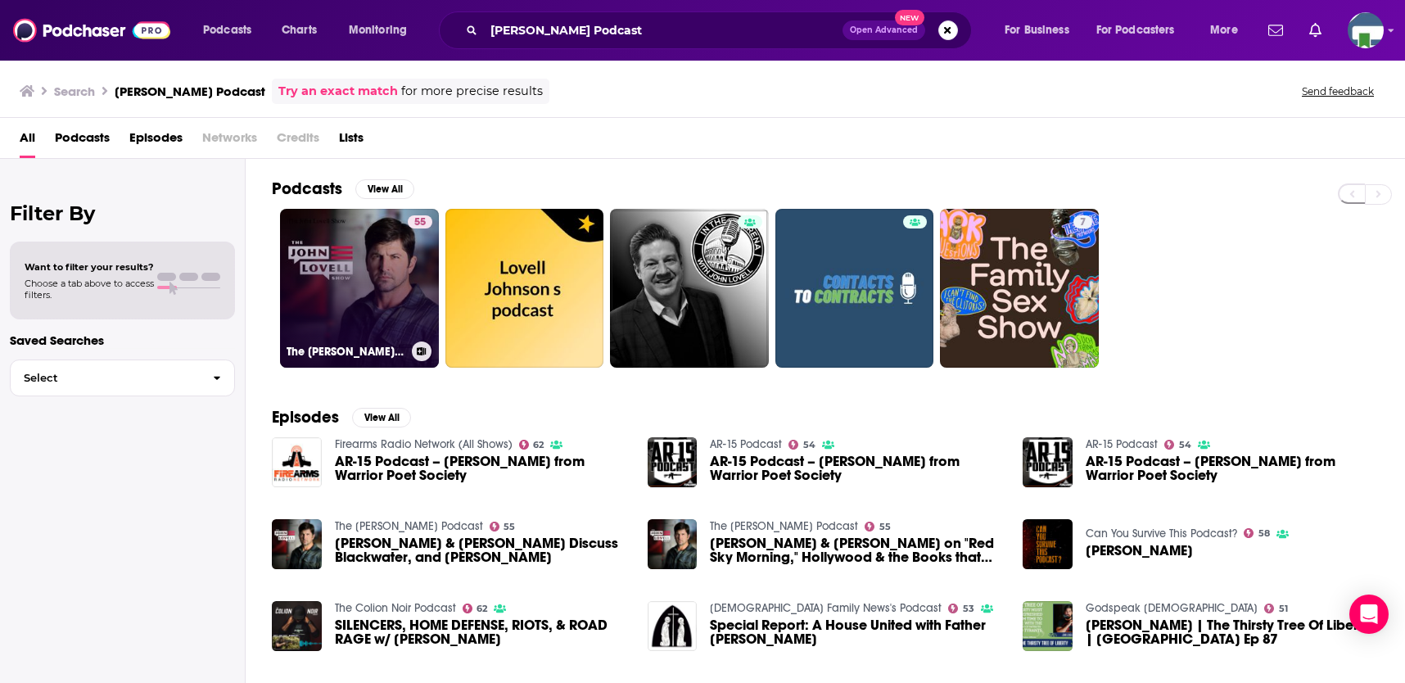
click at [372, 291] on link "55 The [PERSON_NAME] Podcast" at bounding box center [359, 288] width 159 height 159
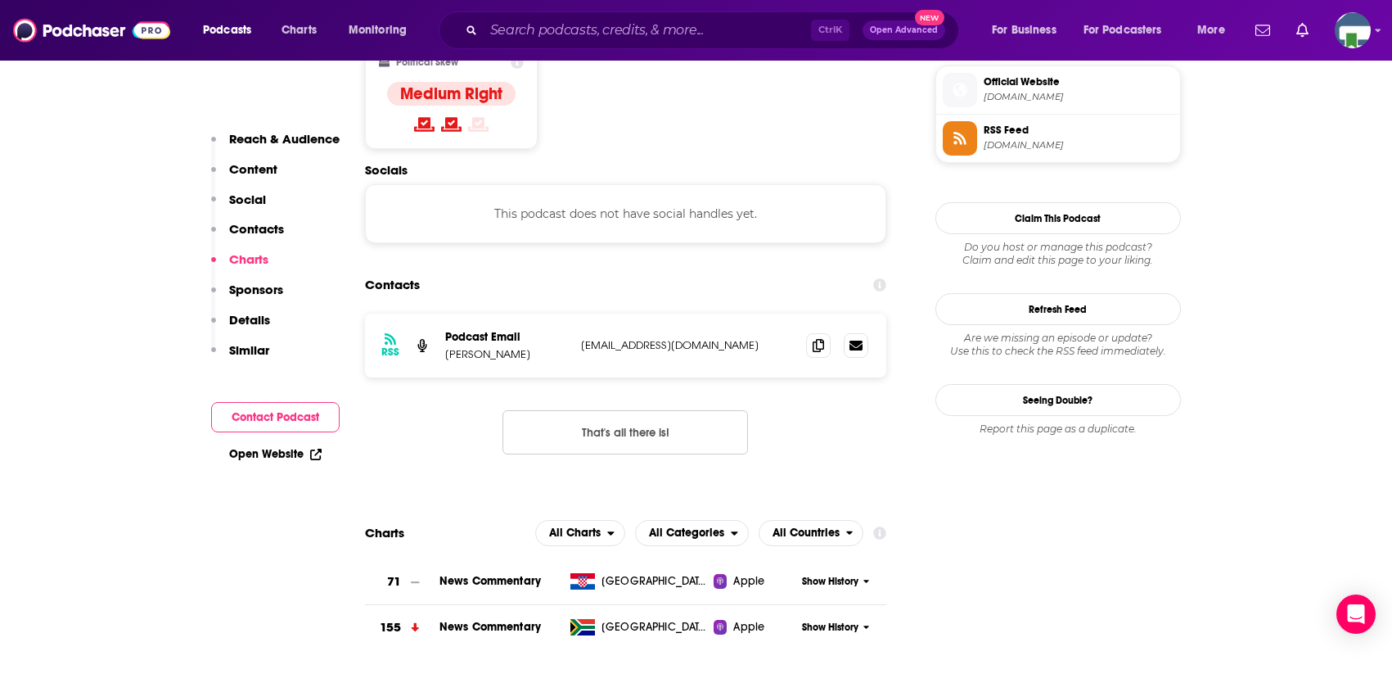
scroll to position [1391, 0]
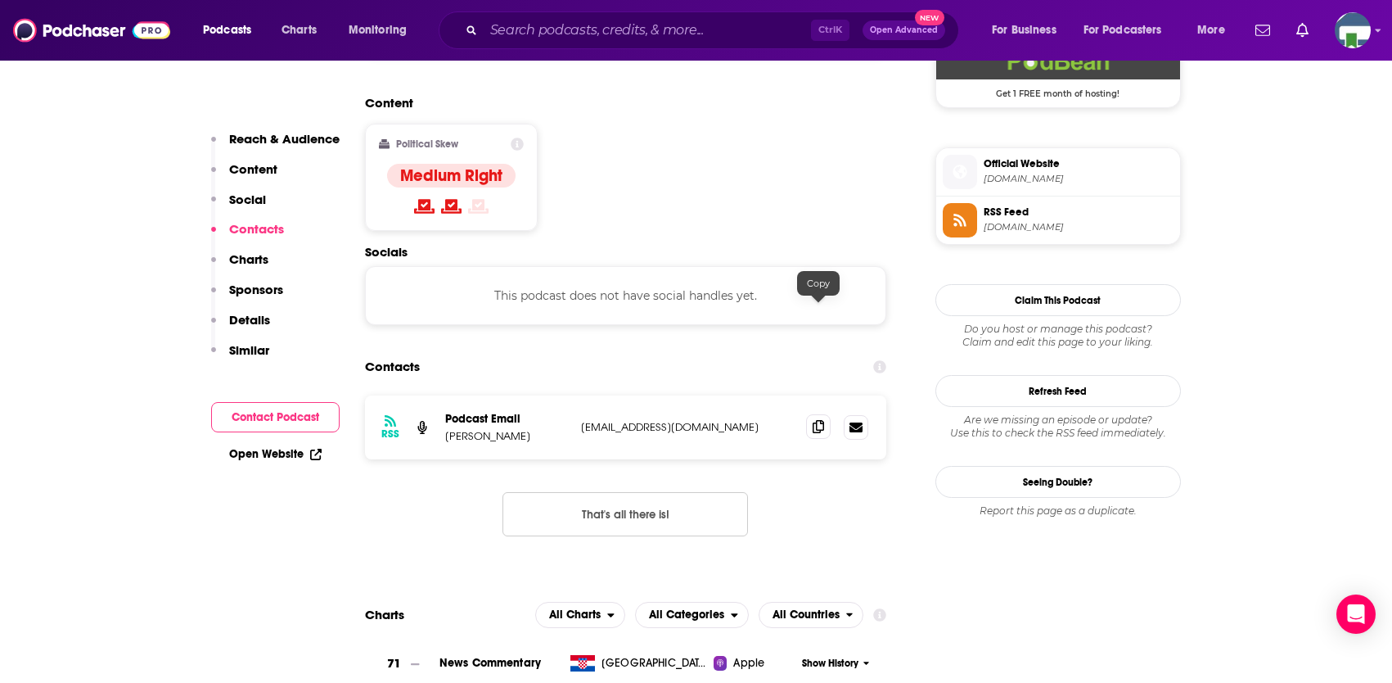
click at [814, 420] on icon at bounding box center [818, 426] width 11 height 13
click at [568, 32] on input "Search podcasts, credits, & more..." at bounding box center [647, 30] width 327 height 26
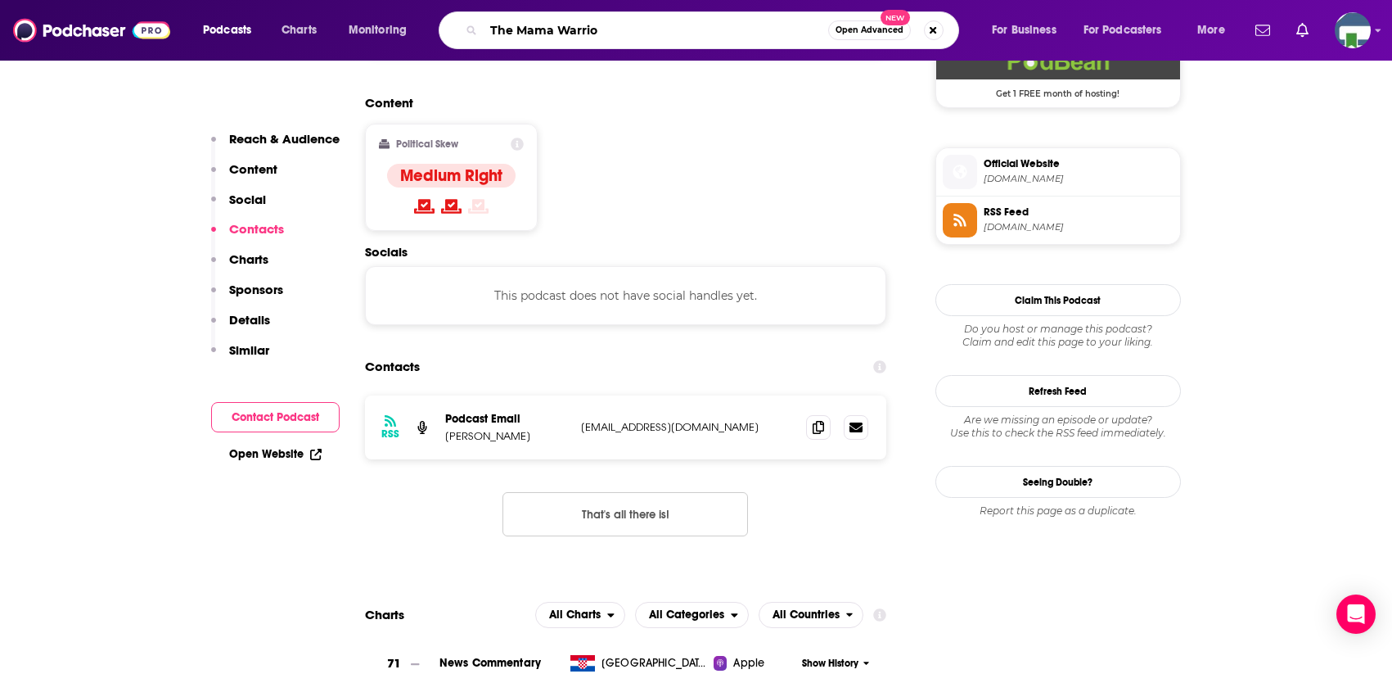
type input "The Mama Warrior"
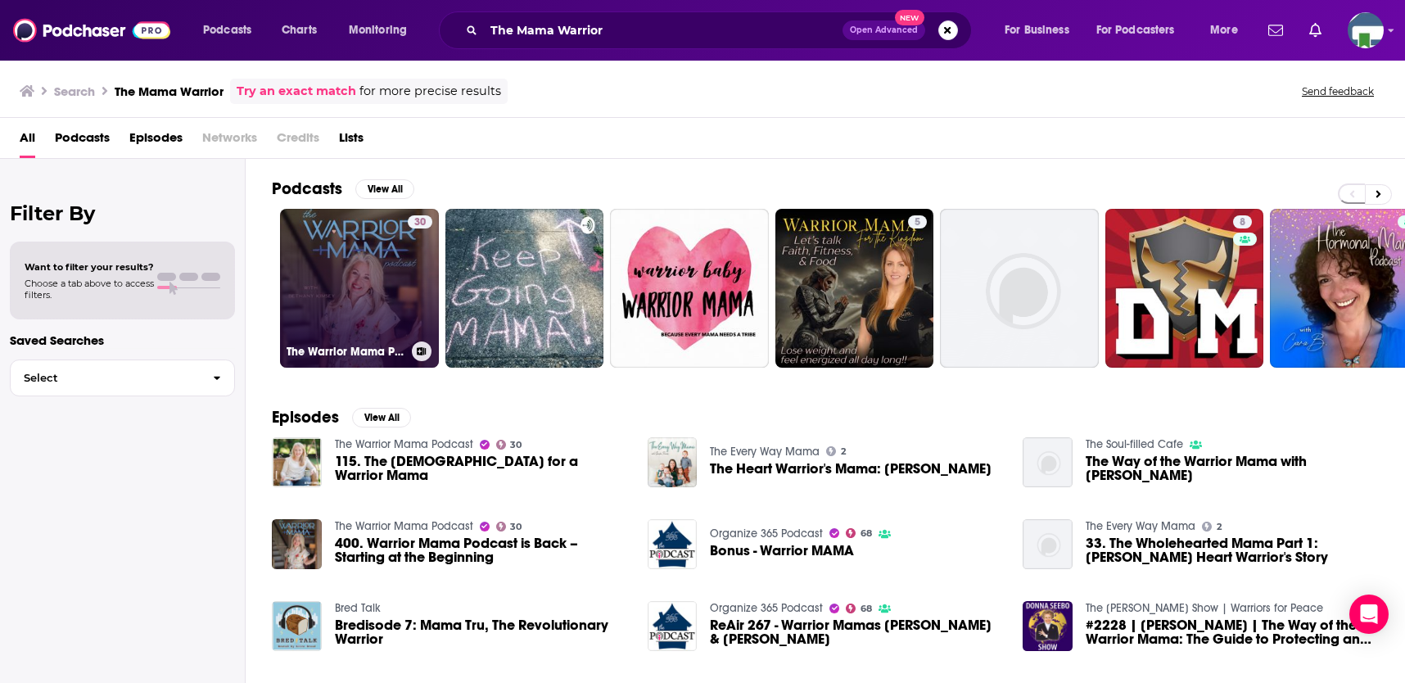
click at [374, 287] on link "30 The Warrior Mama Podcast" at bounding box center [359, 288] width 159 height 159
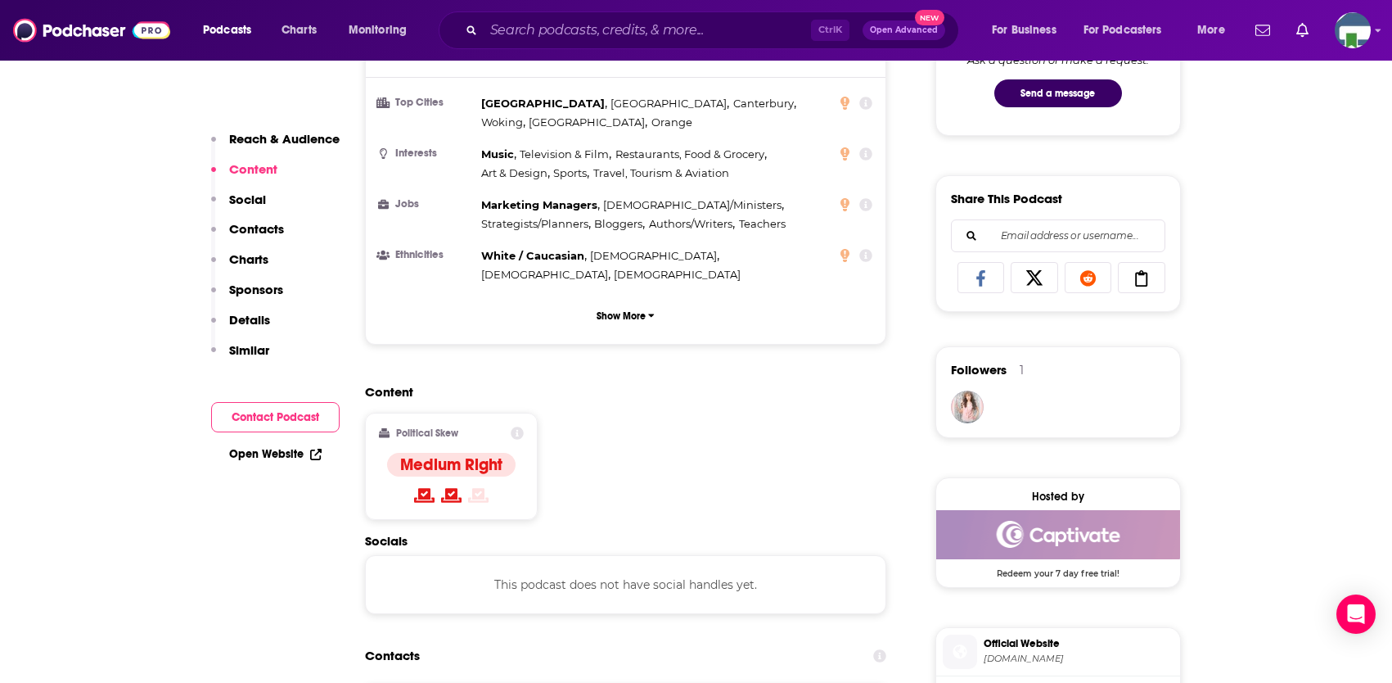
scroll to position [1228, 0]
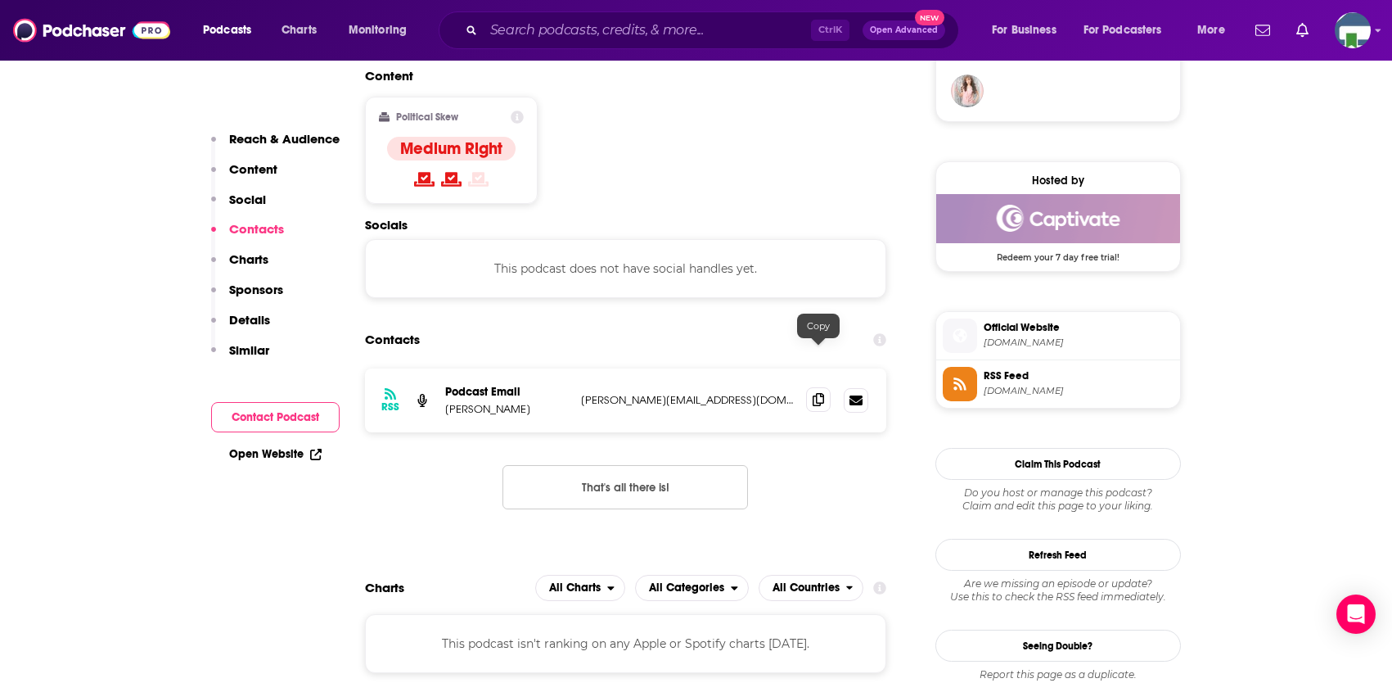
click at [816, 393] on icon at bounding box center [818, 399] width 11 height 13
click at [603, 34] on input "Search podcasts, credits, & more..." at bounding box center [647, 30] width 327 height 26
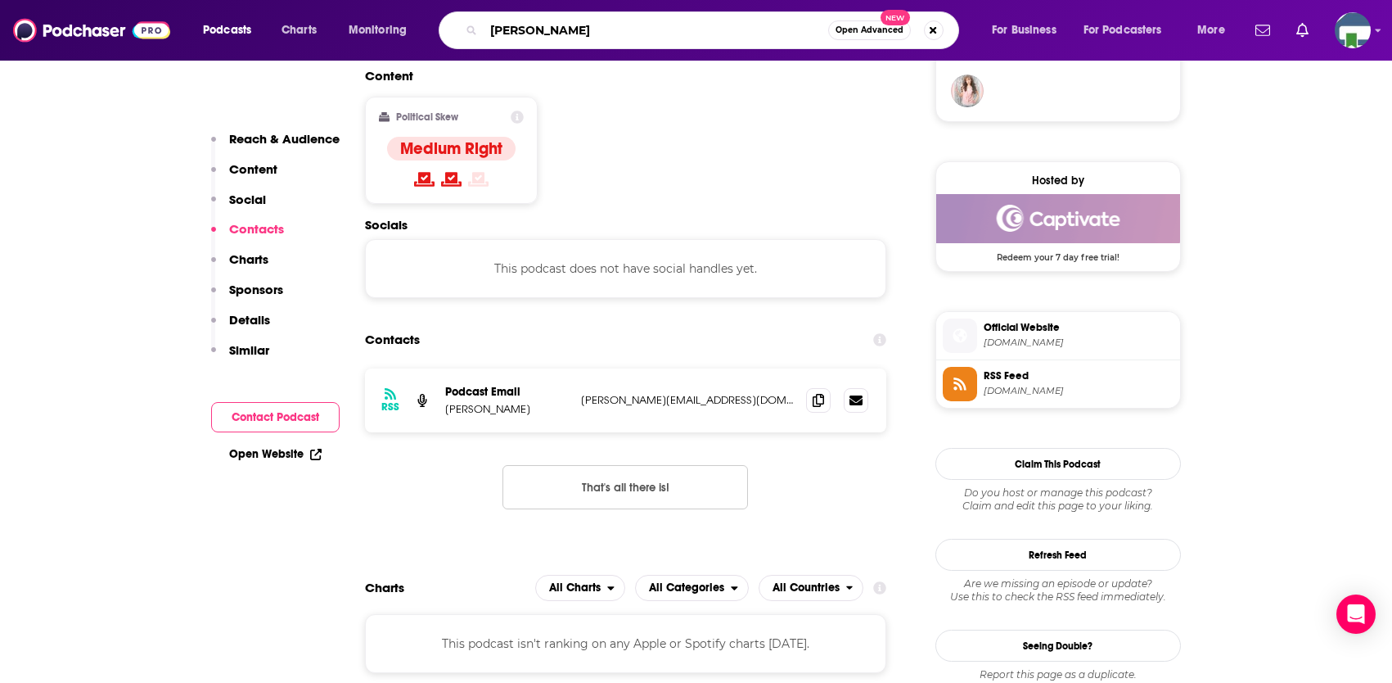
type input "[PERSON_NAME]"
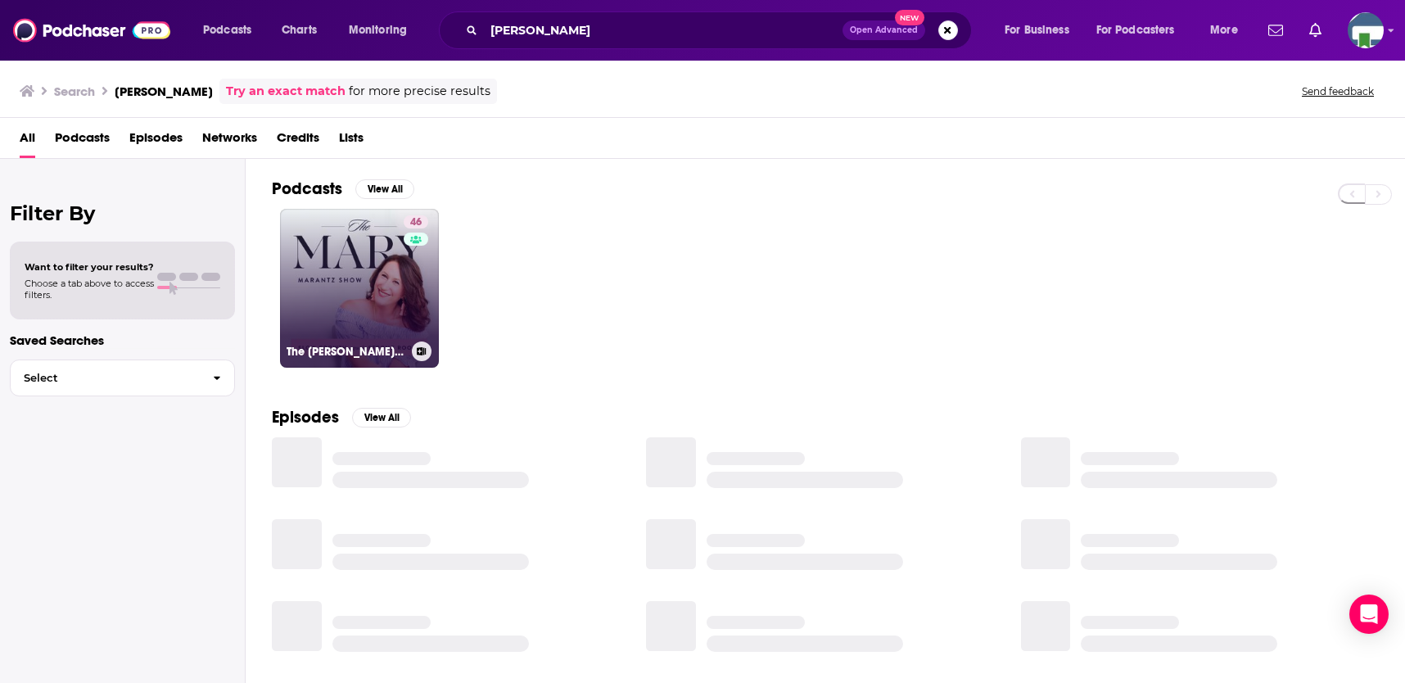
click at [384, 279] on link "46 The [PERSON_NAME] Show" at bounding box center [359, 288] width 159 height 159
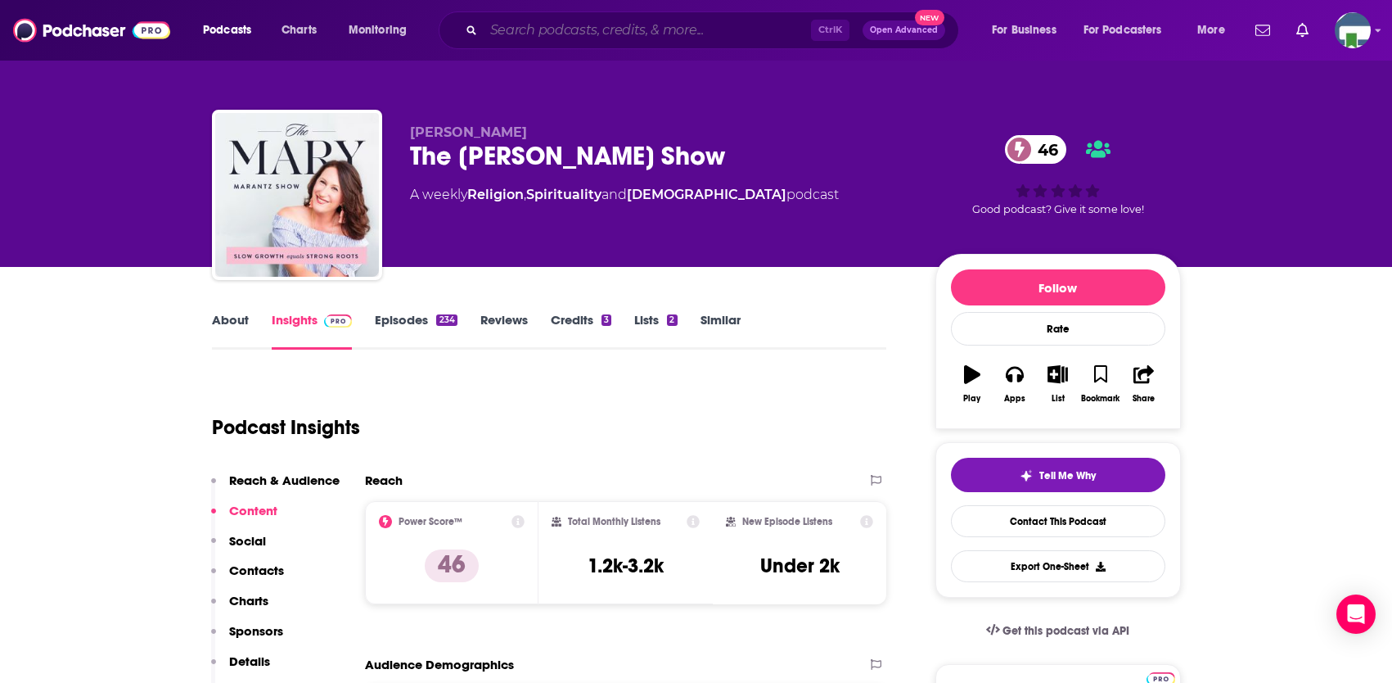
click at [607, 38] on input "Search podcasts, credits, & more..." at bounding box center [647, 30] width 327 height 26
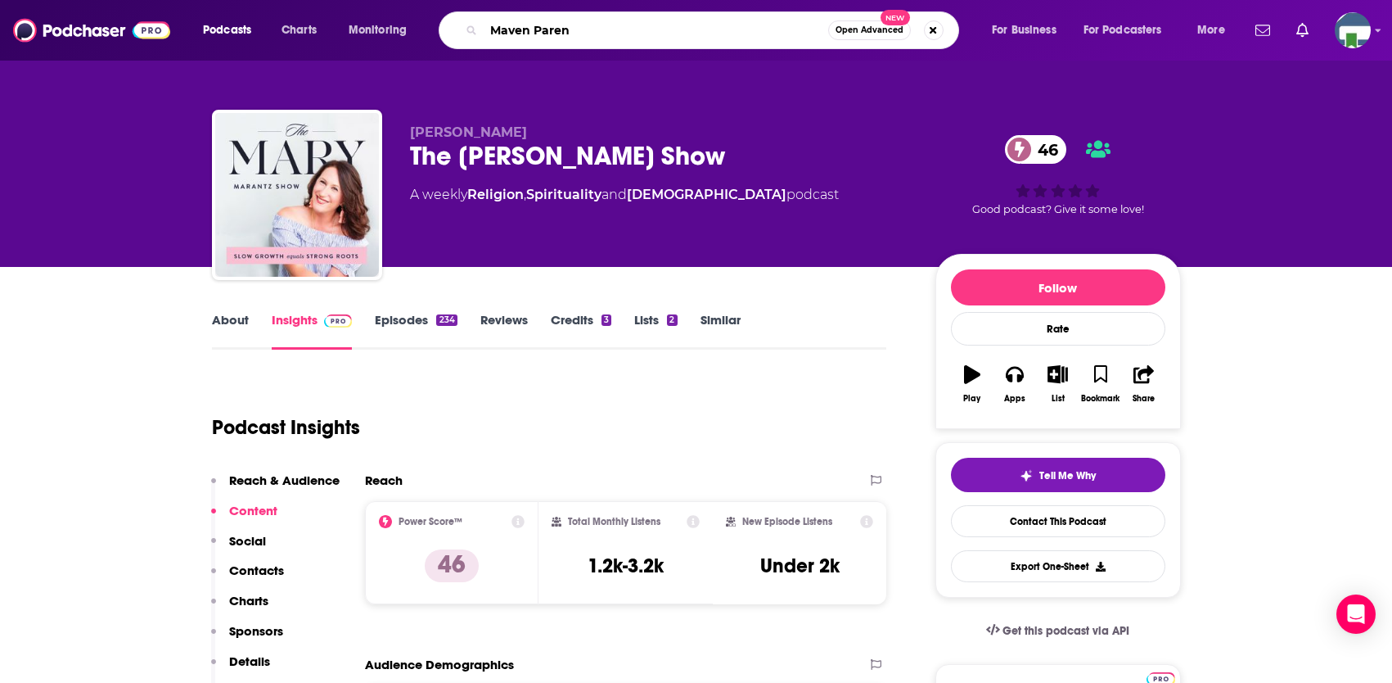
type input "Maven Parent"
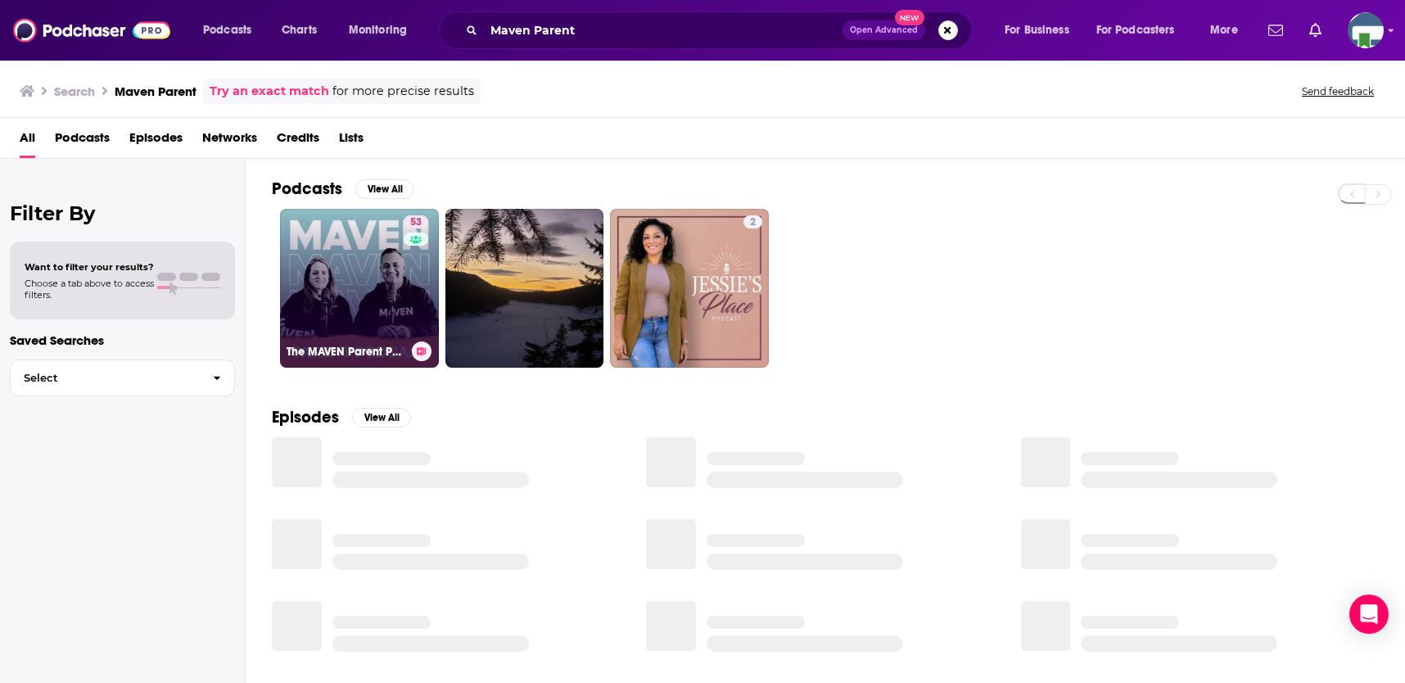
click at [384, 277] on link "53 The MAVEN Parent Podcast" at bounding box center [359, 288] width 159 height 159
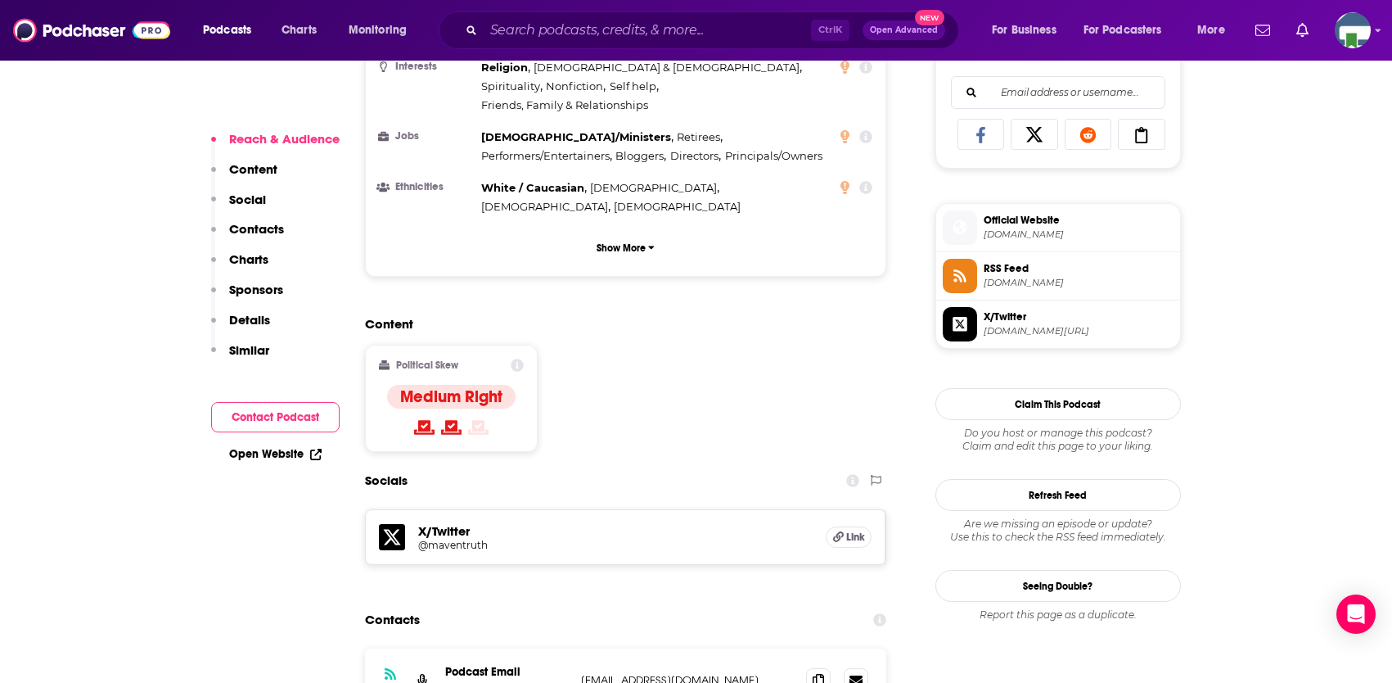
scroll to position [1064, 0]
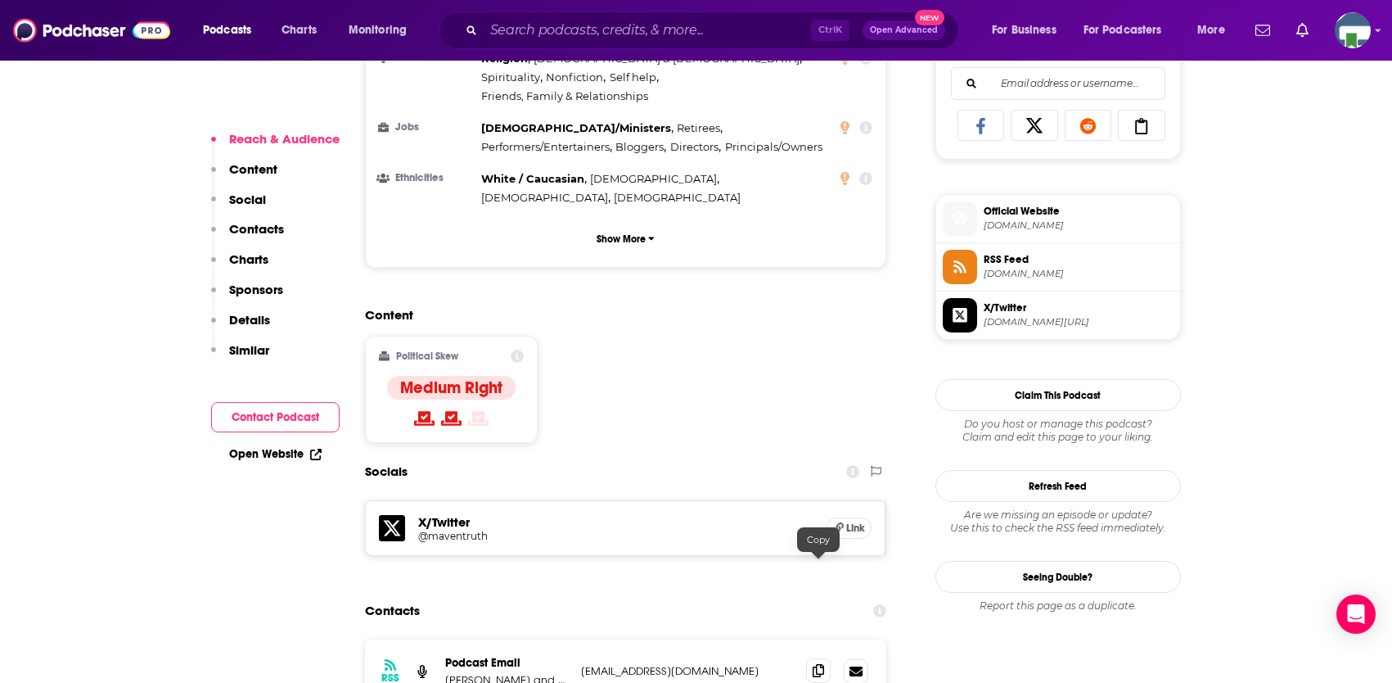
click at [816, 664] on icon at bounding box center [818, 670] width 11 height 13
click at [579, 25] on input "Search podcasts, credits, & more..." at bounding box center [647, 30] width 327 height 26
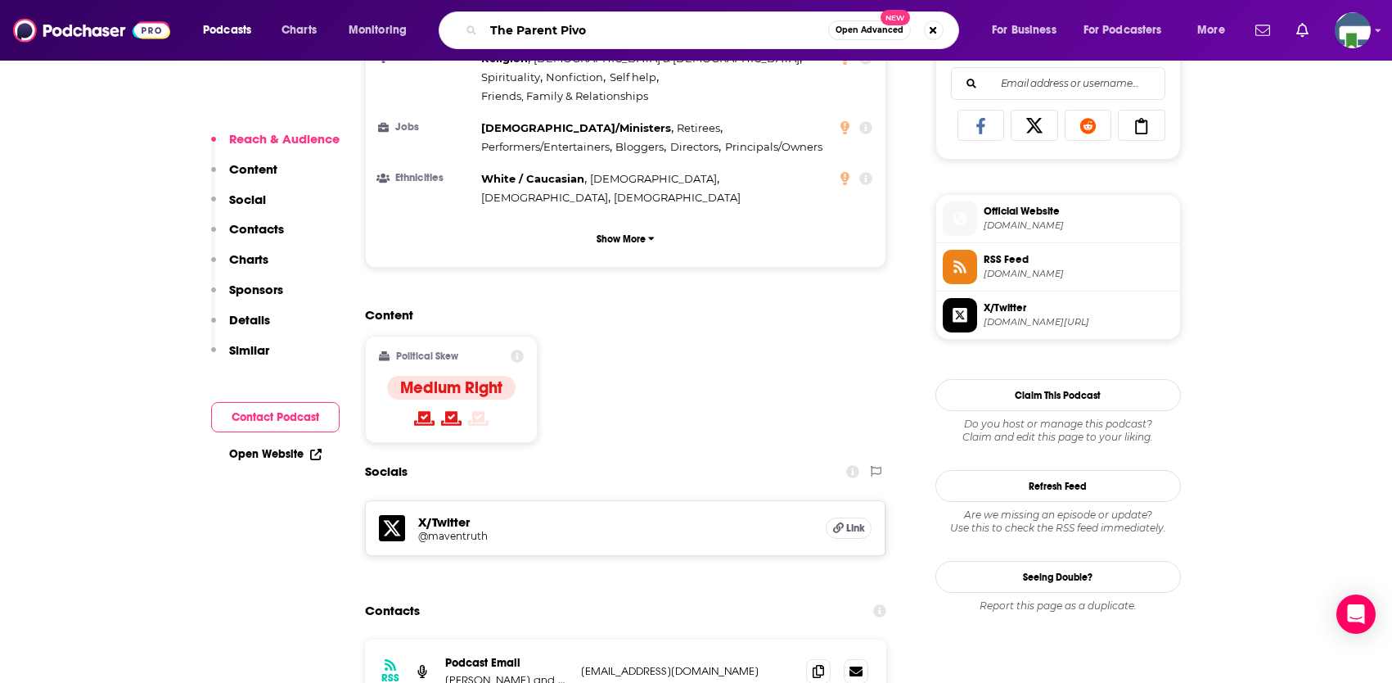
type input "The Parent Pivot"
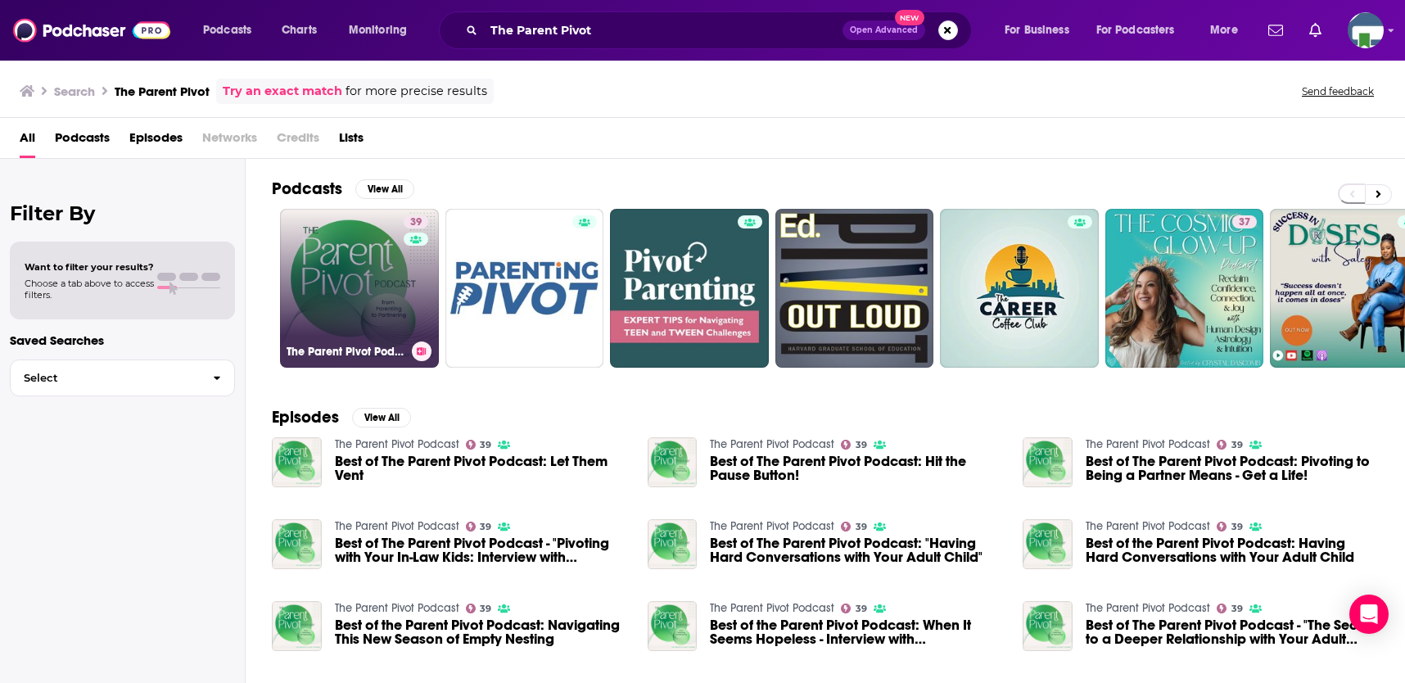
click at [401, 275] on link "39 The Parent Pivot Podcast" at bounding box center [359, 288] width 159 height 159
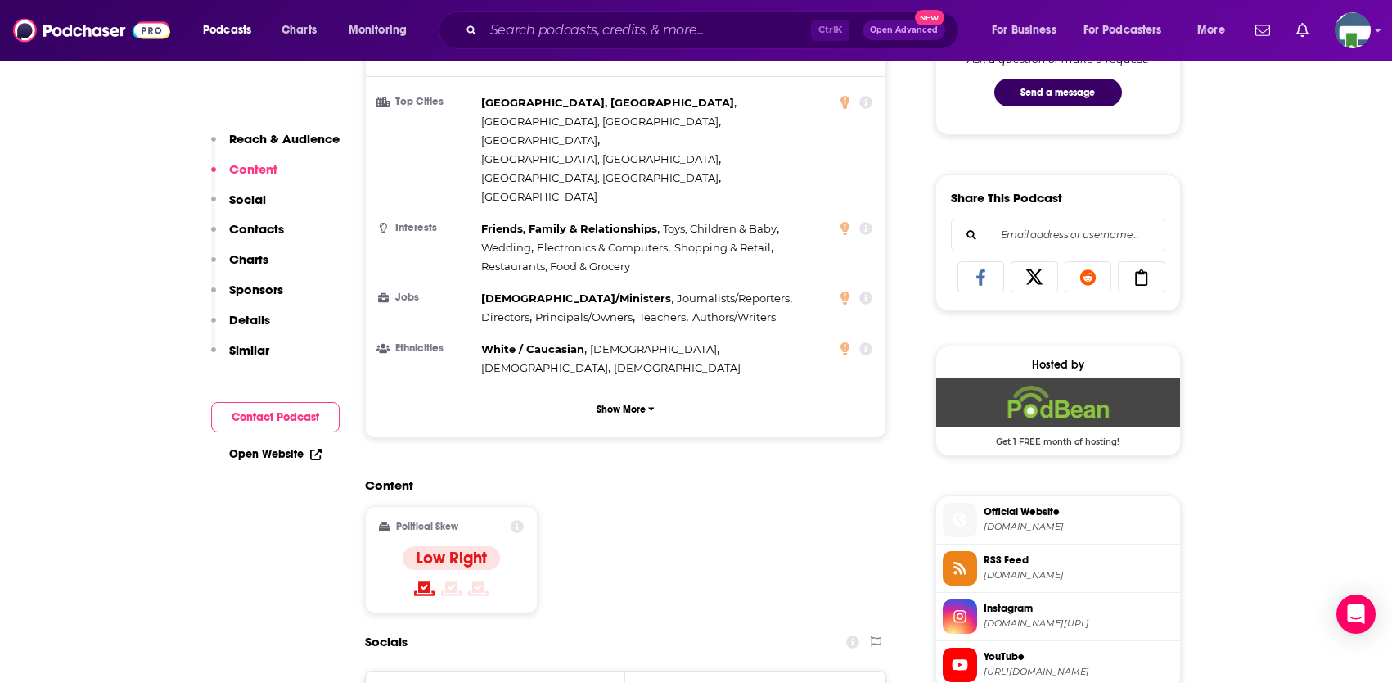
scroll to position [1146, 0]
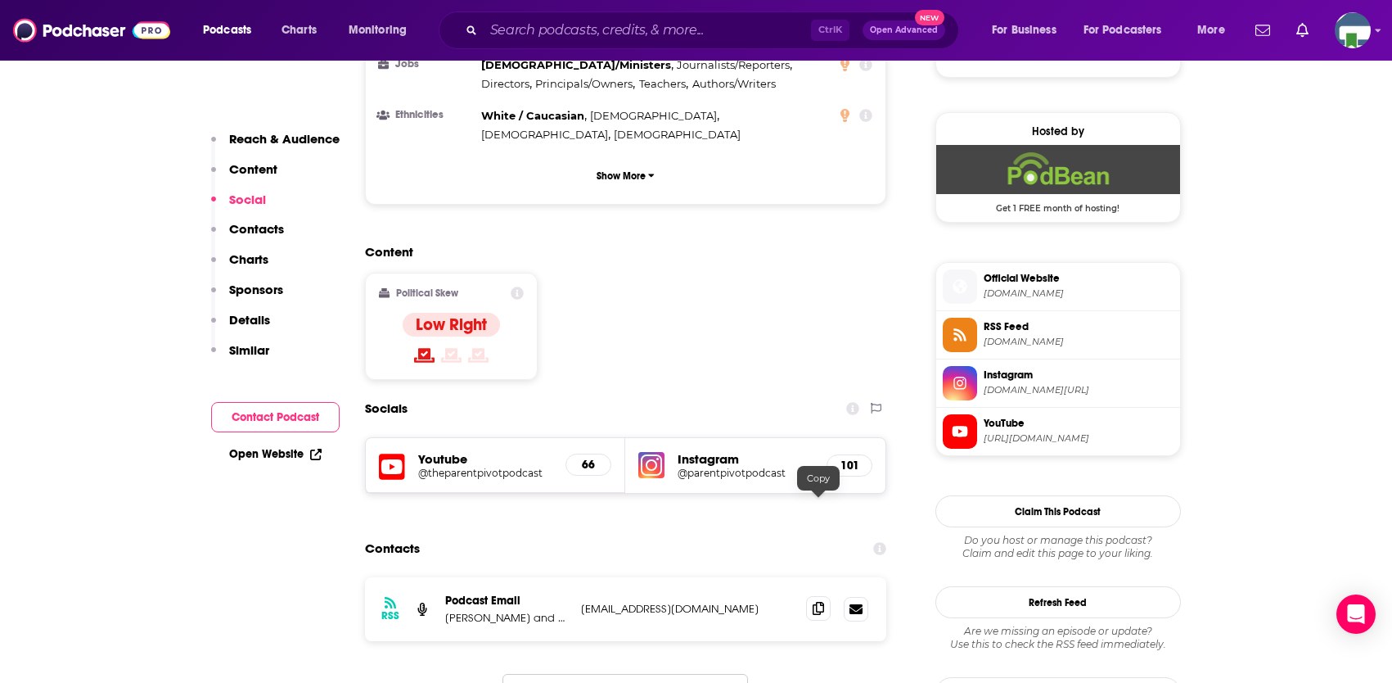
click at [817, 602] on icon at bounding box center [818, 608] width 11 height 13
click at [559, 34] on input "Search podcasts, credits, & more..." at bounding box center [647, 30] width 327 height 26
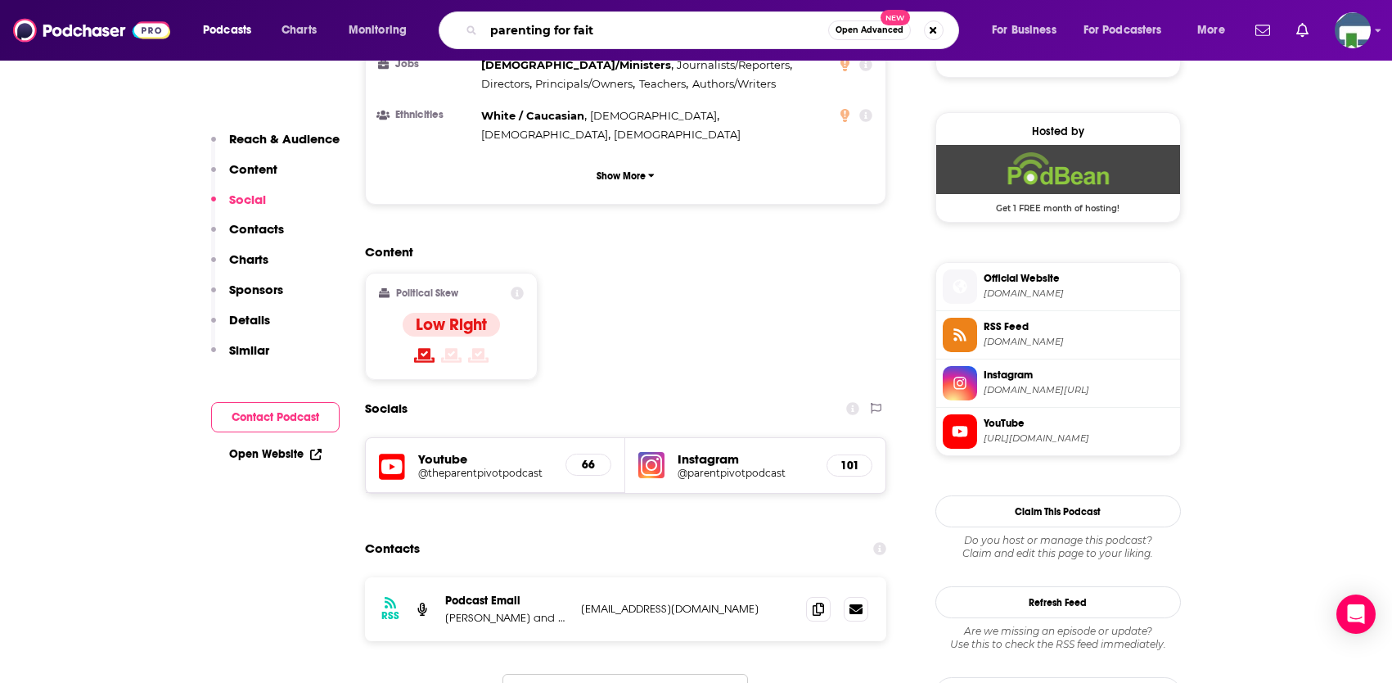
type input "parenting for faith"
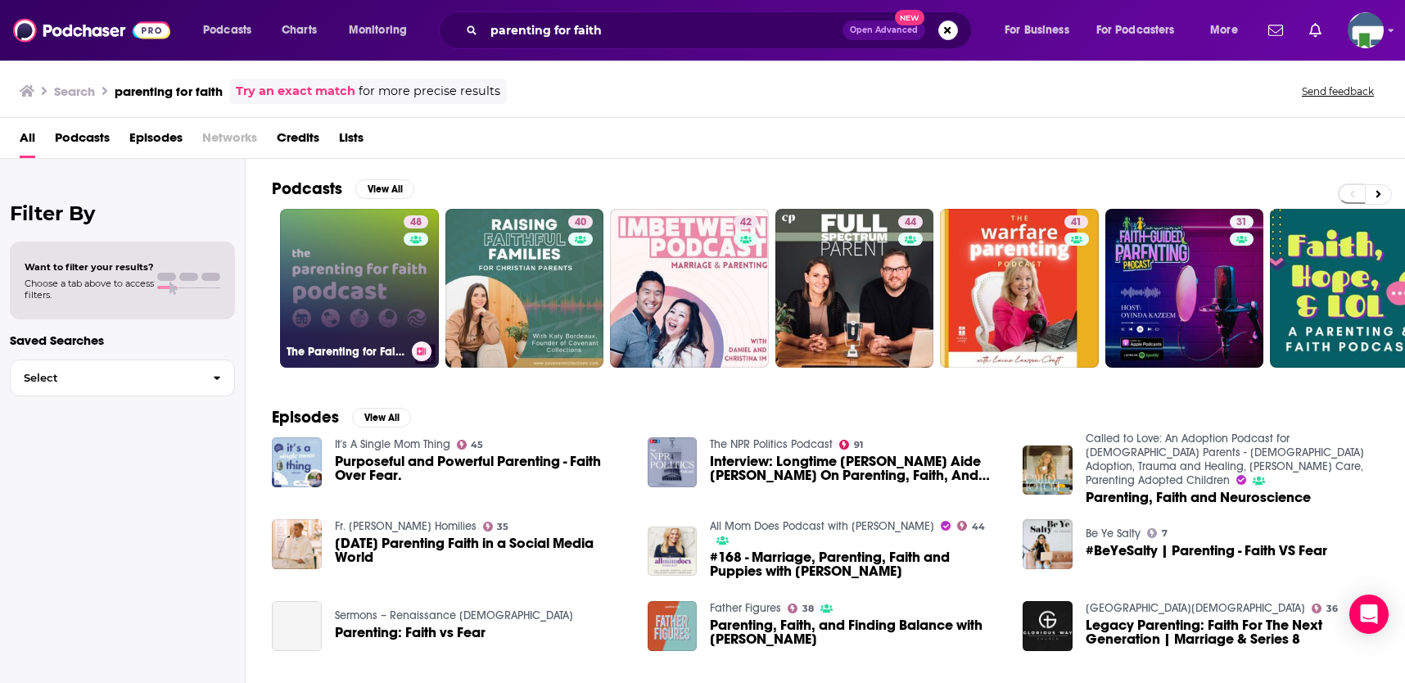
click at [339, 312] on link "48 The Parenting for Faith podcast" at bounding box center [359, 288] width 159 height 159
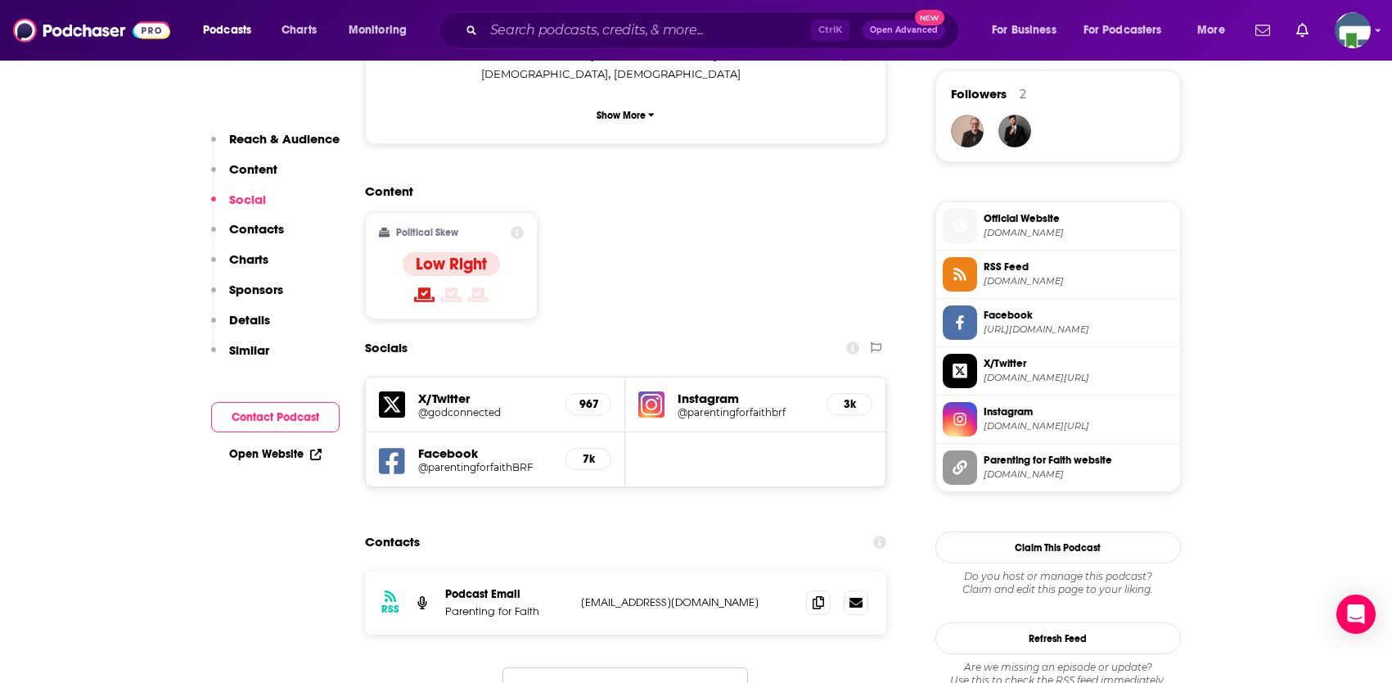
scroll to position [1228, 0]
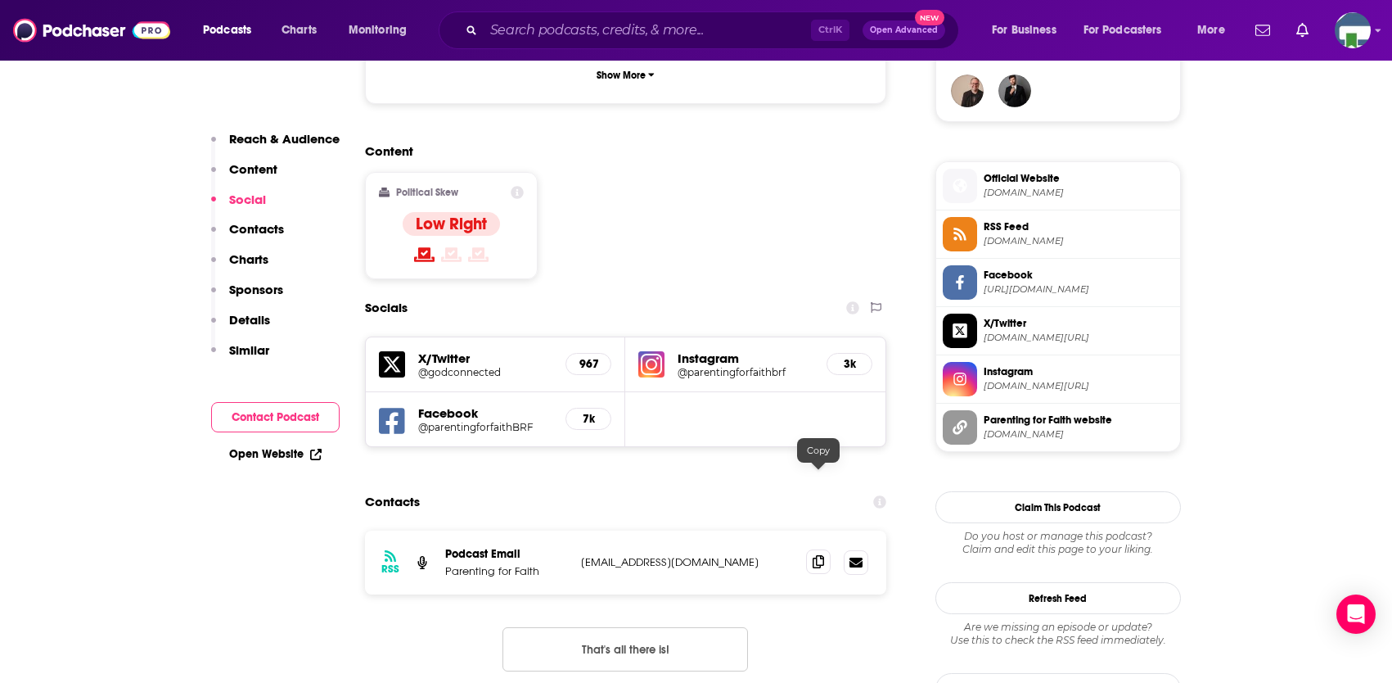
click at [820, 555] on icon at bounding box center [818, 561] width 11 height 13
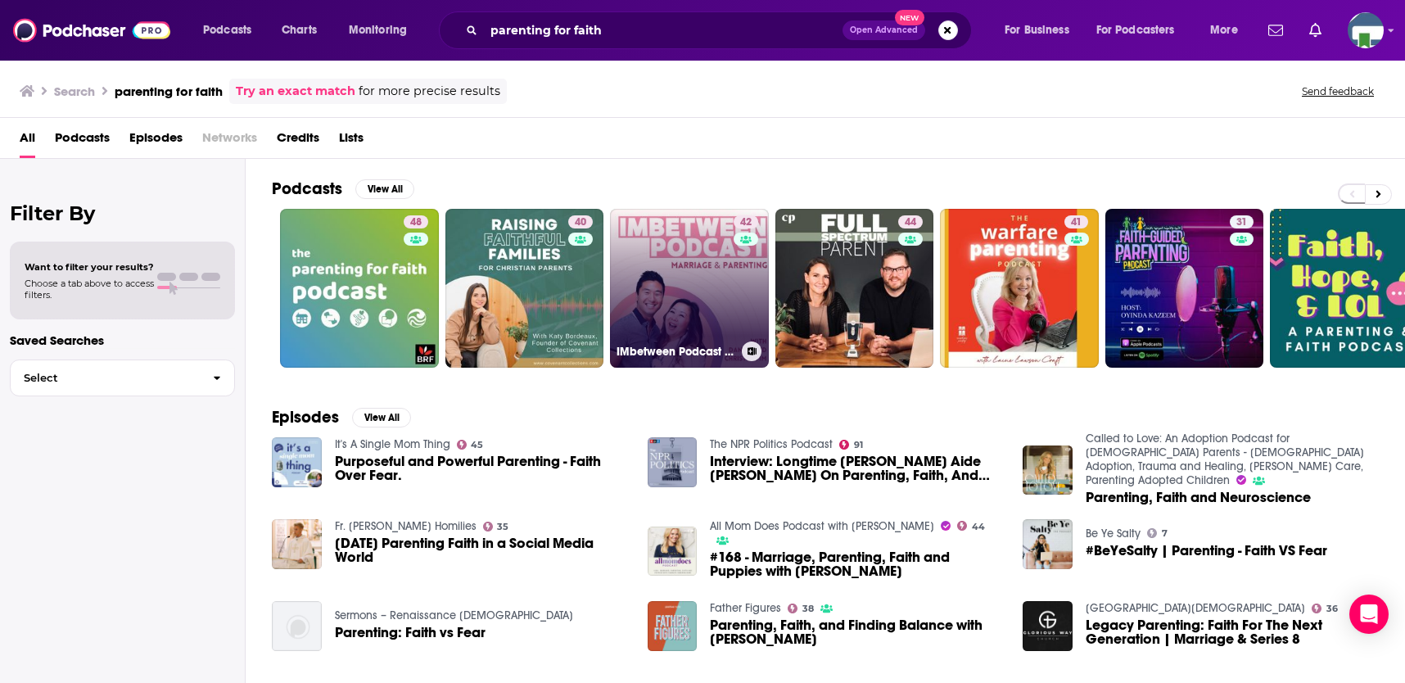
click at [671, 309] on link "42 IMbetween Podcast on Marriage, Parenting, Faith, and Everything In Between" at bounding box center [689, 288] width 159 height 159
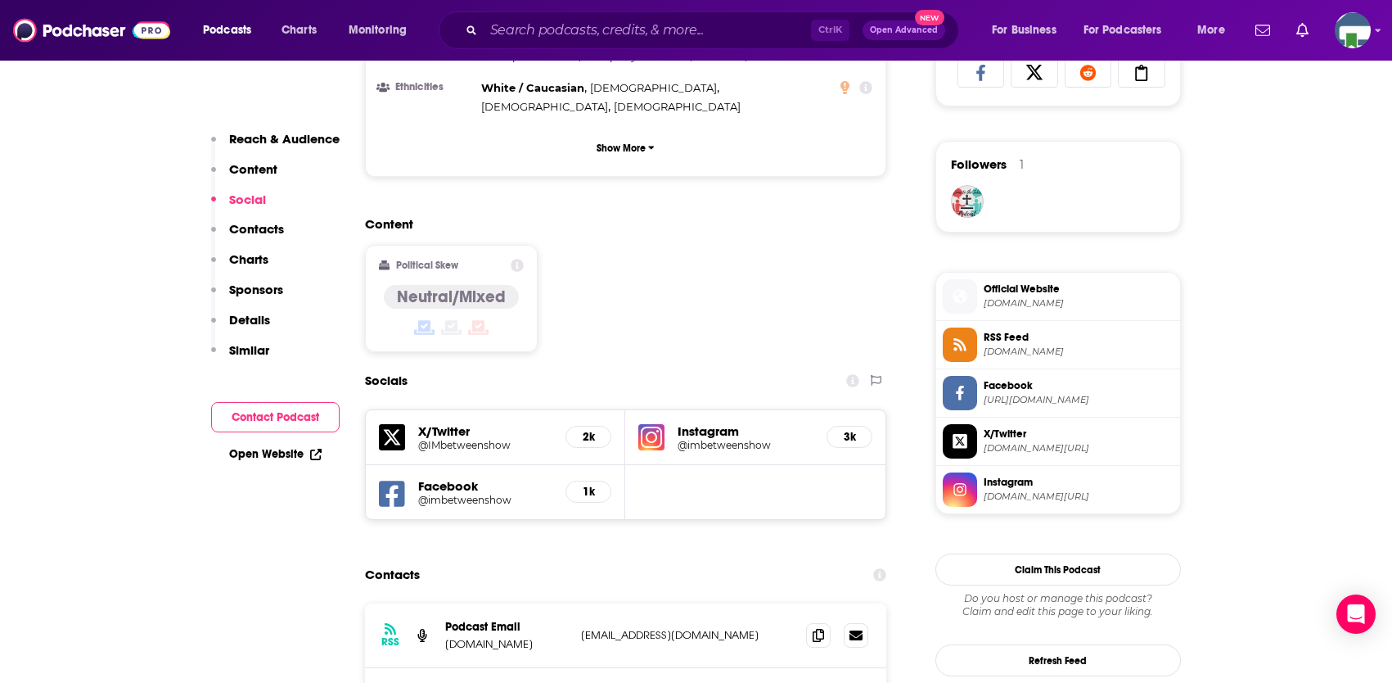
scroll to position [1146, 0]
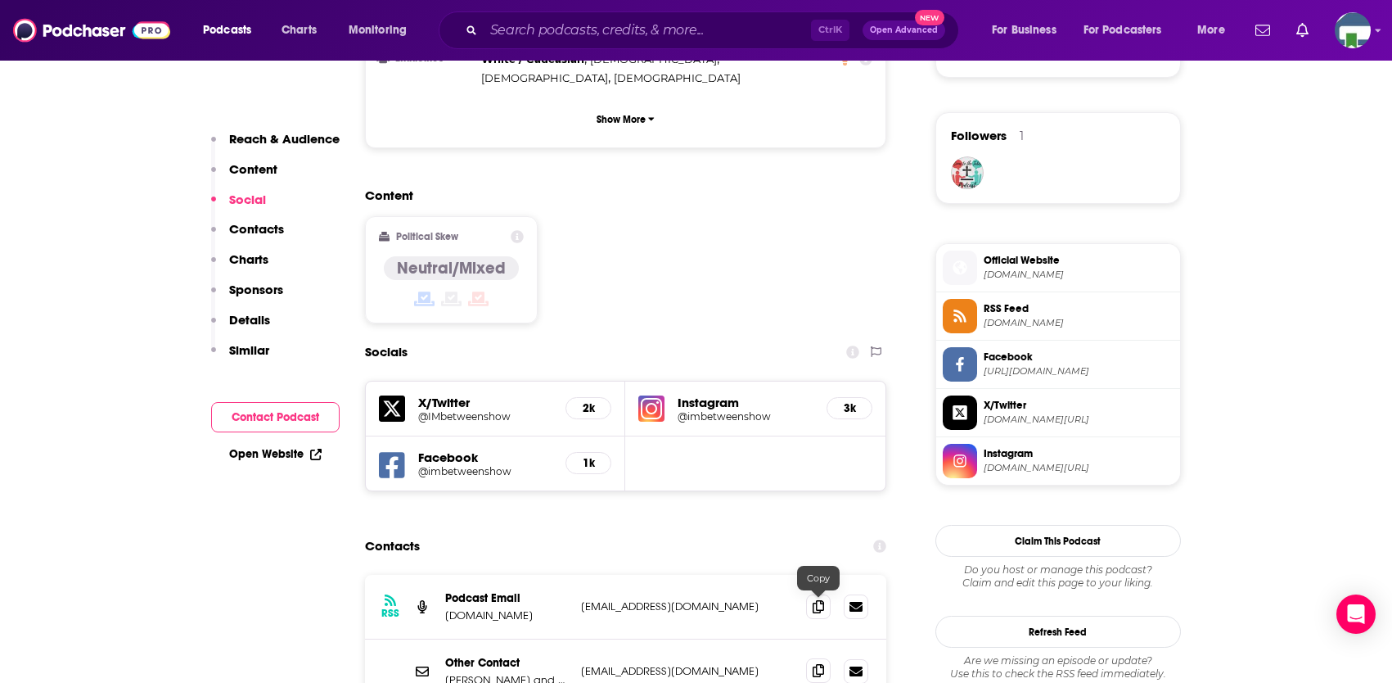
click at [824, 664] on icon at bounding box center [818, 670] width 11 height 13
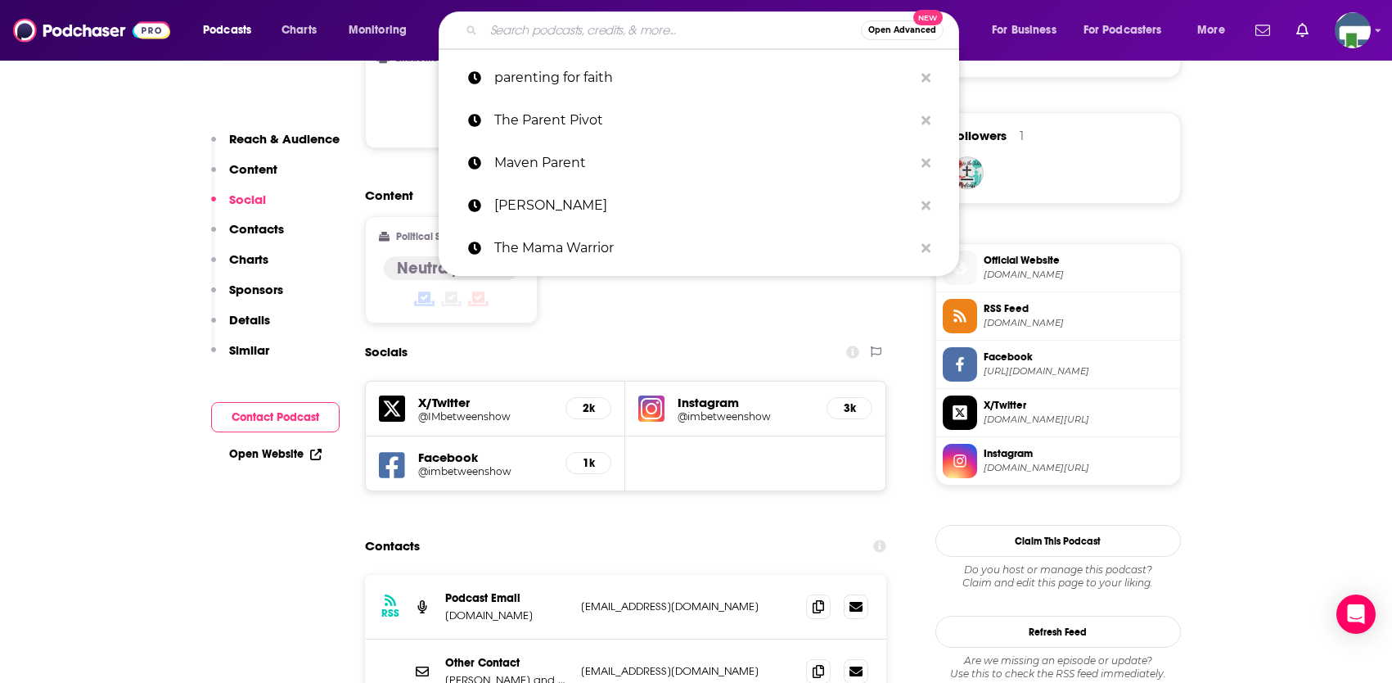
click at [655, 29] on input "Search podcasts, credits, & more..." at bounding box center [672, 30] width 377 height 26
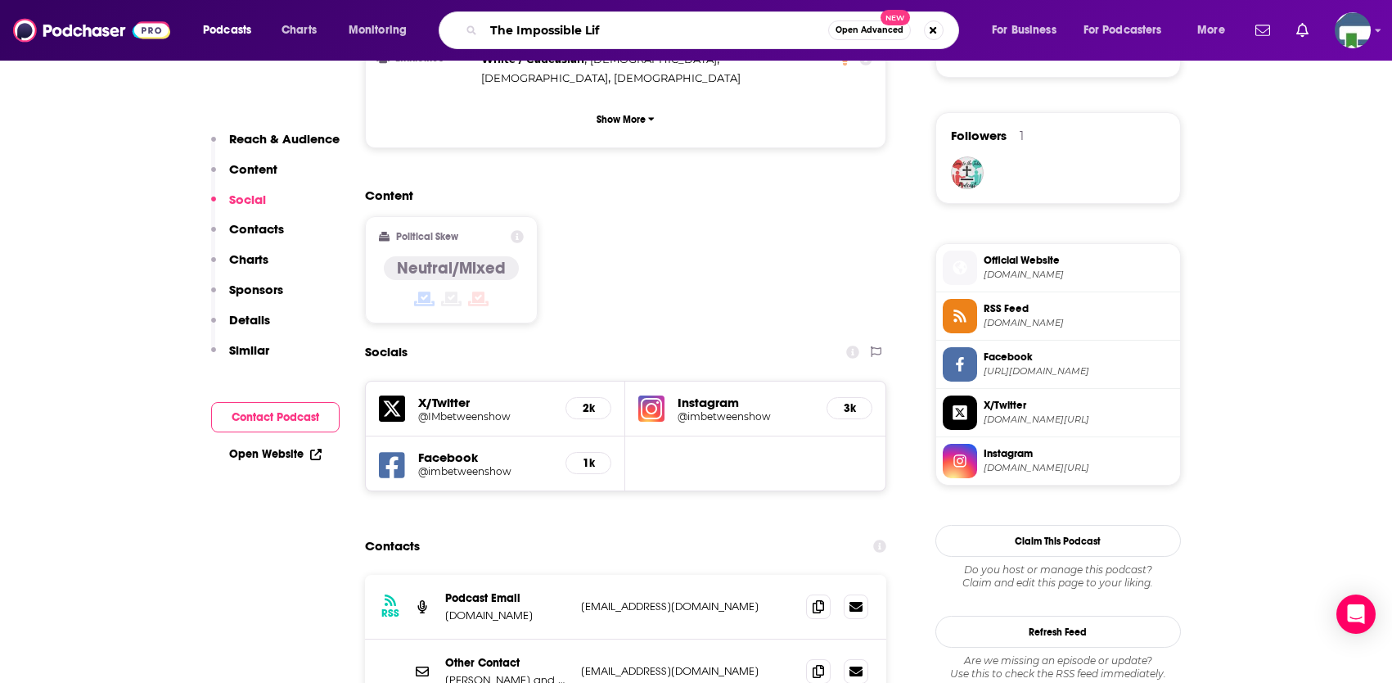
type input "The Impossible Life"
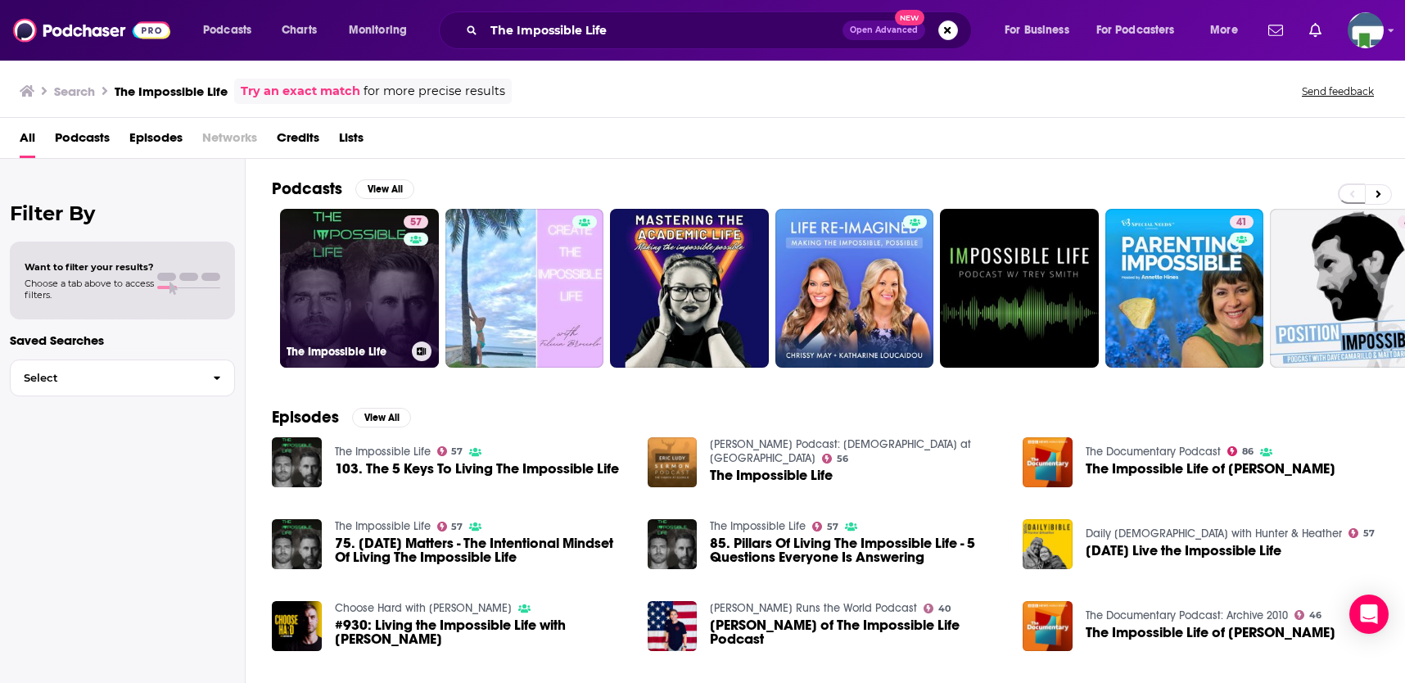
click at [397, 284] on link "57 The Impossible Life" at bounding box center [359, 288] width 159 height 159
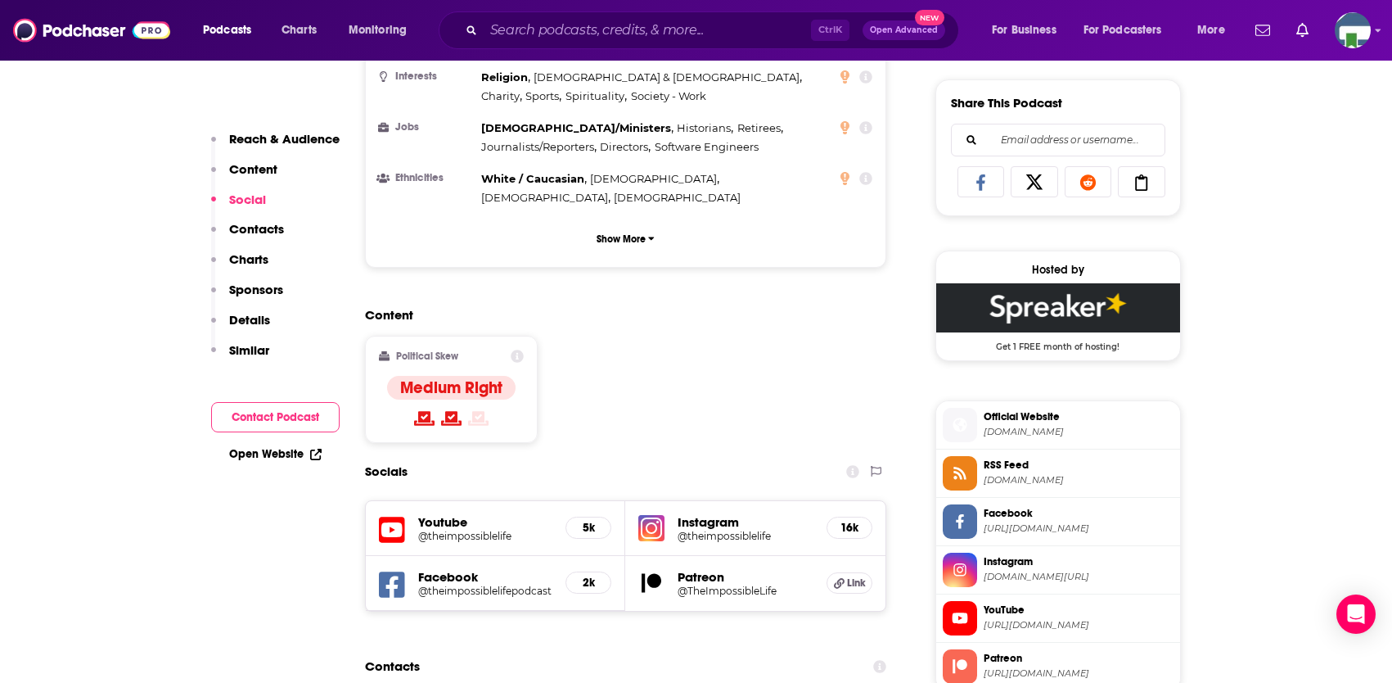
scroll to position [1228, 0]
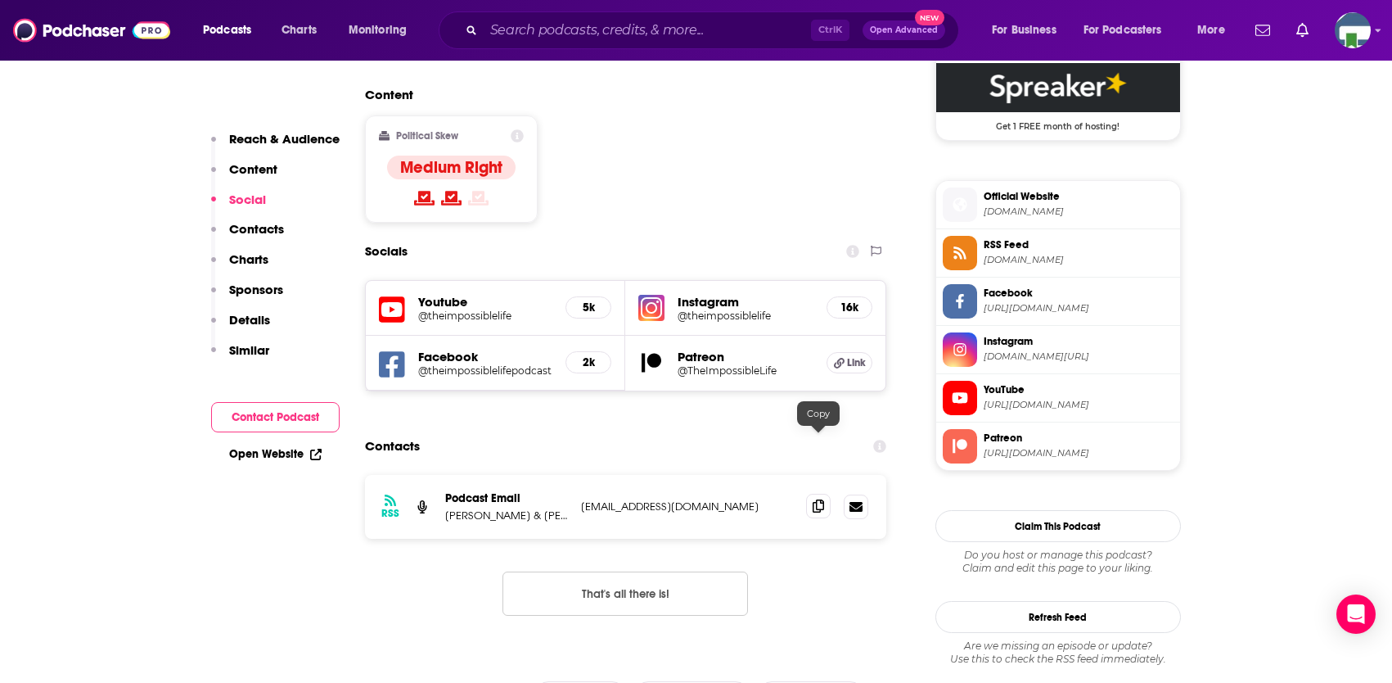
click at [820, 499] on icon at bounding box center [818, 505] width 11 height 13
click at [566, 29] on input "Search podcasts, credits, & more..." at bounding box center [647, 30] width 327 height 26
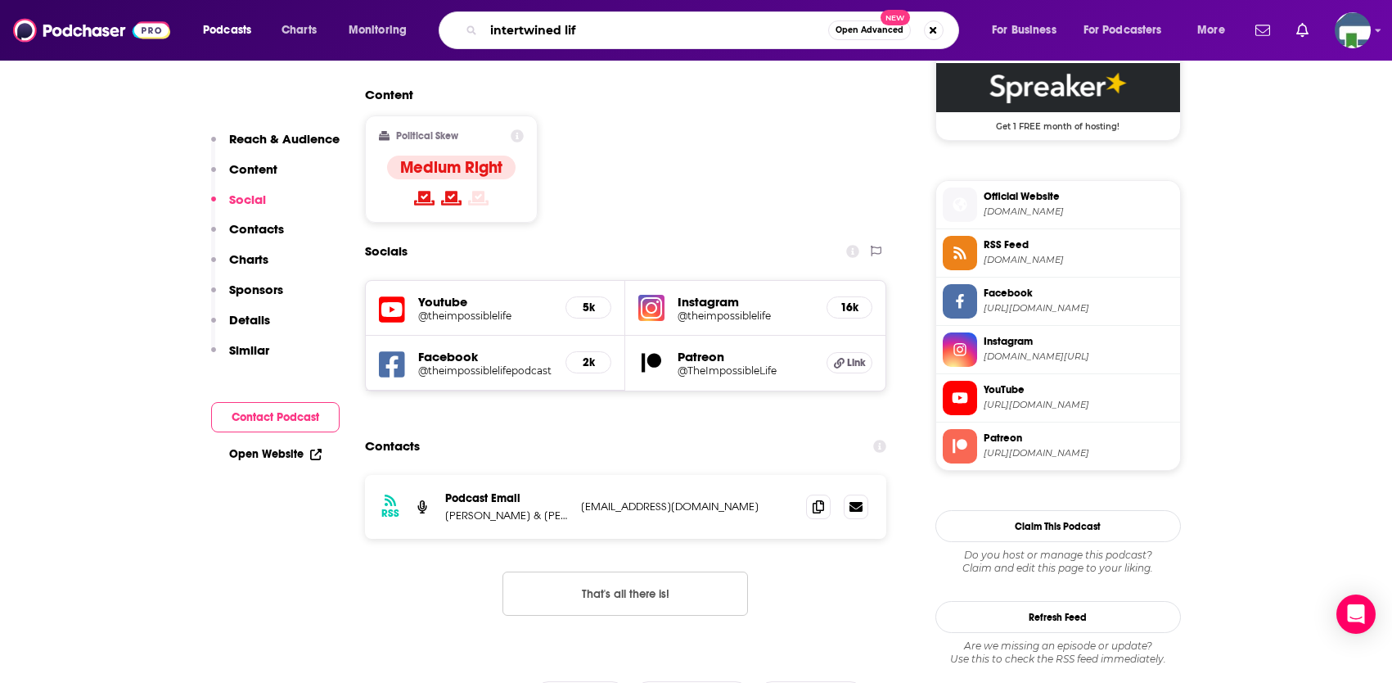
type input "intertwined life"
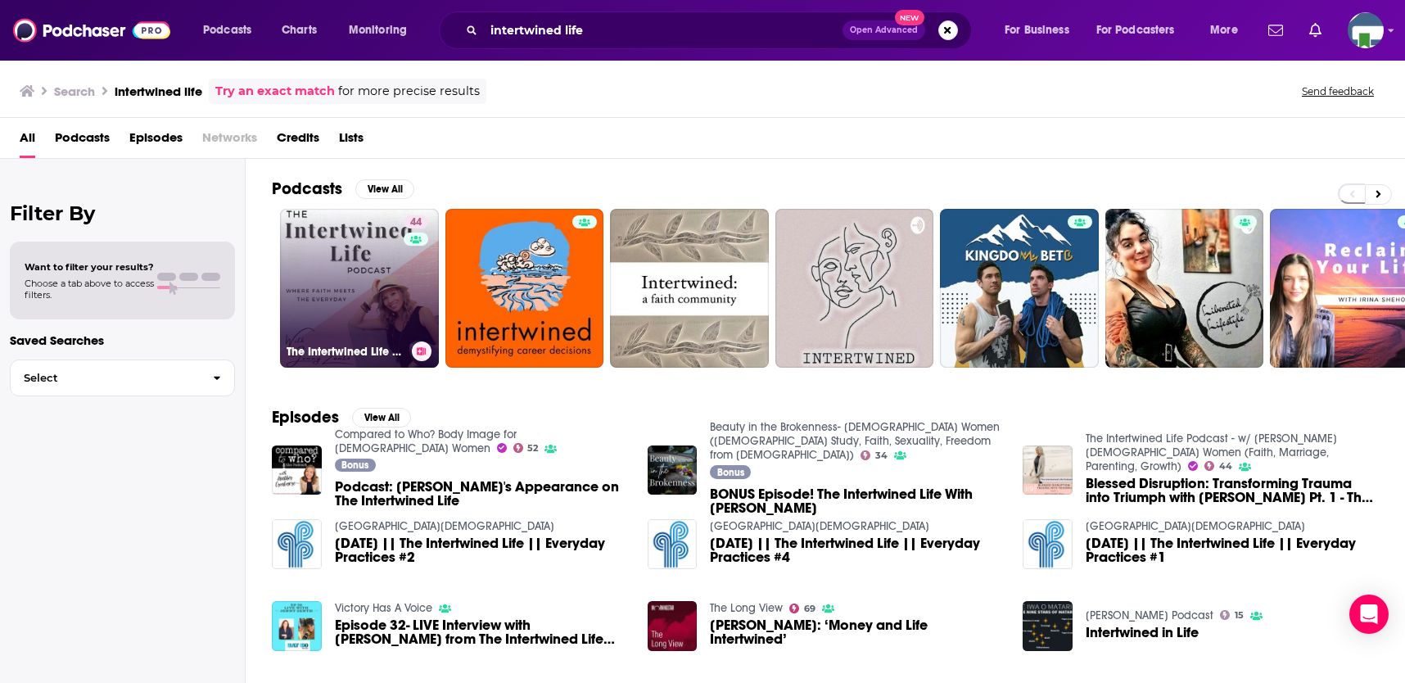
click at [366, 270] on link "44 The Intertwined Life Podcast - w/ [PERSON_NAME][DEMOGRAPHIC_DATA] Women (Fai…" at bounding box center [359, 288] width 159 height 159
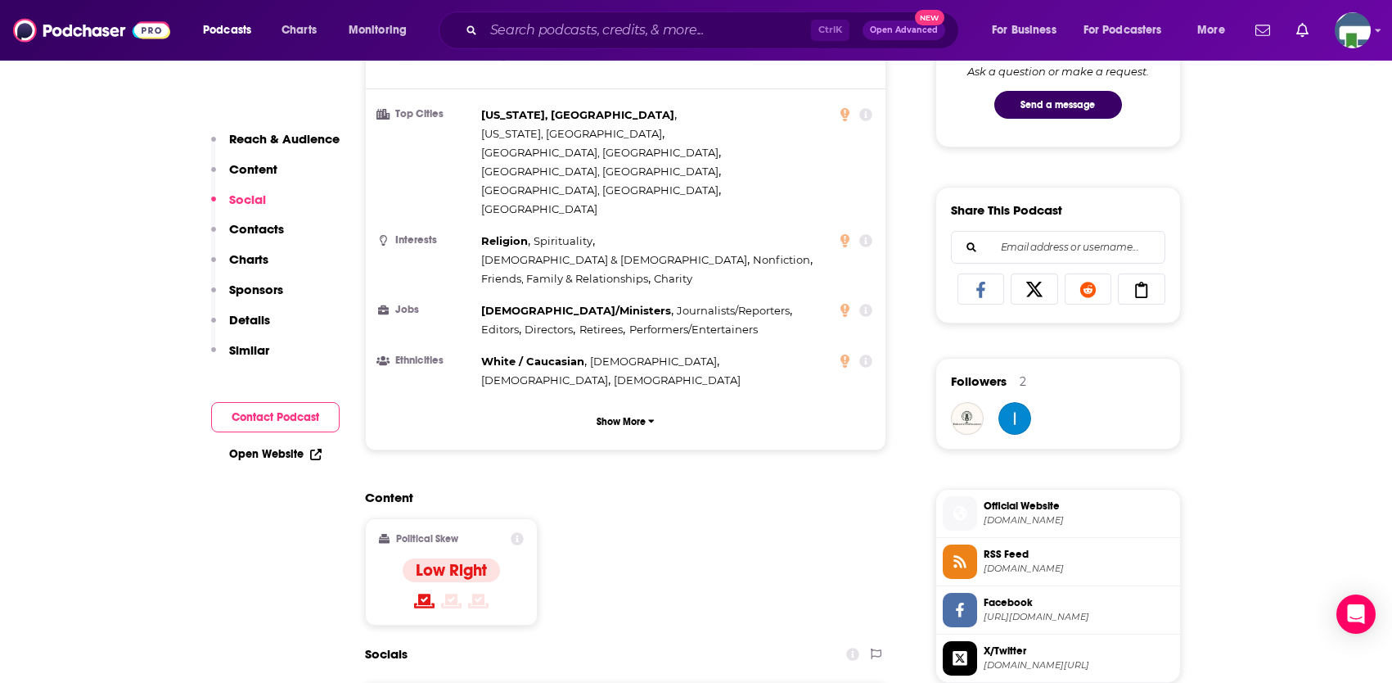
scroll to position [1228, 0]
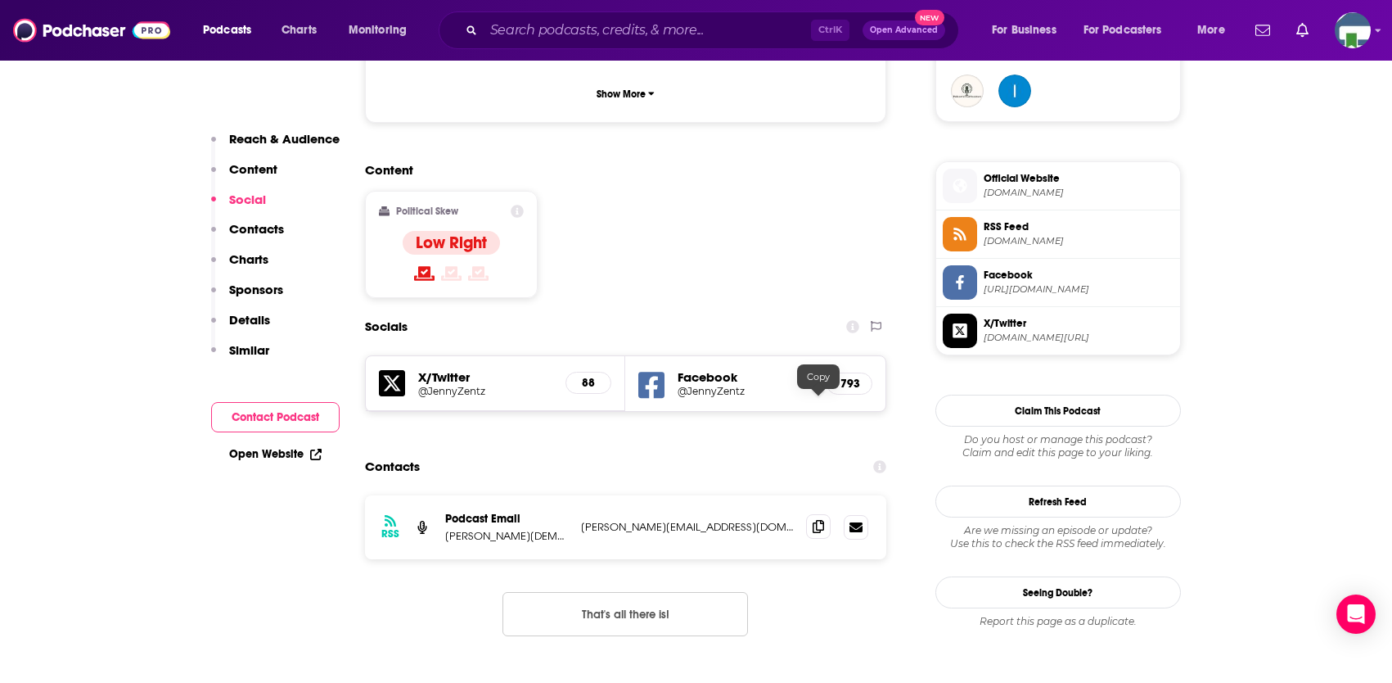
click at [823, 520] on icon at bounding box center [818, 526] width 11 height 13
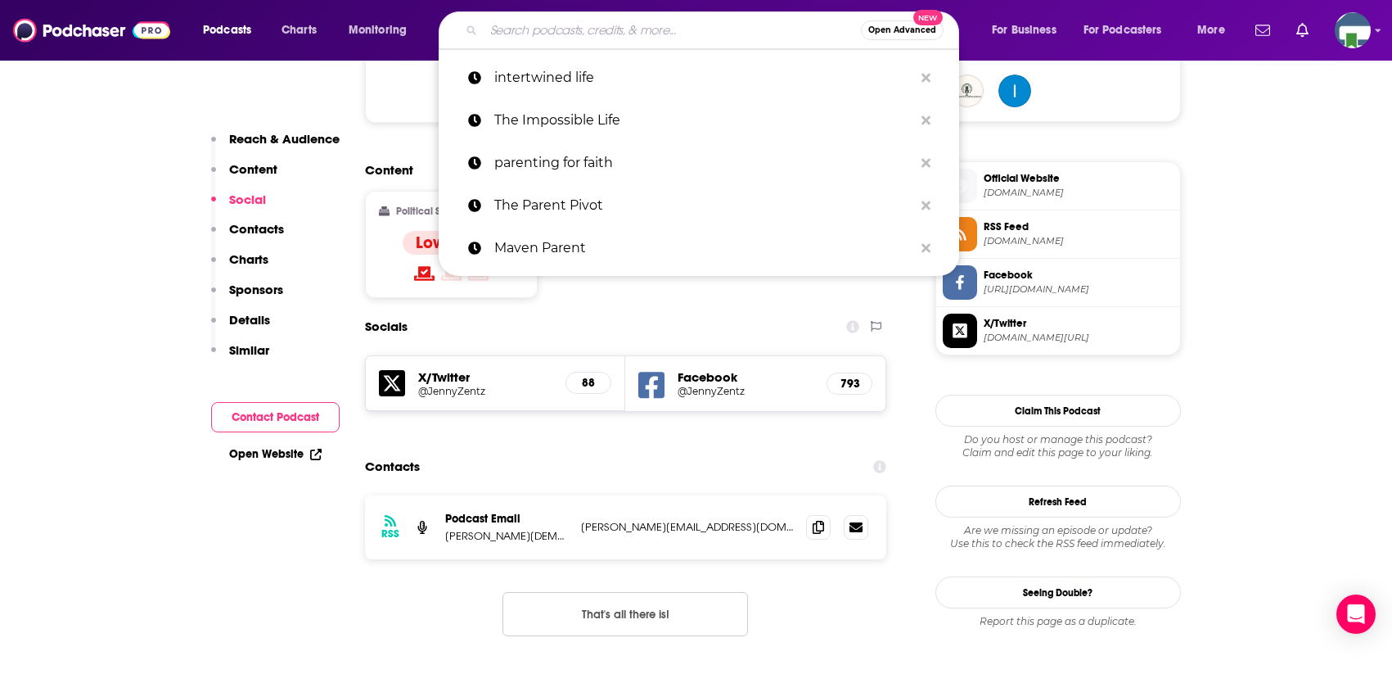
click at [614, 30] on input "Search podcasts, credits, & more..." at bounding box center [672, 30] width 377 height 26
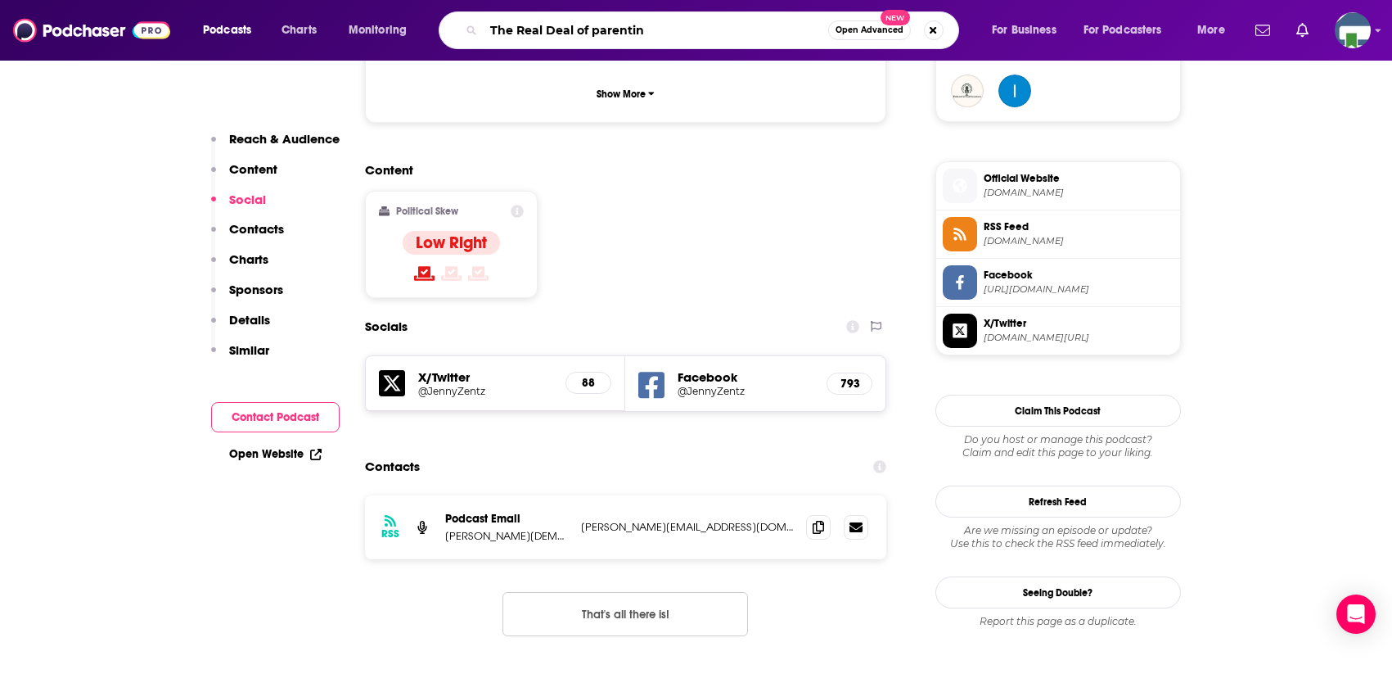
type input "The Real Deal of parenting"
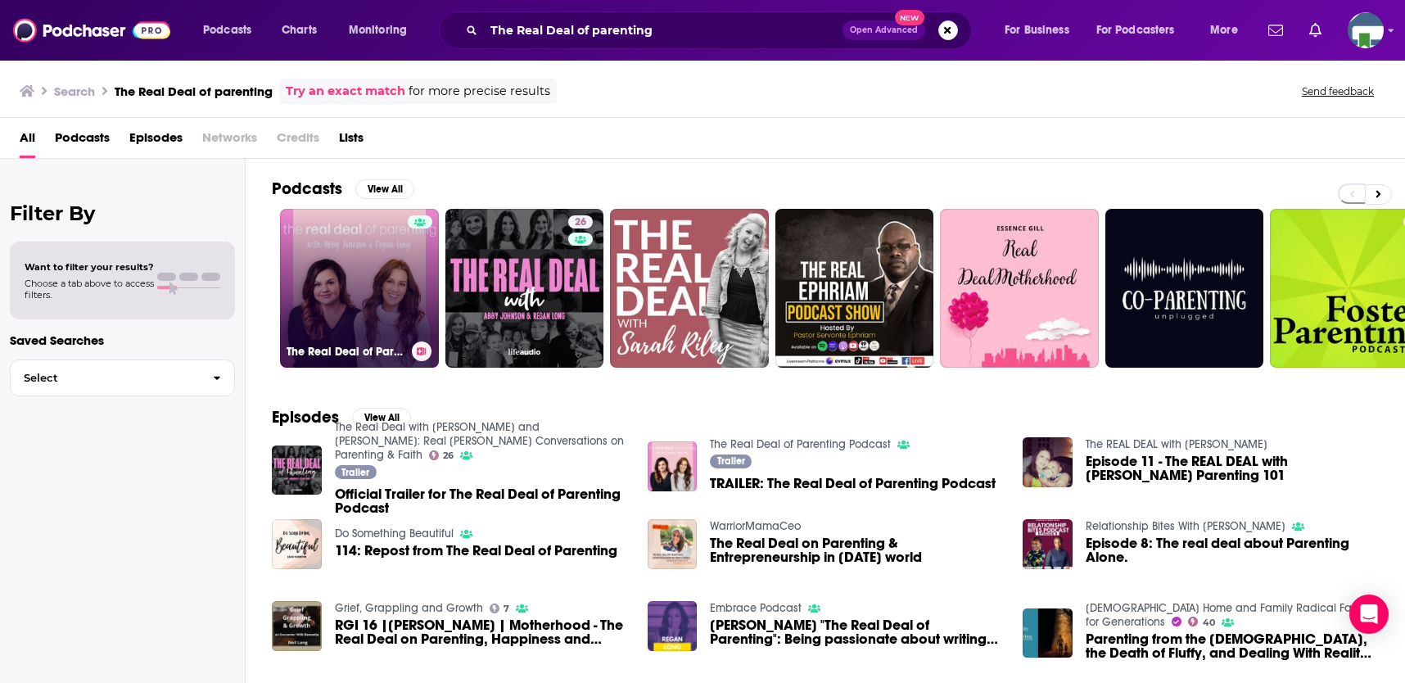
click at [386, 261] on link "The Real Deal of Parenting Podcast" at bounding box center [359, 288] width 159 height 159
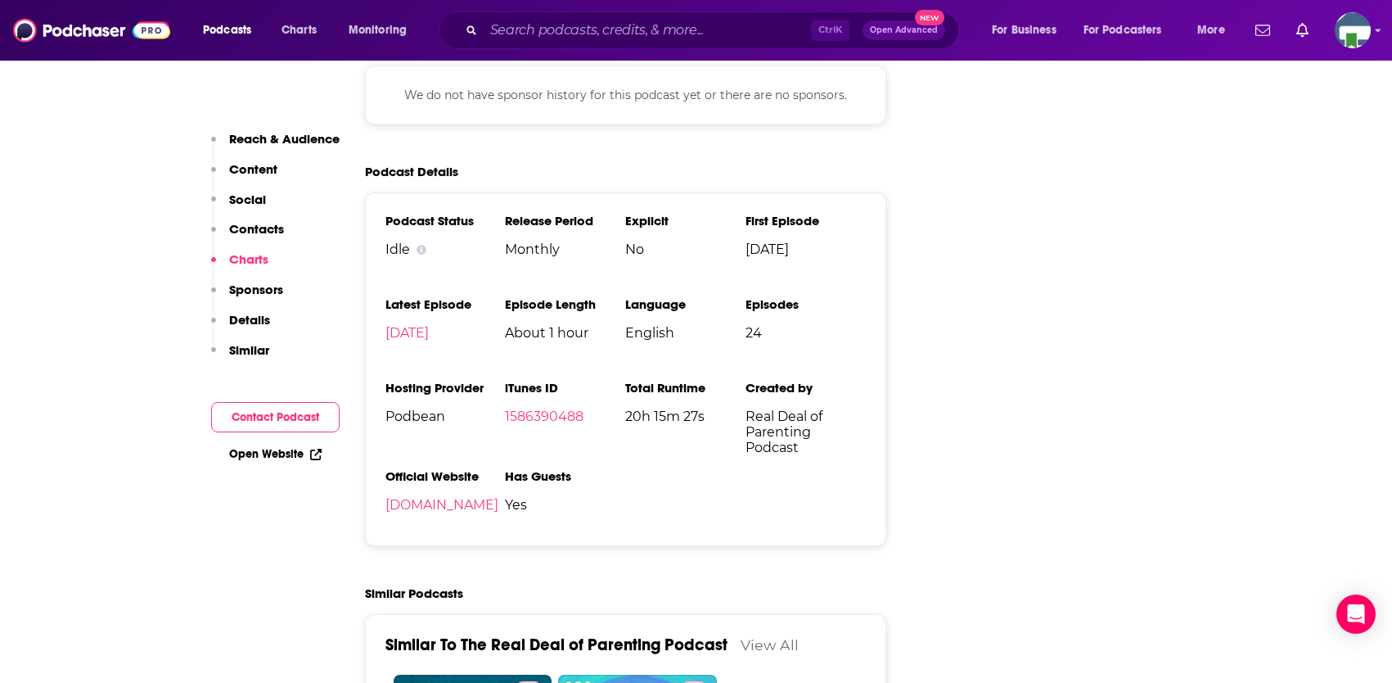
scroll to position [1391, 0]
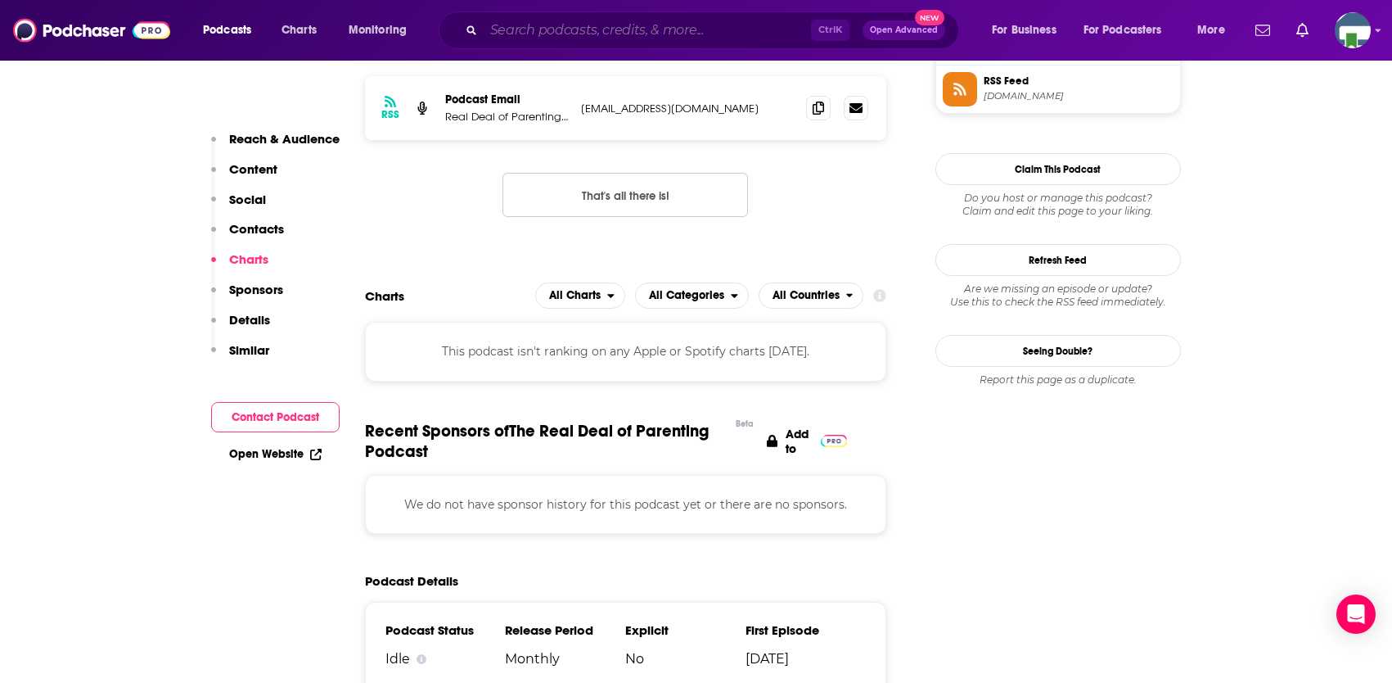
click at [583, 31] on input "Search podcasts, credits, & more..." at bounding box center [647, 30] width 327 height 26
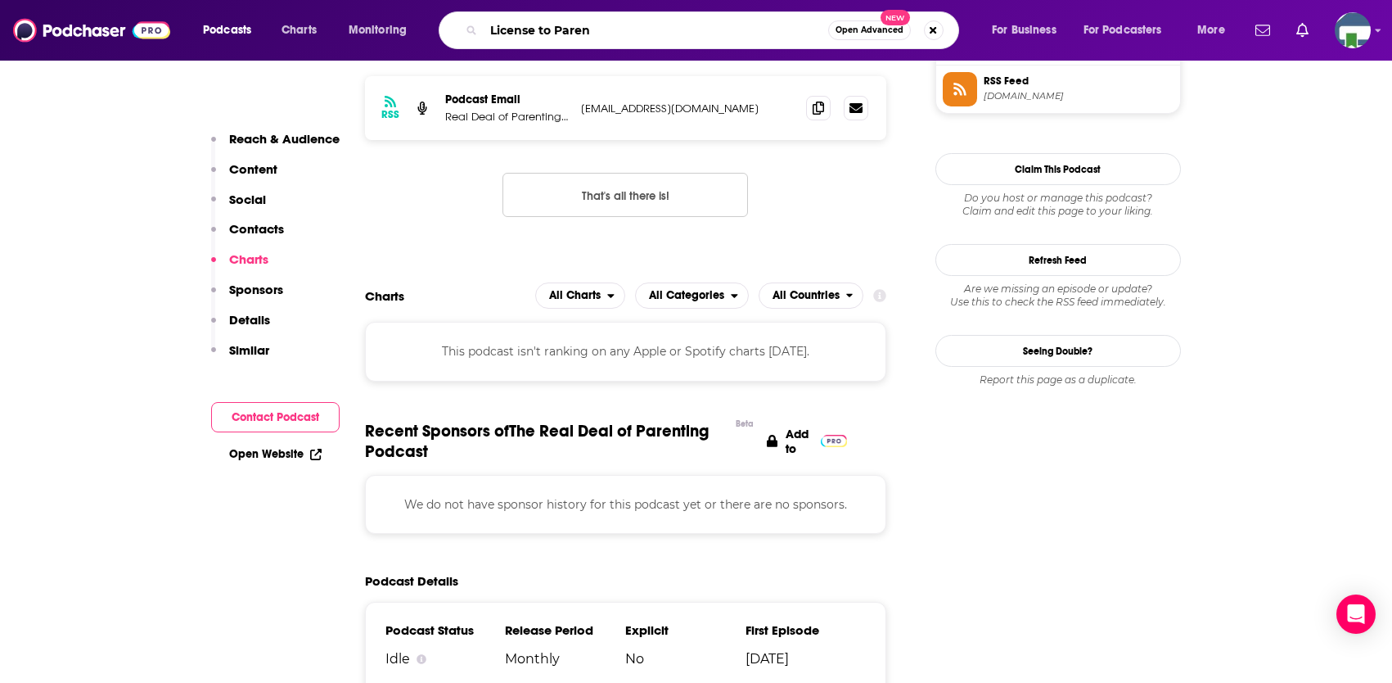
type input "License to Parent"
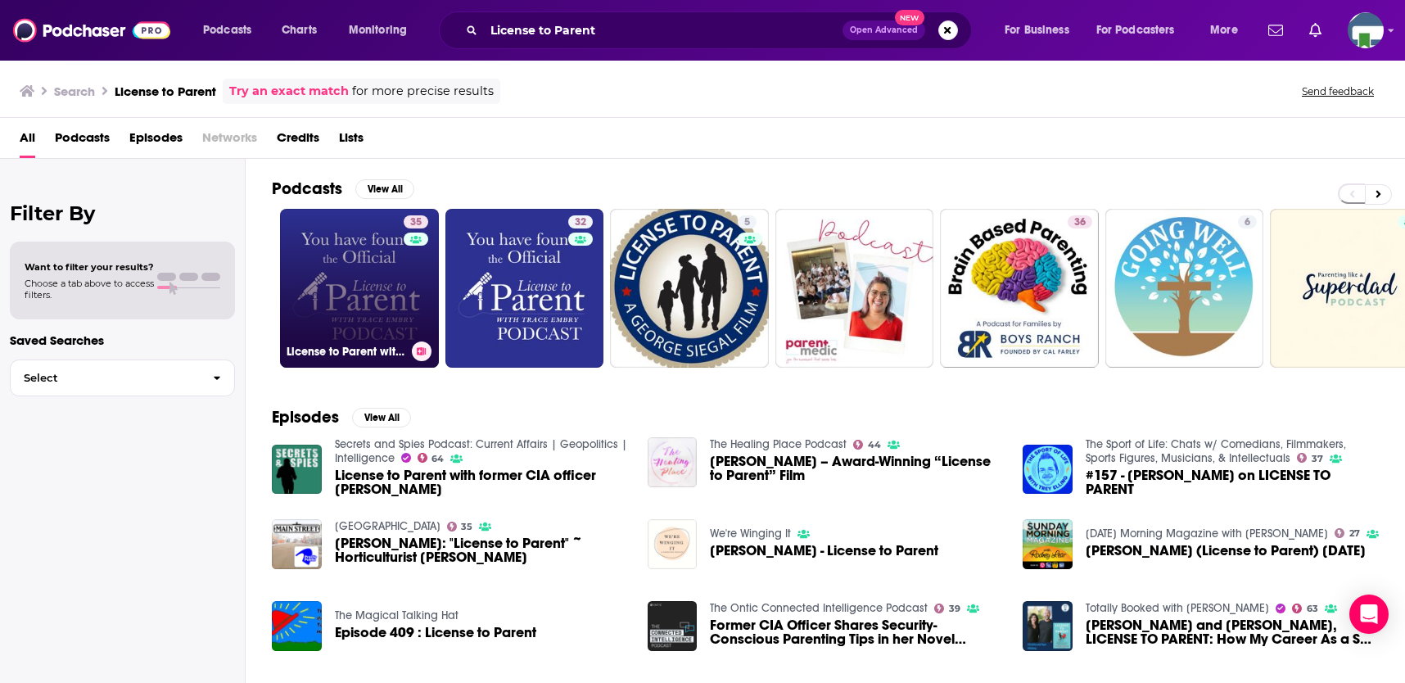
click at [404, 299] on div "35" at bounding box center [418, 278] width 29 height 126
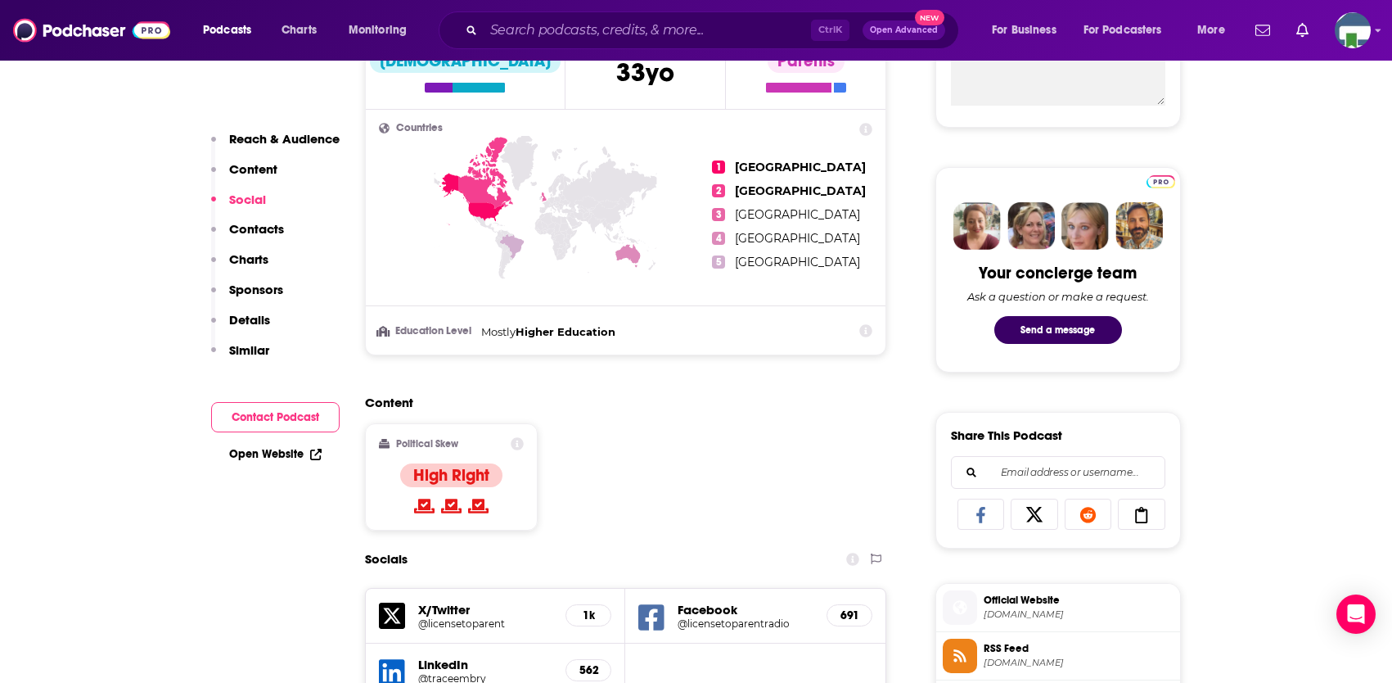
scroll to position [982, 0]
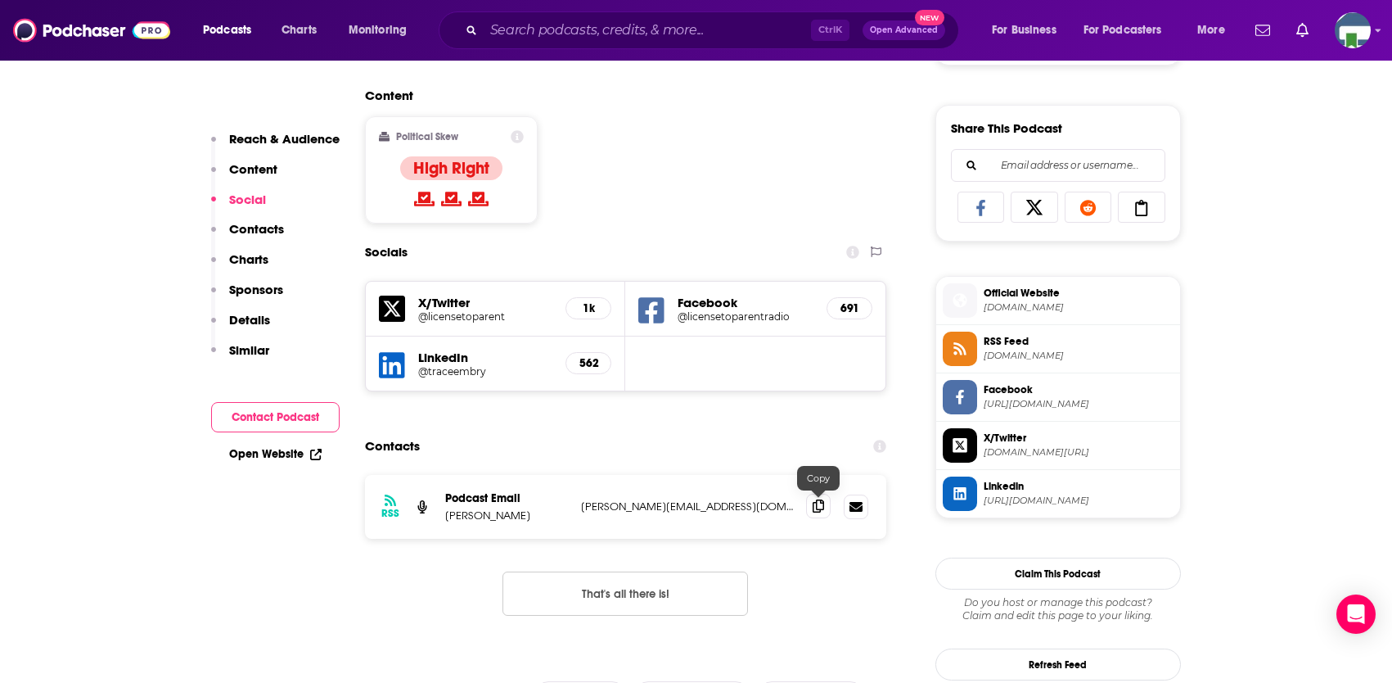
click at [813, 509] on icon at bounding box center [818, 505] width 11 height 13
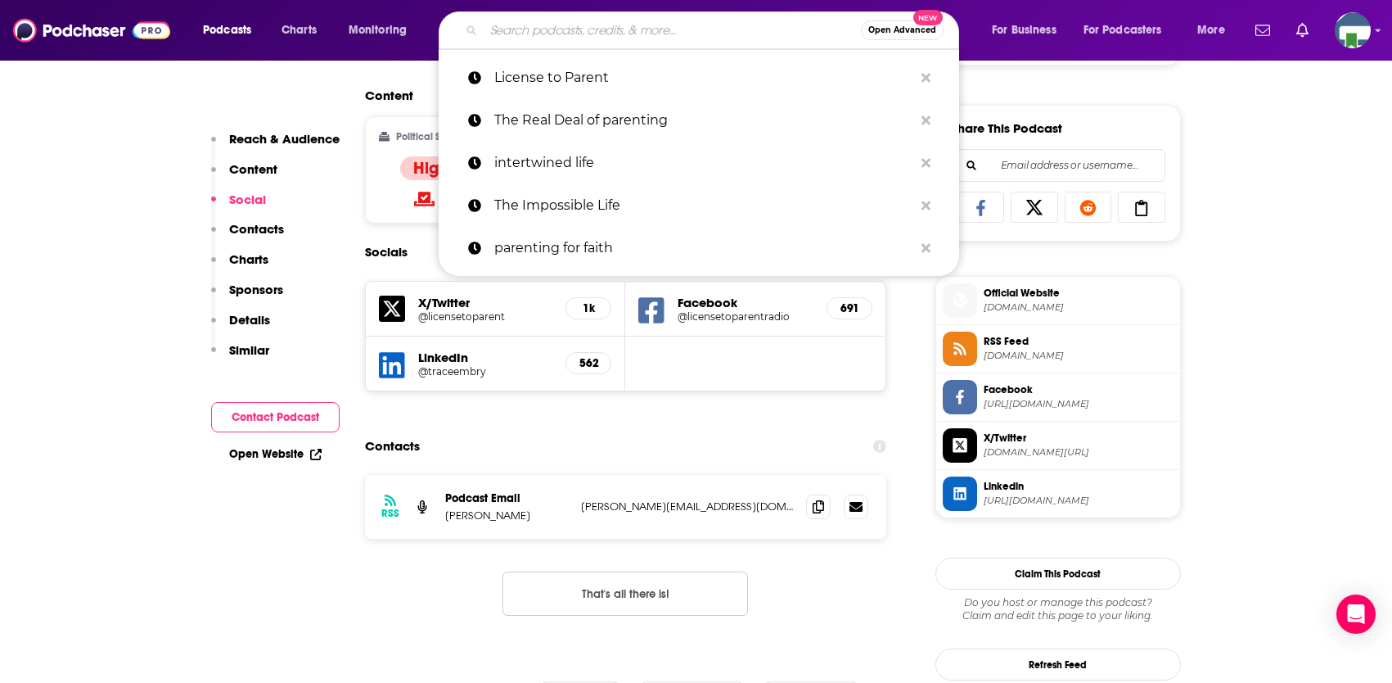
click at [588, 29] on input "Search podcasts, credits, & more..." at bounding box center [672, 30] width 377 height 26
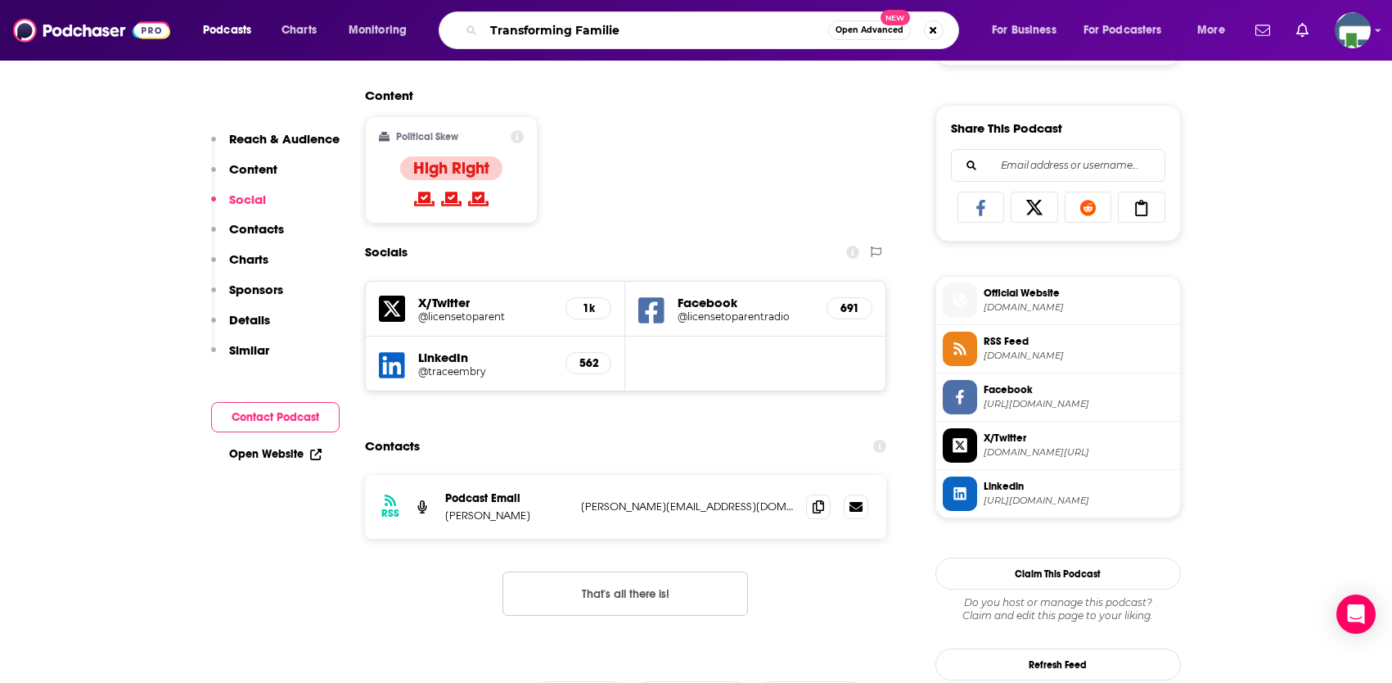
type input "Transforming Families"
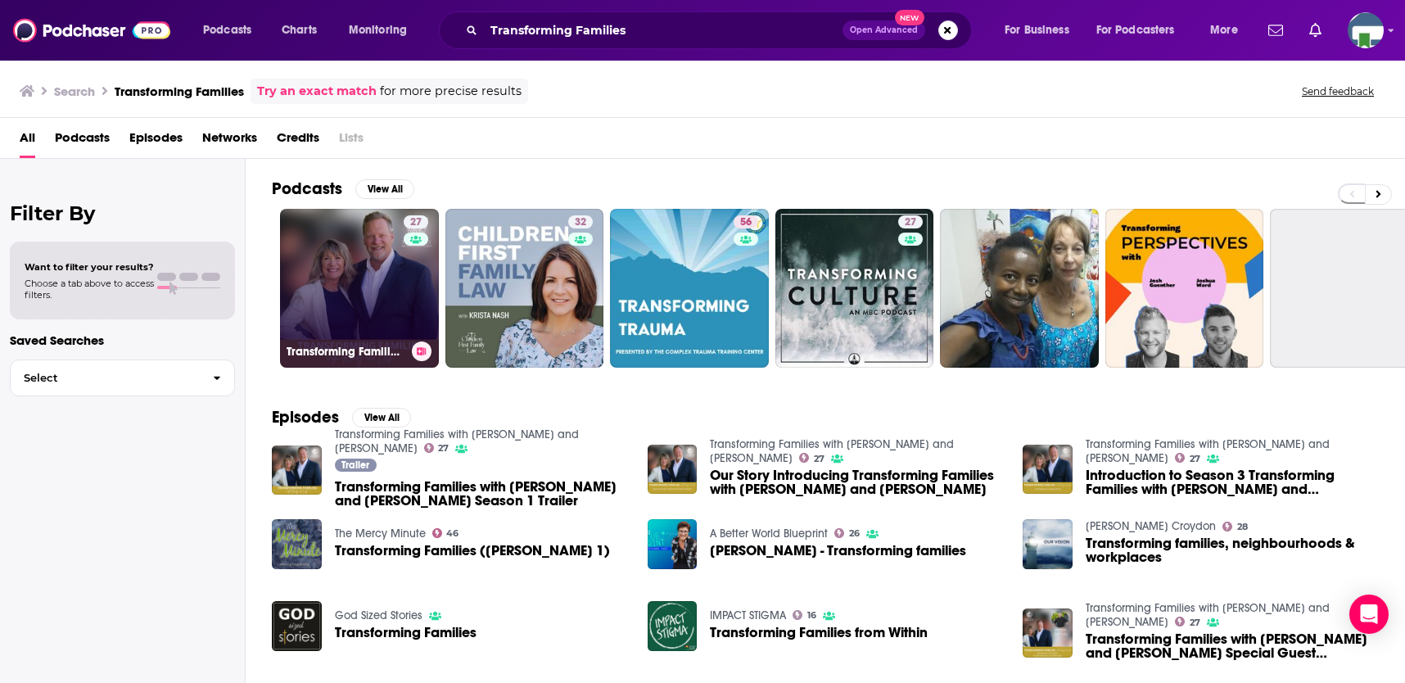
click at [385, 300] on link "27 Transforming Families with [PERSON_NAME] and [PERSON_NAME]" at bounding box center [359, 288] width 159 height 159
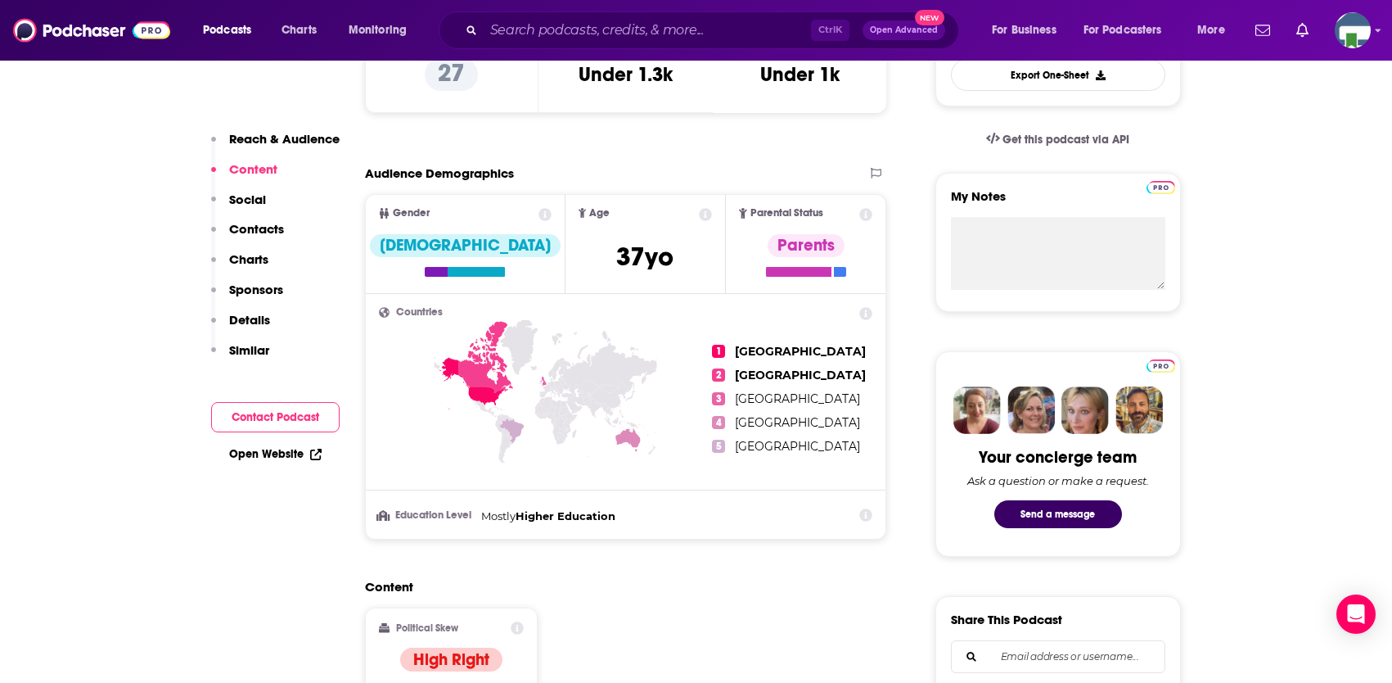
scroll to position [819, 0]
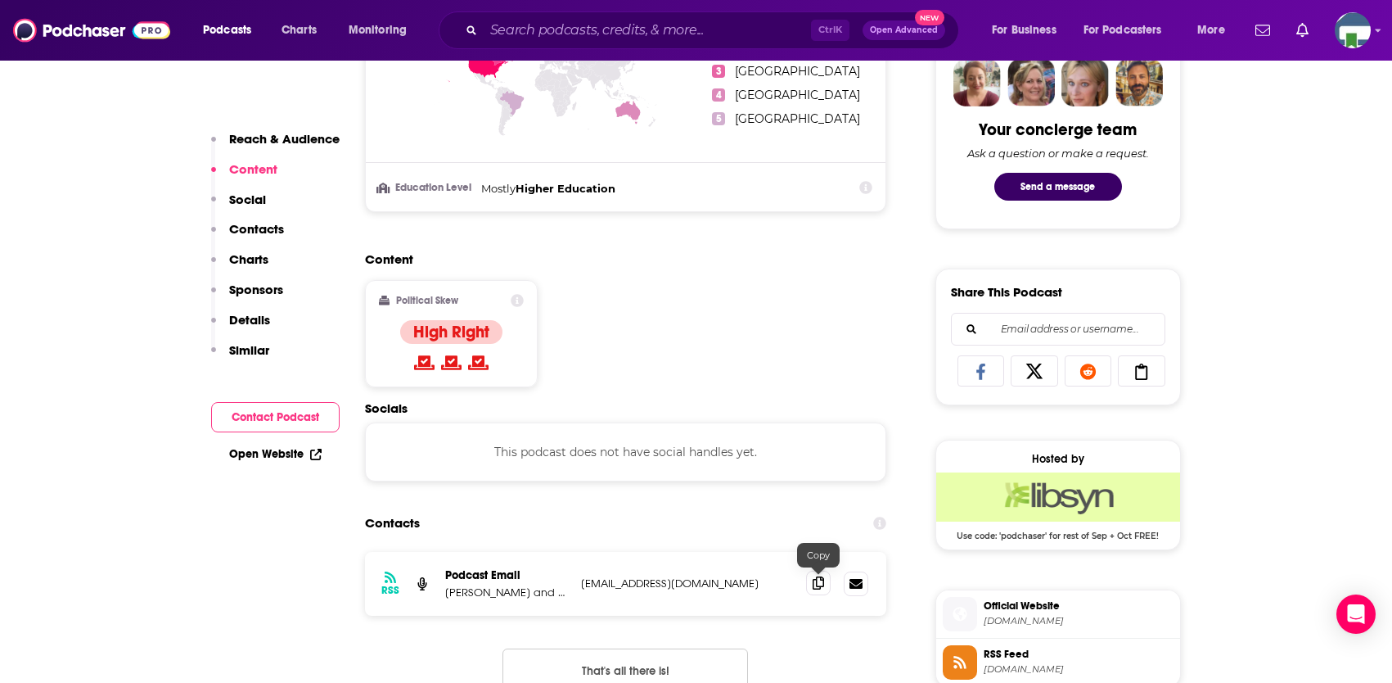
click at [817, 583] on icon at bounding box center [818, 582] width 11 height 13
click at [572, 38] on input "Search podcasts, credits, & more..." at bounding box center [647, 30] width 327 height 26
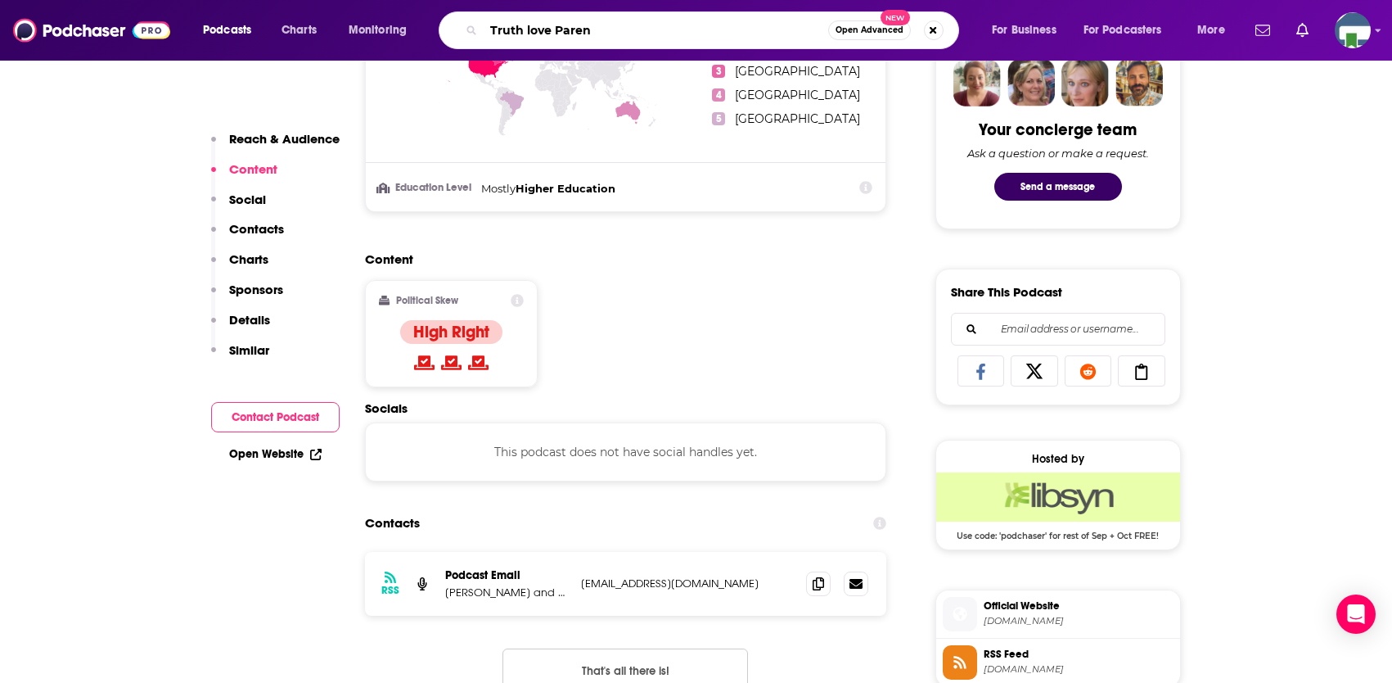
type input "Truth love Parent"
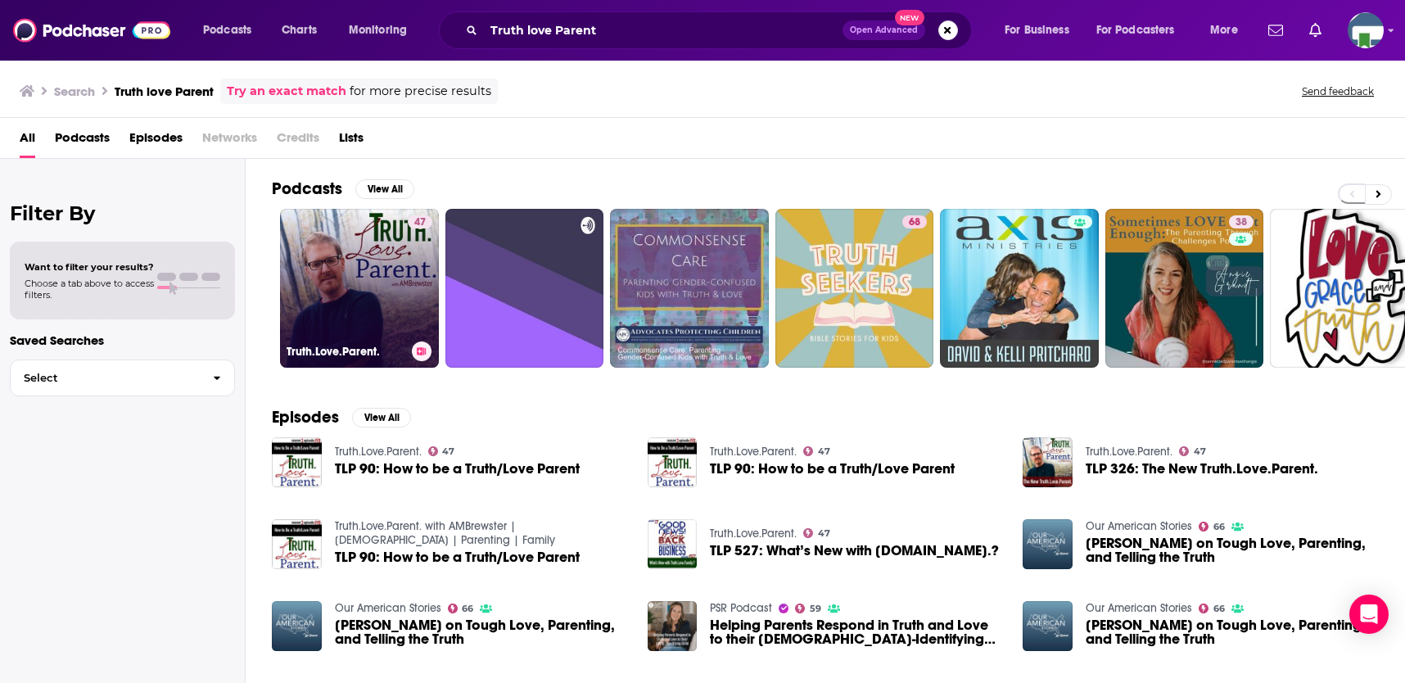
click at [380, 299] on link "47 Truth.Love.Parent." at bounding box center [359, 288] width 159 height 159
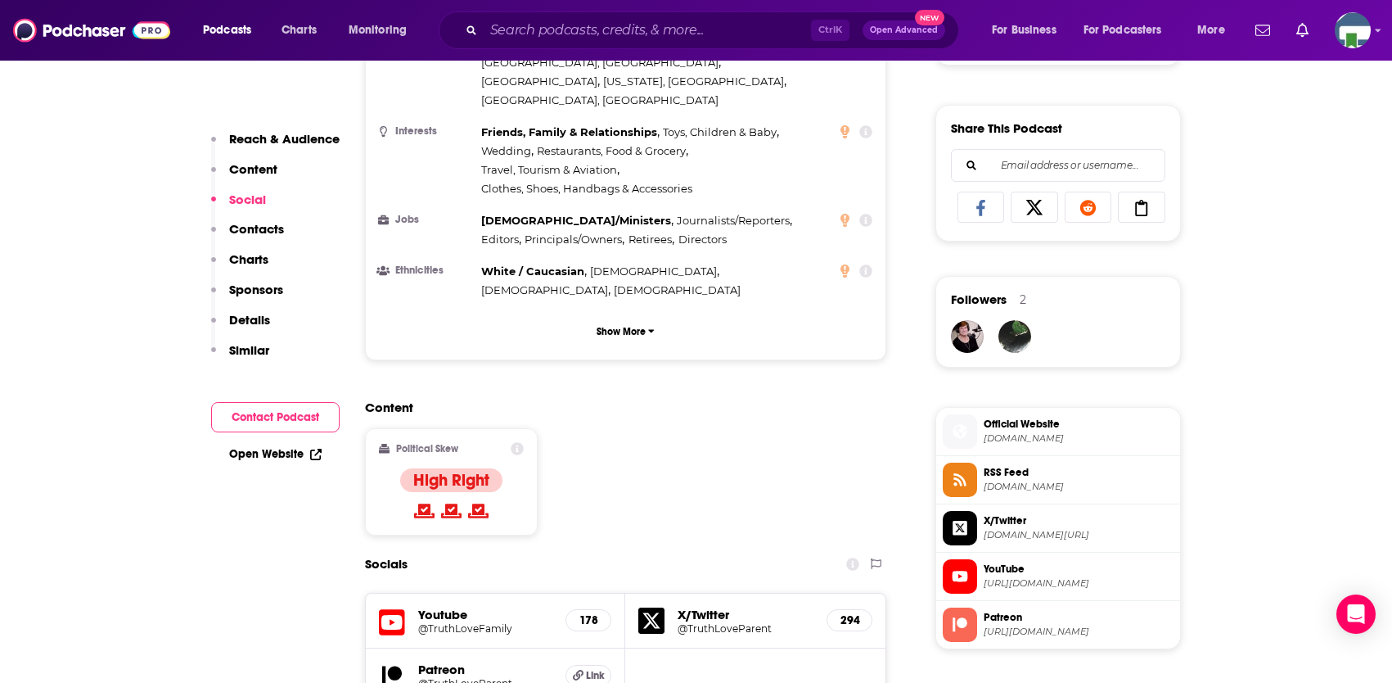
scroll to position [1310, 0]
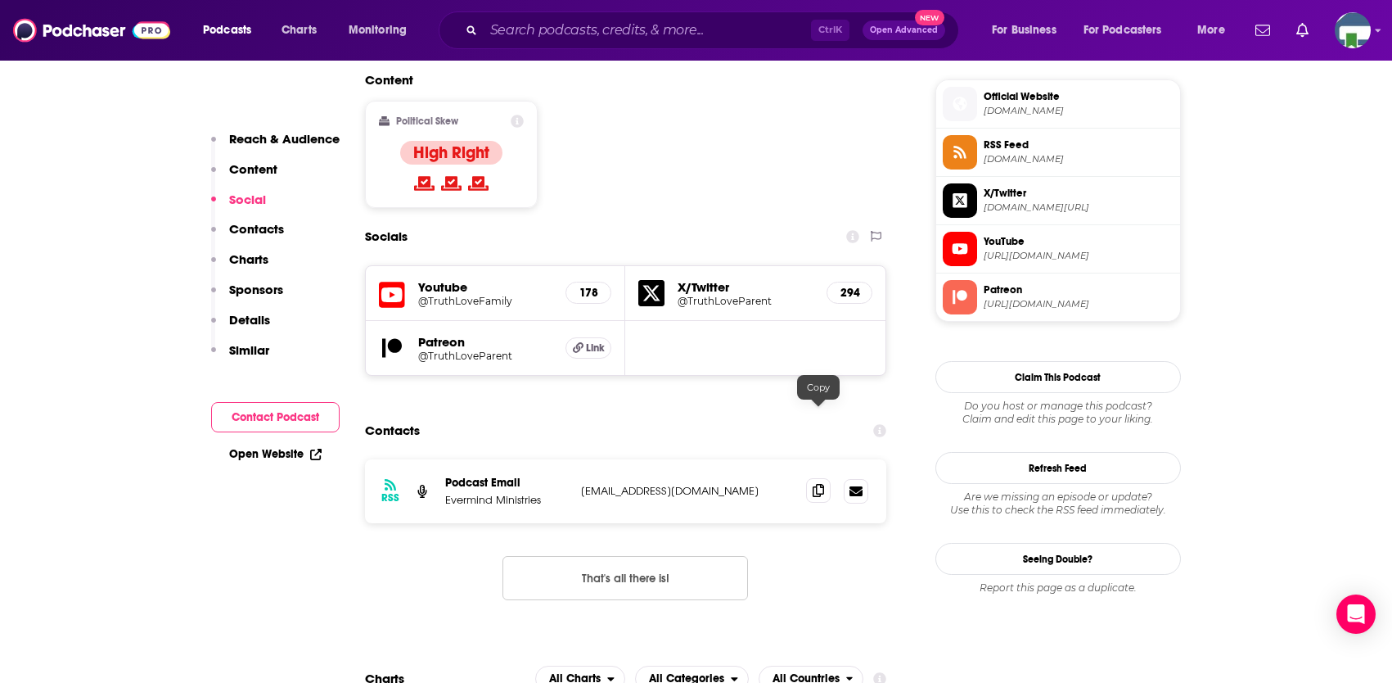
click at [820, 484] on icon at bounding box center [818, 490] width 11 height 13
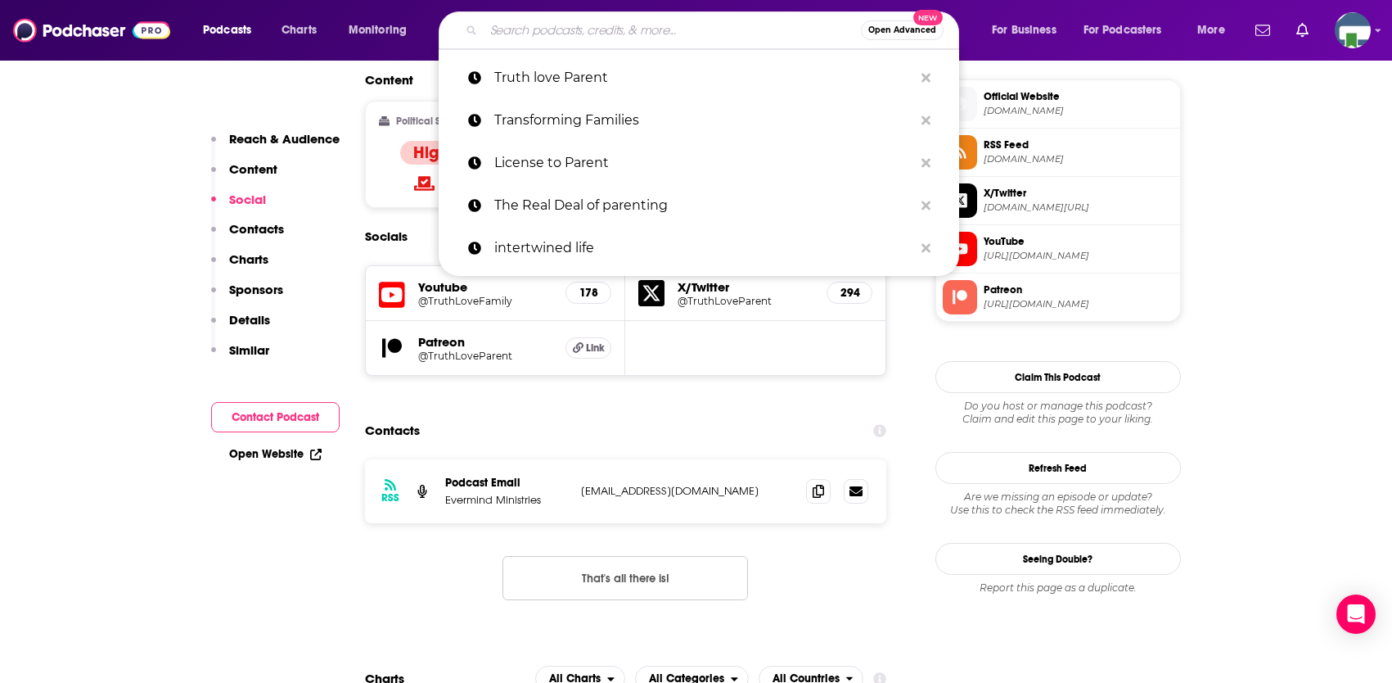
click at [533, 27] on input "Search podcasts, credits, & more..." at bounding box center [672, 30] width 377 height 26
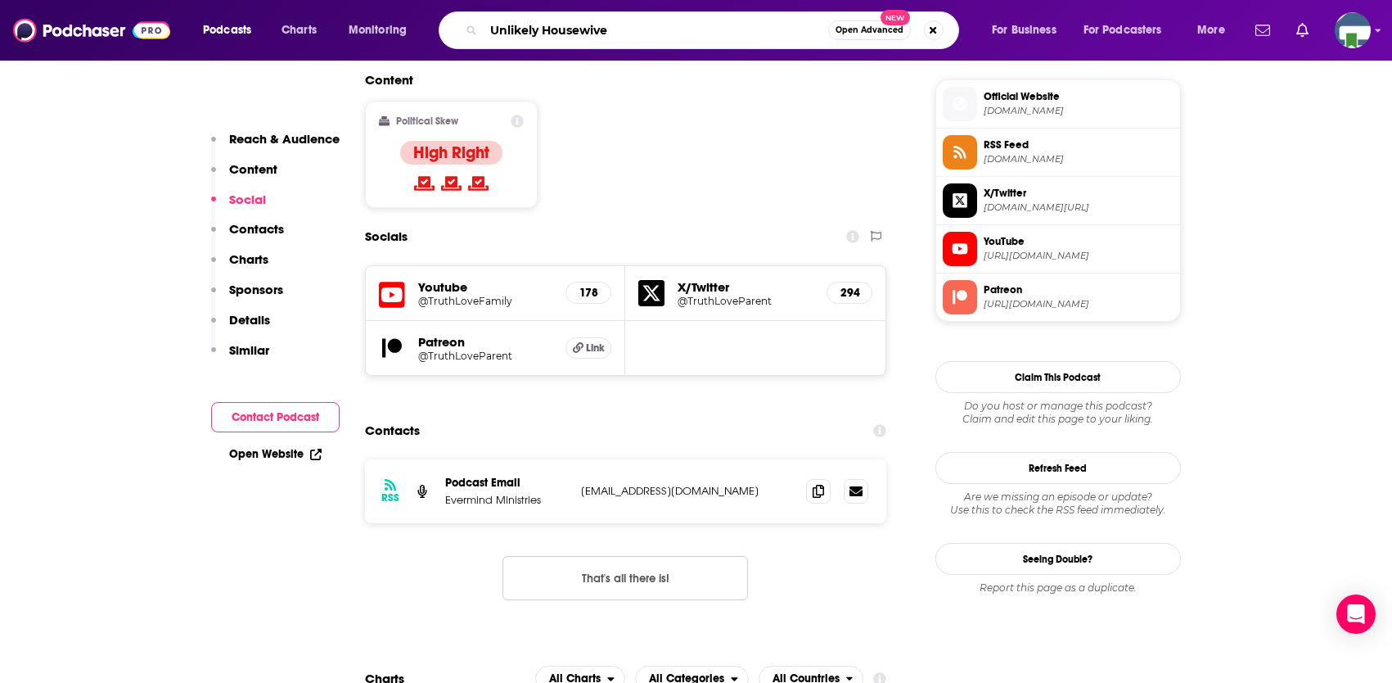
type input "Unlikely Housewives"
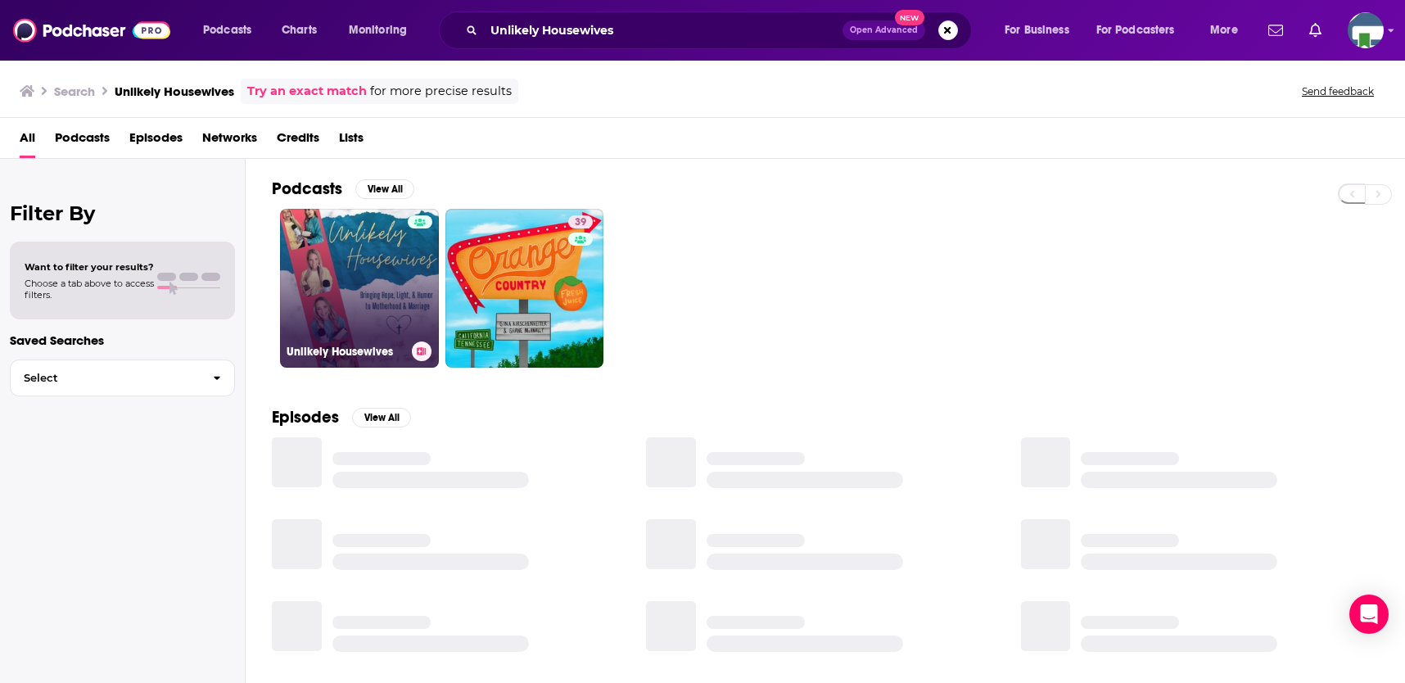
click at [393, 273] on link "Unlikely Housewives" at bounding box center [359, 288] width 159 height 159
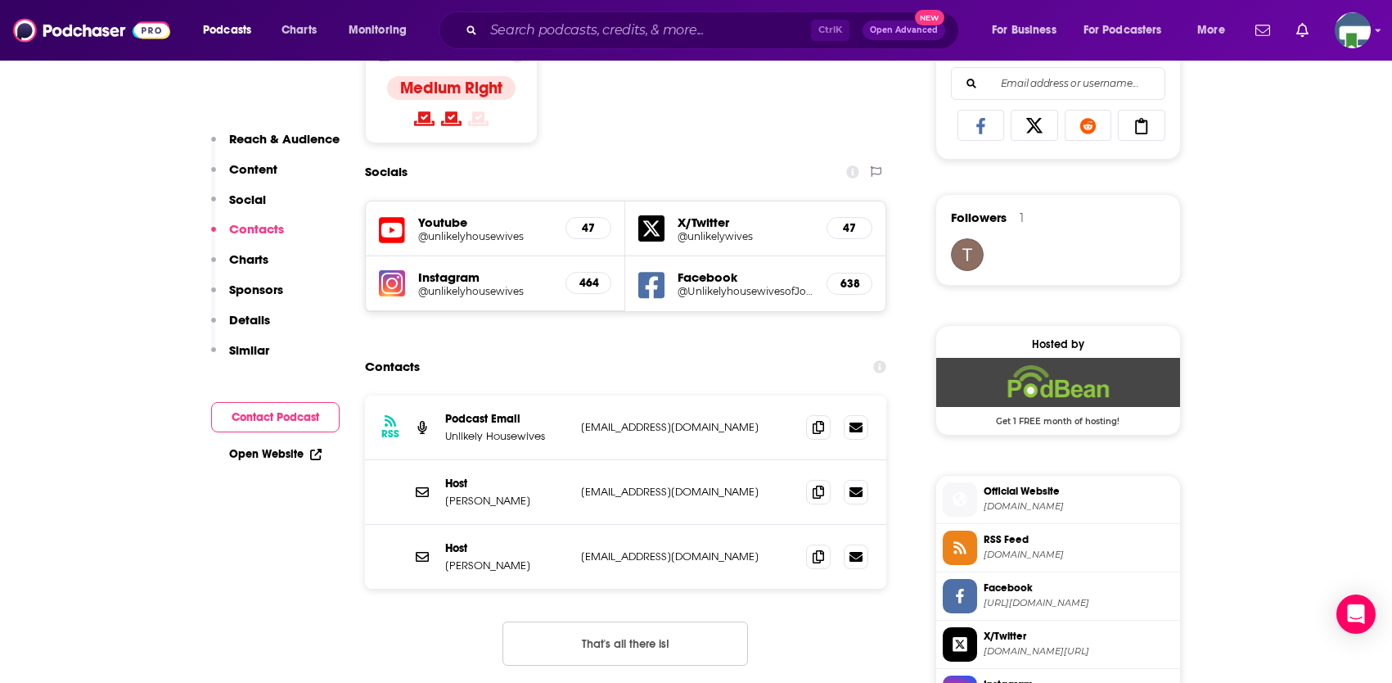
scroll to position [1310, 0]
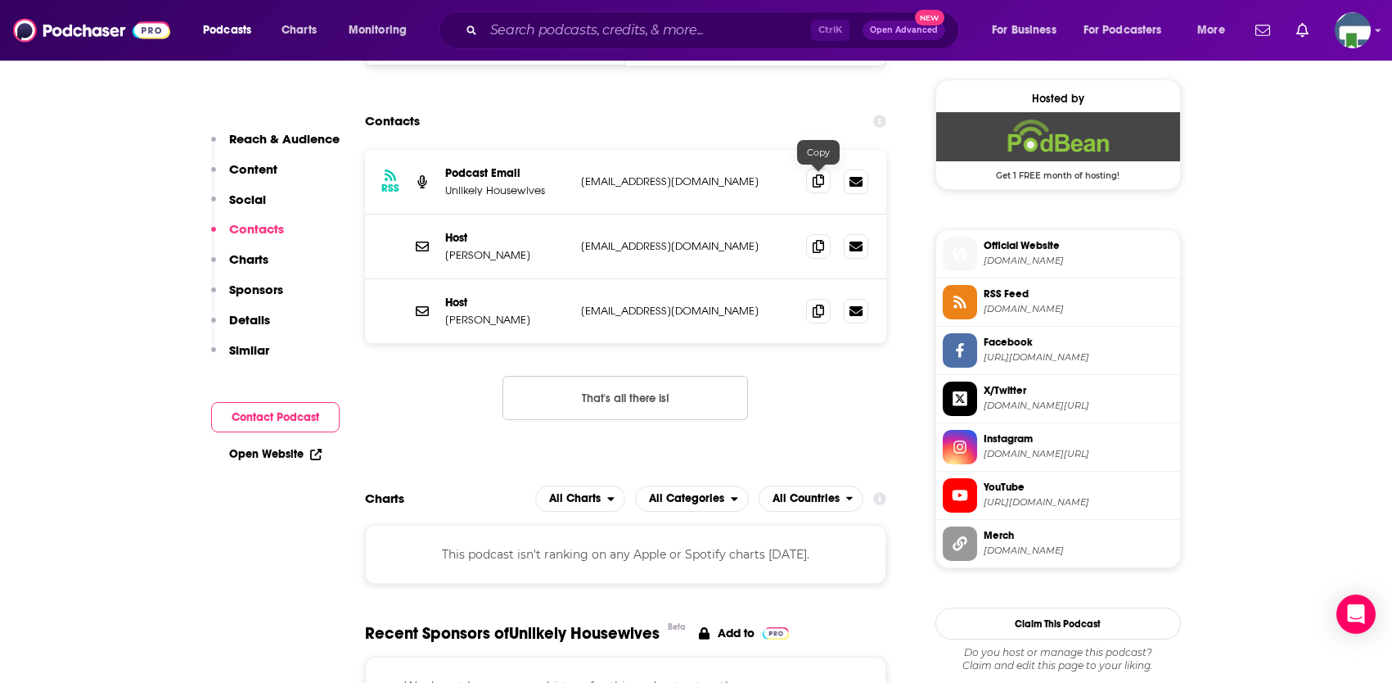
click at [818, 183] on icon at bounding box center [818, 180] width 11 height 13
click at [587, 30] on input "Search podcasts, credits, & more..." at bounding box center [647, 30] width 327 height 26
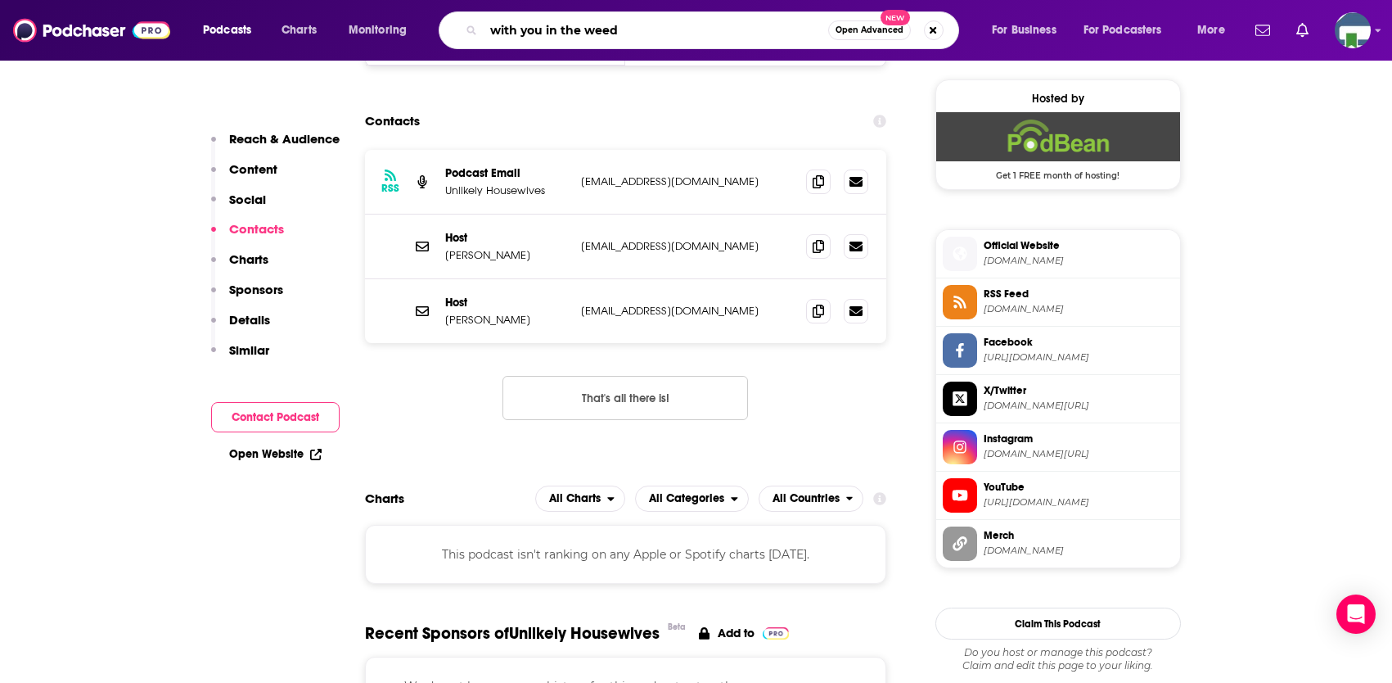
type input "with you in the weeds"
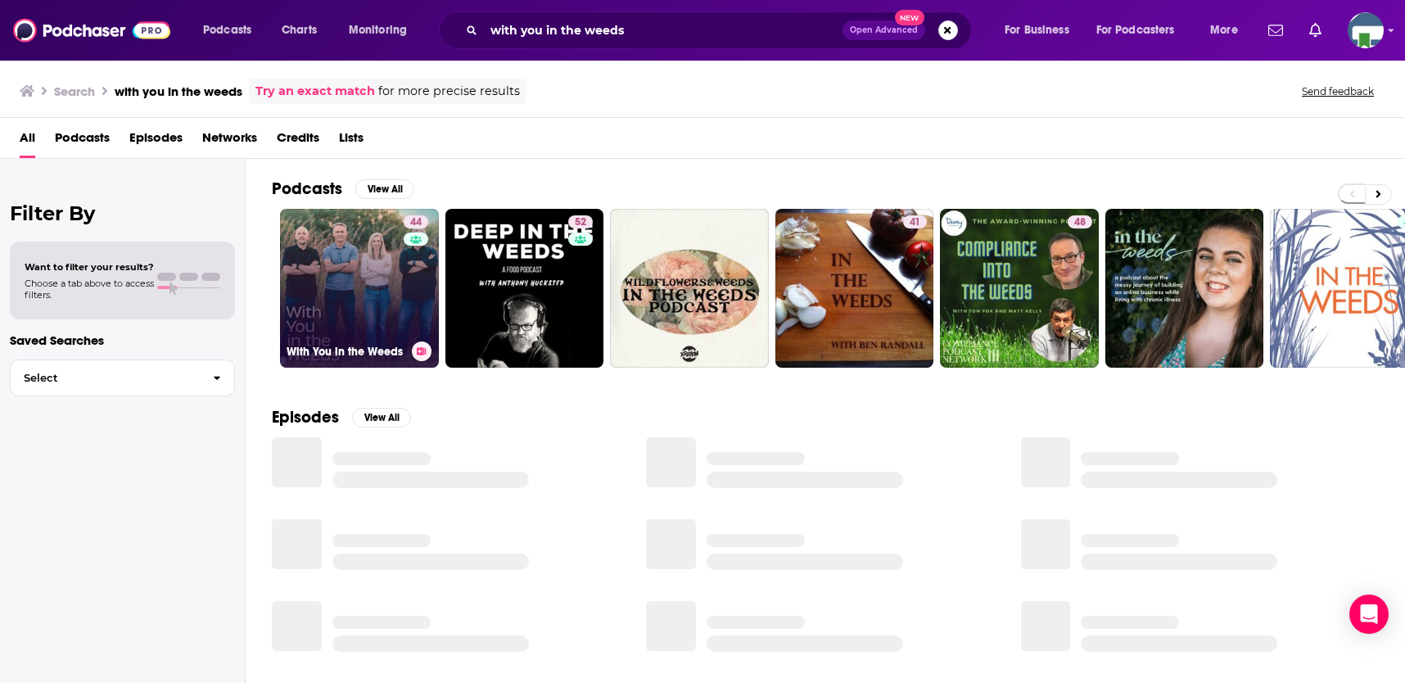
click at [399, 286] on link "44 With You in the Weeds" at bounding box center [359, 288] width 159 height 159
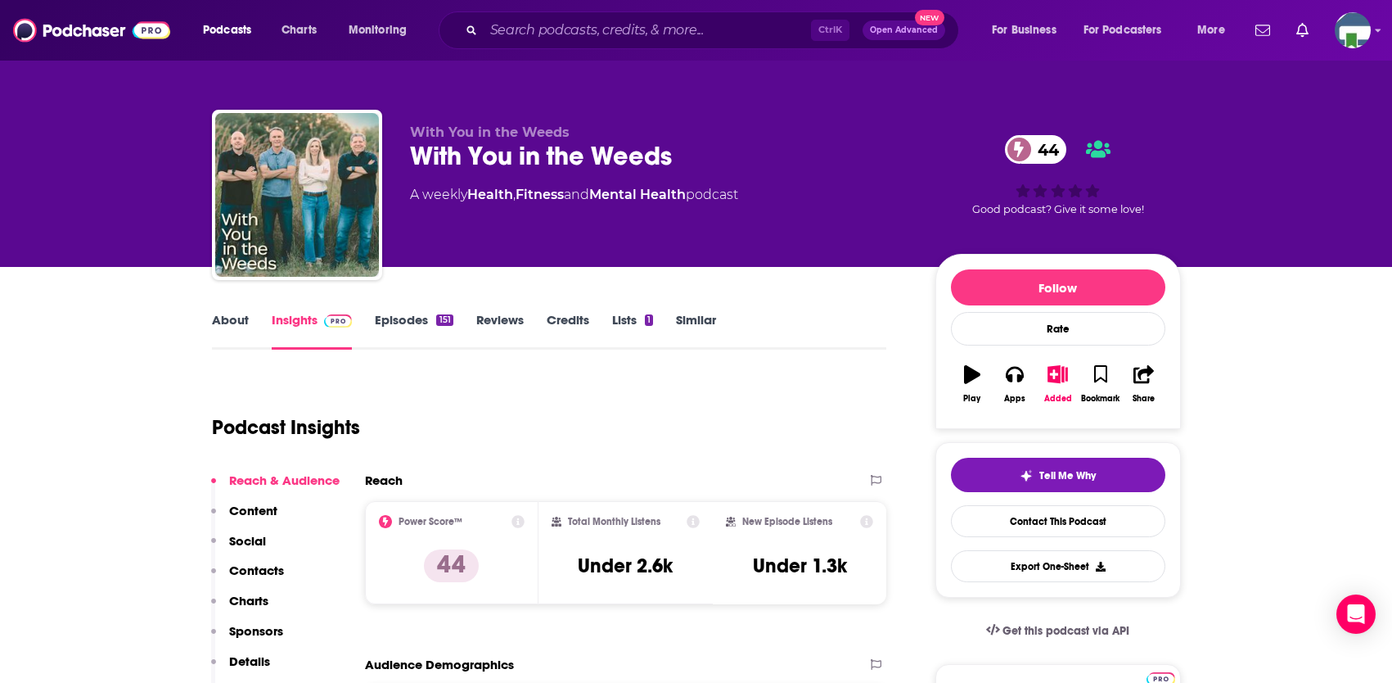
click at [236, 318] on link "About" at bounding box center [230, 331] width 37 height 38
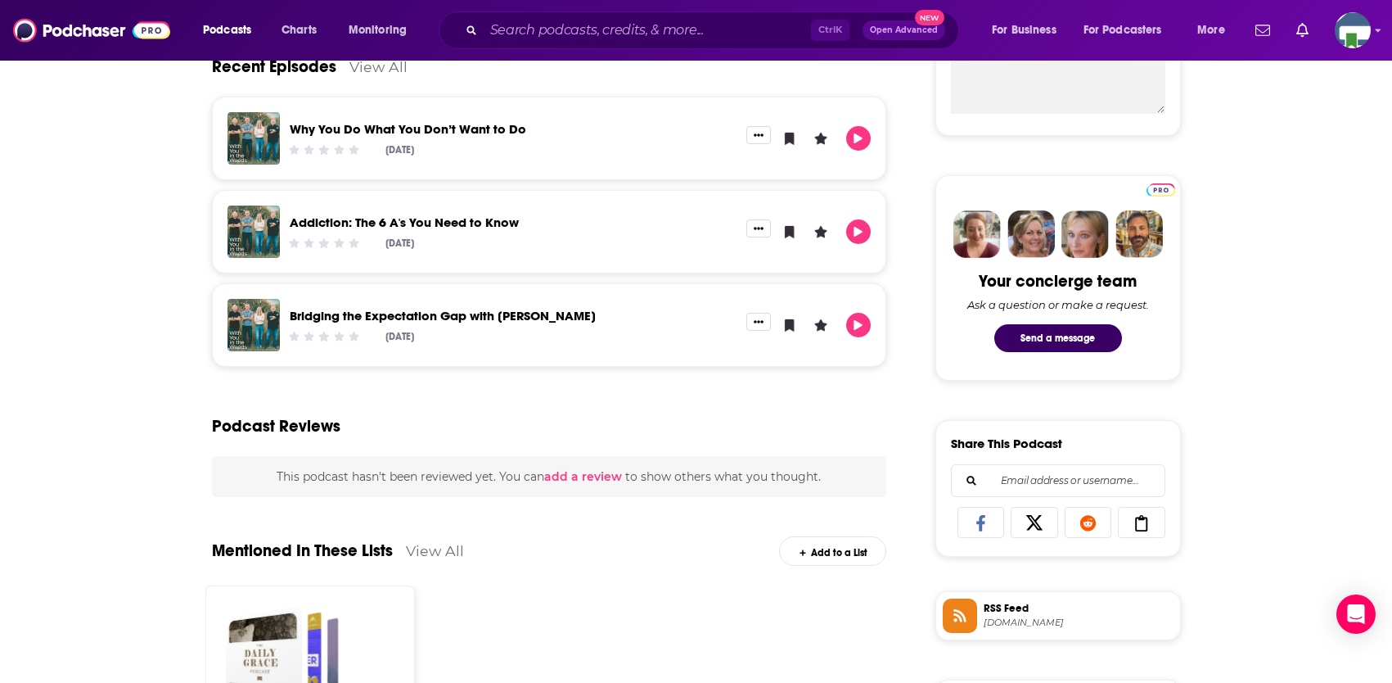
scroll to position [94, 0]
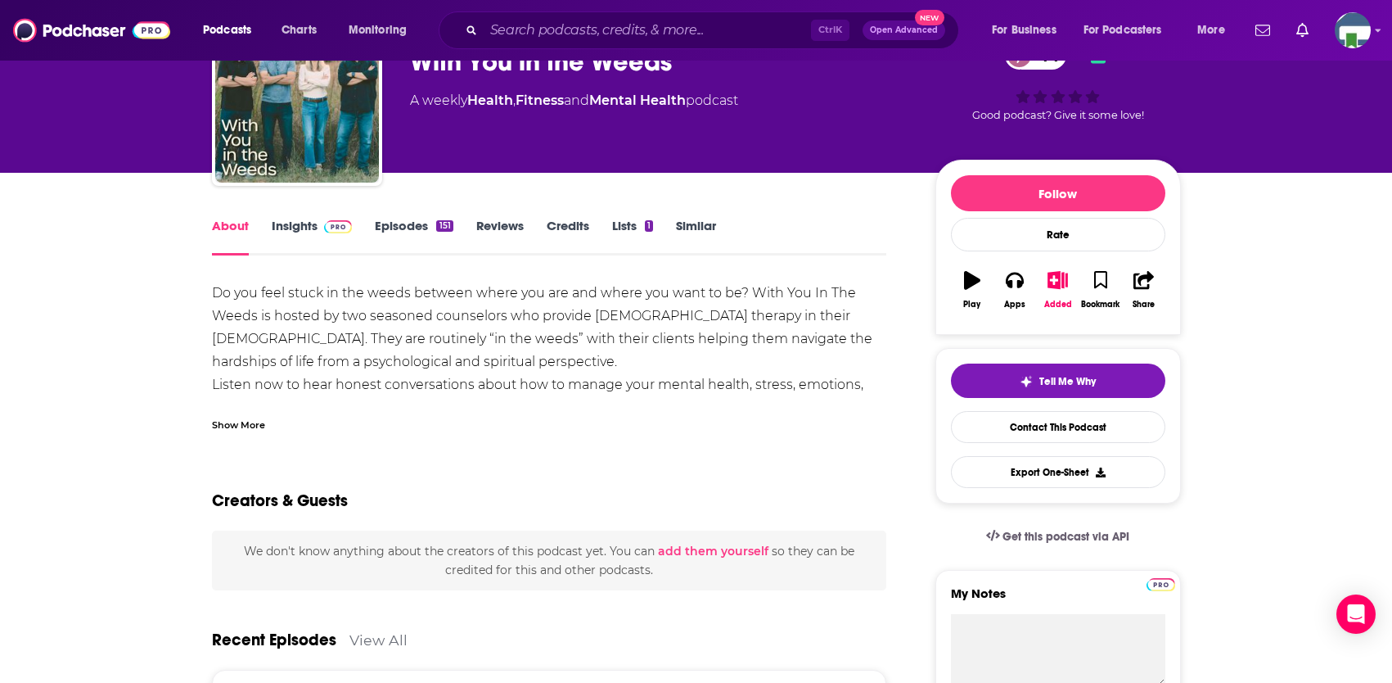
click at [293, 228] on link "Insights" at bounding box center [312, 237] width 81 height 38
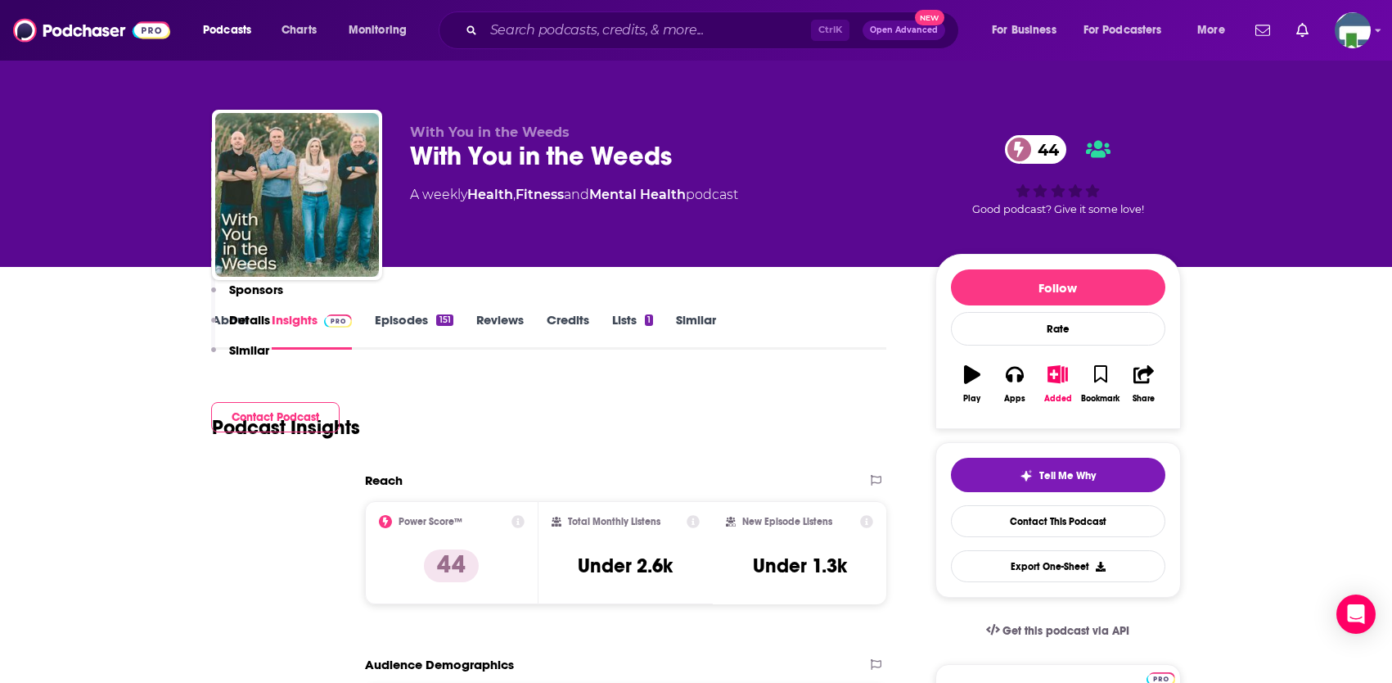
scroll to position [982, 0]
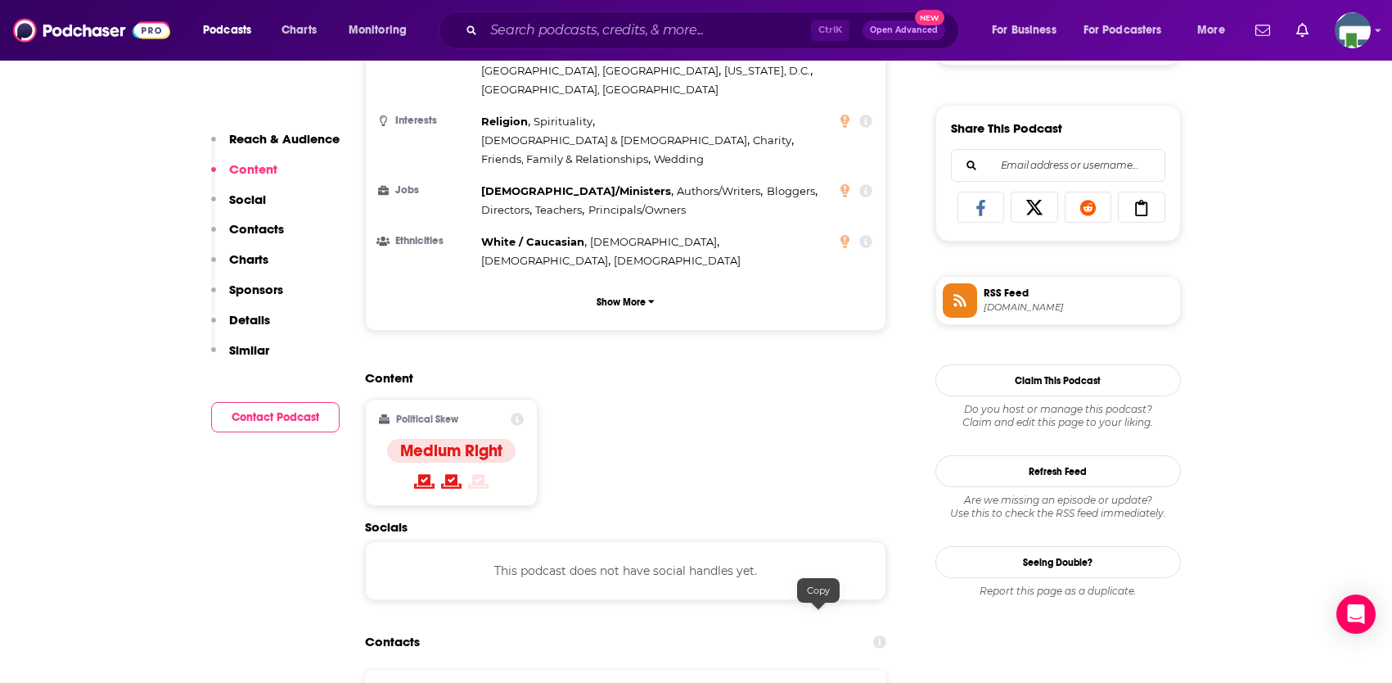
click at [610, 34] on input "Search podcasts, credits, & more..." at bounding box center [647, 30] width 327 height 26
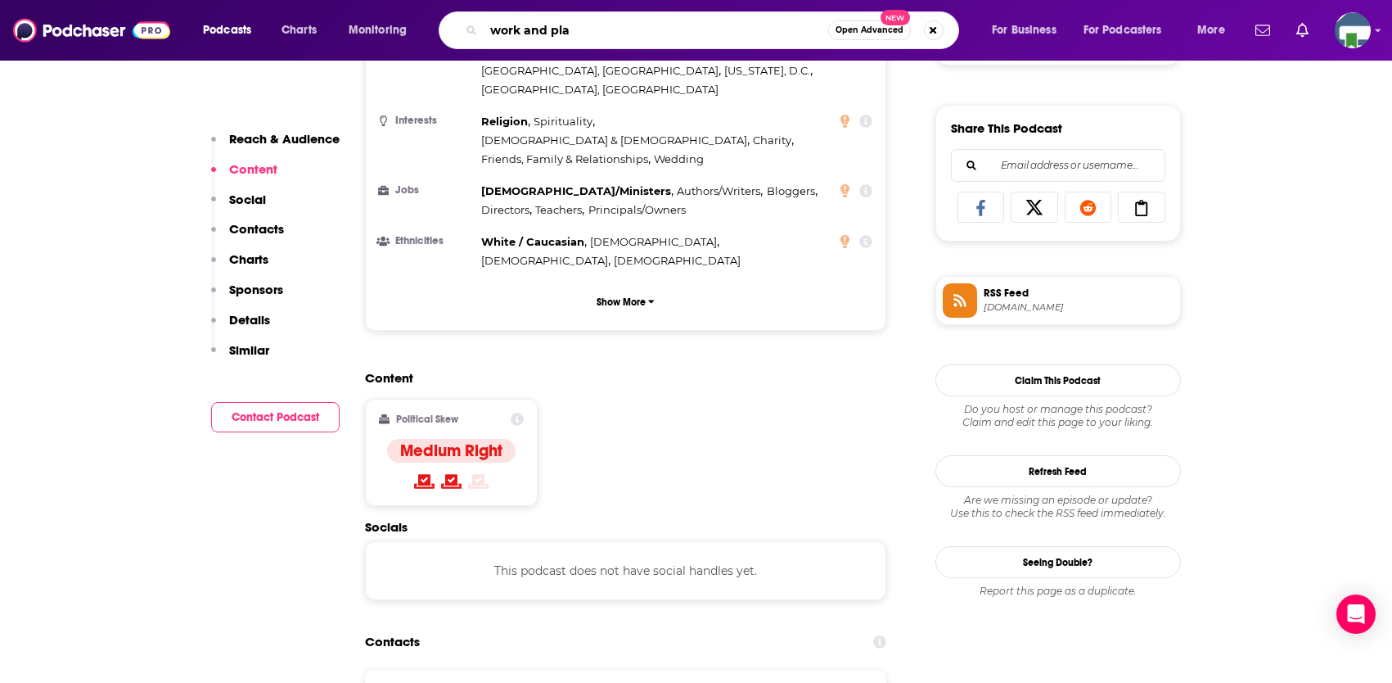
type input "work and play"
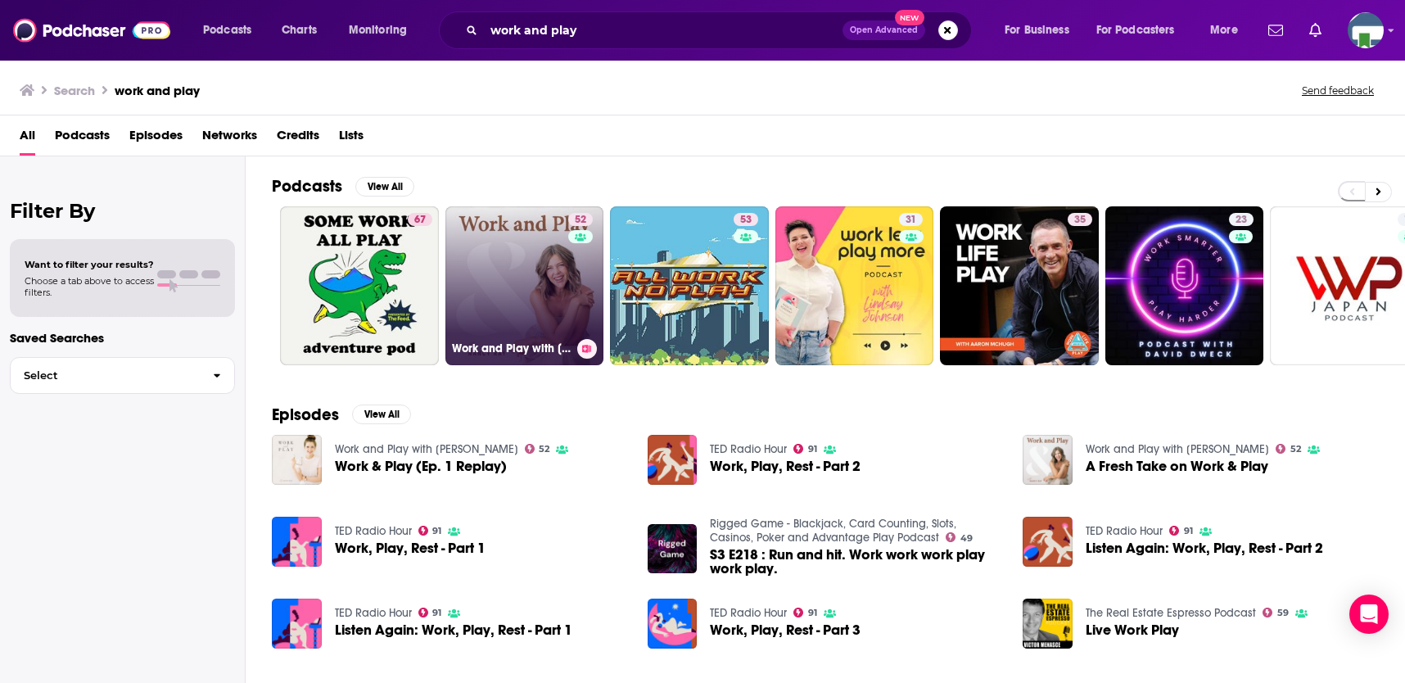
click at [512, 322] on link "52 Work and Play with [PERSON_NAME]" at bounding box center [524, 285] width 159 height 159
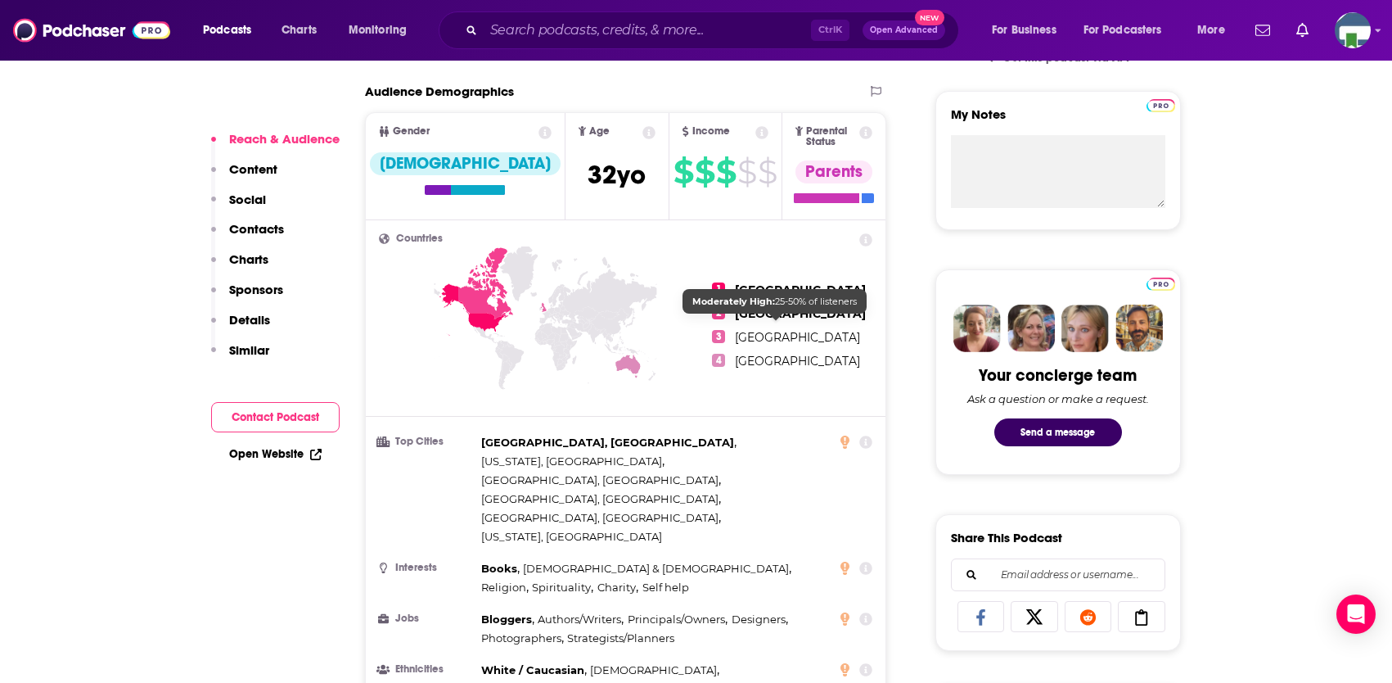
scroll to position [982, 0]
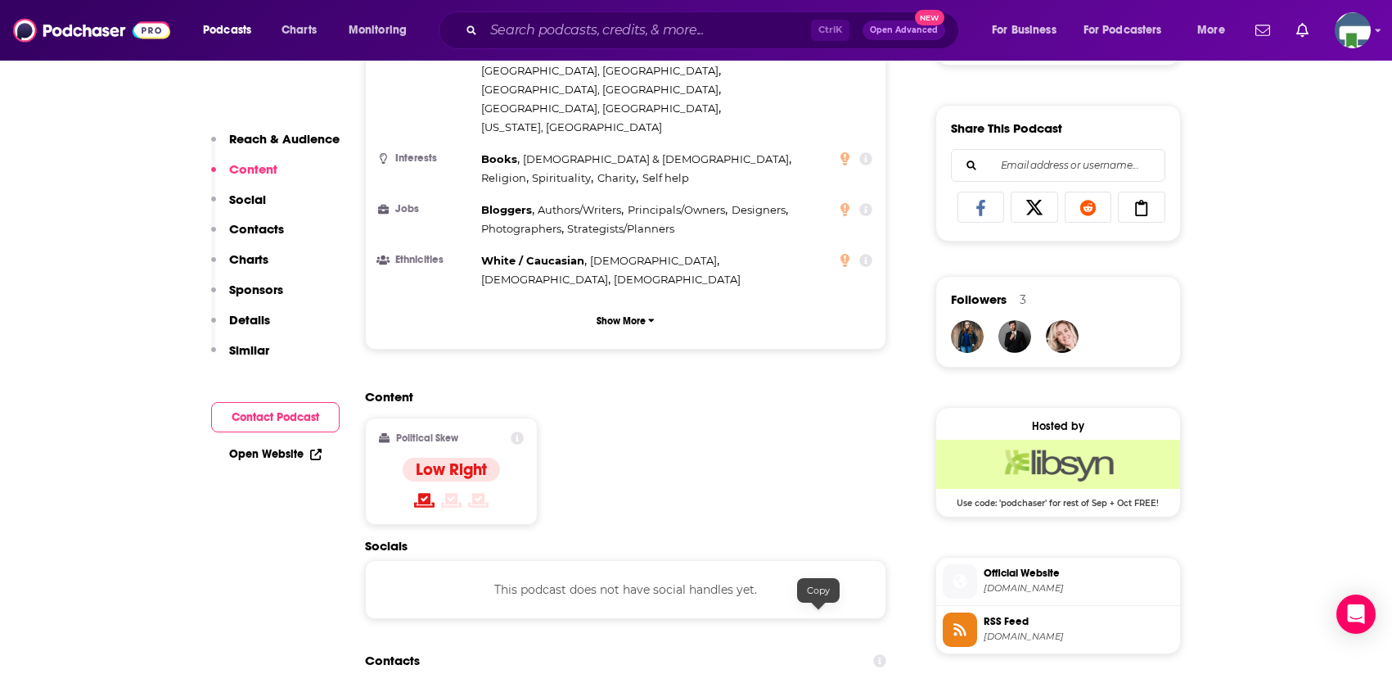
click at [578, 30] on input "Search podcasts, credits, & more..." at bounding box center [647, 30] width 327 height 26
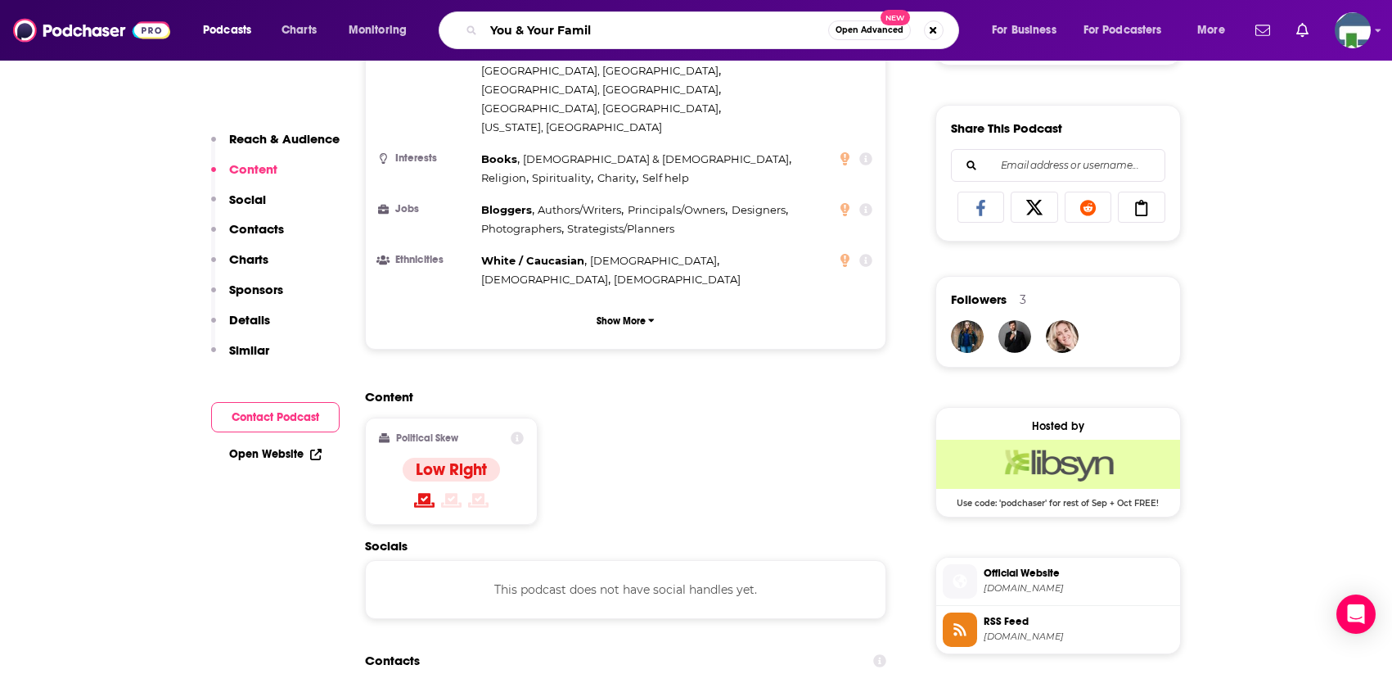
type input "You & Your Family"
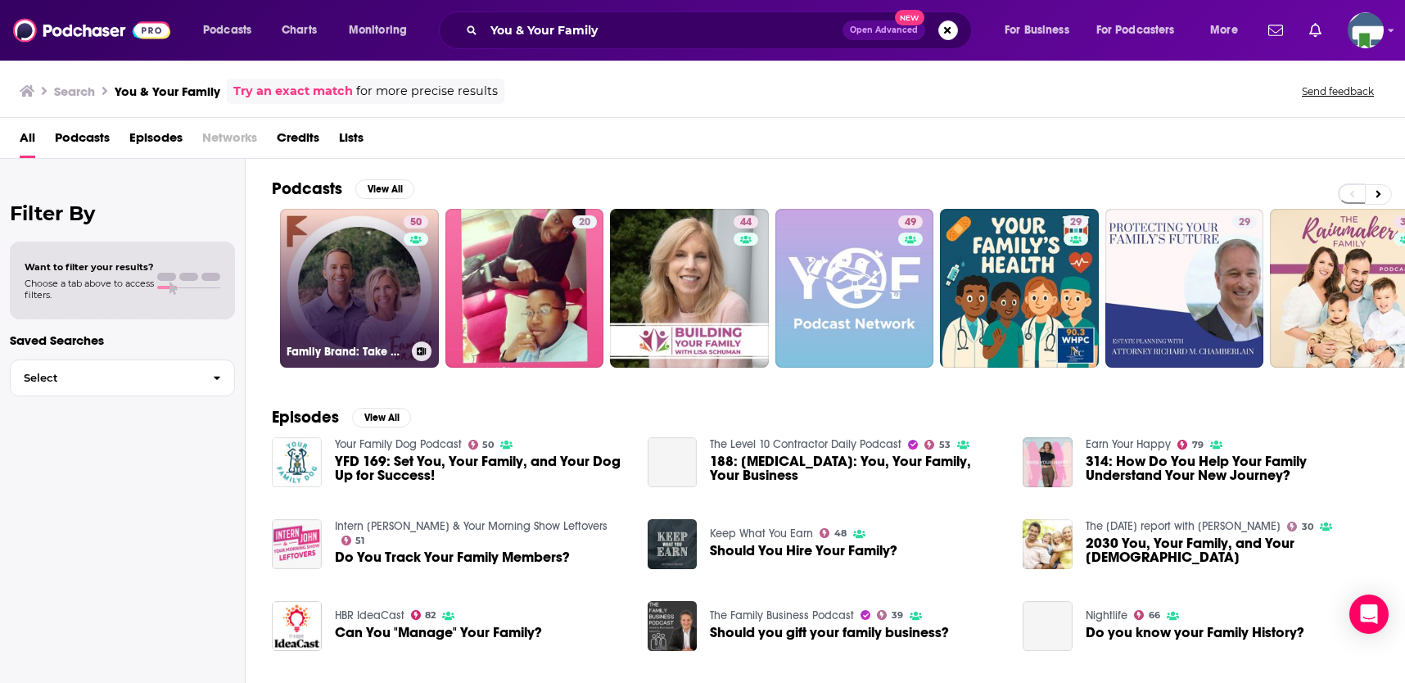
click at [322, 310] on link "50 Family Brand: Take Back Your Family" at bounding box center [359, 288] width 159 height 159
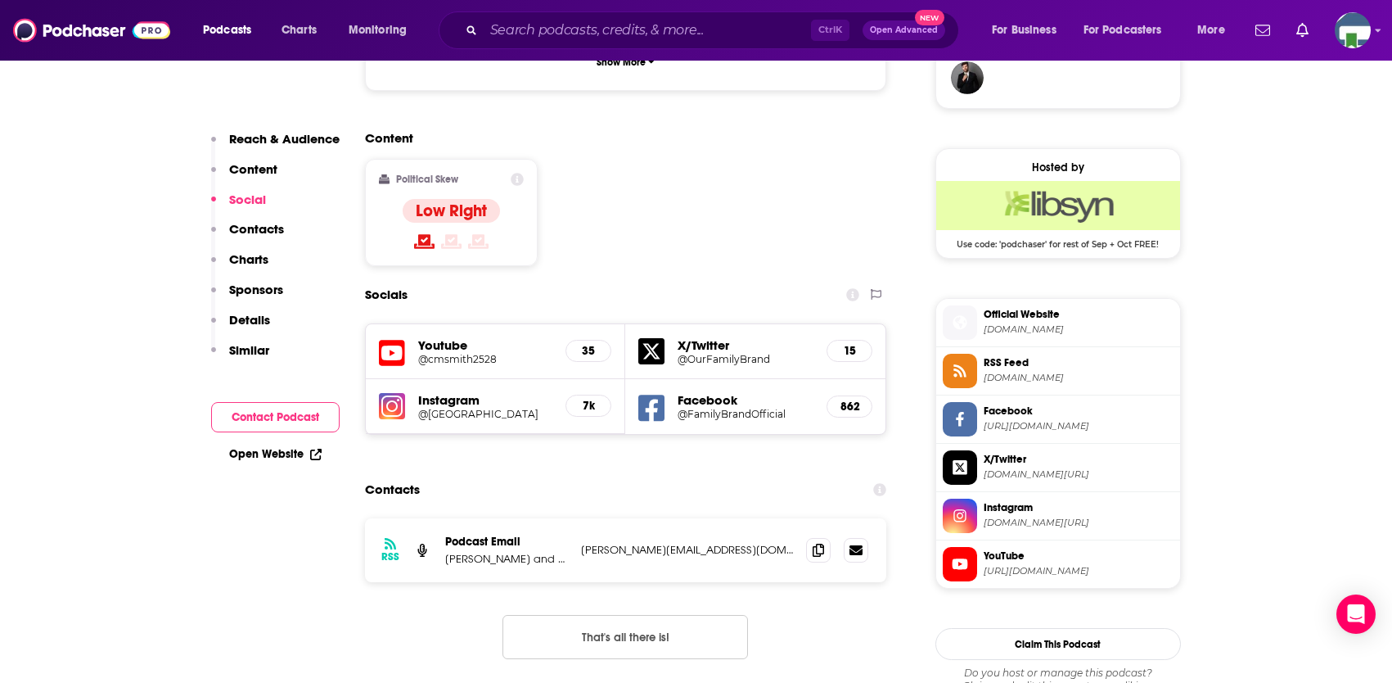
scroll to position [1310, 0]
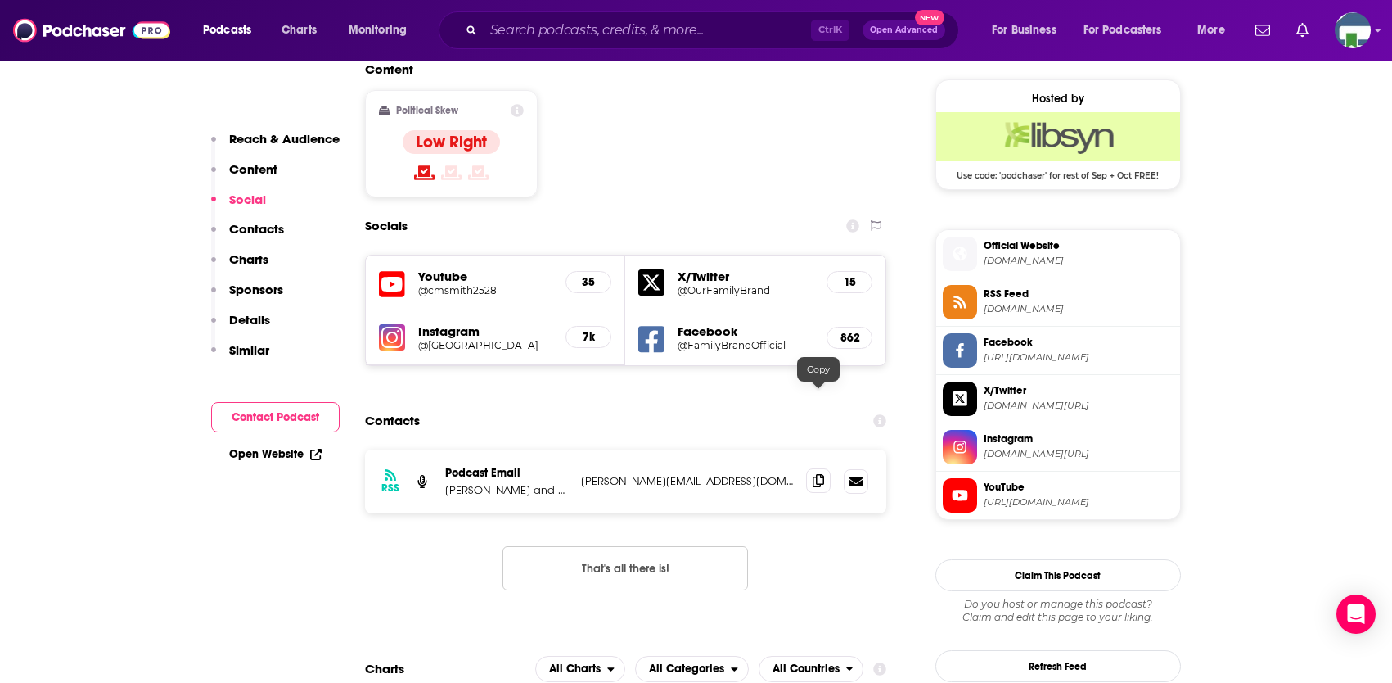
click at [814, 474] on icon at bounding box center [818, 480] width 11 height 13
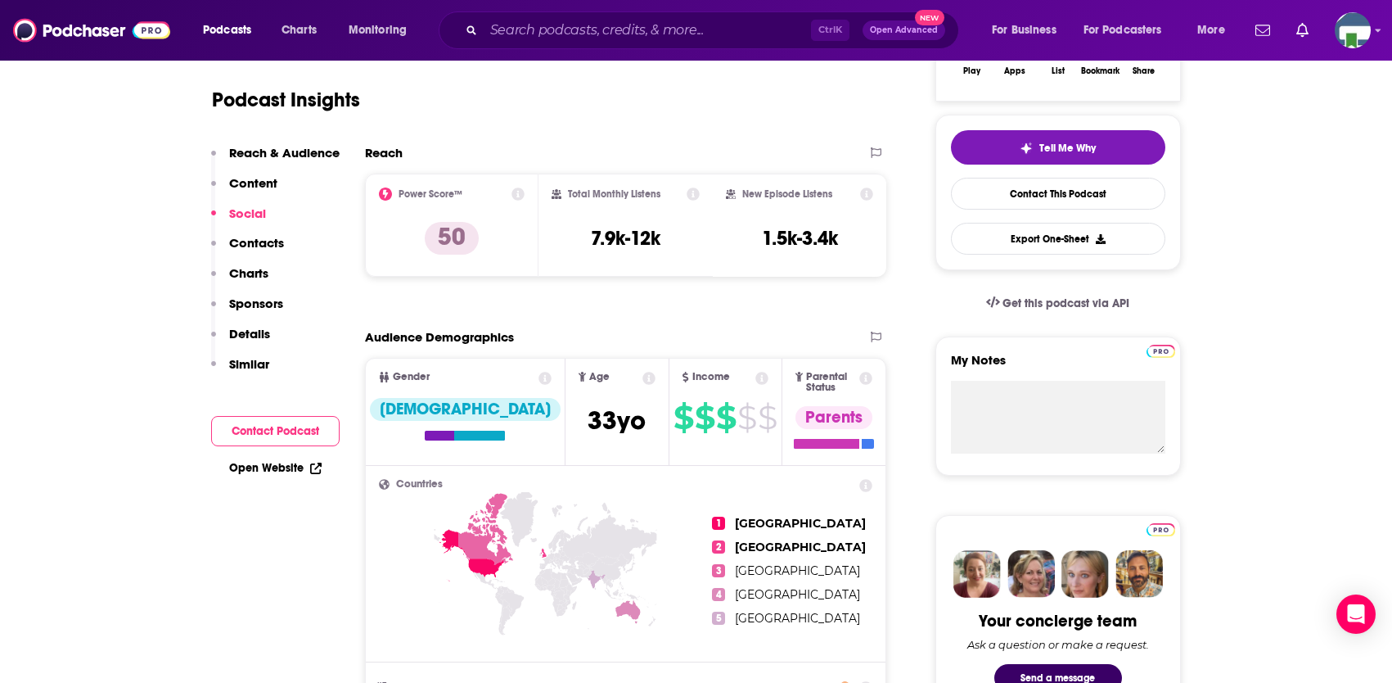
scroll to position [0, 0]
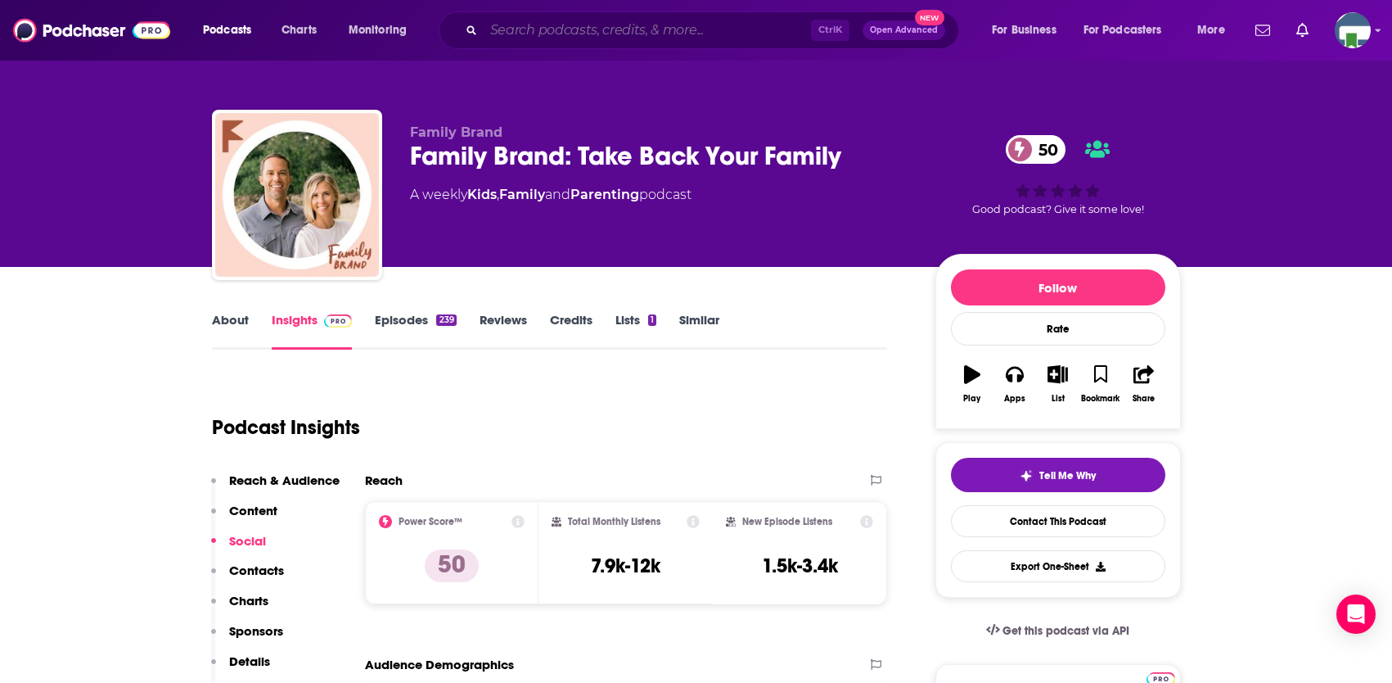
click at [581, 38] on input "Search podcasts, credits, & more..." at bounding box center [647, 30] width 327 height 26
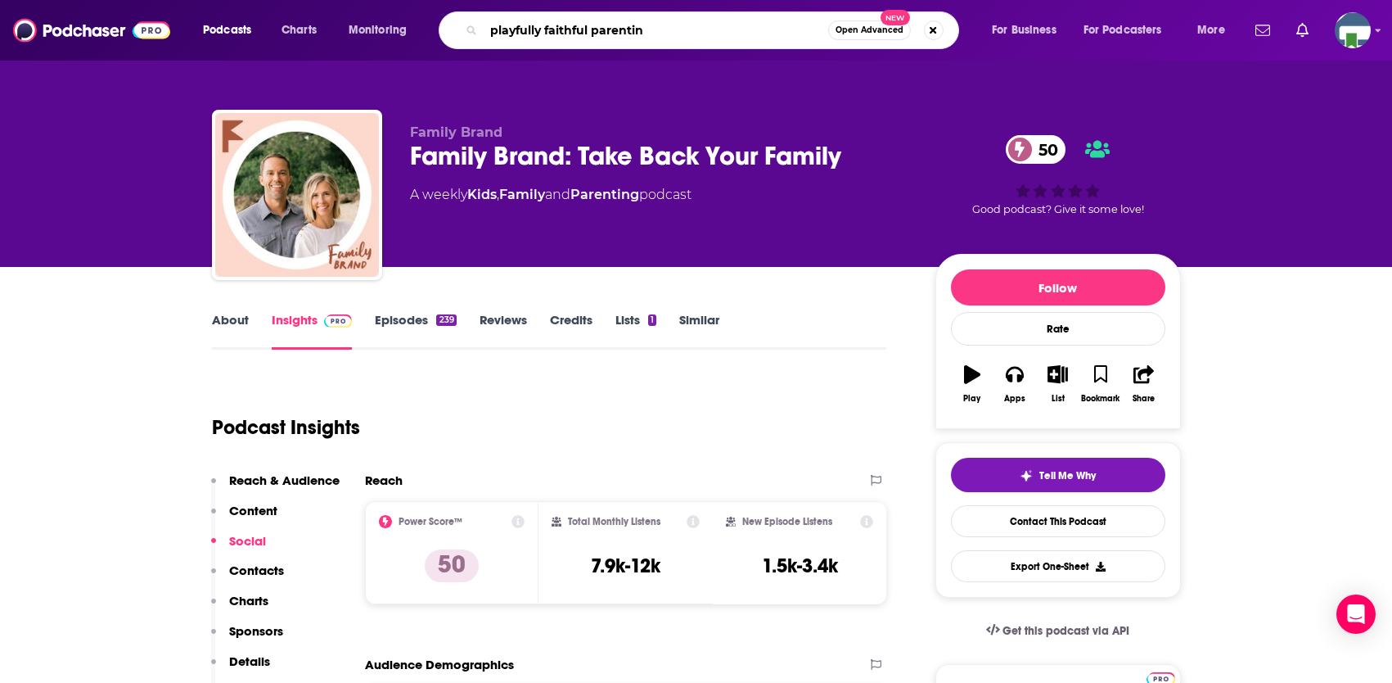
type input "playfully faithful parenting"
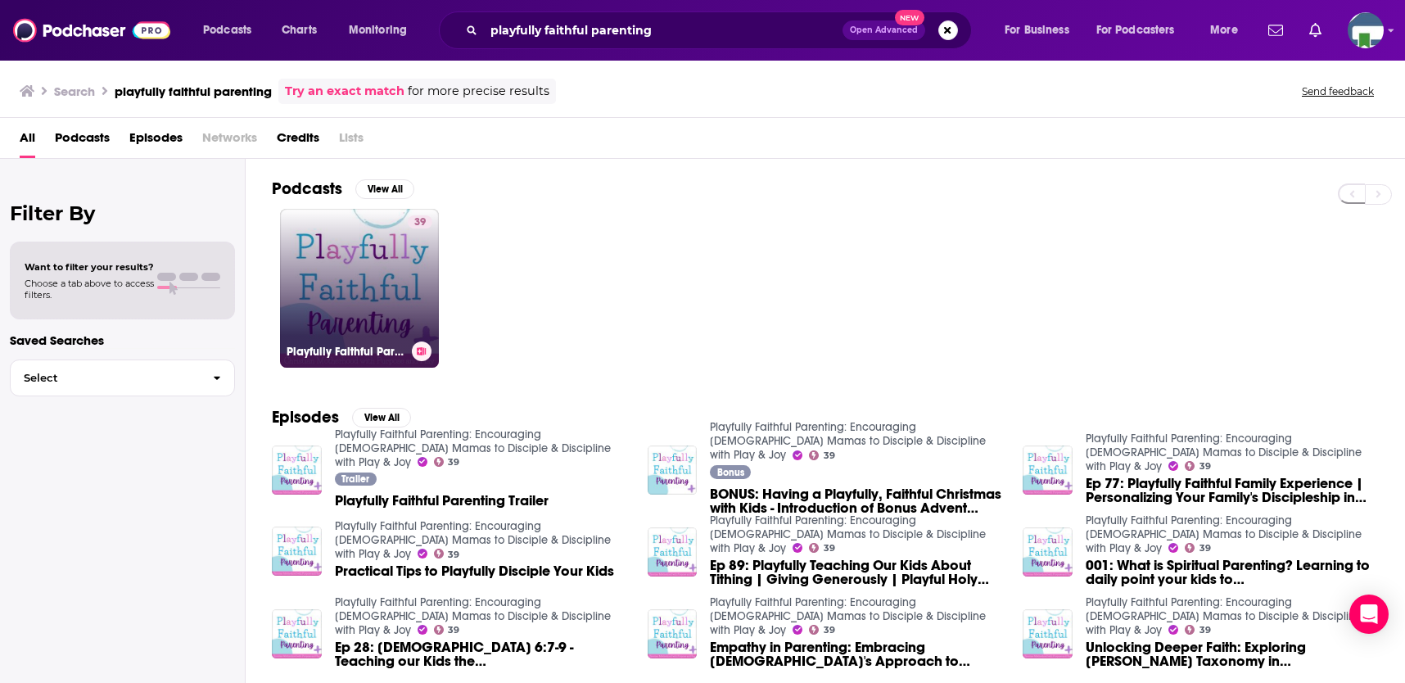
click at [390, 302] on link "39 Playfully Faithful Parenting: Encouraging Christian Mamas to Disciple & Disc…" at bounding box center [359, 288] width 159 height 159
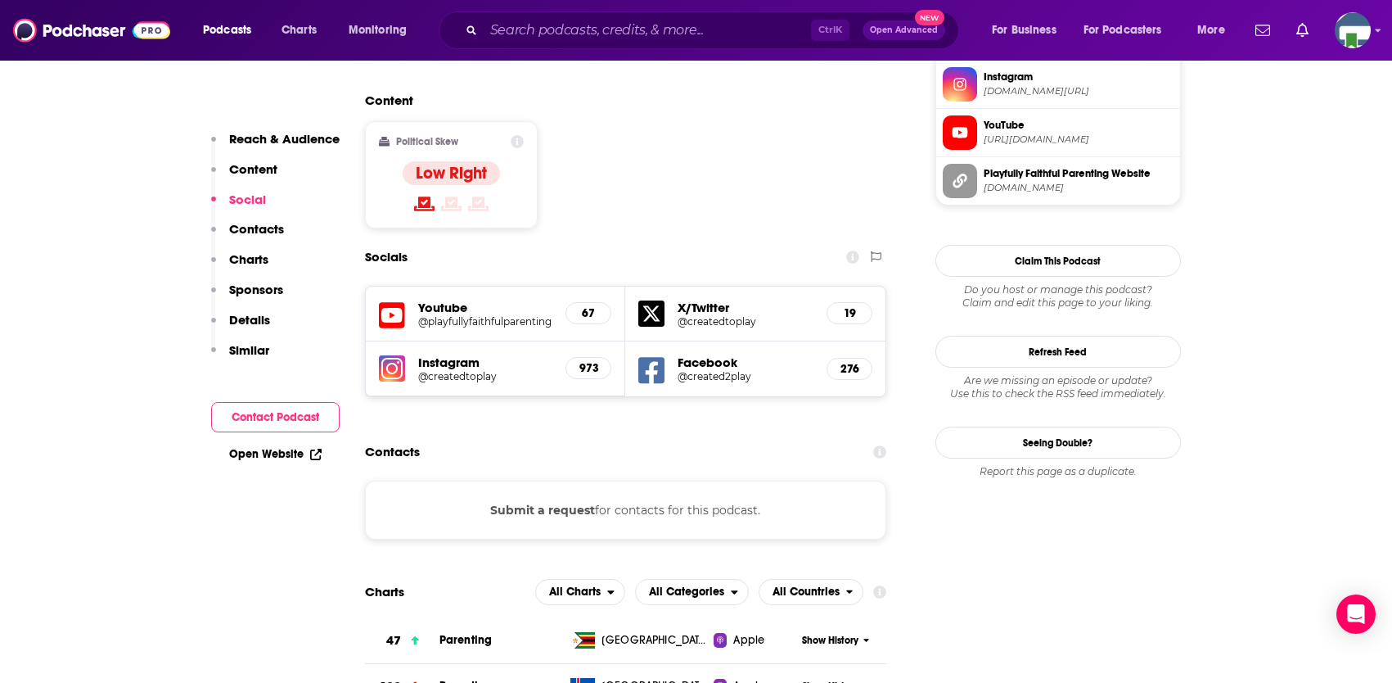
scroll to position [982, 0]
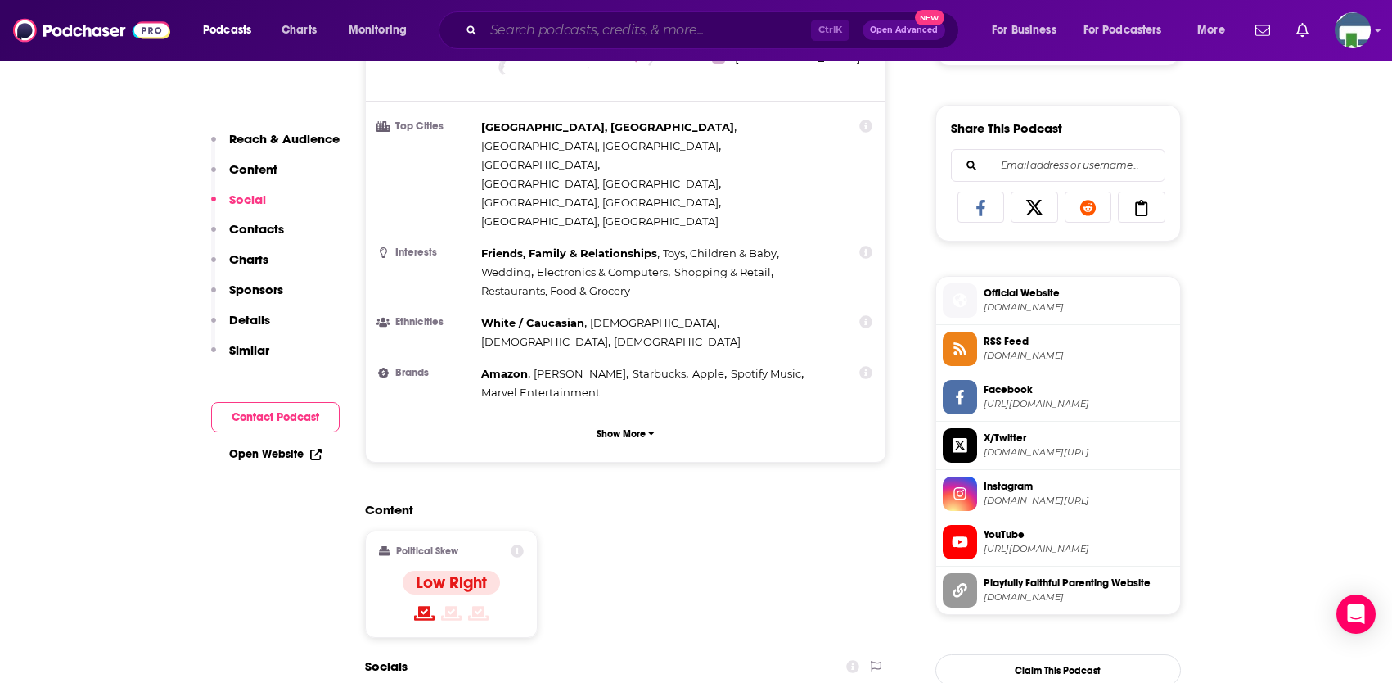
click at [553, 33] on input "Search podcasts, credits, & more..." at bounding box center [647, 30] width 327 height 26
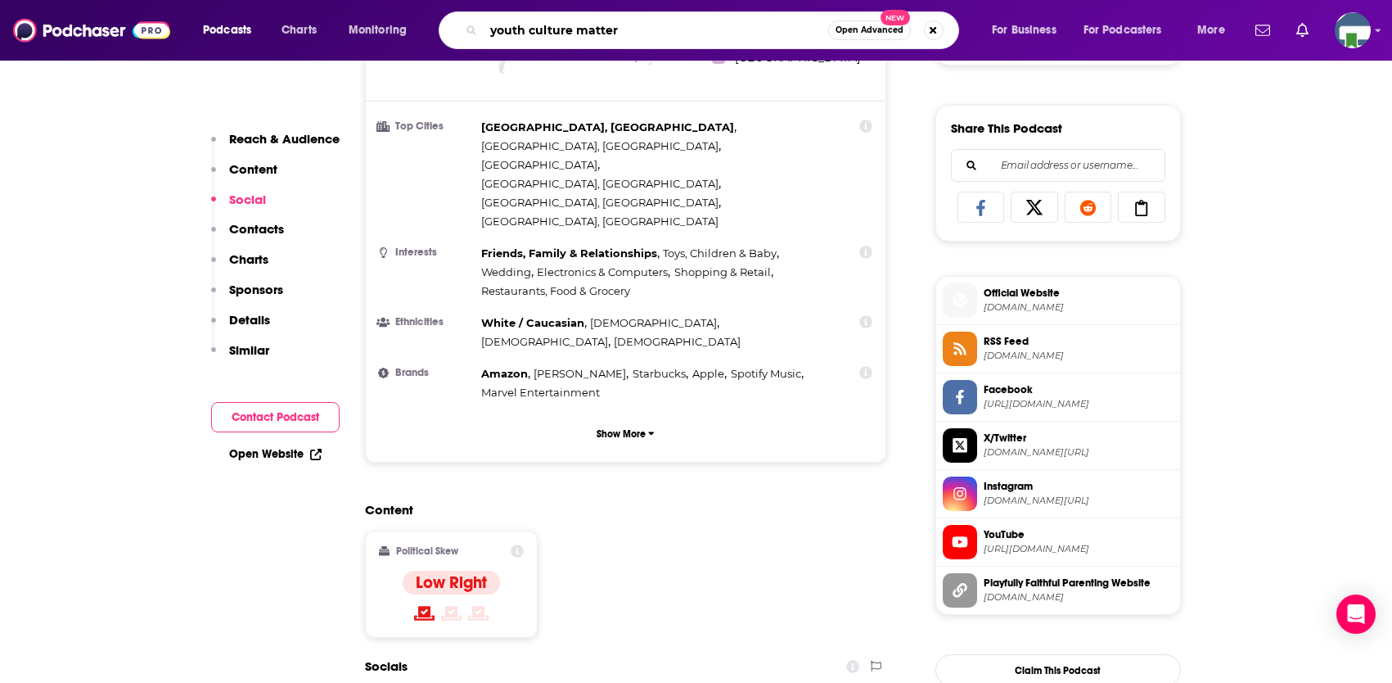
type input "youth culture matters"
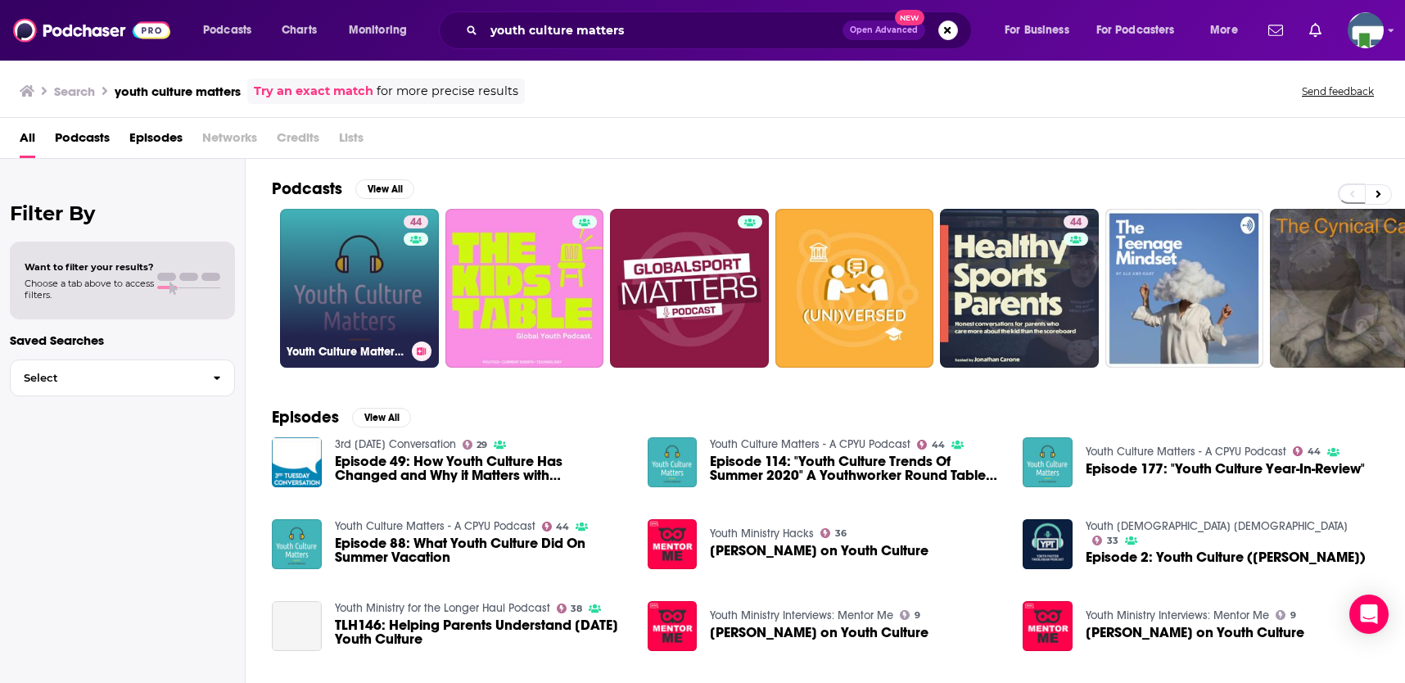
click at [372, 280] on link "44 Youth Culture Matters - A CPYU Podcast" at bounding box center [359, 288] width 159 height 159
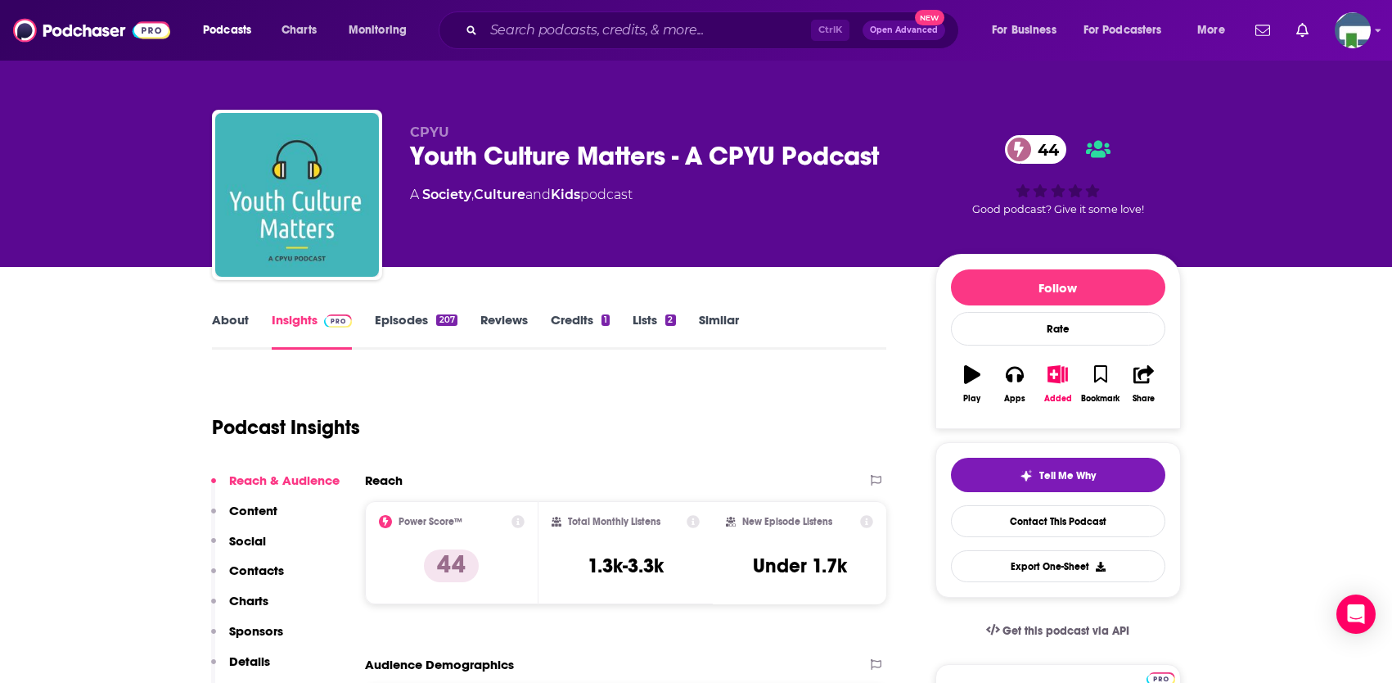
click at [224, 320] on link "About" at bounding box center [230, 331] width 37 height 38
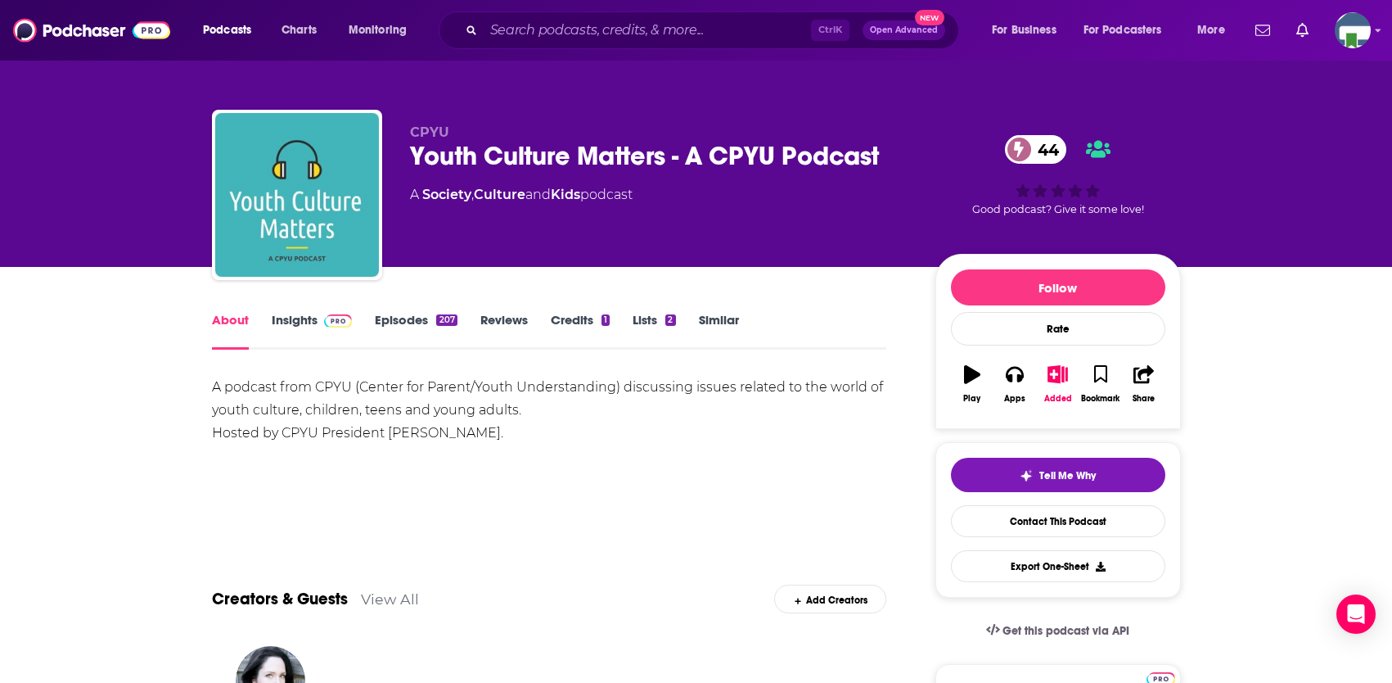
click at [294, 318] on link "Insights" at bounding box center [312, 331] width 81 height 38
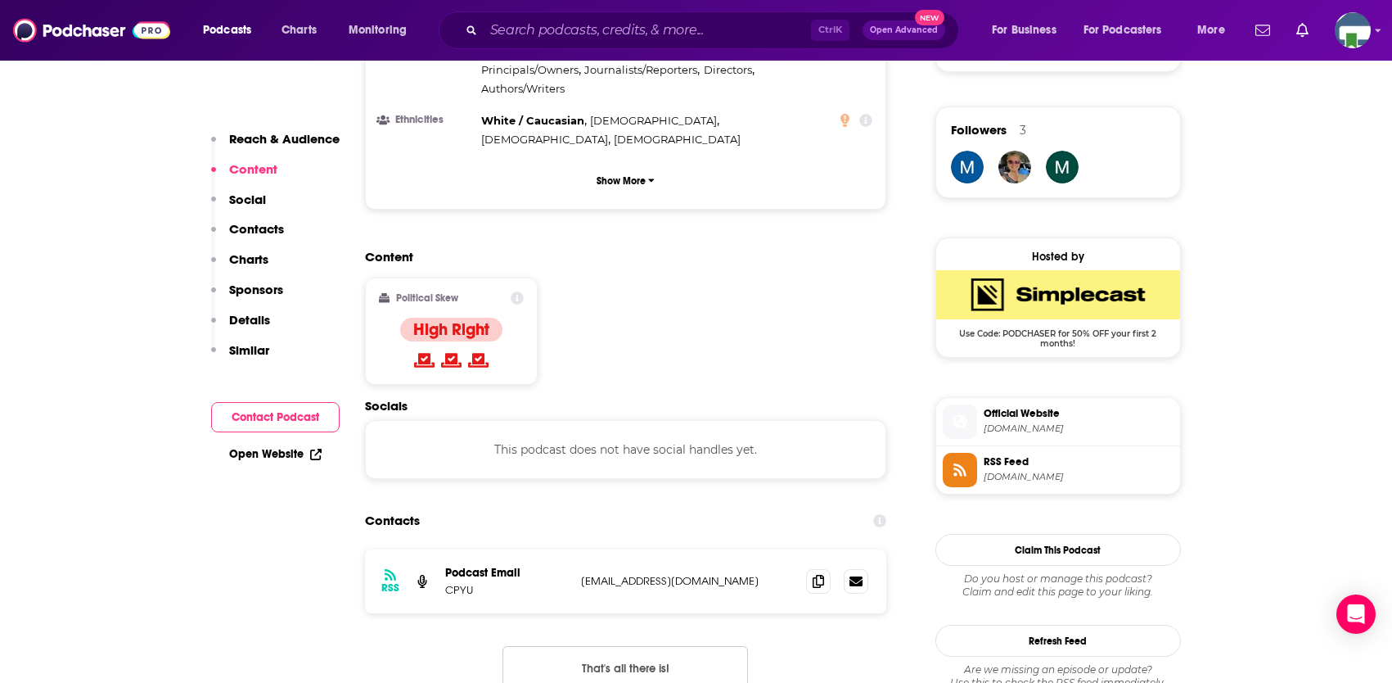
scroll to position [1228, 0]
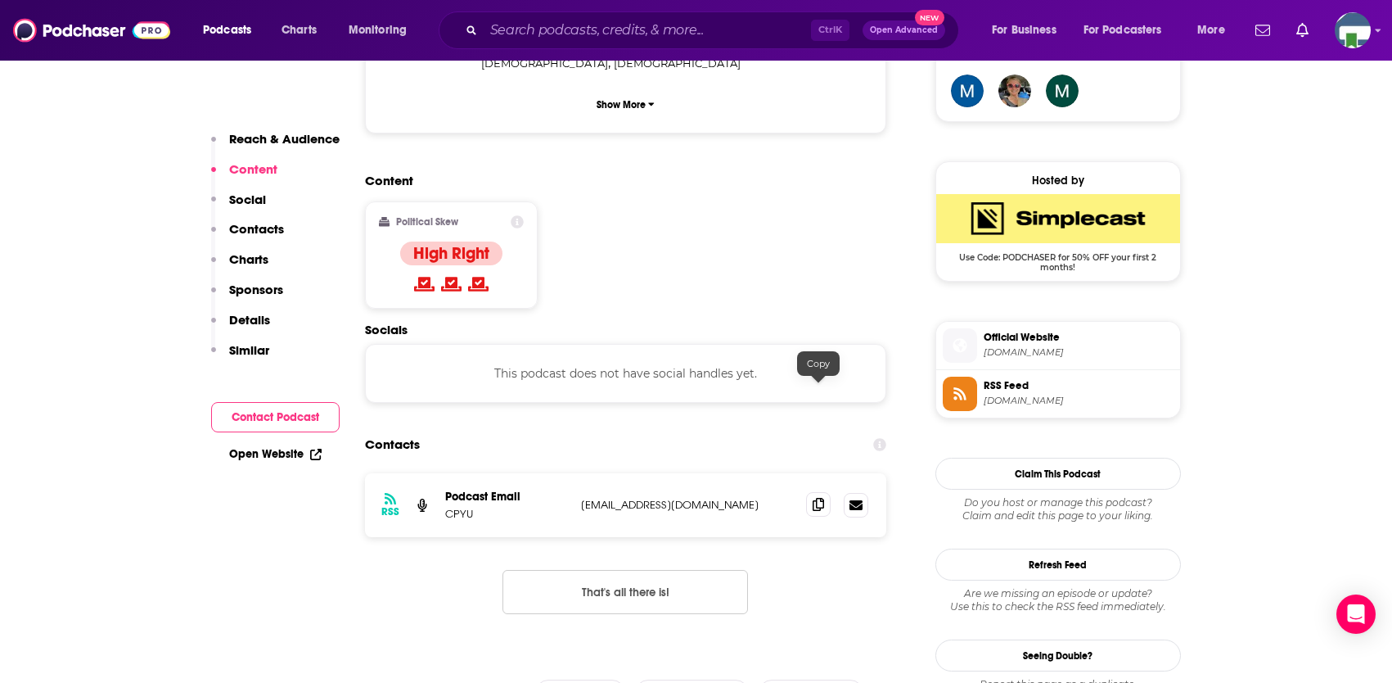
click at [817, 498] on icon at bounding box center [818, 504] width 11 height 13
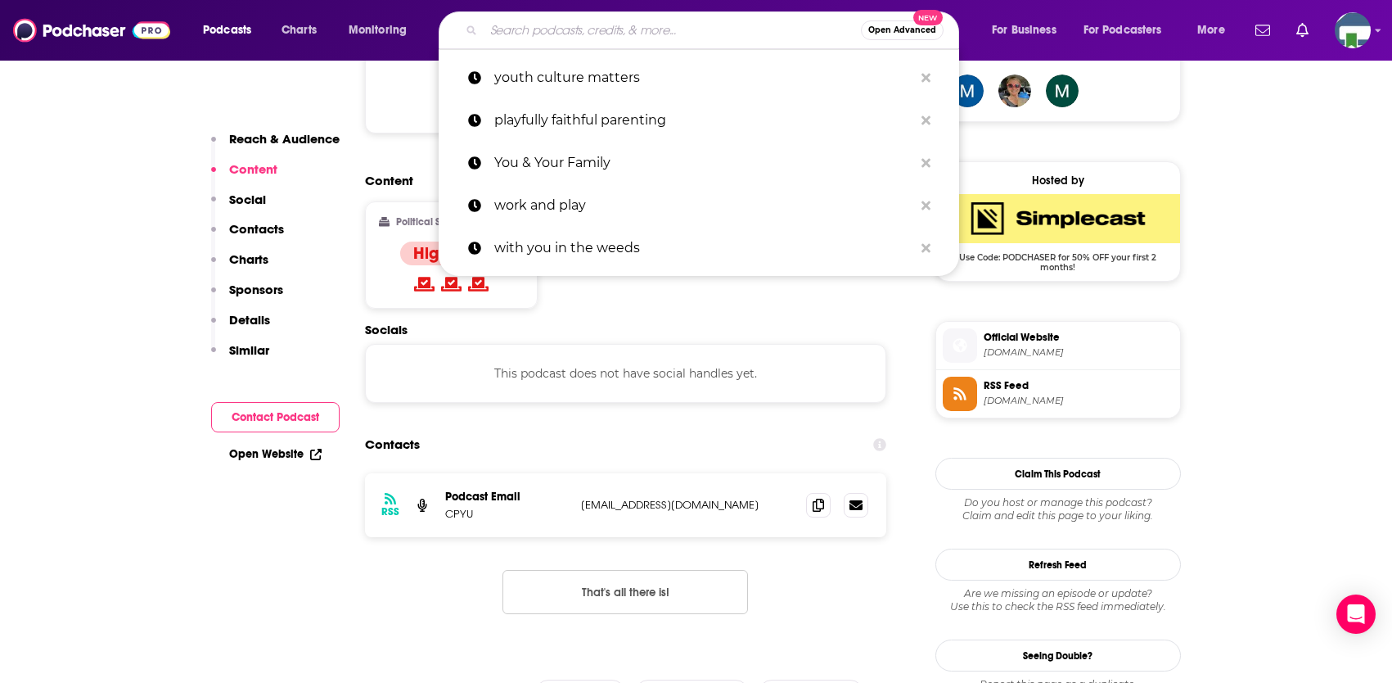
click at [600, 25] on input "Search podcasts, credits, & more..." at bounding box center [672, 30] width 377 height 26
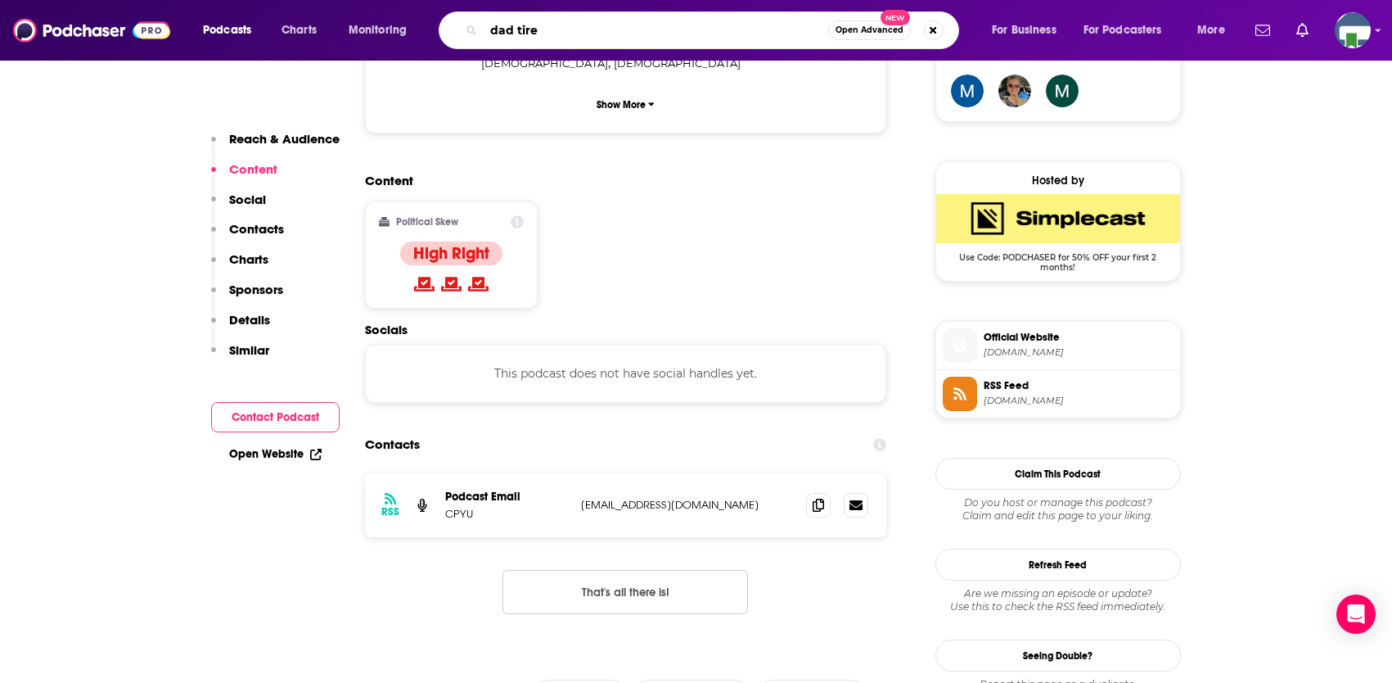
type input "dad tired"
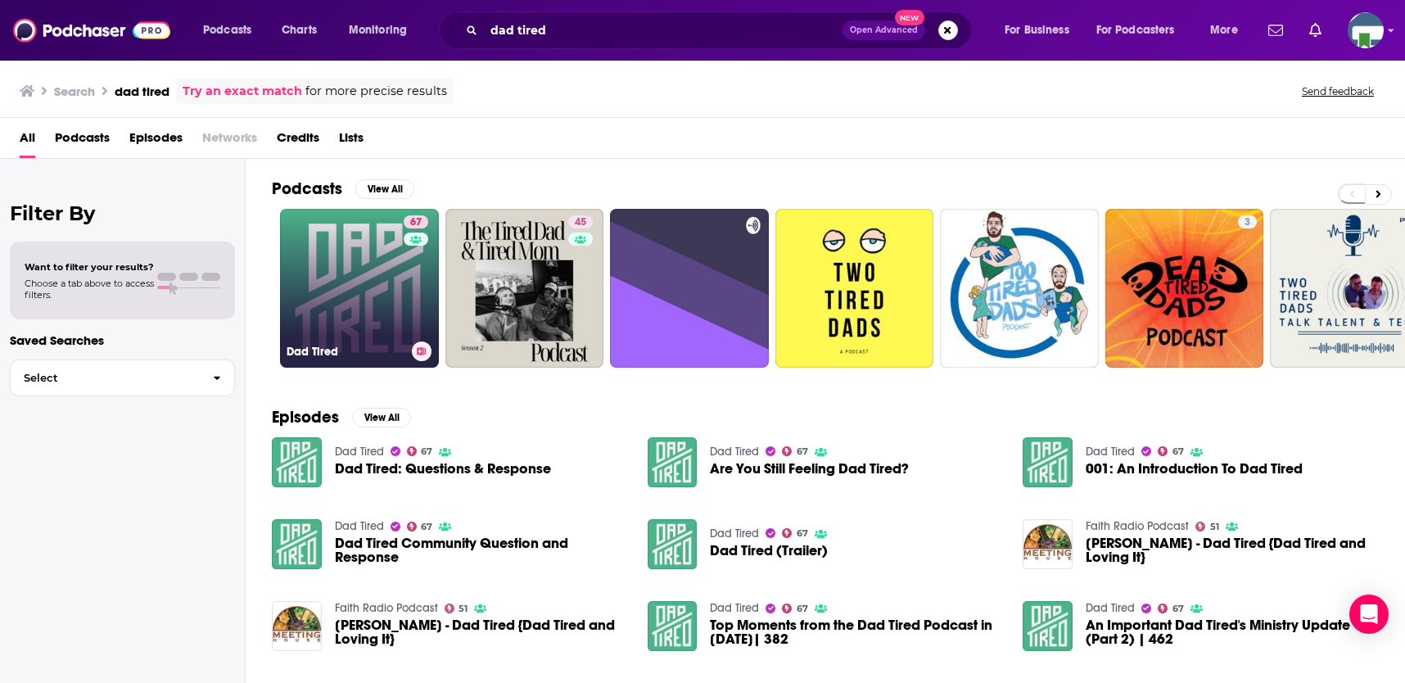
click at [394, 270] on link "67 Dad Tired" at bounding box center [359, 288] width 159 height 159
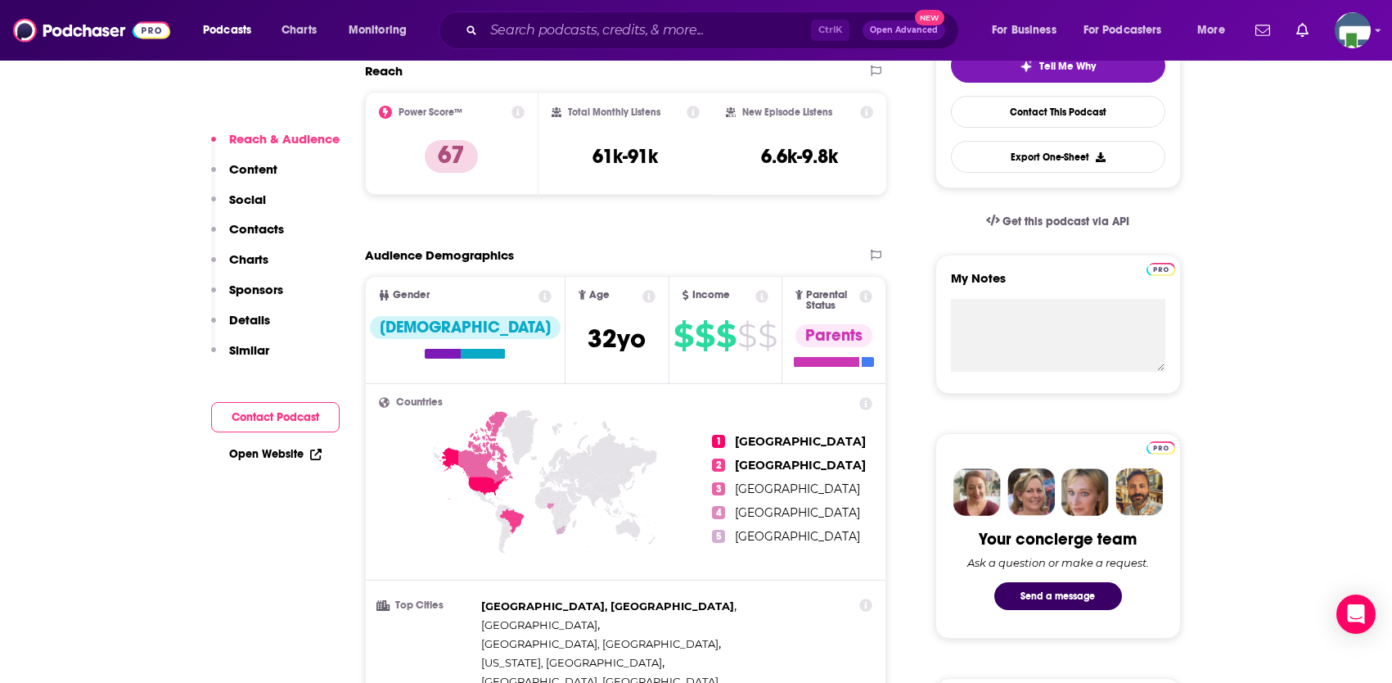
scroll to position [1228, 0]
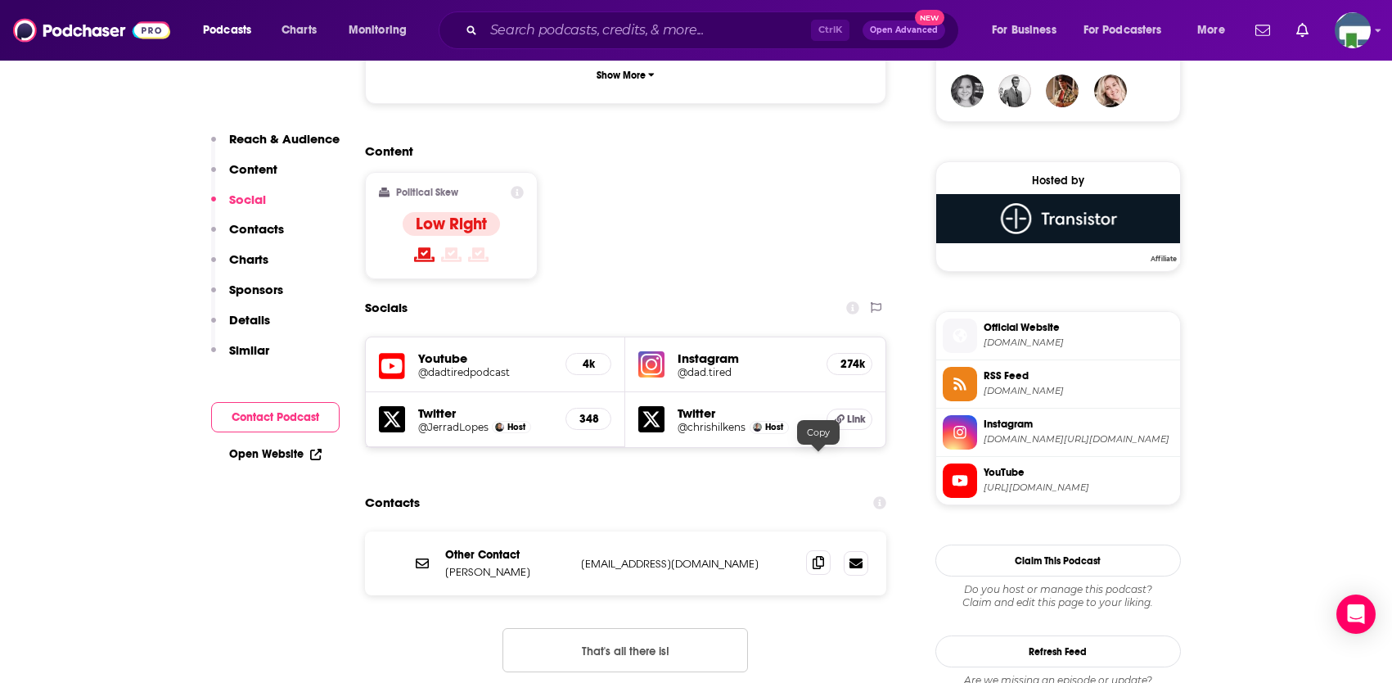
click at [818, 556] on icon at bounding box center [818, 562] width 11 height 13
